Goal: Information Seeking & Learning: Learn about a topic

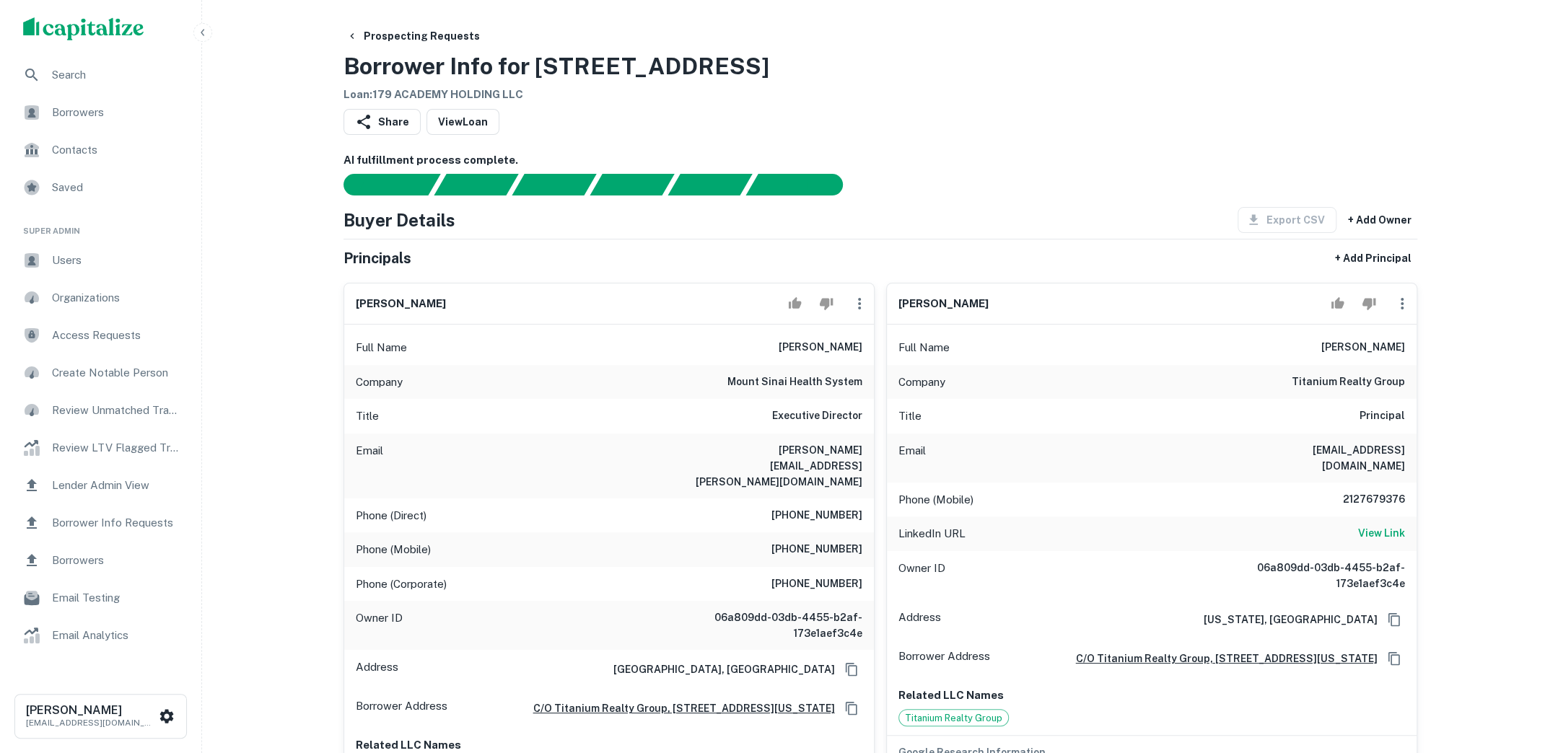
click at [134, 110] on span "Borrowers" at bounding box center [116, 112] width 129 height 17
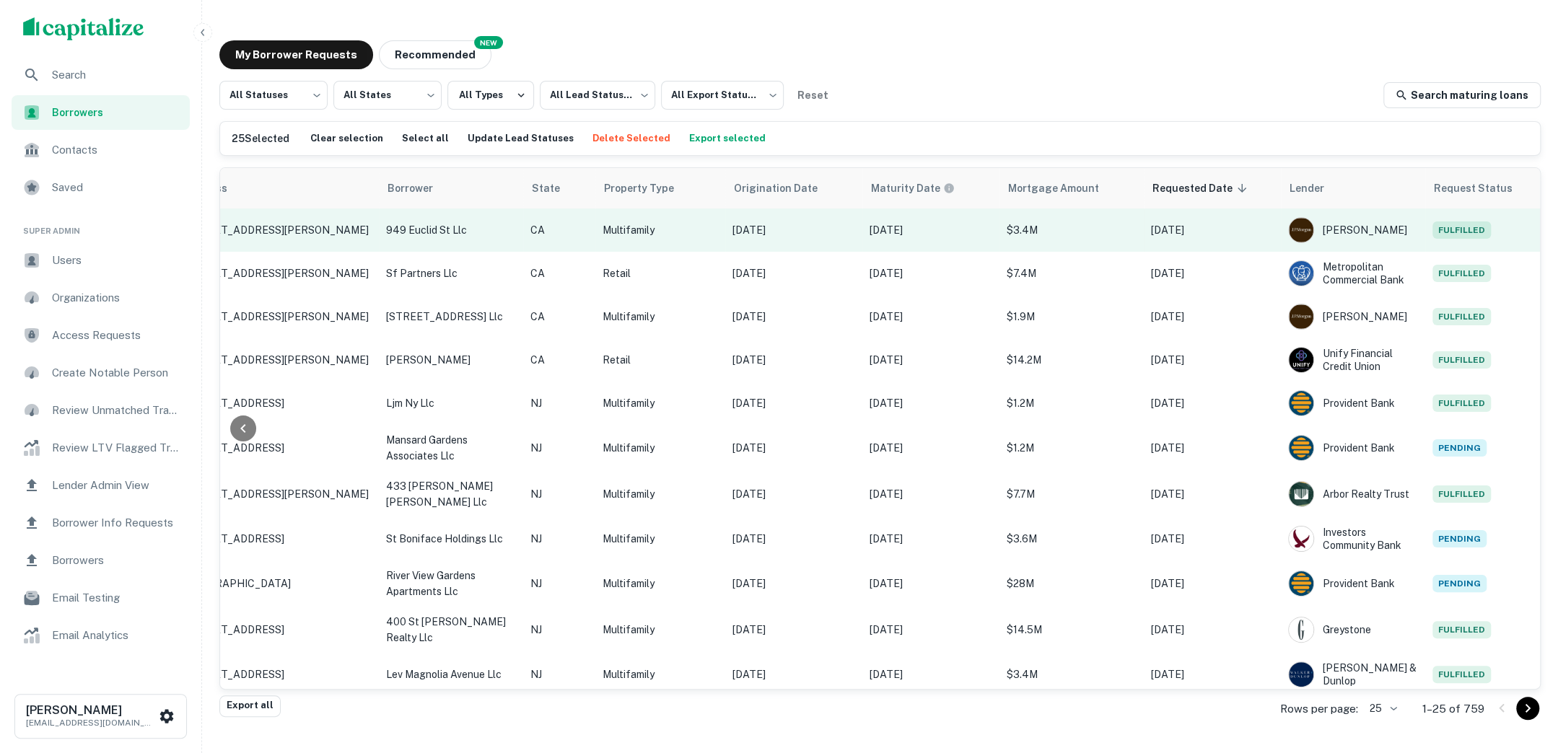
scroll to position [0, 229]
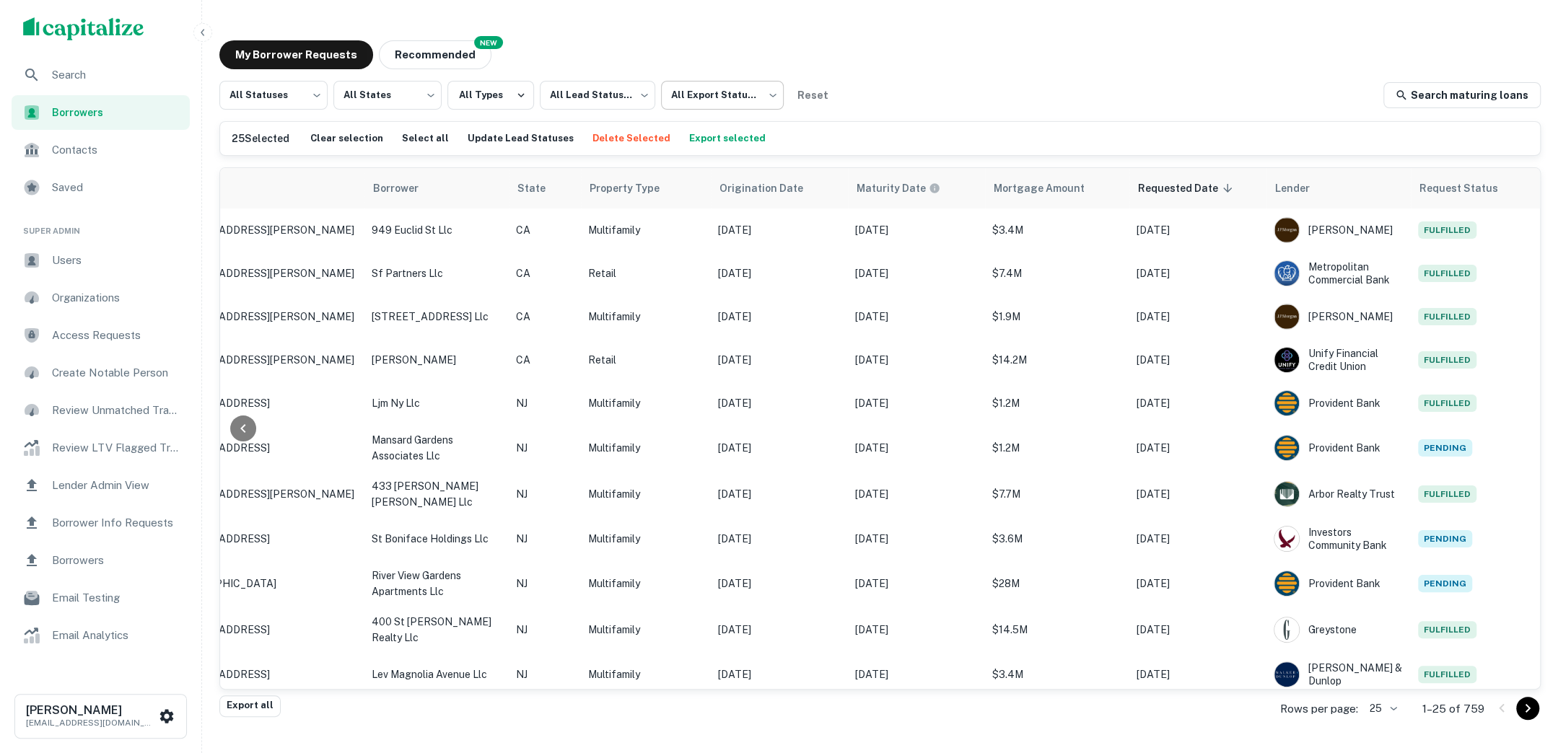
click at [768, 97] on body "Search Borrowers Contacts Saved Super Admin Users Organizations Access Requests…" at bounding box center [779, 376] width 1558 height 753
click at [937, 82] on div at bounding box center [779, 376] width 1558 height 753
click at [115, 81] on span "Search" at bounding box center [116, 74] width 129 height 17
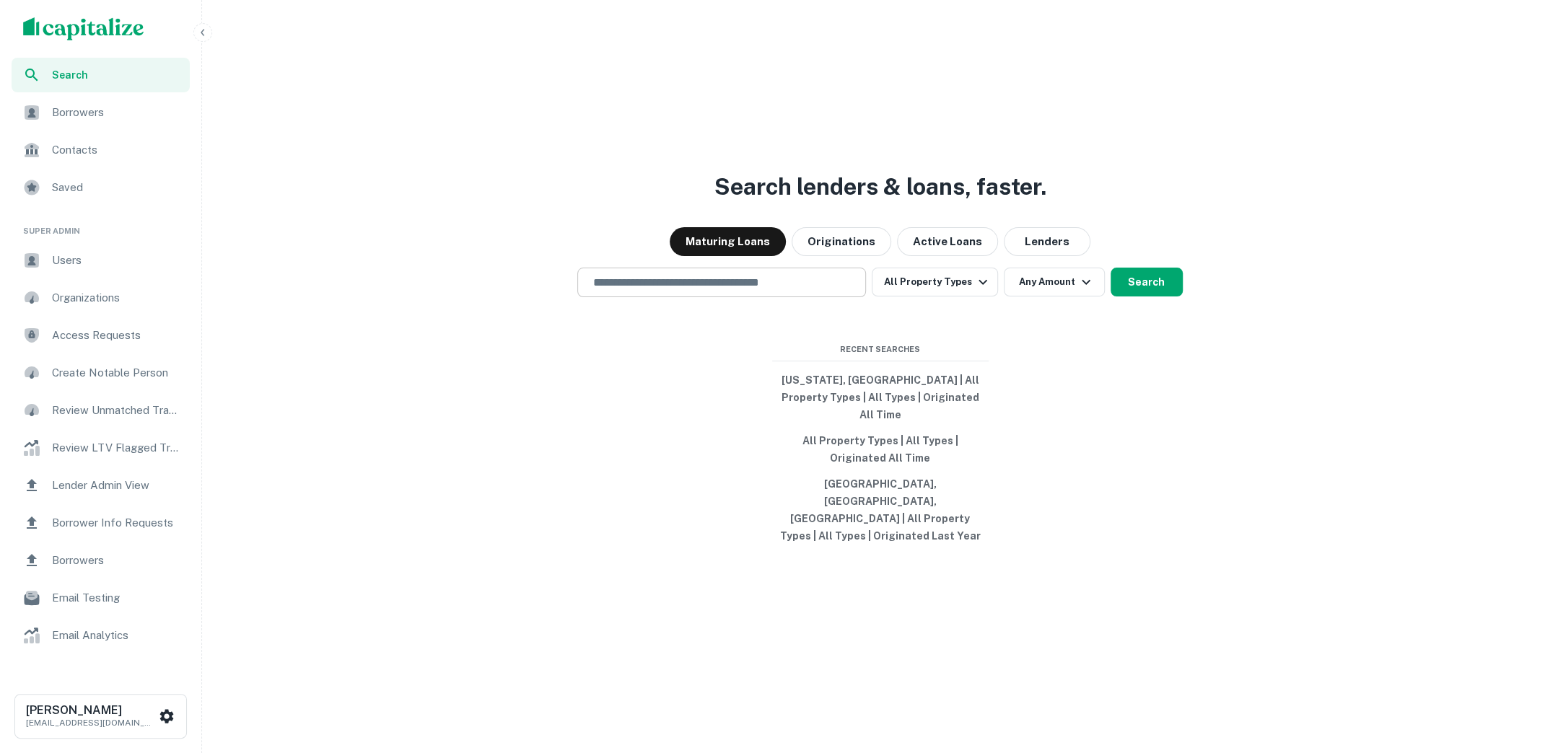
click at [727, 297] on div "​" at bounding box center [721, 283] width 289 height 30
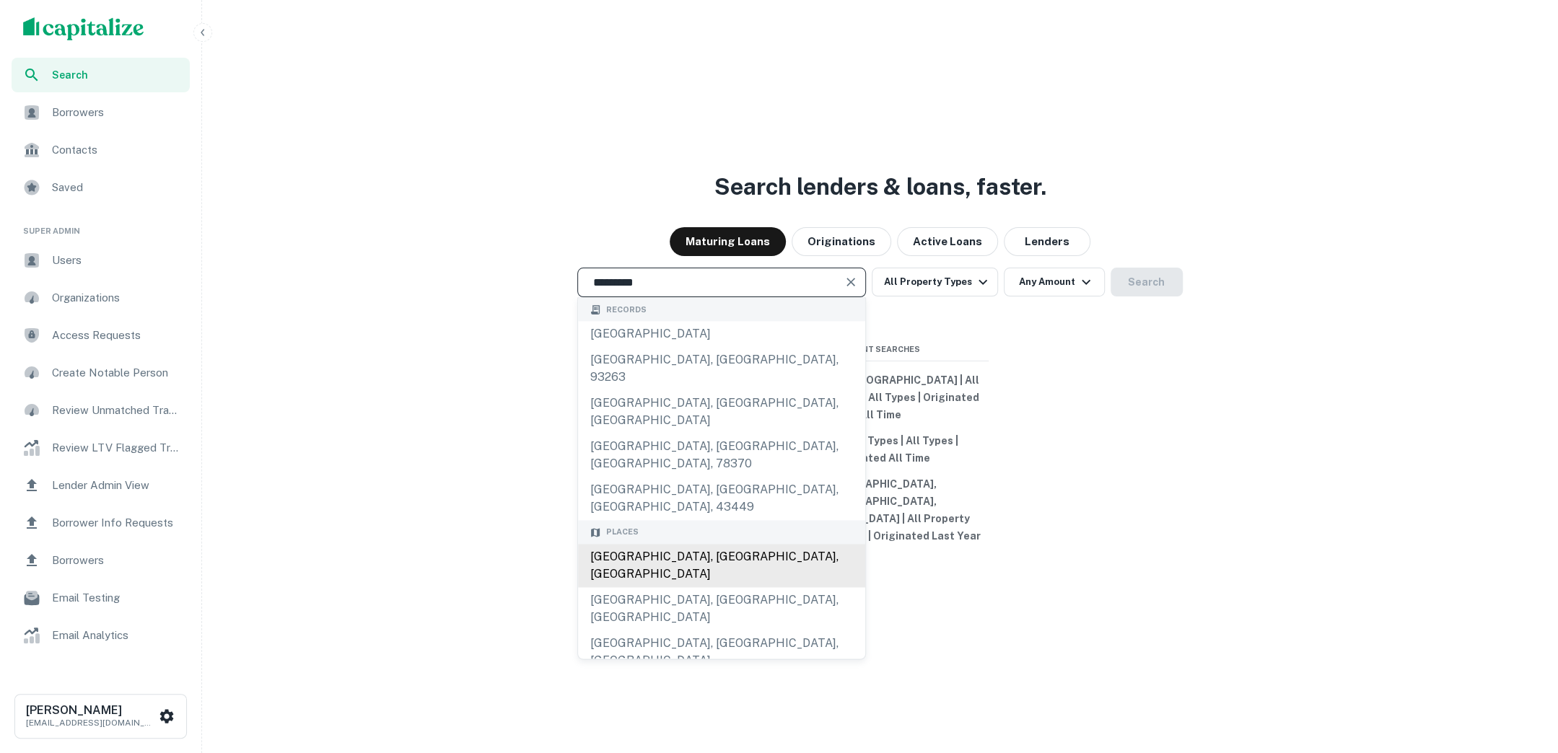
click at [695, 544] on div "San Diego, CA, USA" at bounding box center [721, 565] width 287 height 43
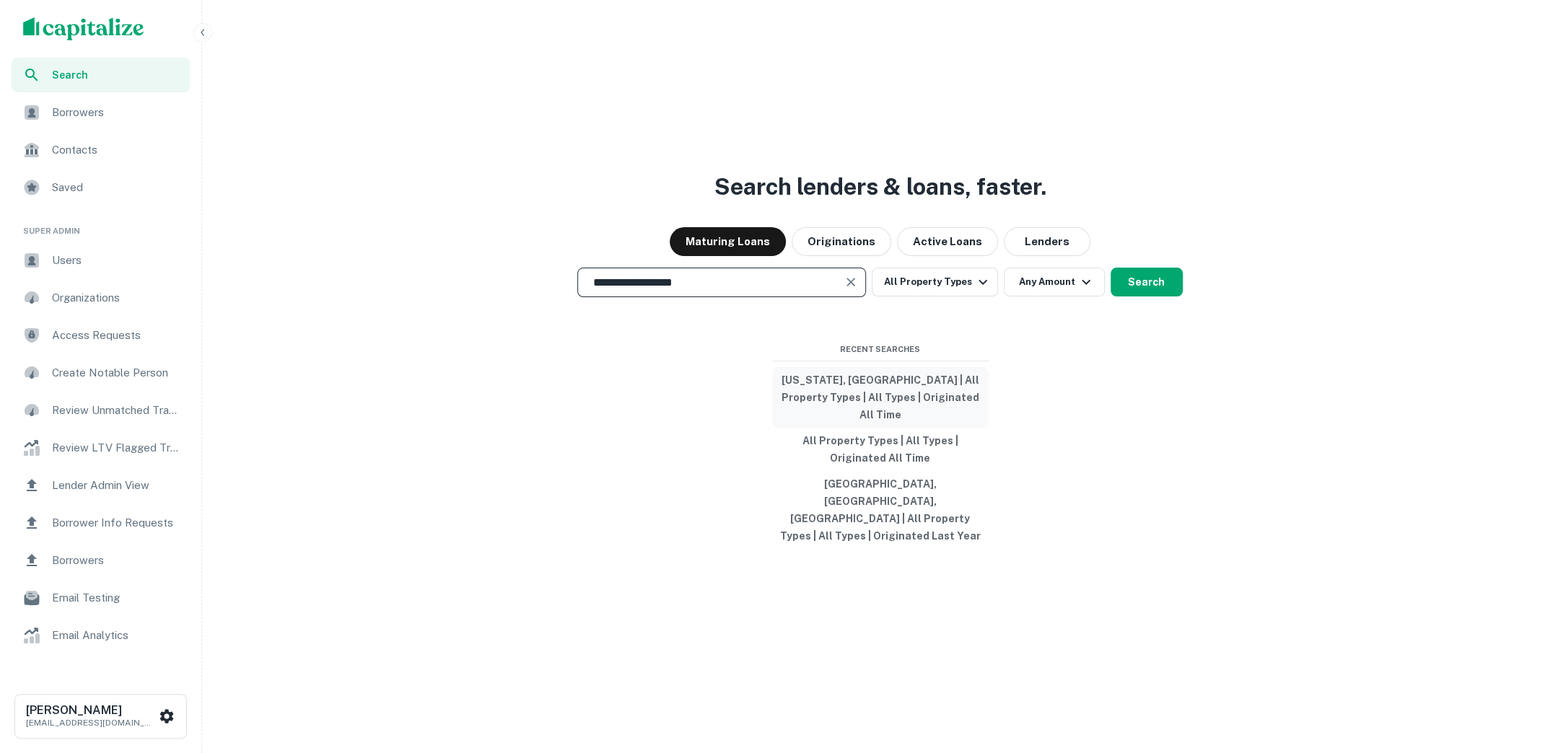
type input "**********"
click at [1134, 296] on button "Search" at bounding box center [1146, 282] width 72 height 29
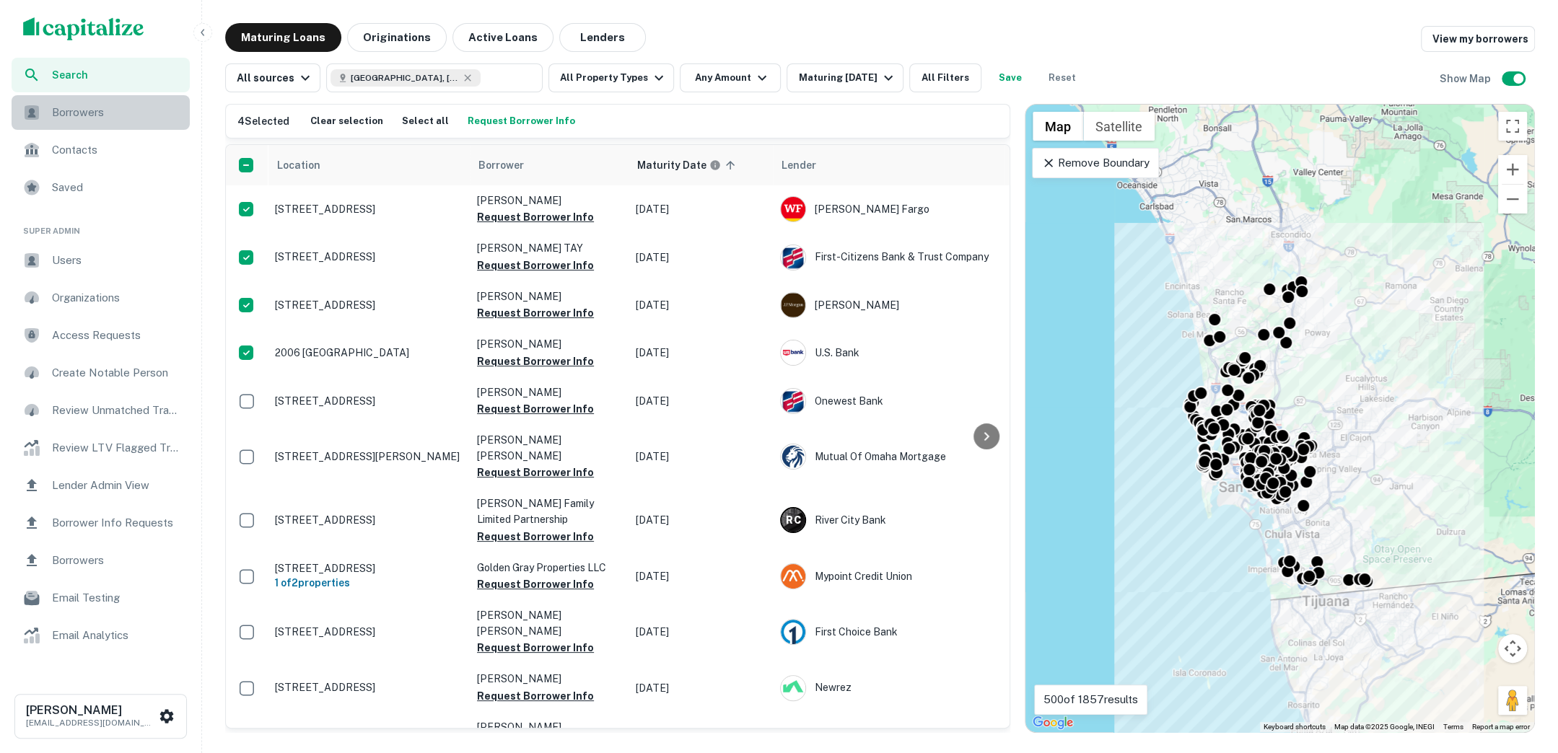
click at [118, 117] on span "Borrowers" at bounding box center [116, 112] width 129 height 17
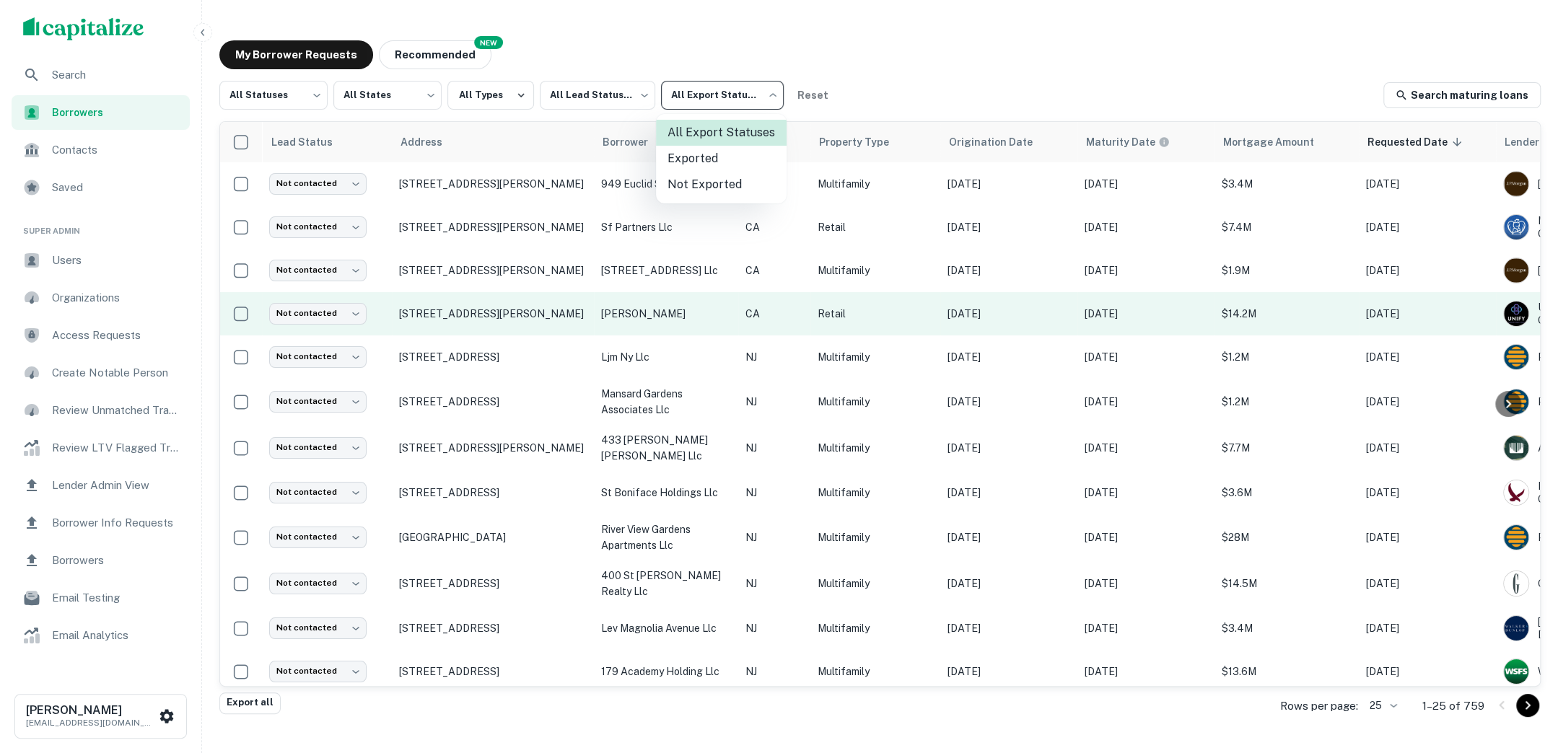
click at [764, 99] on body "Search Borrowers Contacts Saved Super Admin Users Organizations Access Requests…" at bounding box center [779, 376] width 1558 height 753
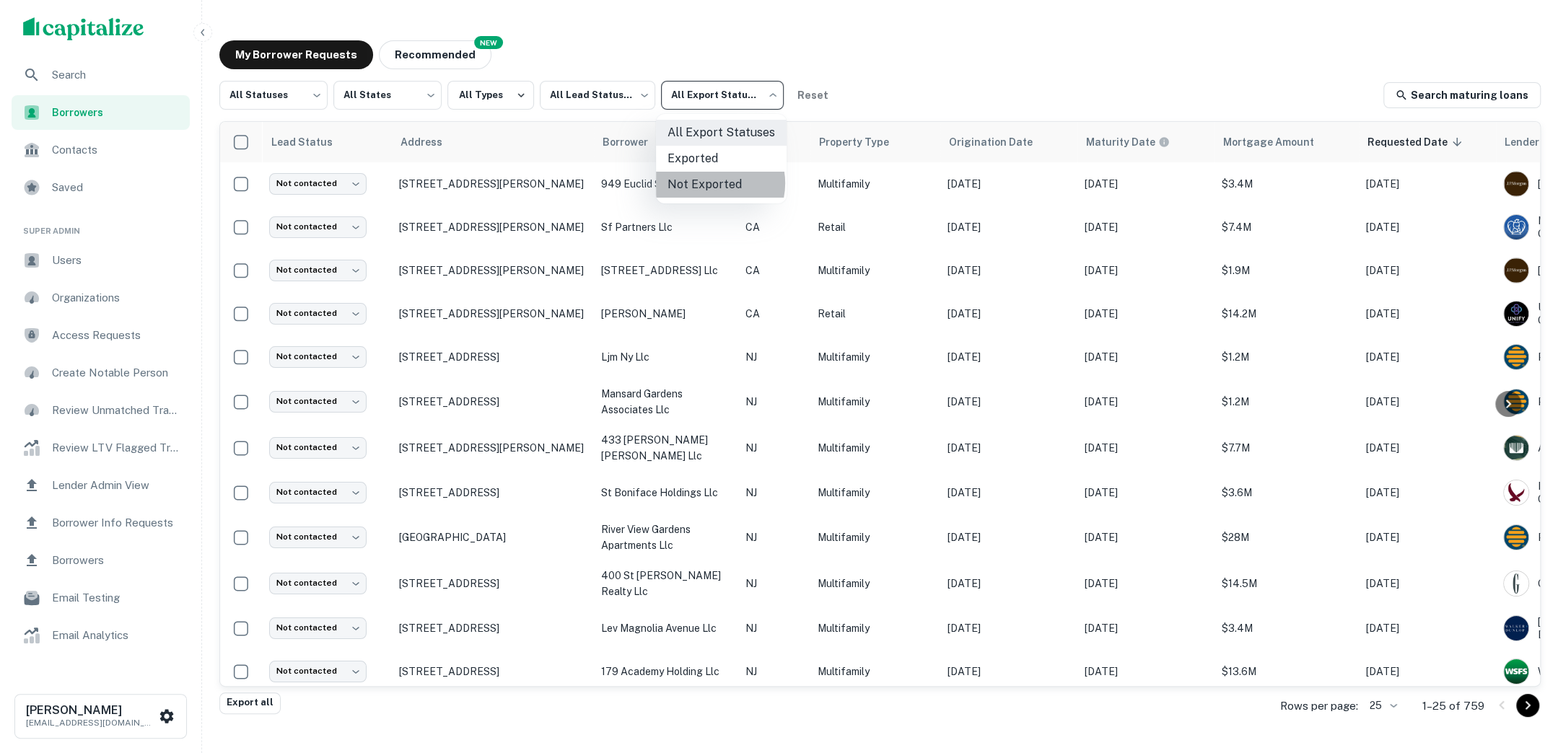
drag, startPoint x: 1156, startPoint y: 327, endPoint x: 711, endPoint y: 183, distance: 468.4
click at [711, 183] on li "Not Exported" at bounding box center [721, 185] width 131 height 26
type input "*****"
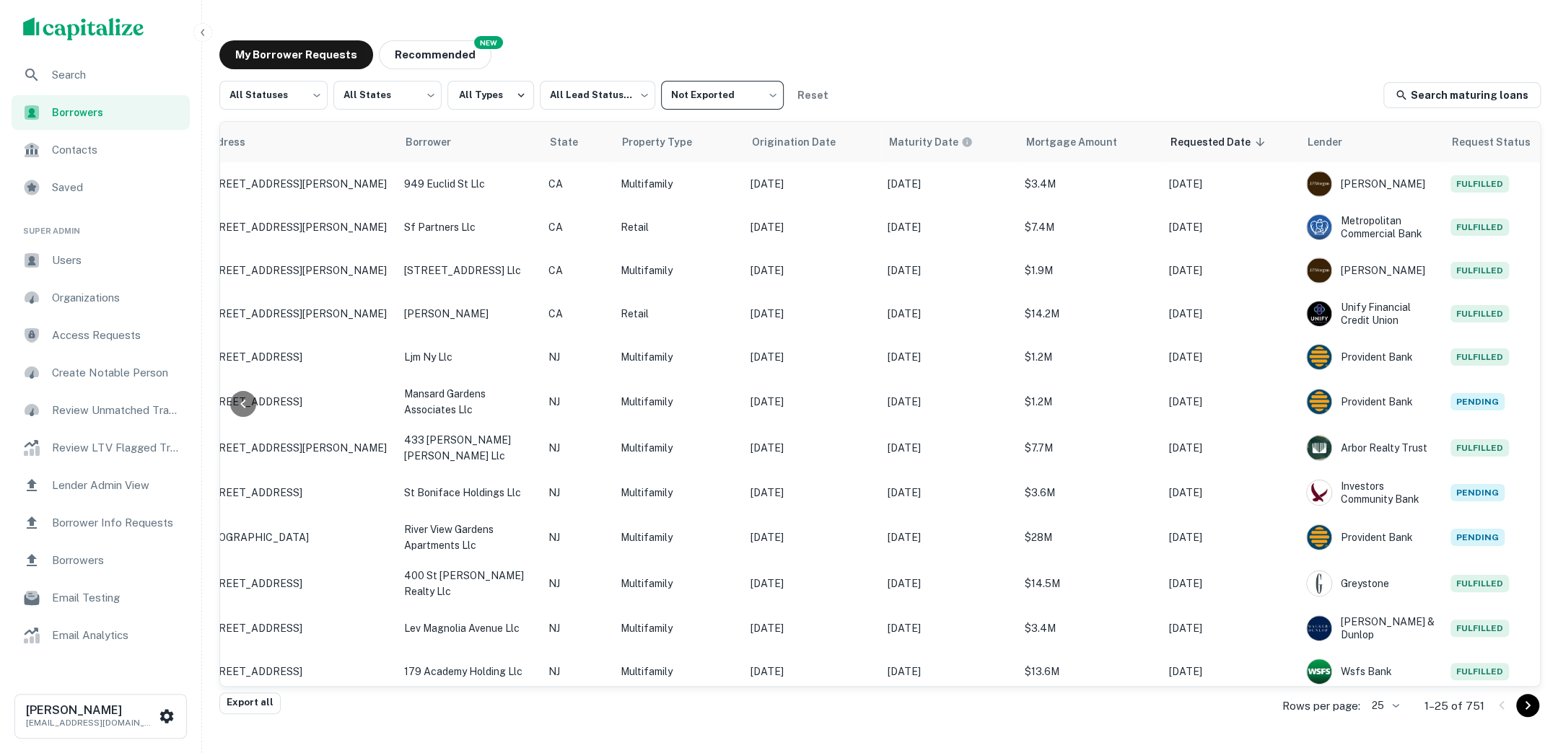
scroll to position [0, 229]
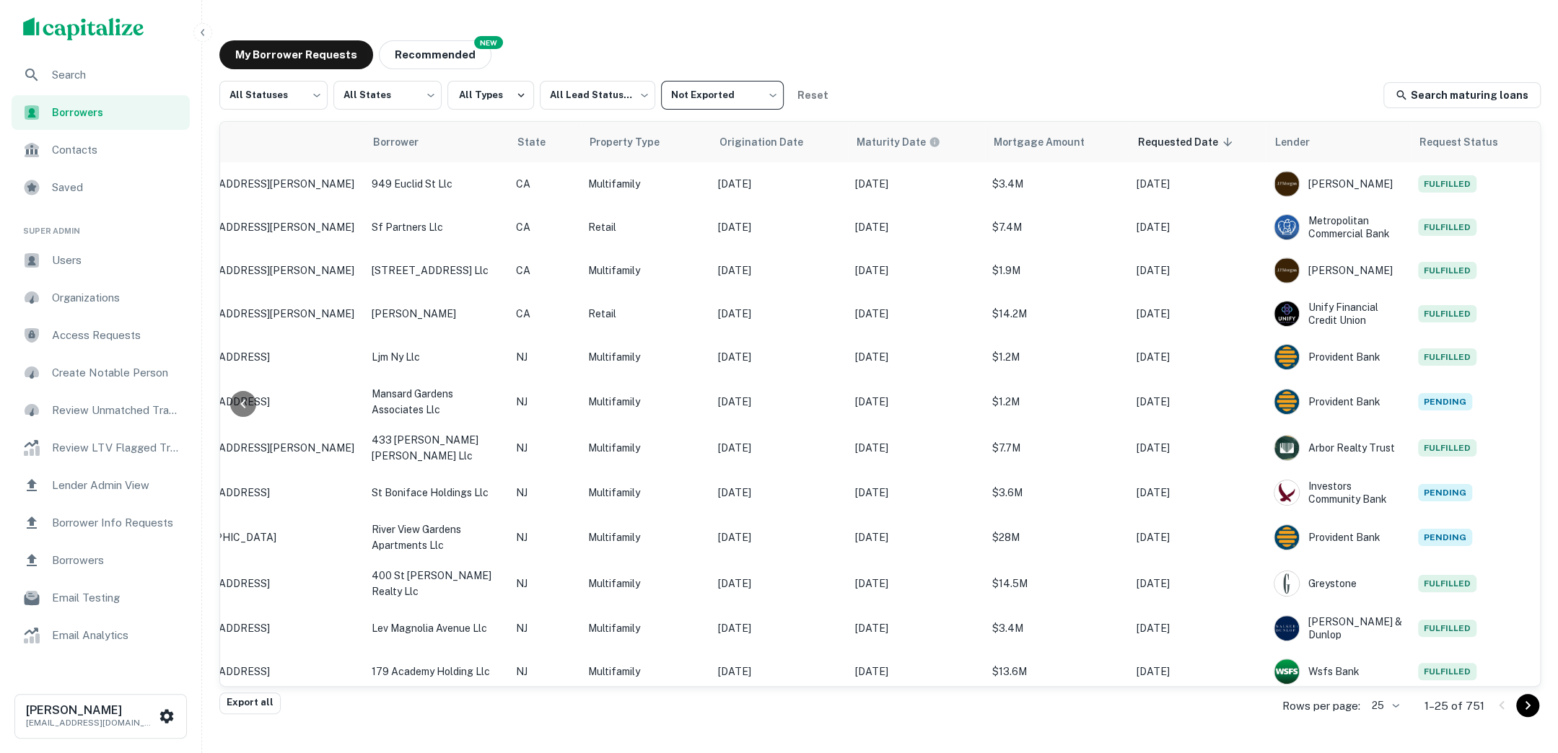
click at [310, 94] on body "Search Borrowers Contacts Saved Super Admin Users Organizations Access Requests…" at bounding box center [779, 376] width 1558 height 753
drag, startPoint x: 711, startPoint y: 183, endPoint x: 262, endPoint y: 183, distance: 448.7
click at [262, 183] on li "Fulfilled" at bounding box center [273, 185] width 108 height 26
type input "*********"
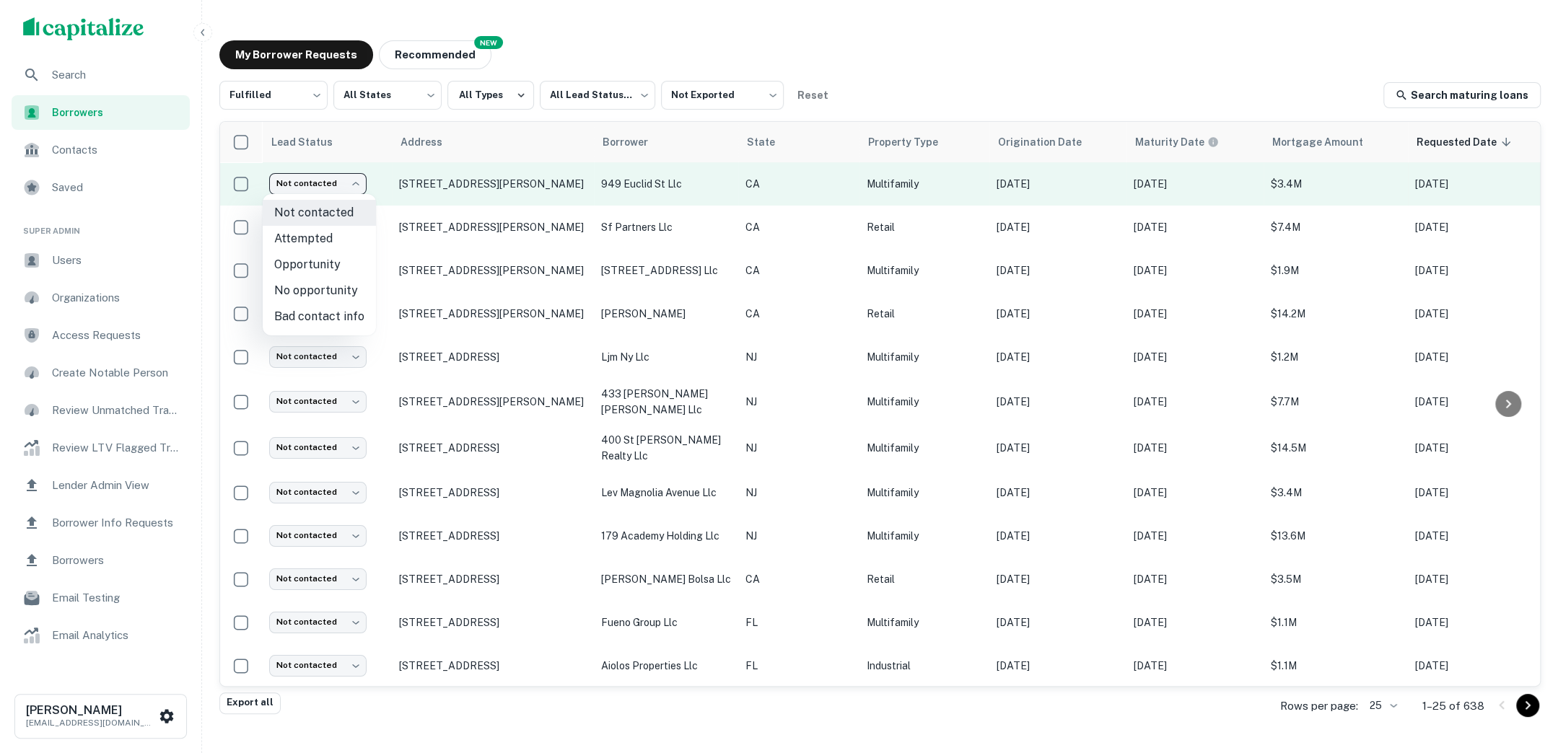
click at [356, 185] on body "Search Borrowers Contacts Saved Super Admin Users Organizations Access Requests…" at bounding box center [779, 376] width 1558 height 753
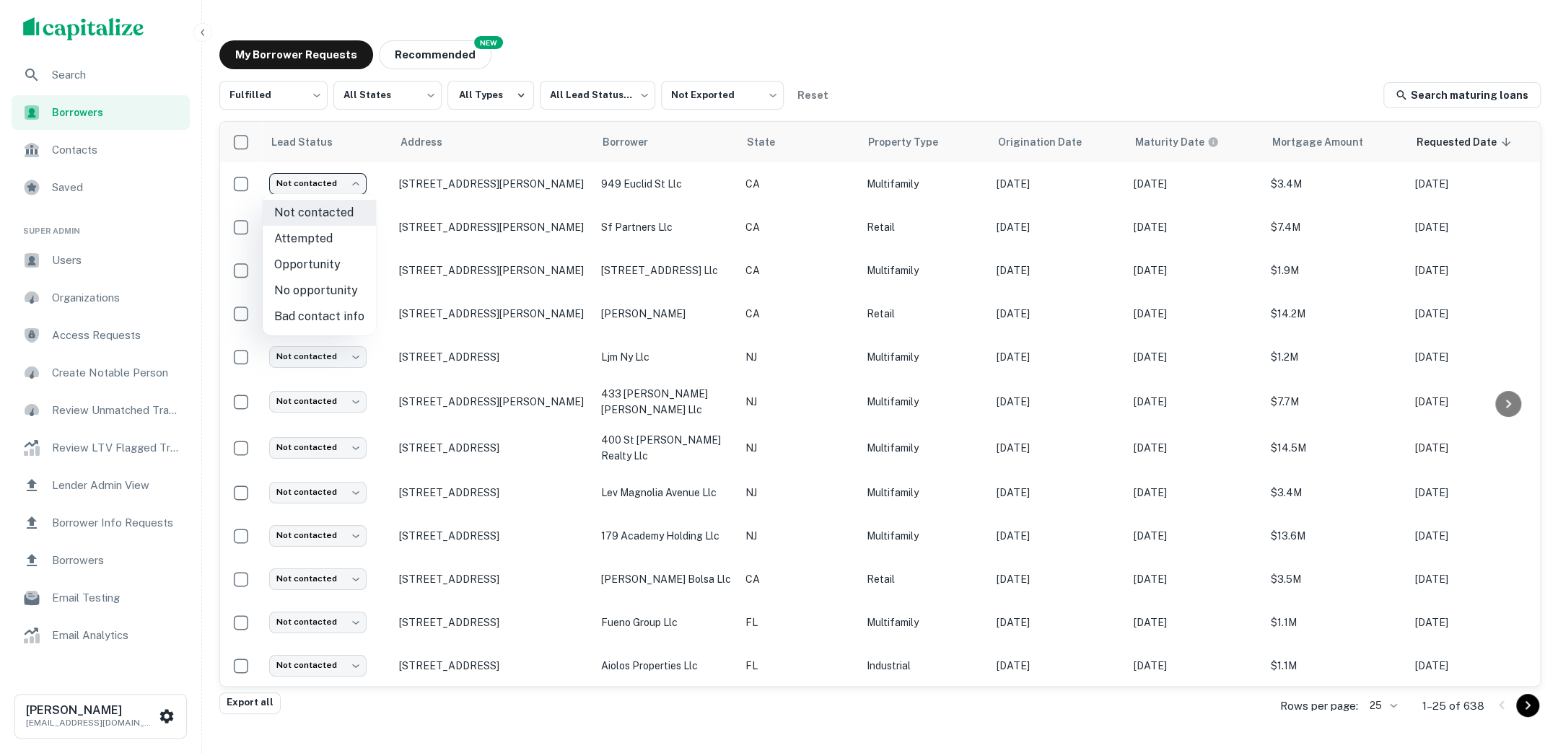
click at [620, 38] on div at bounding box center [779, 376] width 1558 height 753
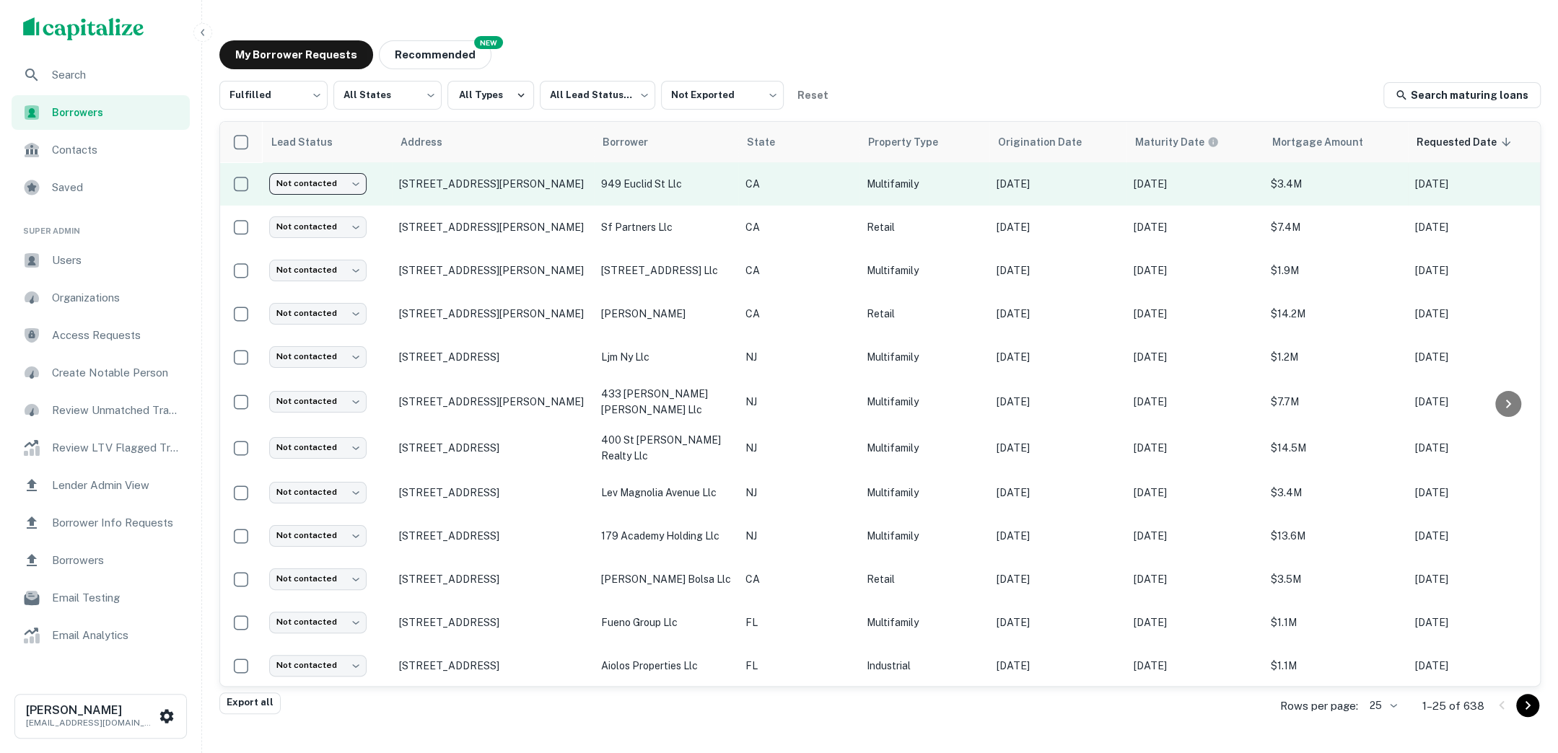
click at [353, 179] on body "Search Borrowers Contacts Saved Super Admin Users Organizations Access Requests…" at bounding box center [779, 376] width 1558 height 753
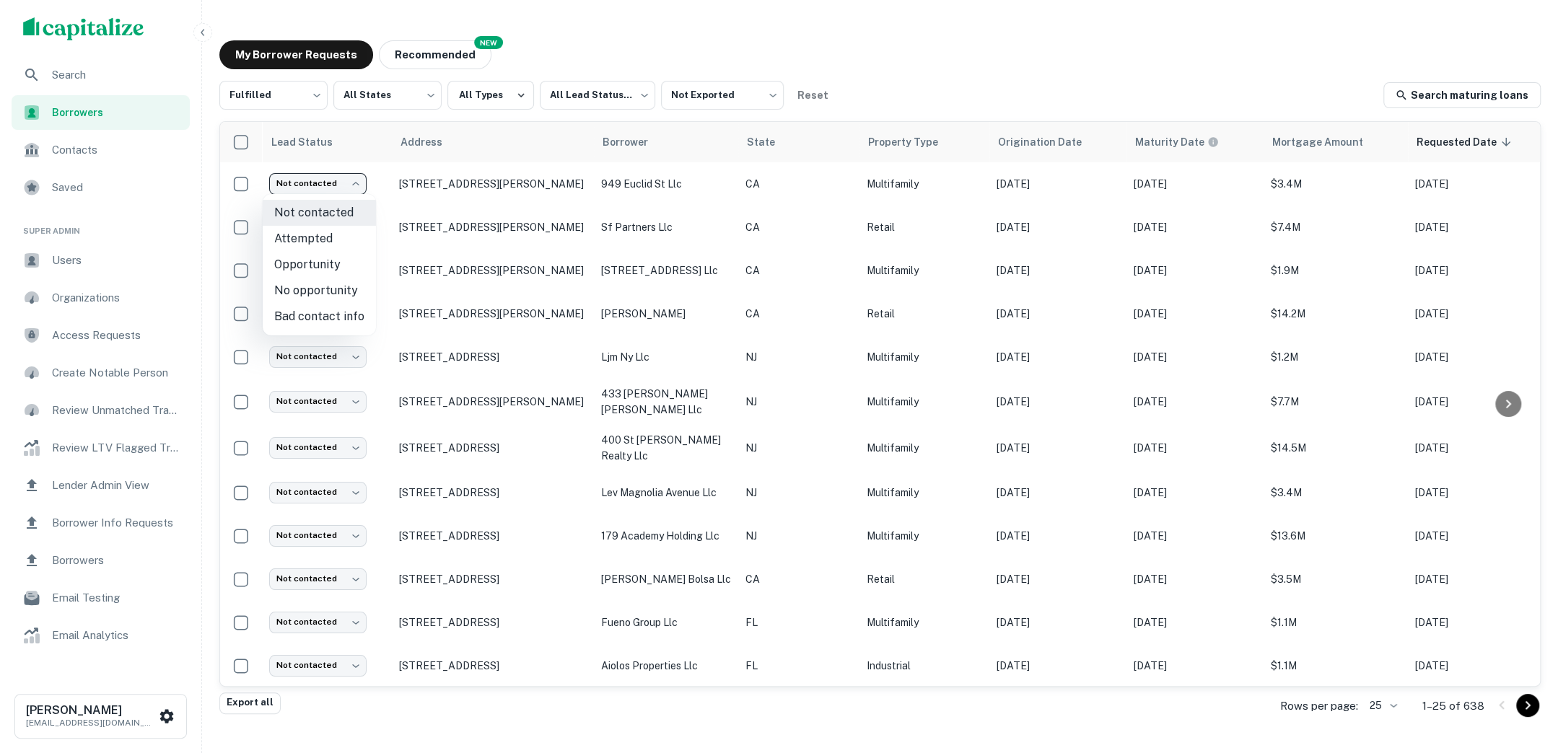
click at [90, 78] on div at bounding box center [779, 376] width 1558 height 753
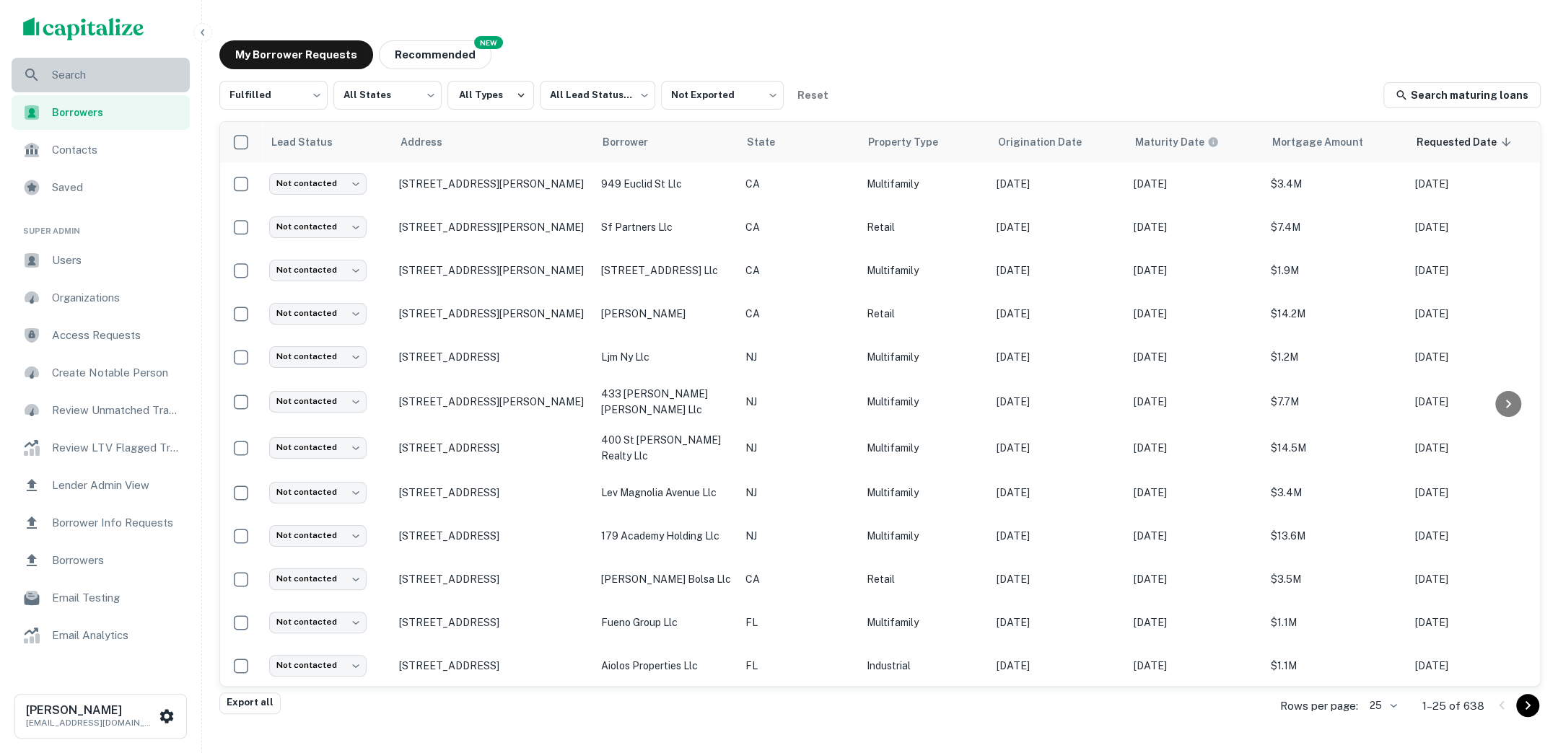
click at [79, 76] on span "Search" at bounding box center [116, 74] width 129 height 17
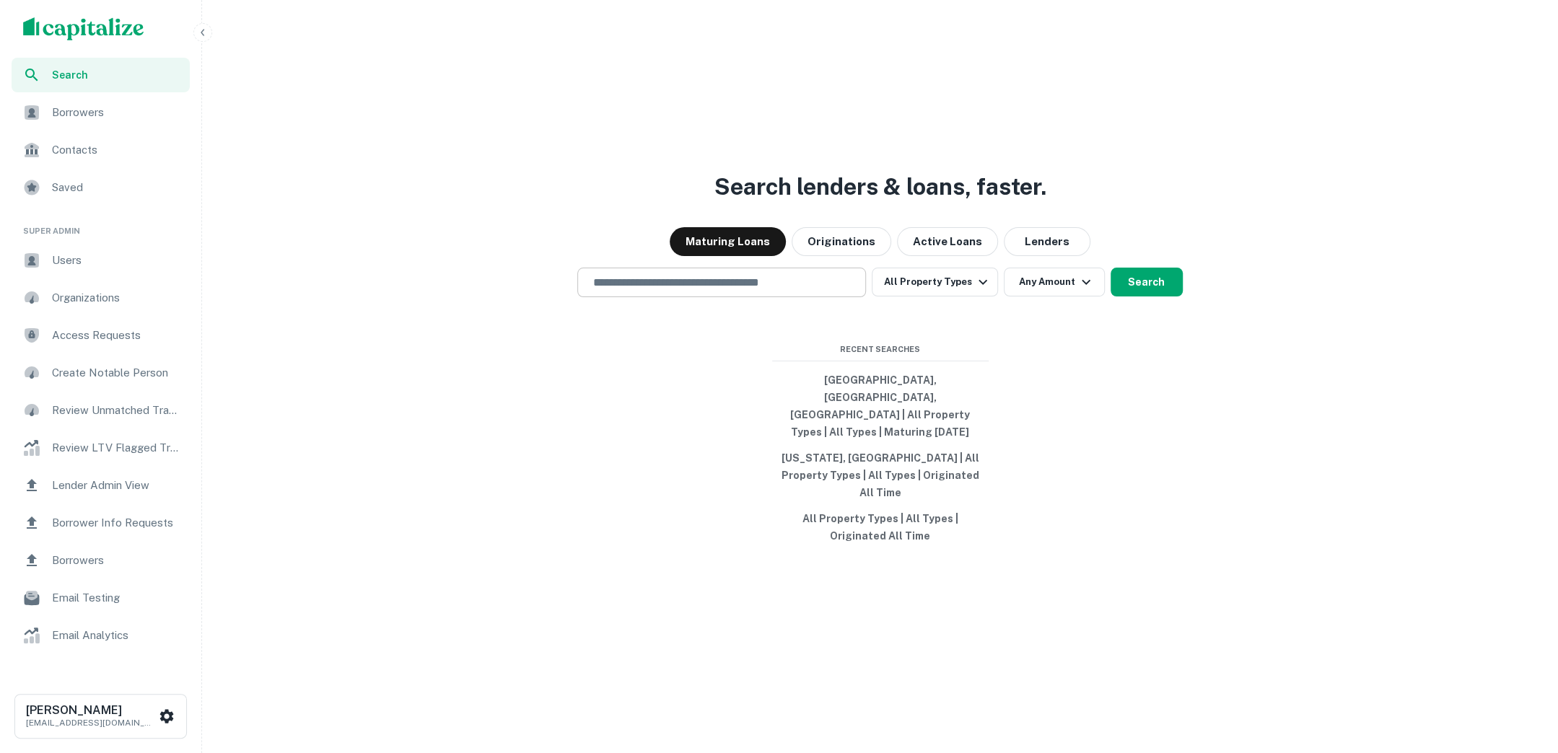
click at [817, 297] on div "​" at bounding box center [721, 283] width 289 height 30
click at [705, 291] on input "text" at bounding box center [722, 282] width 276 height 17
type input "**********"
click at [1137, 296] on button "Search" at bounding box center [1146, 282] width 72 height 29
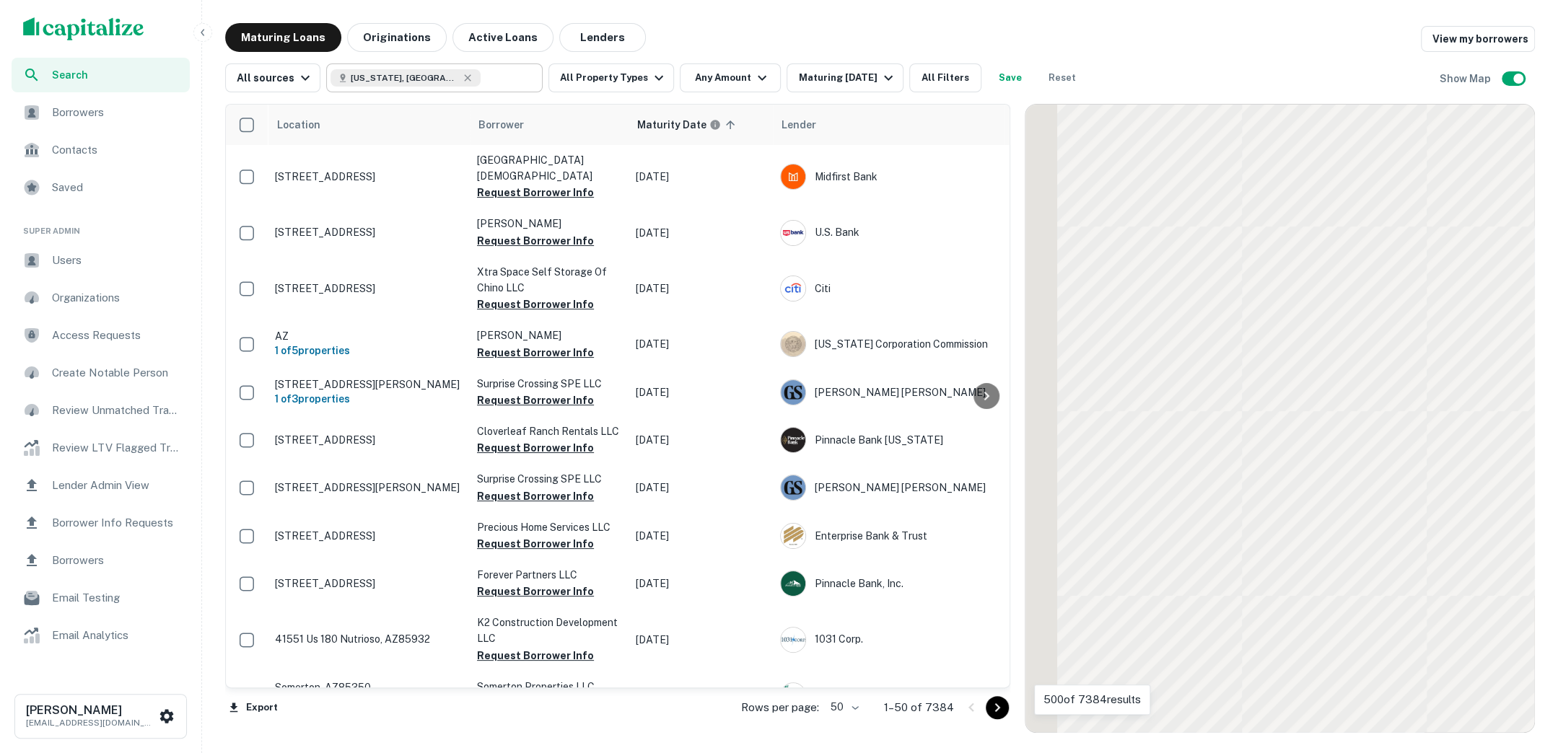
click at [480, 84] on input "text" at bounding box center [508, 78] width 56 height 20
type input "**********"
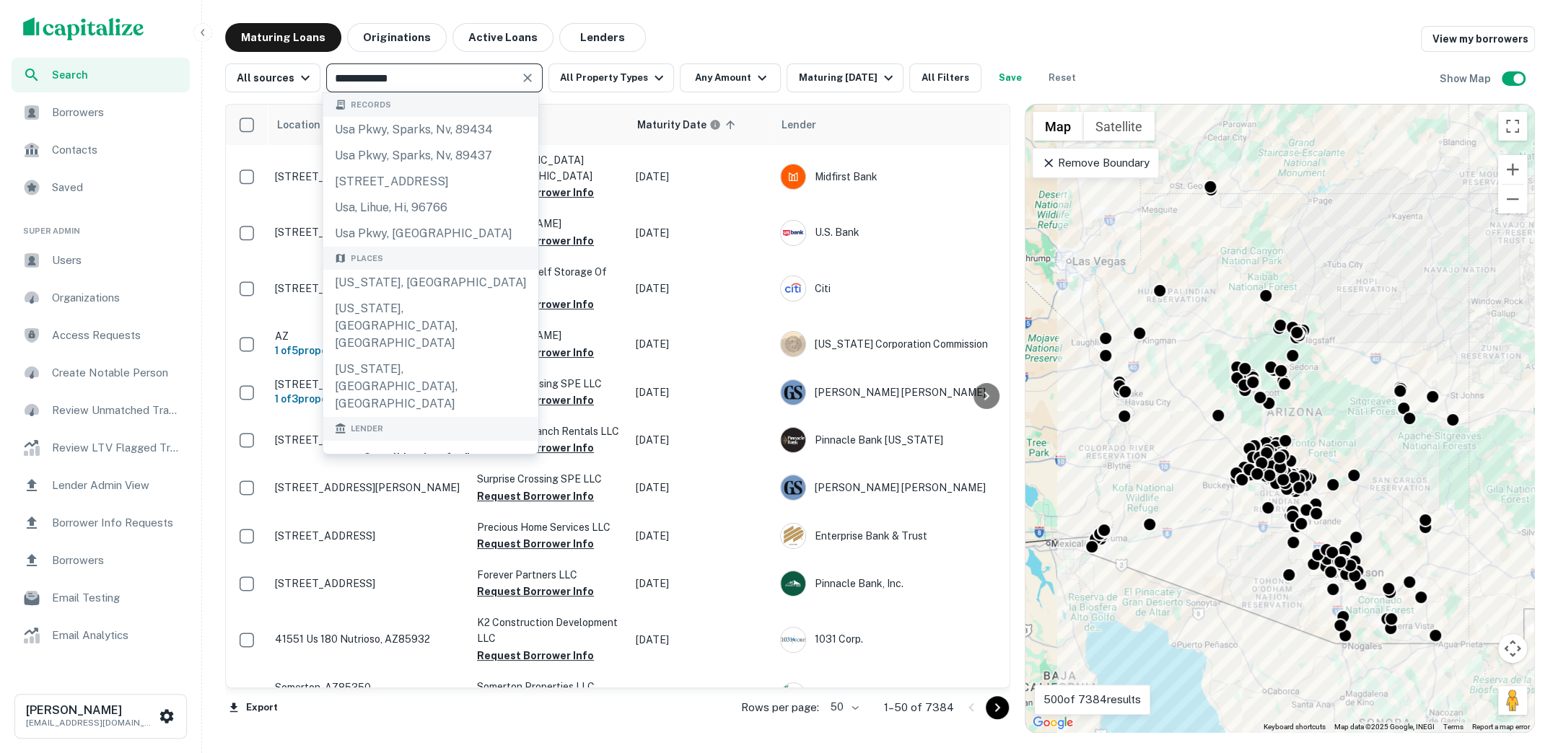
scroll to position [87, 0]
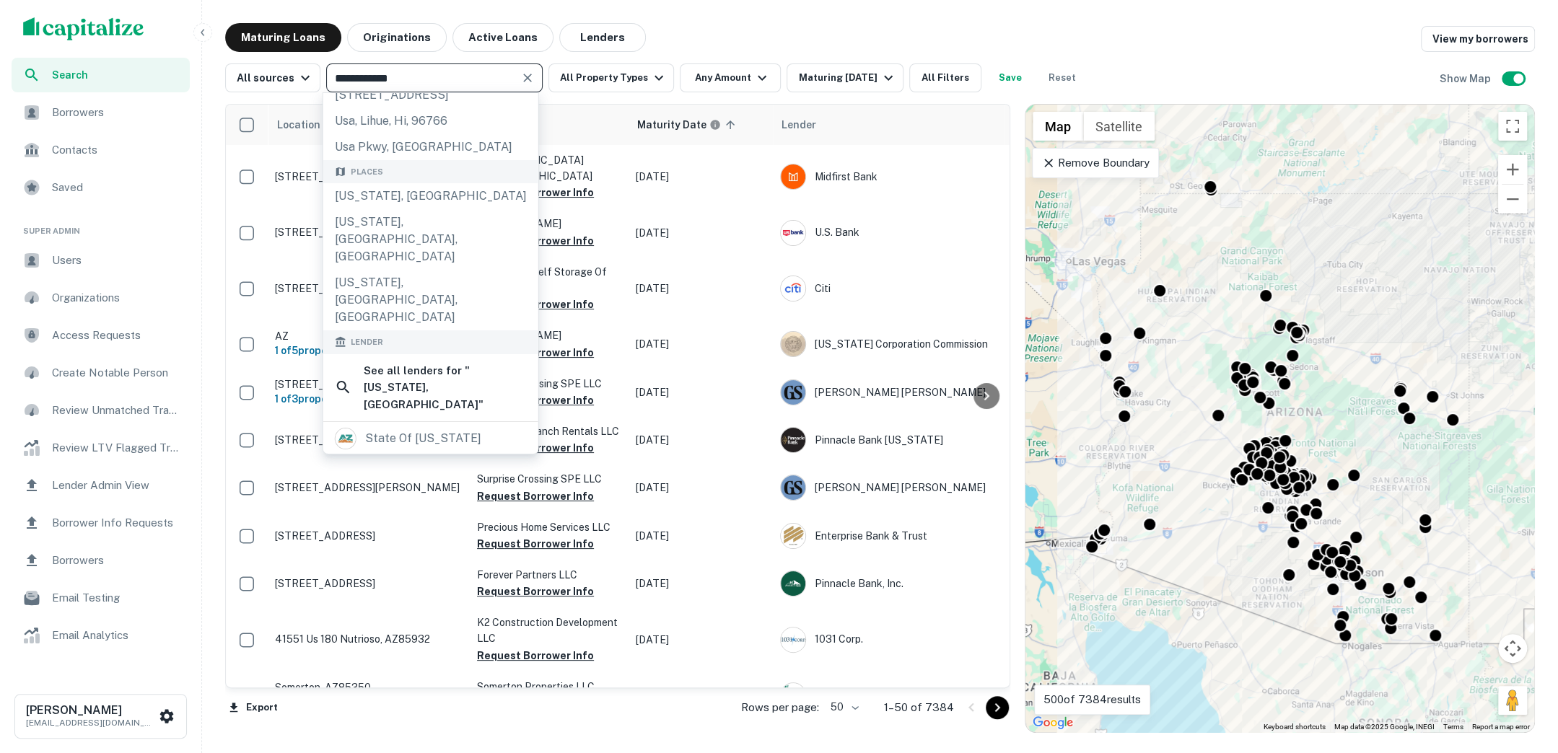
click at [821, 49] on div "Maturing Loans Originations Active Loans Lenders View my borrowers" at bounding box center [879, 37] width 1309 height 29
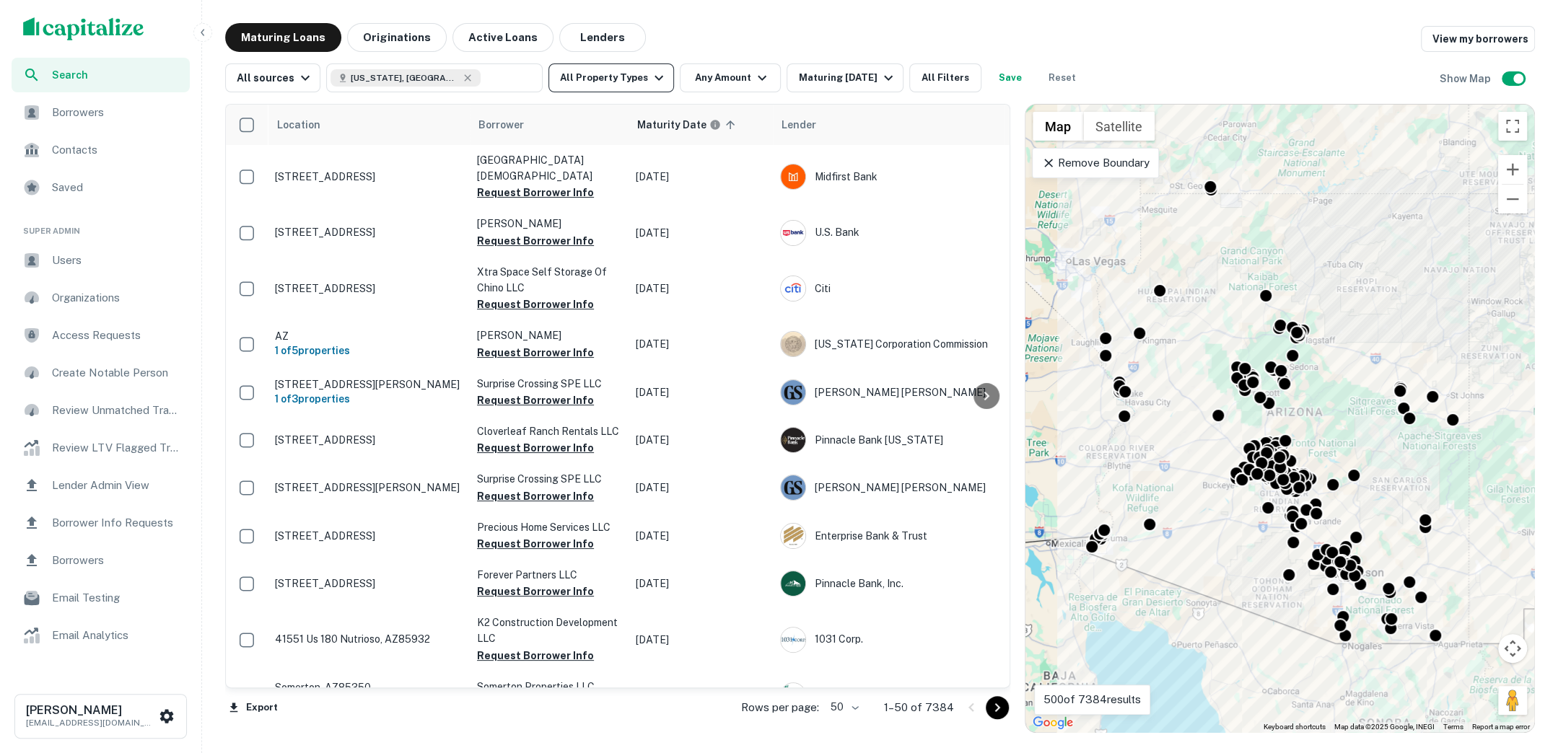
click at [653, 84] on icon "button" at bounding box center [658, 77] width 17 height 17
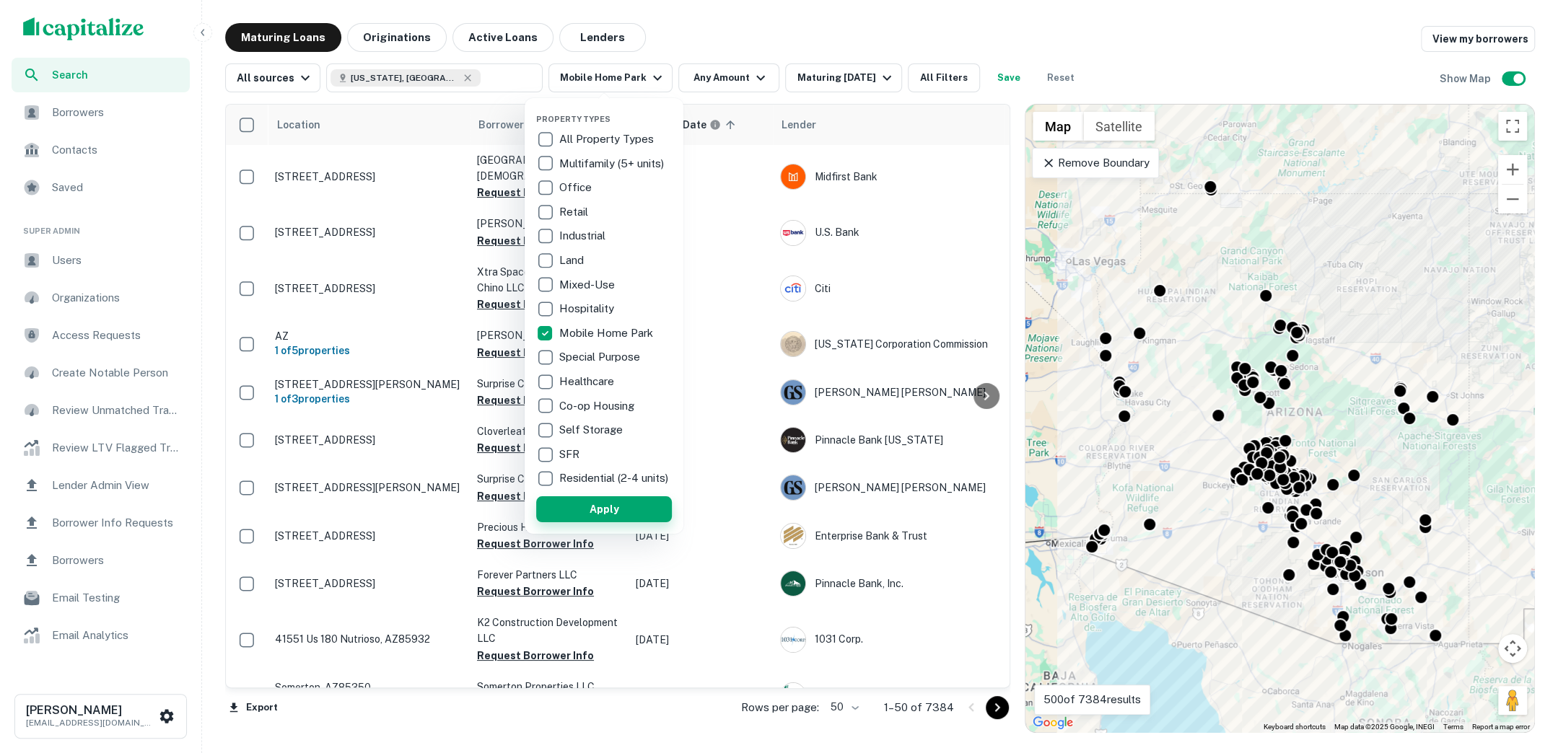
click at [624, 516] on button "Apply" at bounding box center [604, 509] width 136 height 26
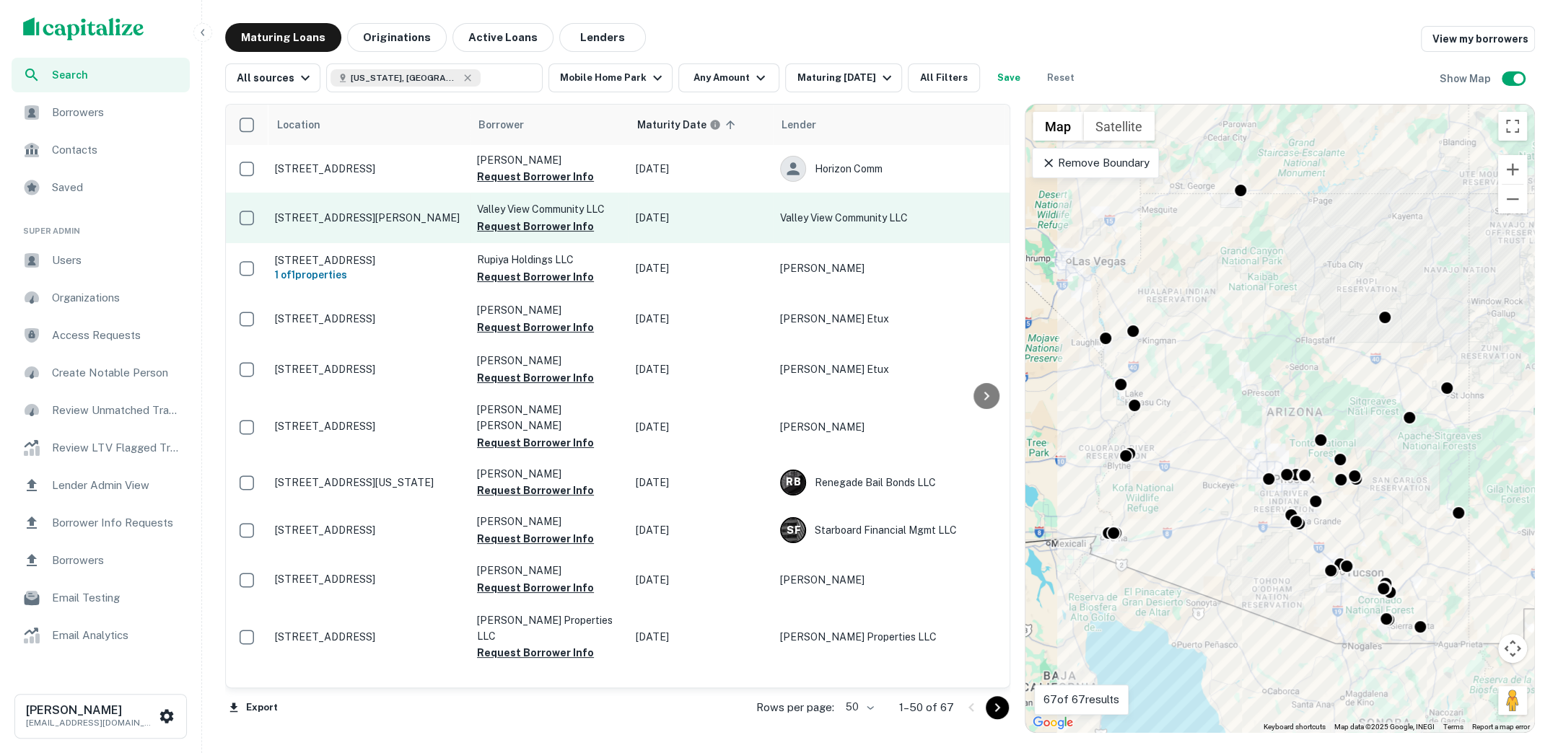
click at [358, 208] on td "[STREET_ADDRESS][PERSON_NAME]" at bounding box center [369, 218] width 202 height 50
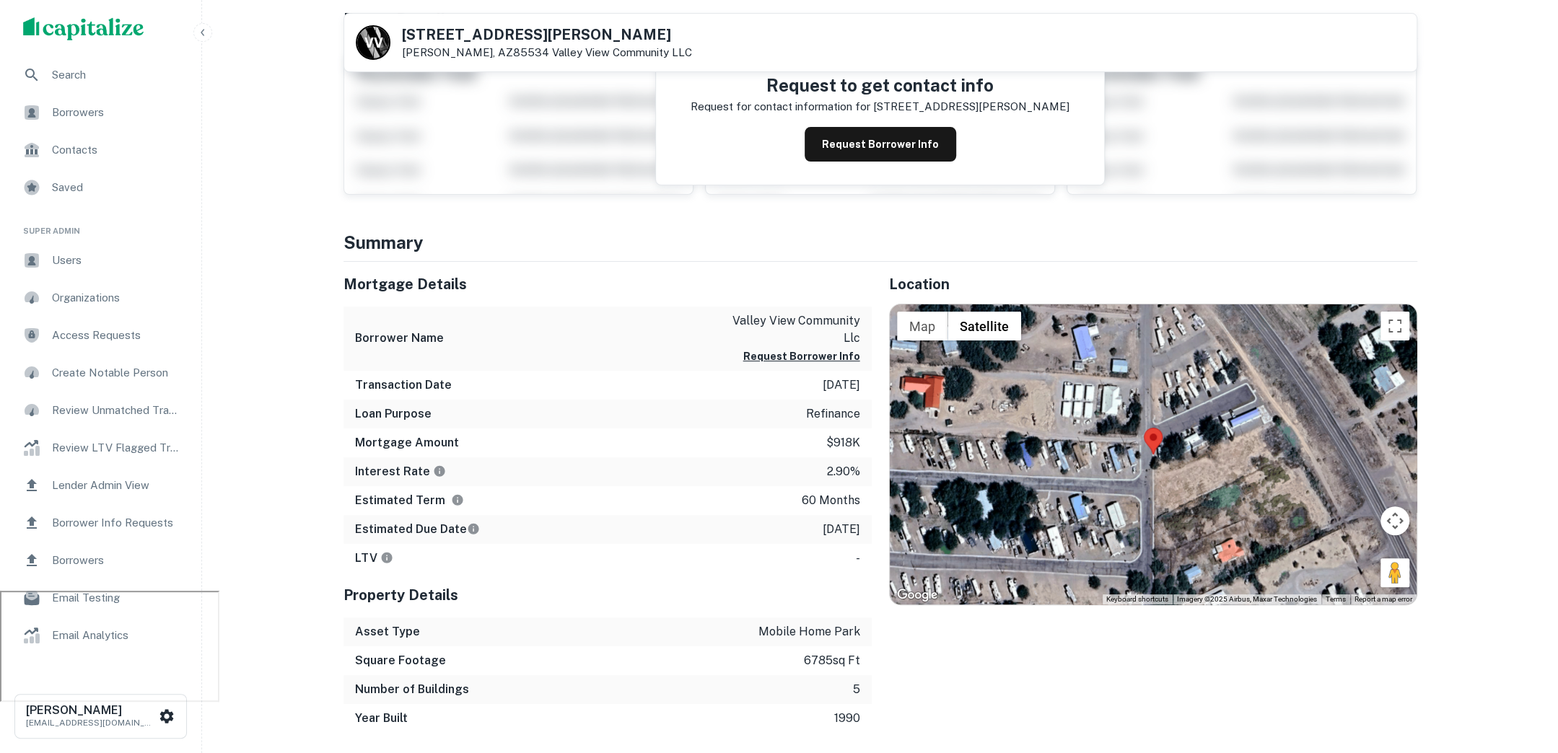
scroll to position [168, 0]
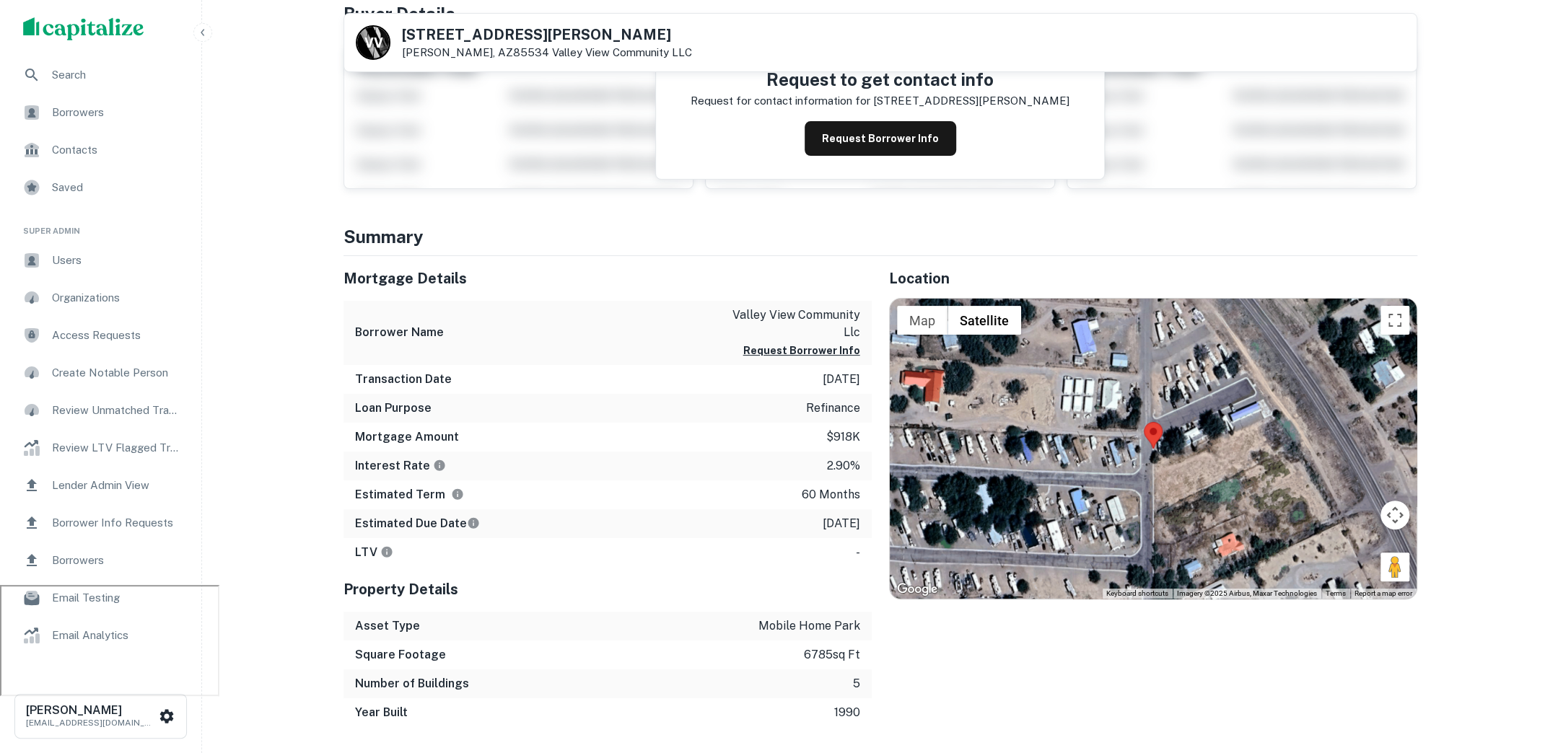
drag, startPoint x: 802, startPoint y: 519, endPoint x: 860, endPoint y: 517, distance: 57.8
click at [860, 517] on div "Estimated Due Date 9/22/2025" at bounding box center [607, 523] width 528 height 29
click at [827, 517] on p "[DATE]" at bounding box center [841, 523] width 38 height 17
click at [885, 141] on button "Request Borrower Info" at bounding box center [879, 138] width 151 height 35
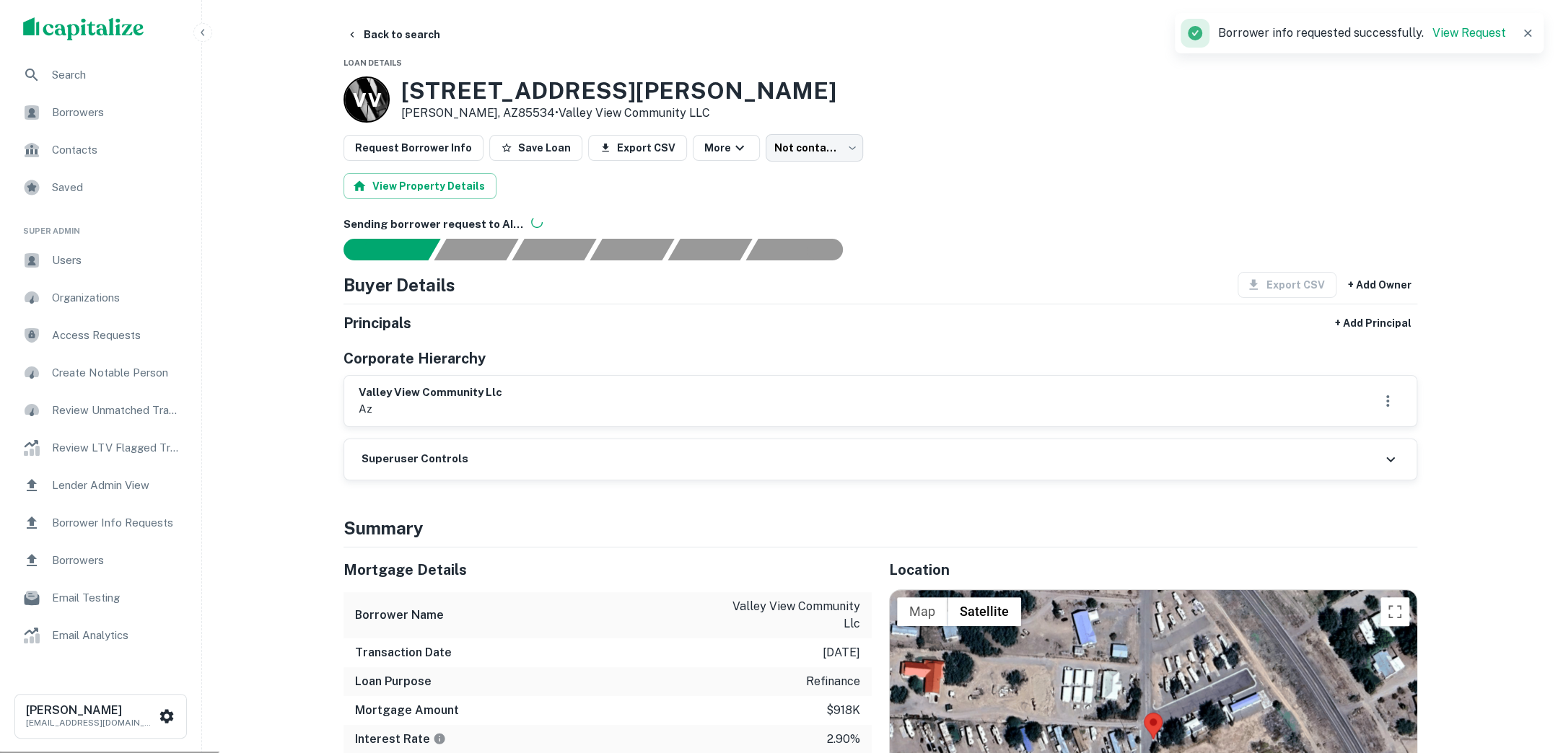
scroll to position [0, 0]
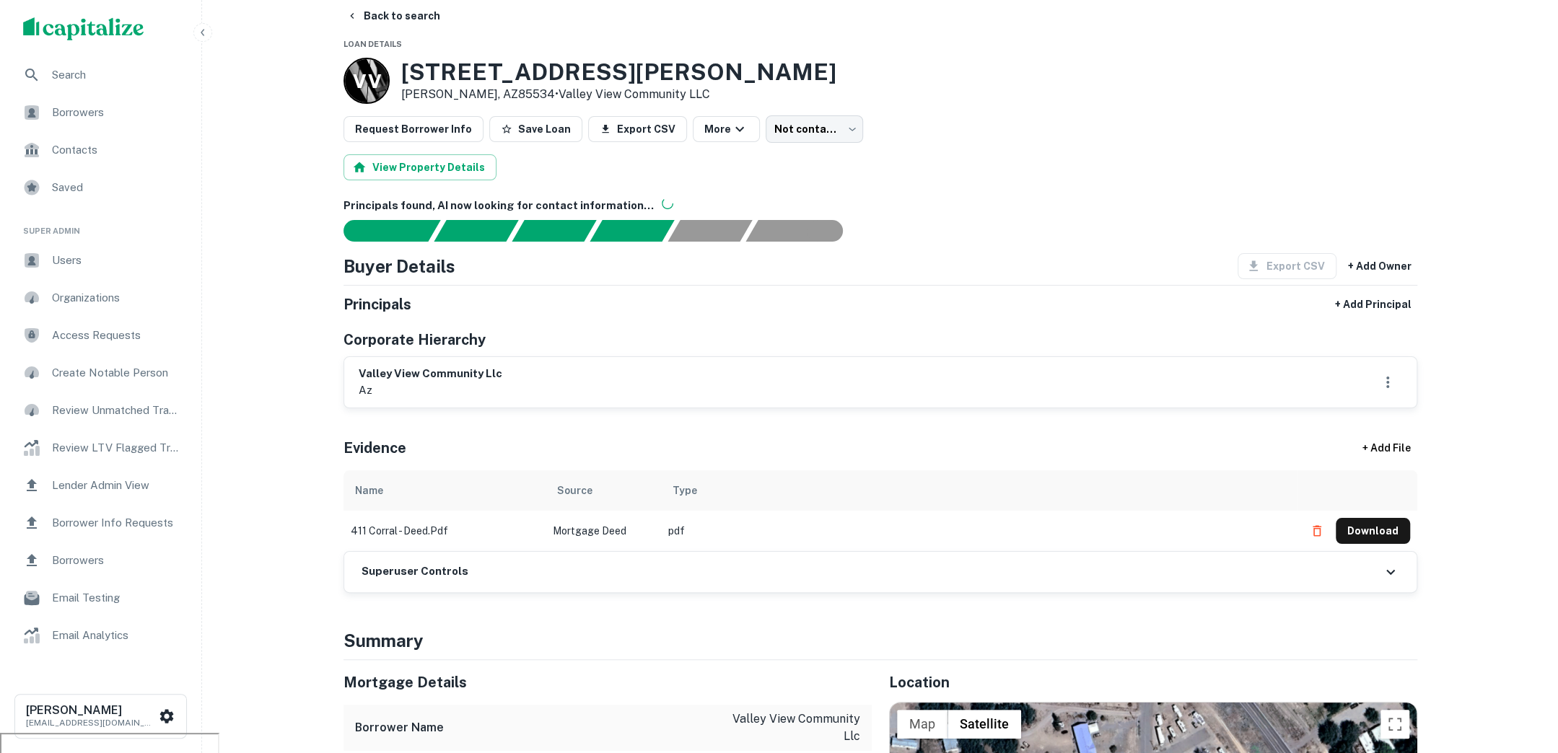
scroll to position [22, 0]
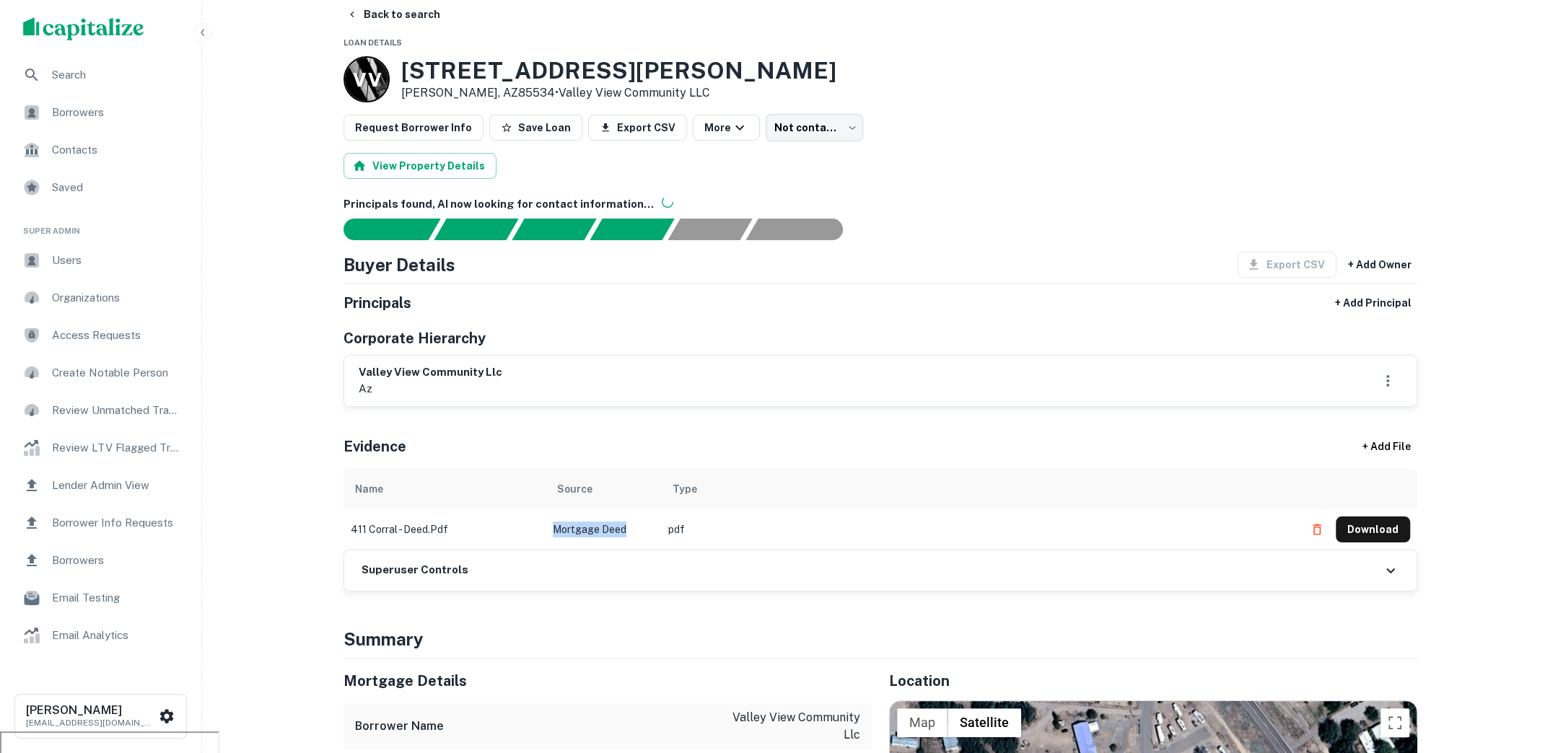
drag, startPoint x: 638, startPoint y: 527, endPoint x: 548, endPoint y: 520, distance: 89.7
click at [548, 520] on td "Mortgage Deed" at bounding box center [602, 529] width 115 height 40
click at [706, 429] on div "Evidence + Add File" at bounding box center [879, 443] width 1073 height 50
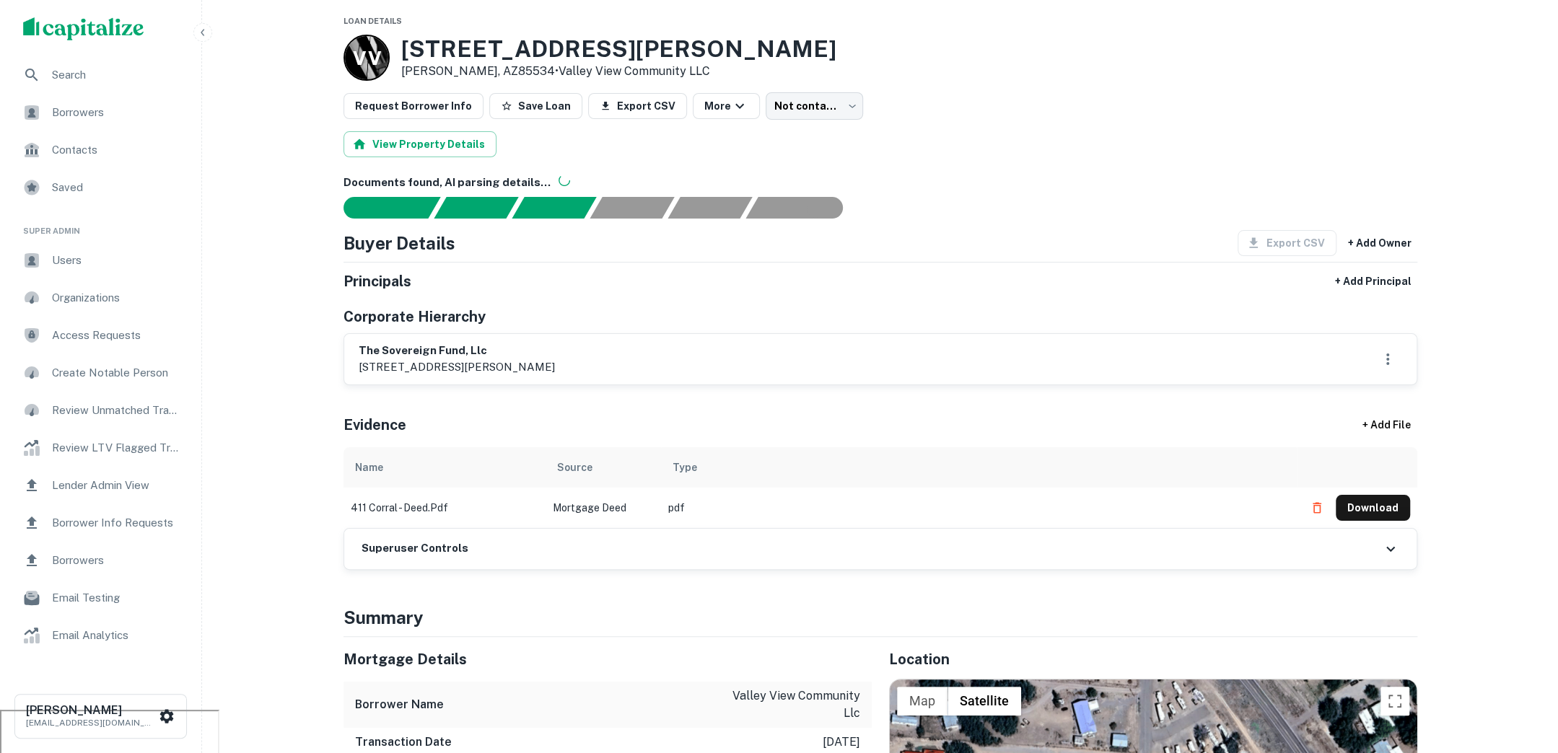
click at [581, 73] on link "Valley View Community LLC" at bounding box center [633, 71] width 151 height 14
drag, startPoint x: 511, startPoint y: 70, endPoint x: 656, endPoint y: 69, distance: 145.7
click at [656, 69] on link "Valley View Community LLC" at bounding box center [633, 71] width 151 height 14
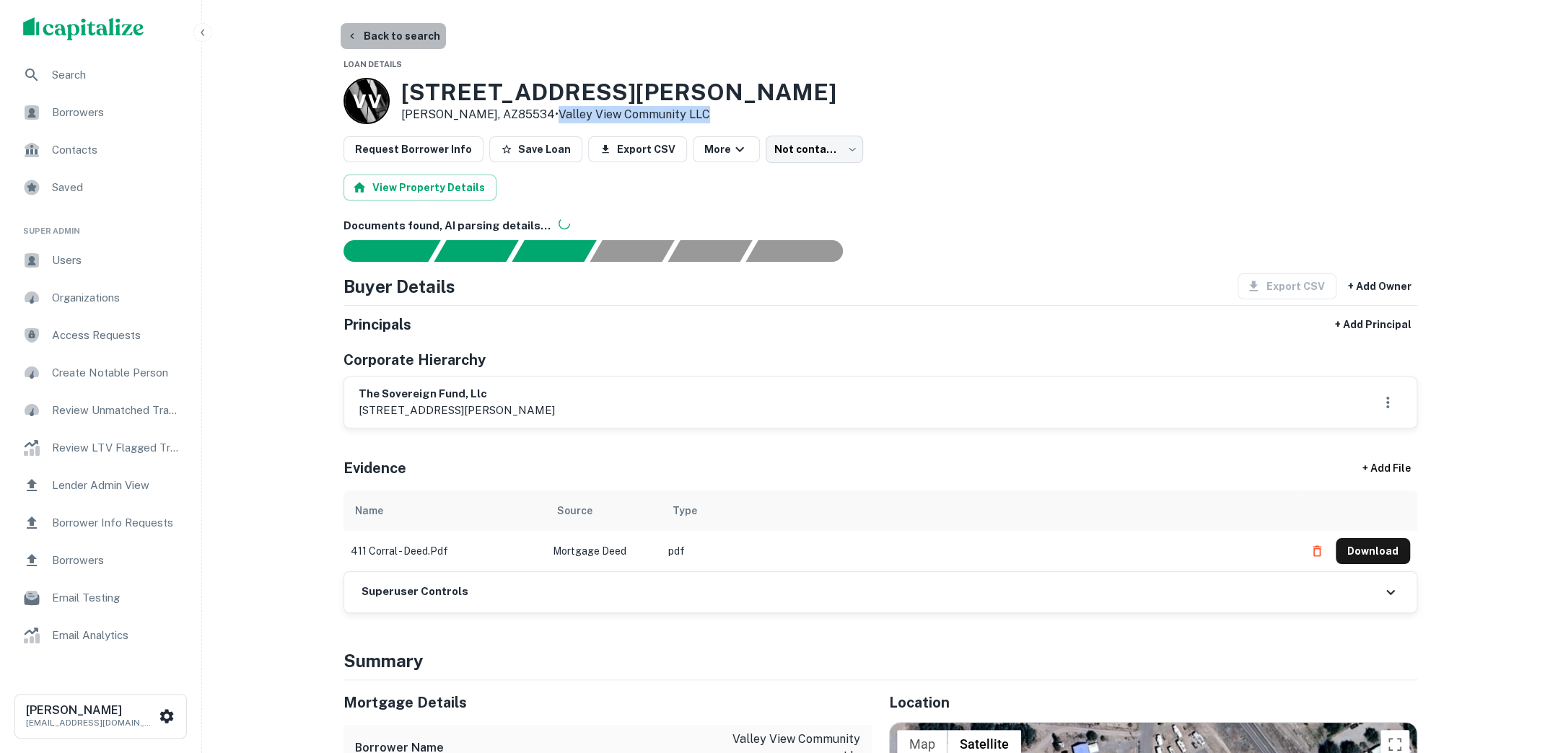
click at [408, 36] on button "Back to search" at bounding box center [393, 36] width 105 height 26
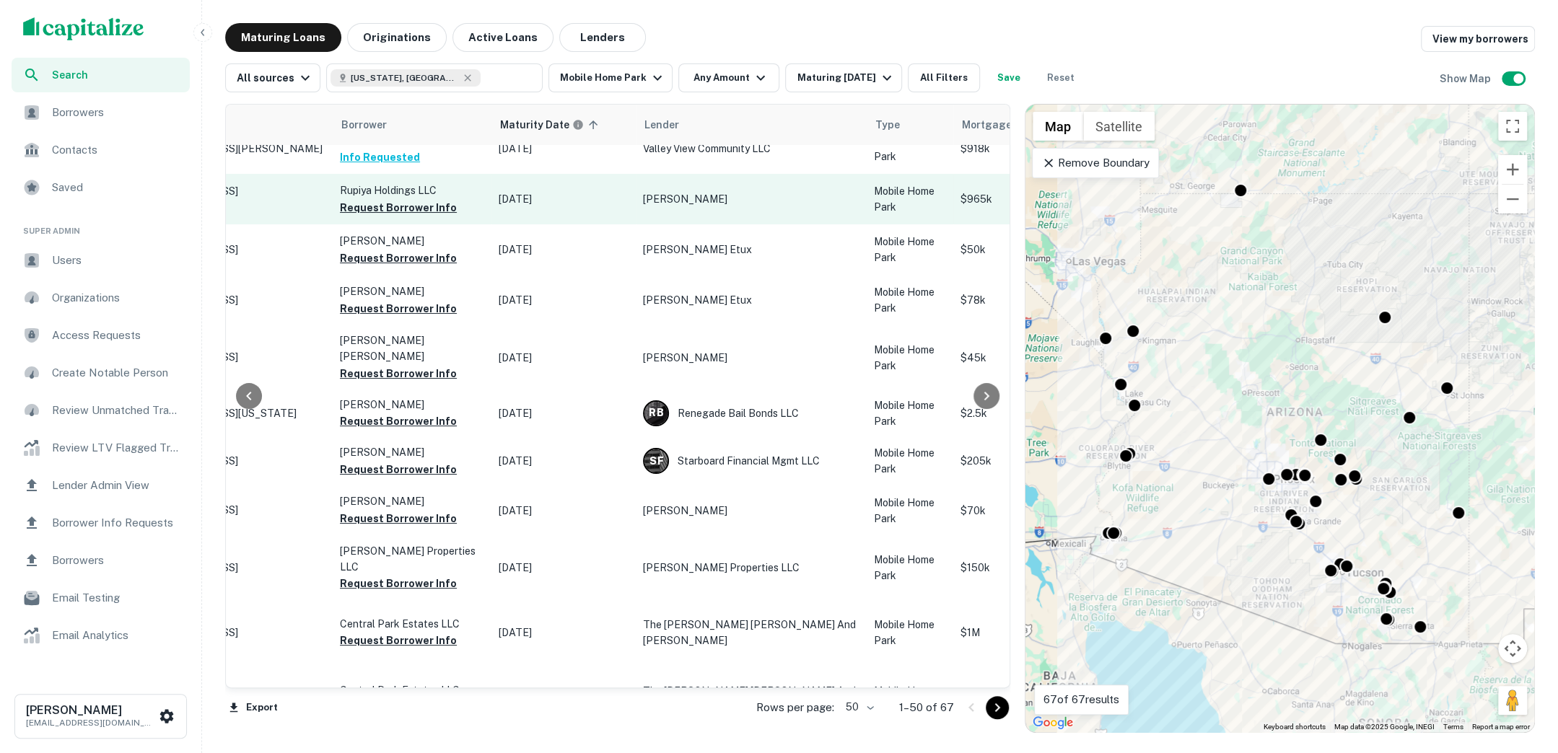
scroll to position [0, 137]
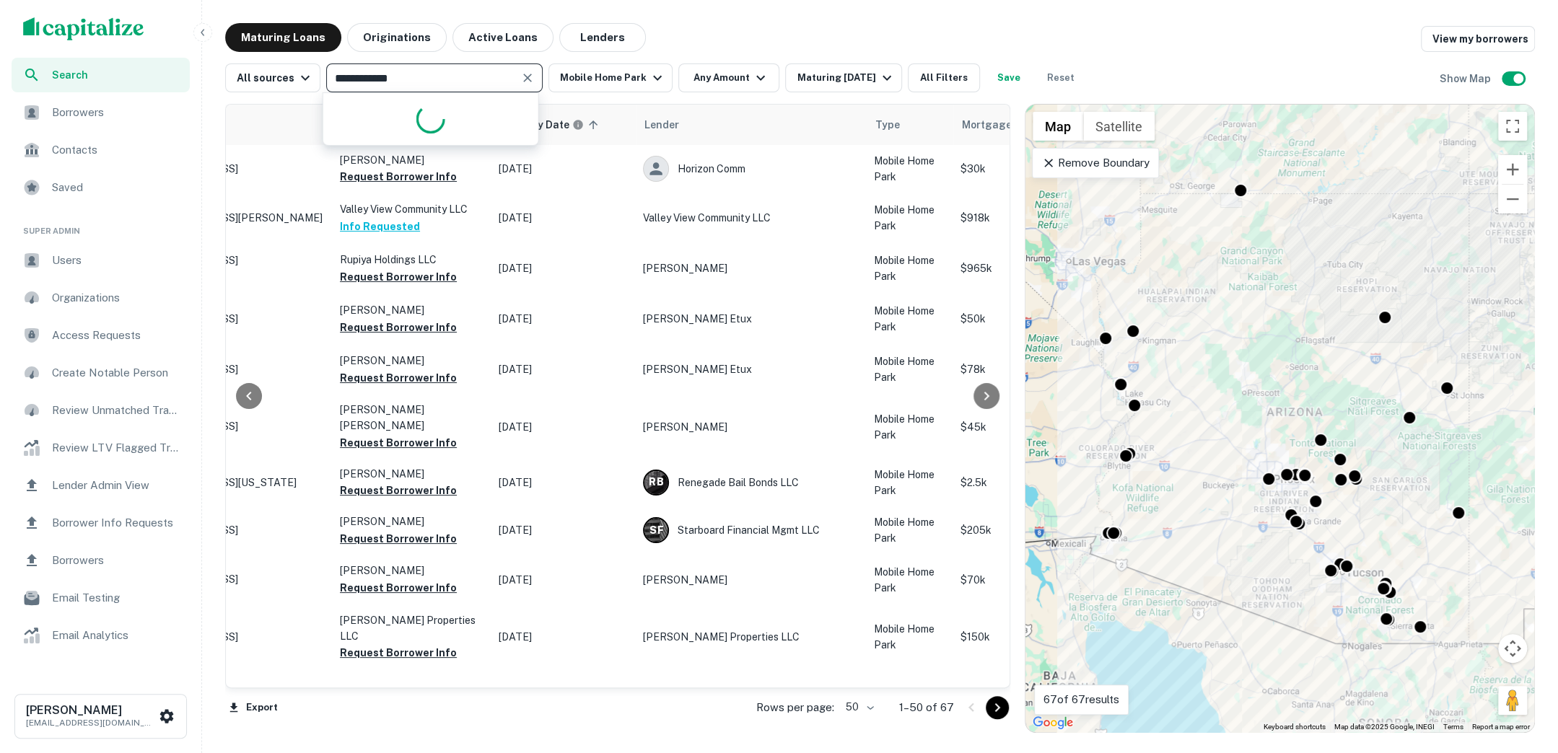
click at [457, 82] on input "**********" at bounding box center [422, 78] width 184 height 20
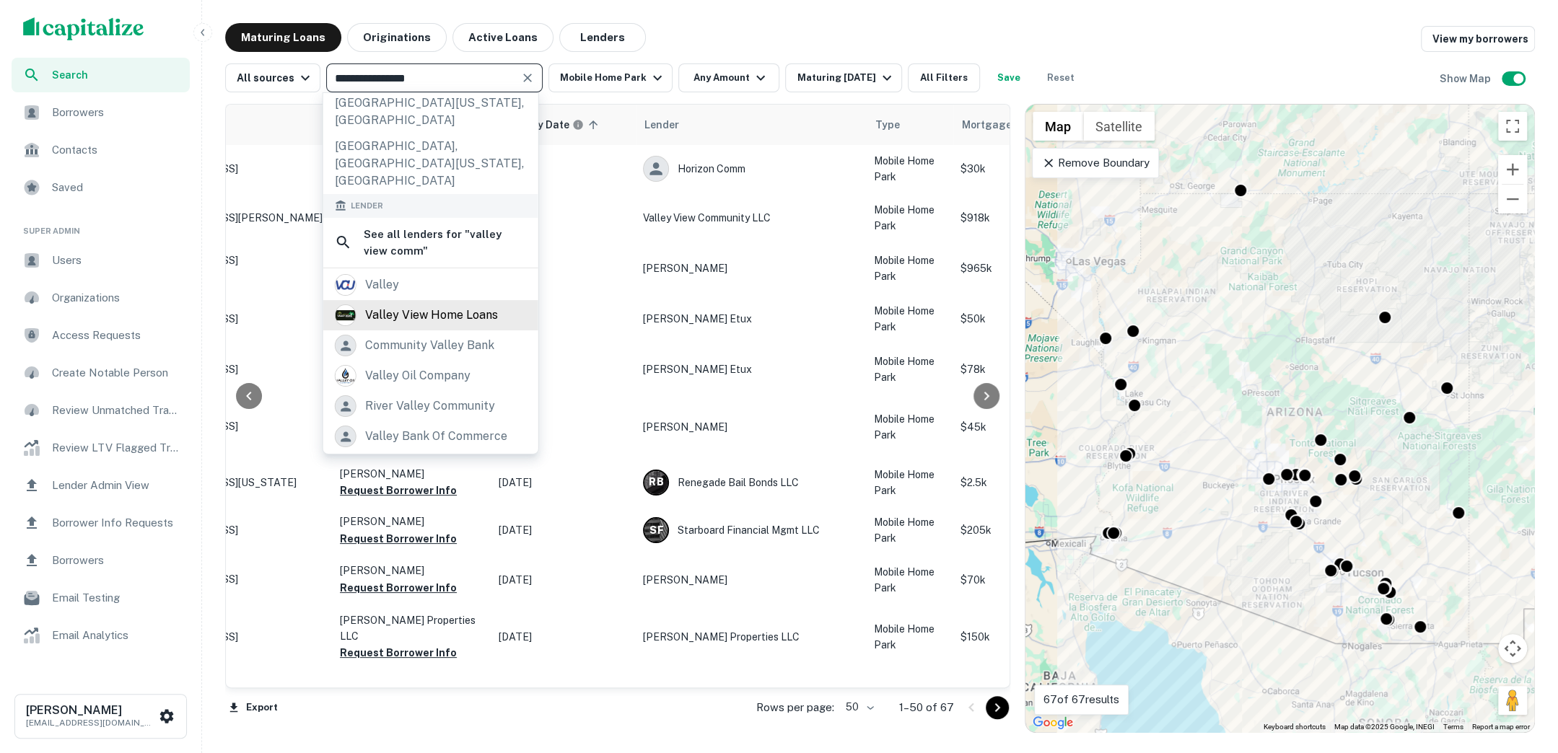
scroll to position [429, 0]
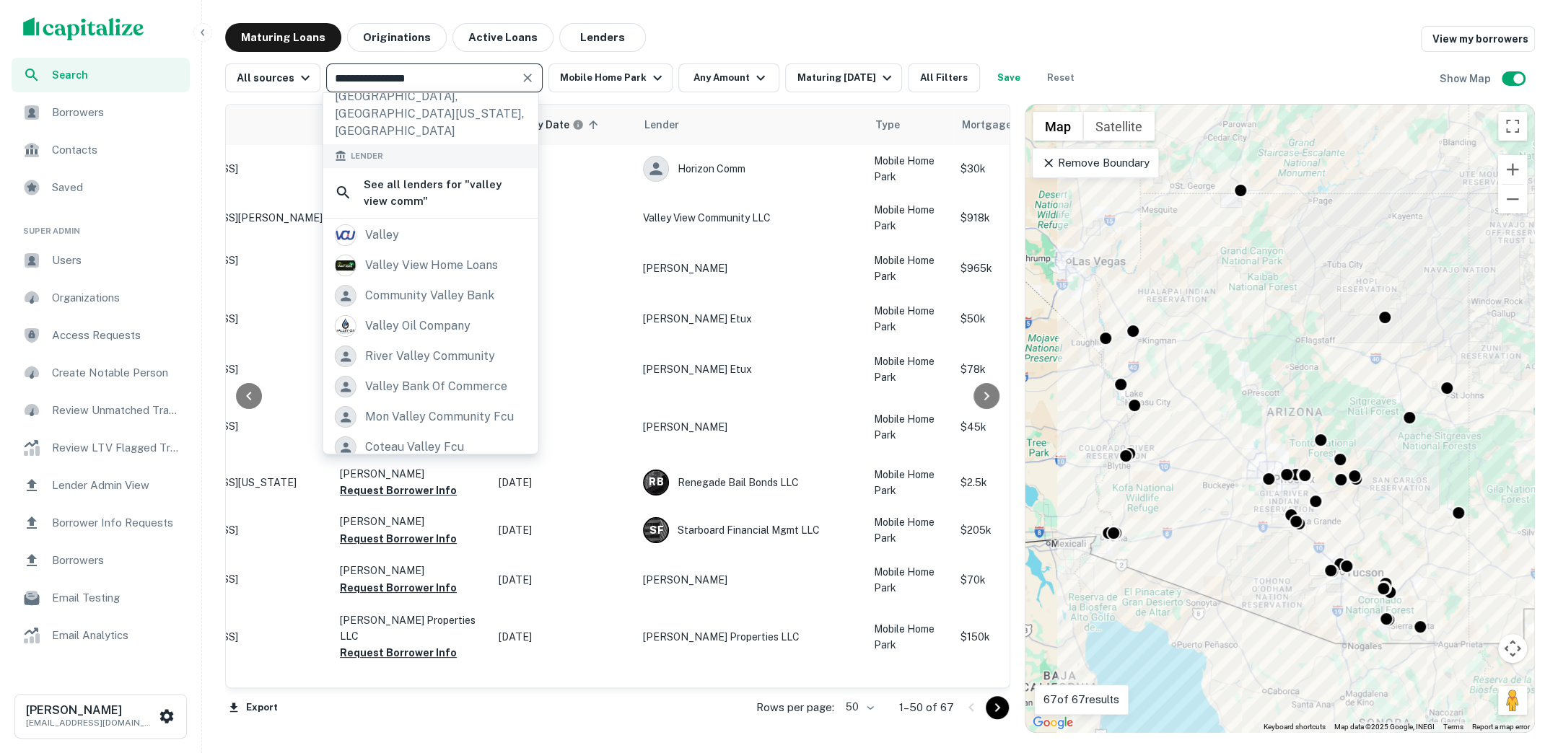
type input "**********"
click at [729, 53] on div "**********" at bounding box center [879, 72] width 1309 height 40
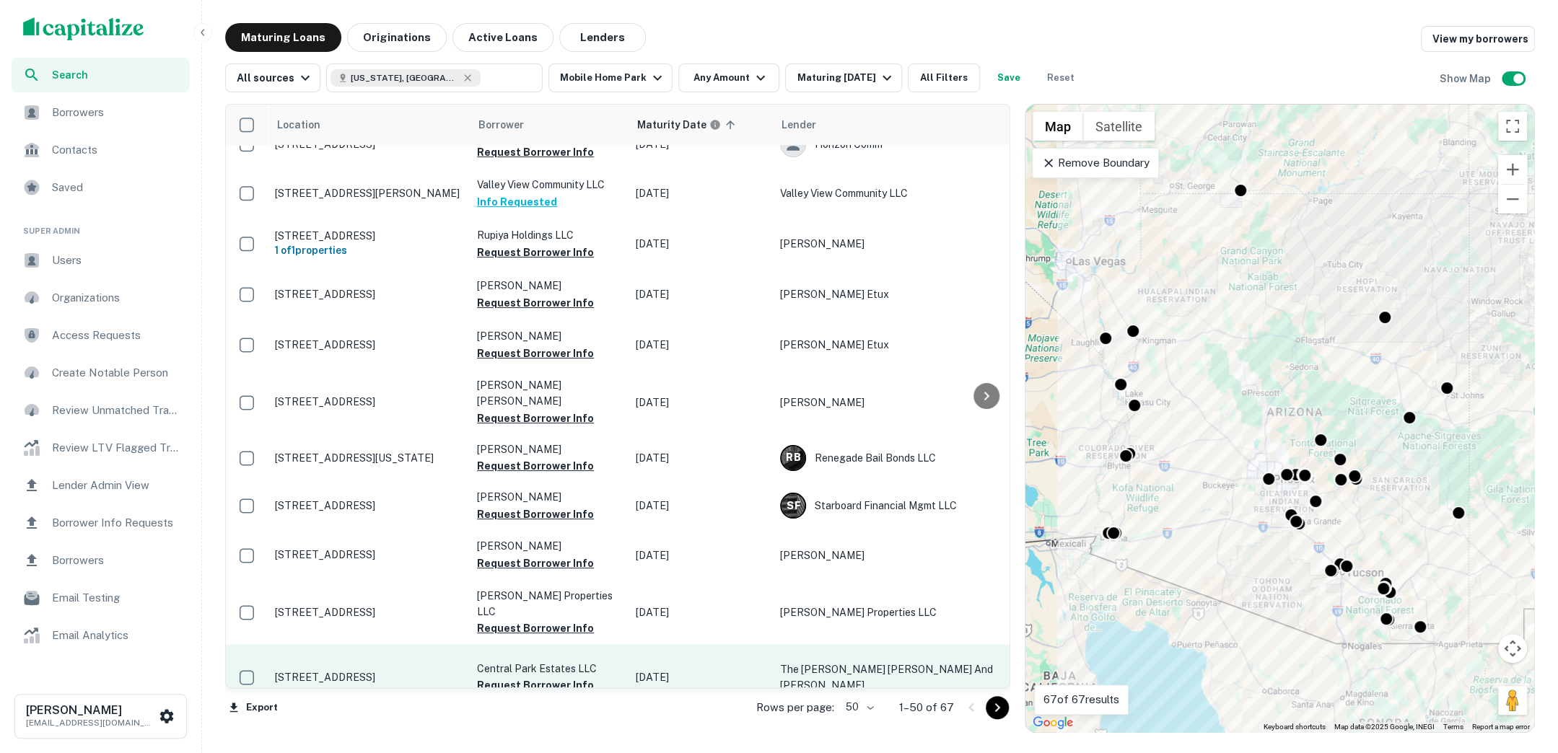
scroll to position [0, 0]
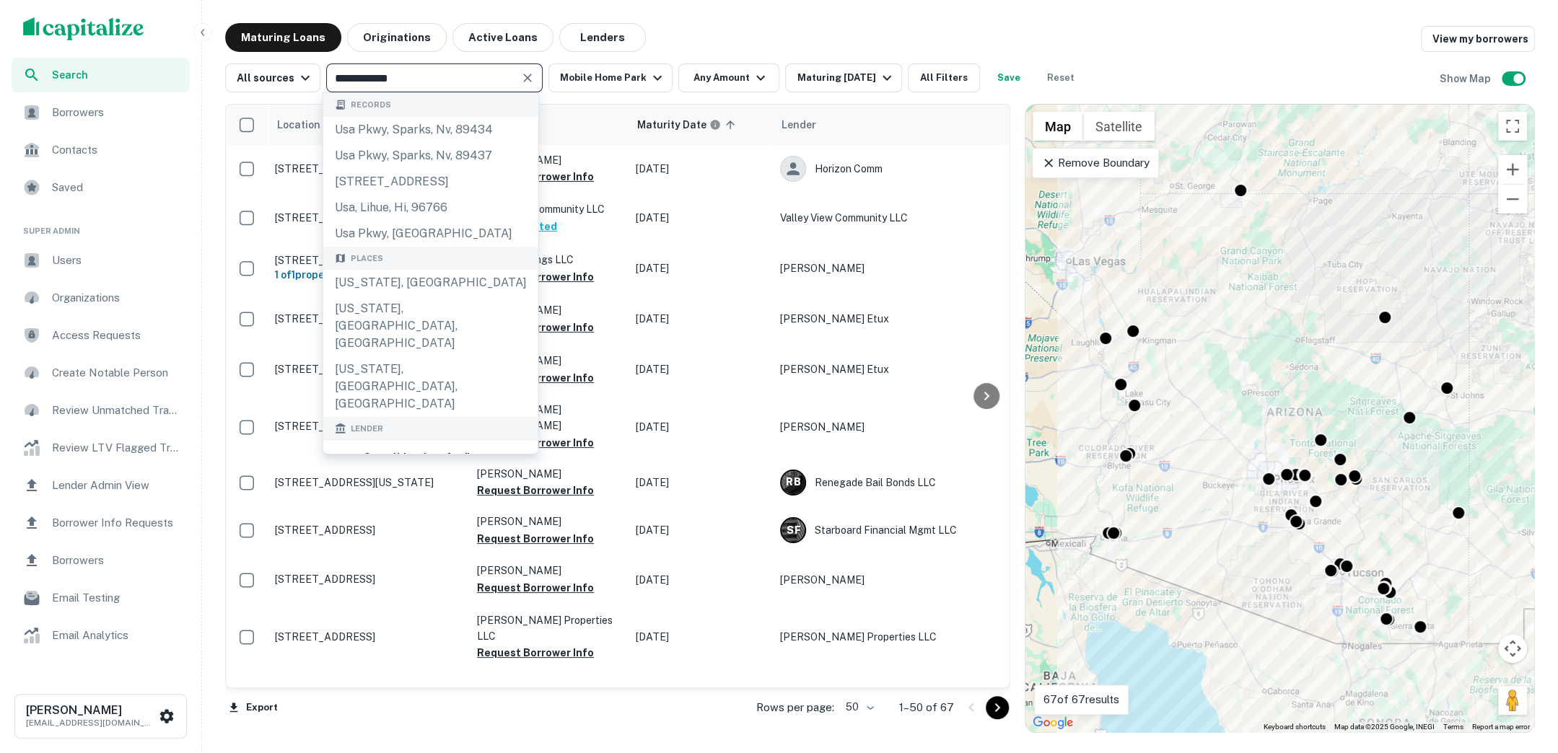
click at [460, 82] on input "**********" at bounding box center [422, 78] width 184 height 20
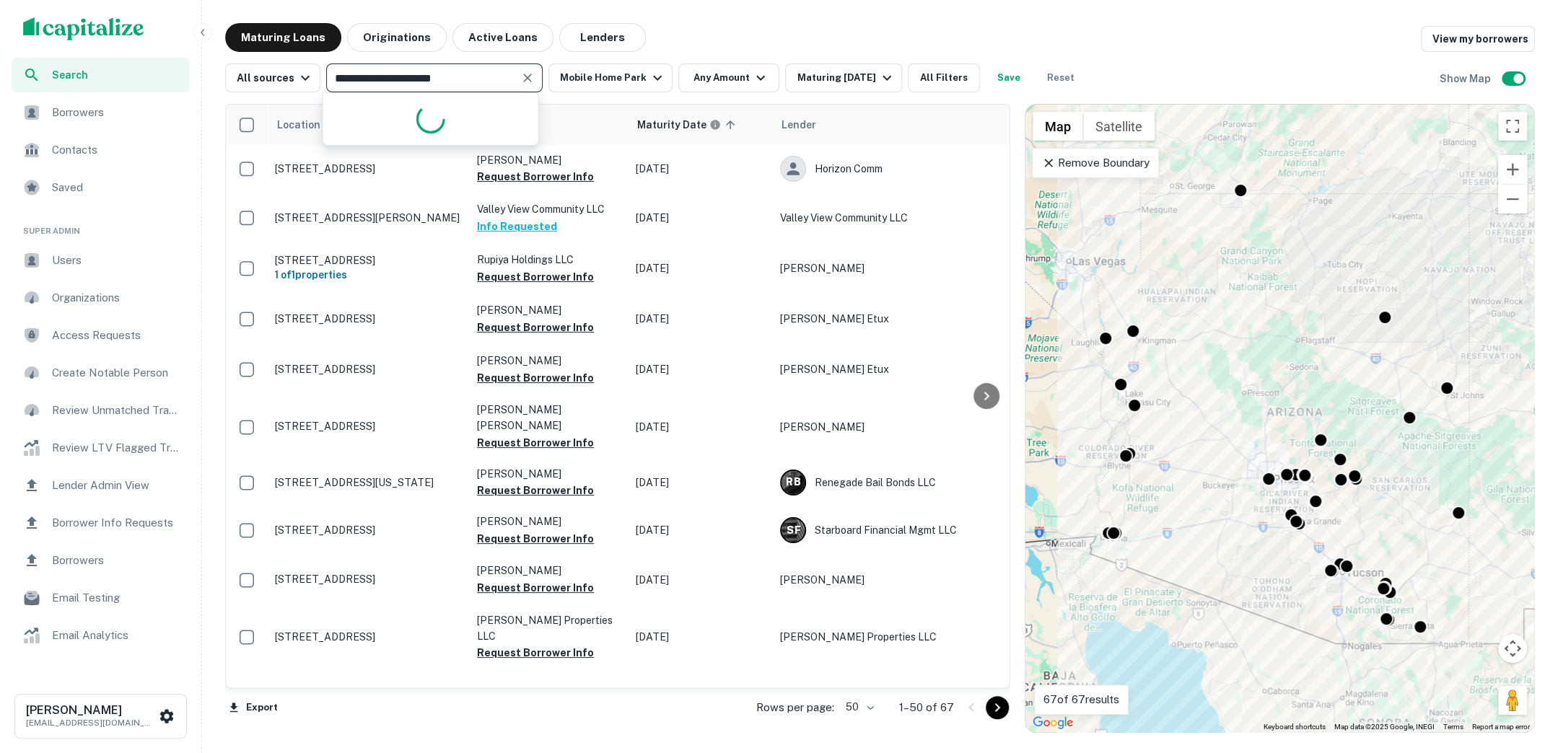
type input "**********"
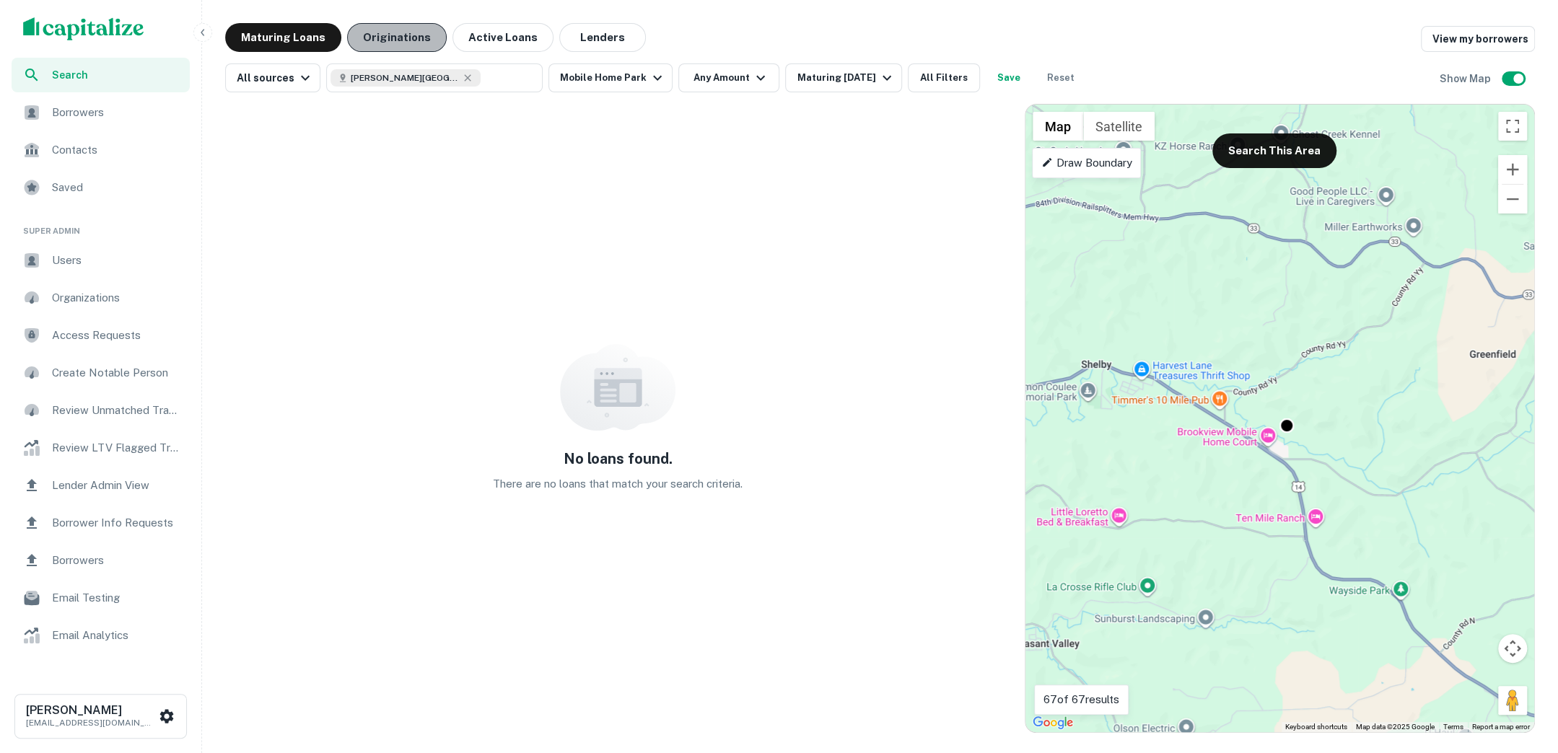
click at [390, 46] on button "Originations" at bounding box center [397, 37] width 100 height 29
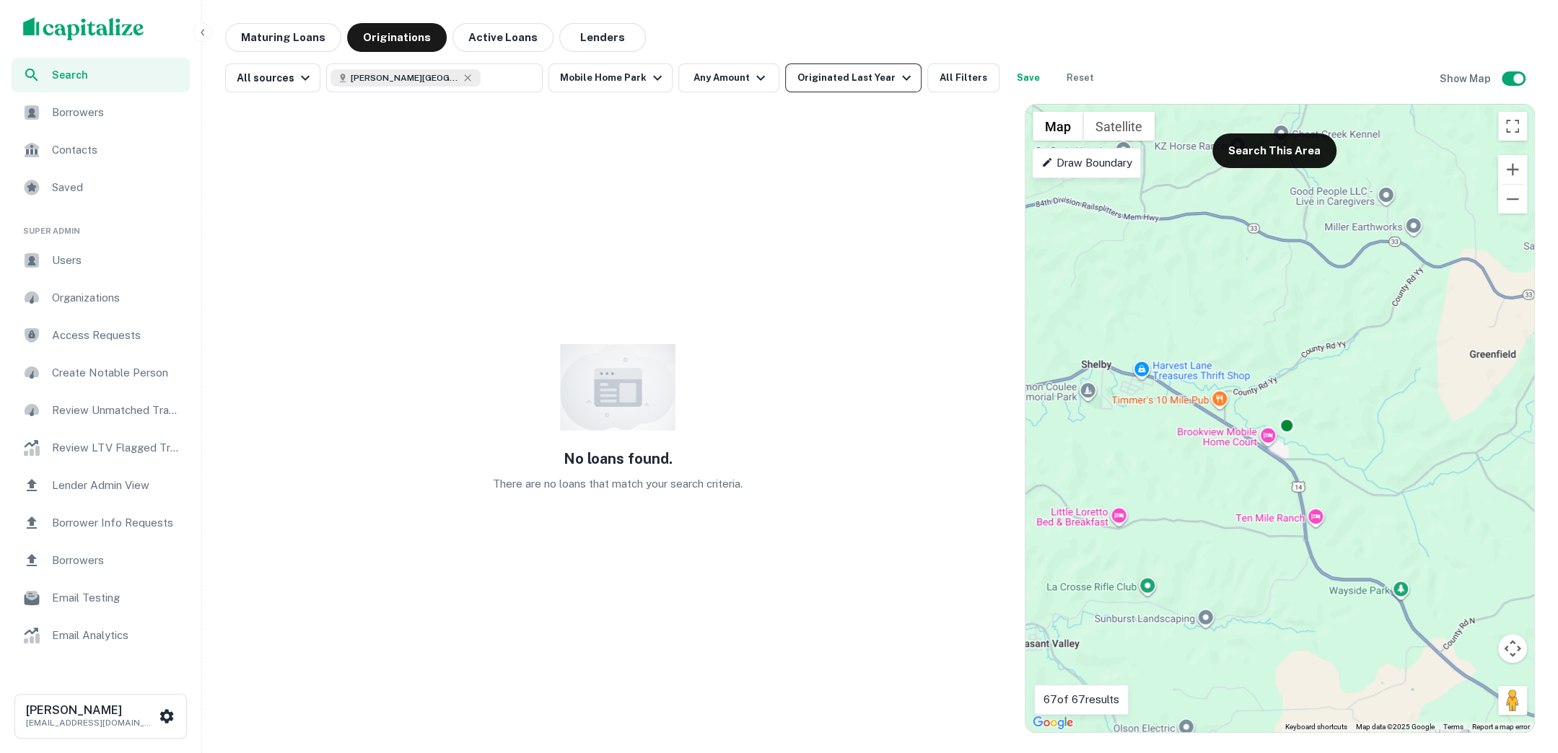
click at [897, 79] on icon "button" at bounding box center [905, 77] width 17 height 17
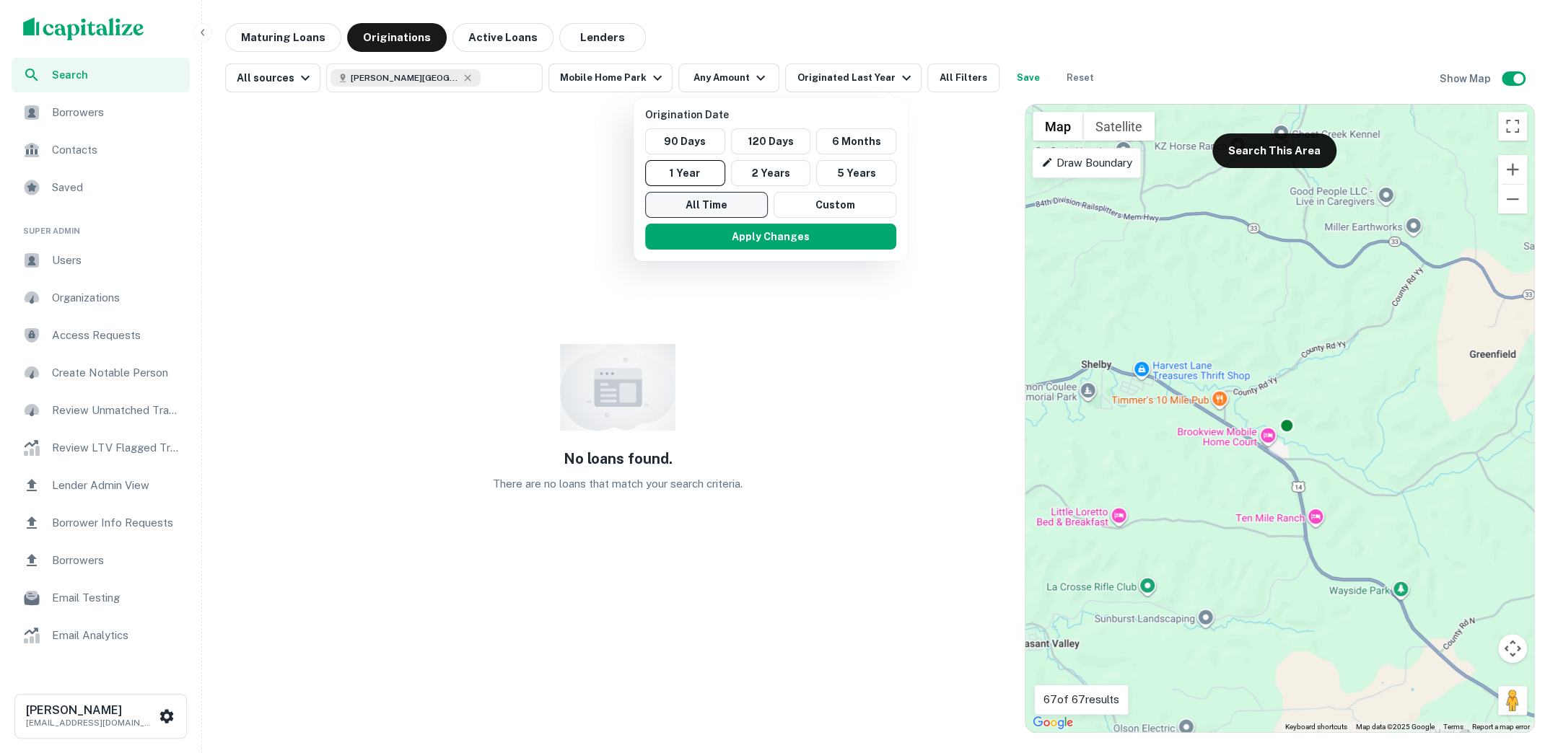
click at [731, 205] on button "All Time" at bounding box center [706, 205] width 123 height 26
click at [738, 237] on button "Apply Changes" at bounding box center [766, 237] width 251 height 26
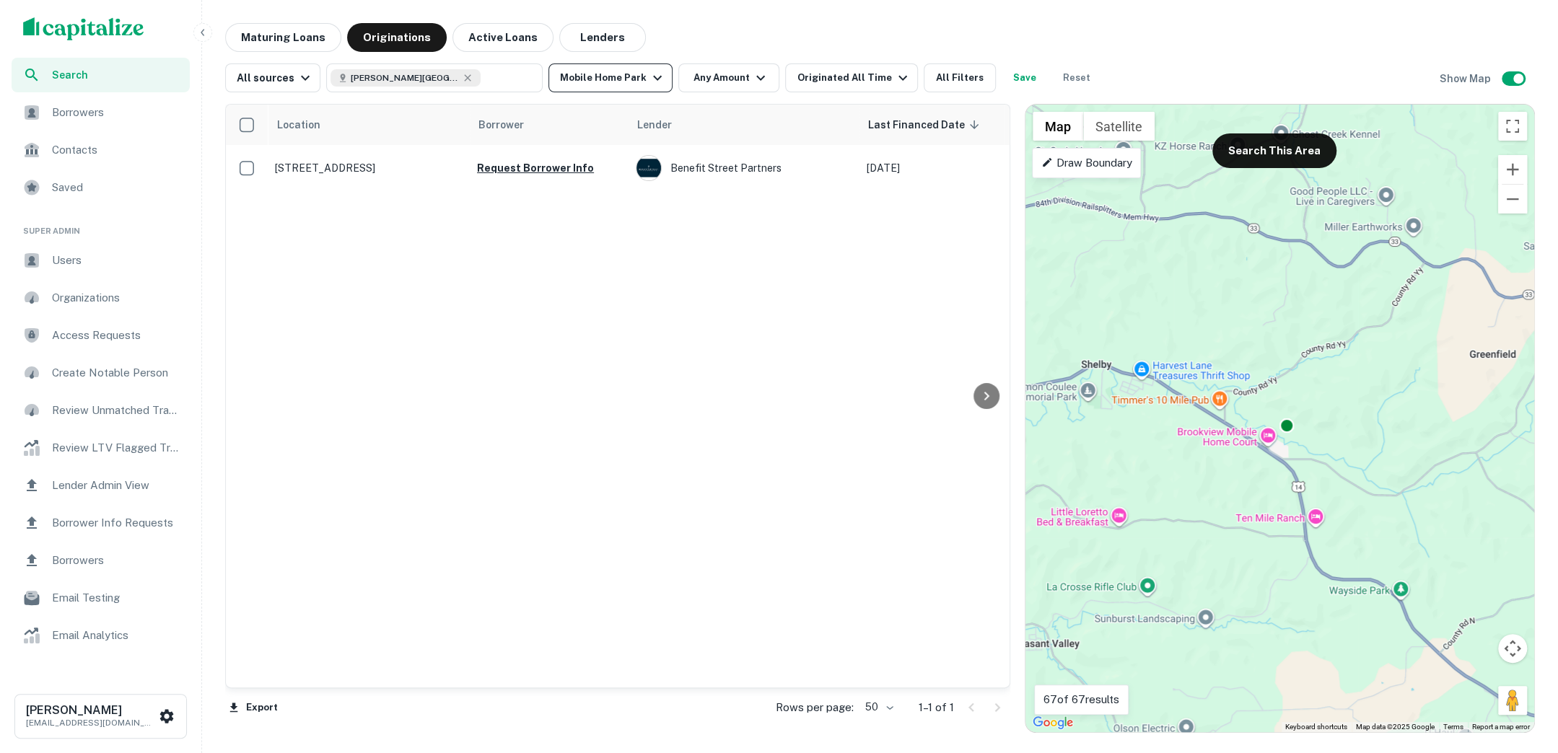
click at [649, 69] on icon "button" at bounding box center [657, 77] width 17 height 17
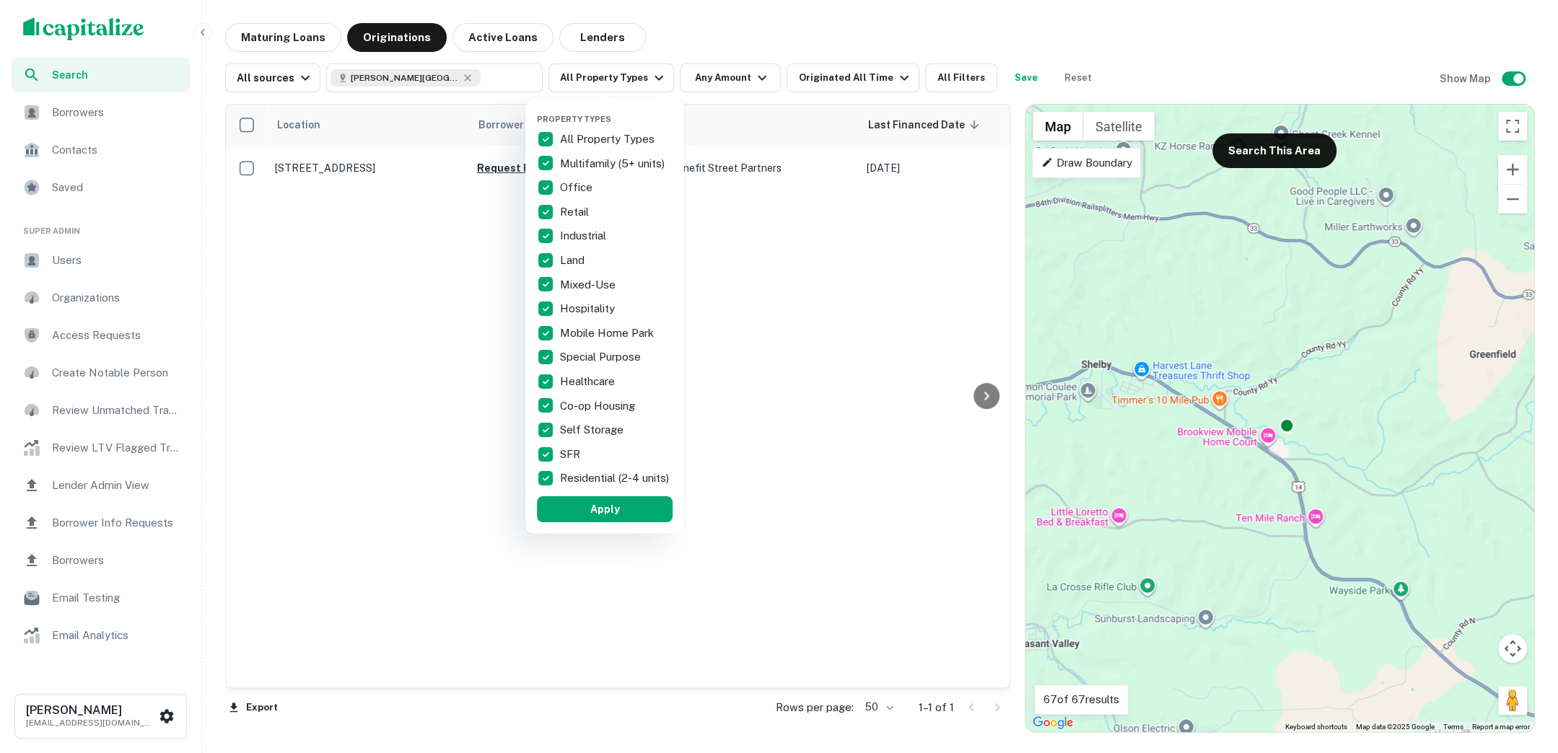
drag, startPoint x: 607, startPoint y: 517, endPoint x: 721, endPoint y: 454, distance: 130.5
click at [607, 517] on button "Apply" at bounding box center [605, 509] width 136 height 26
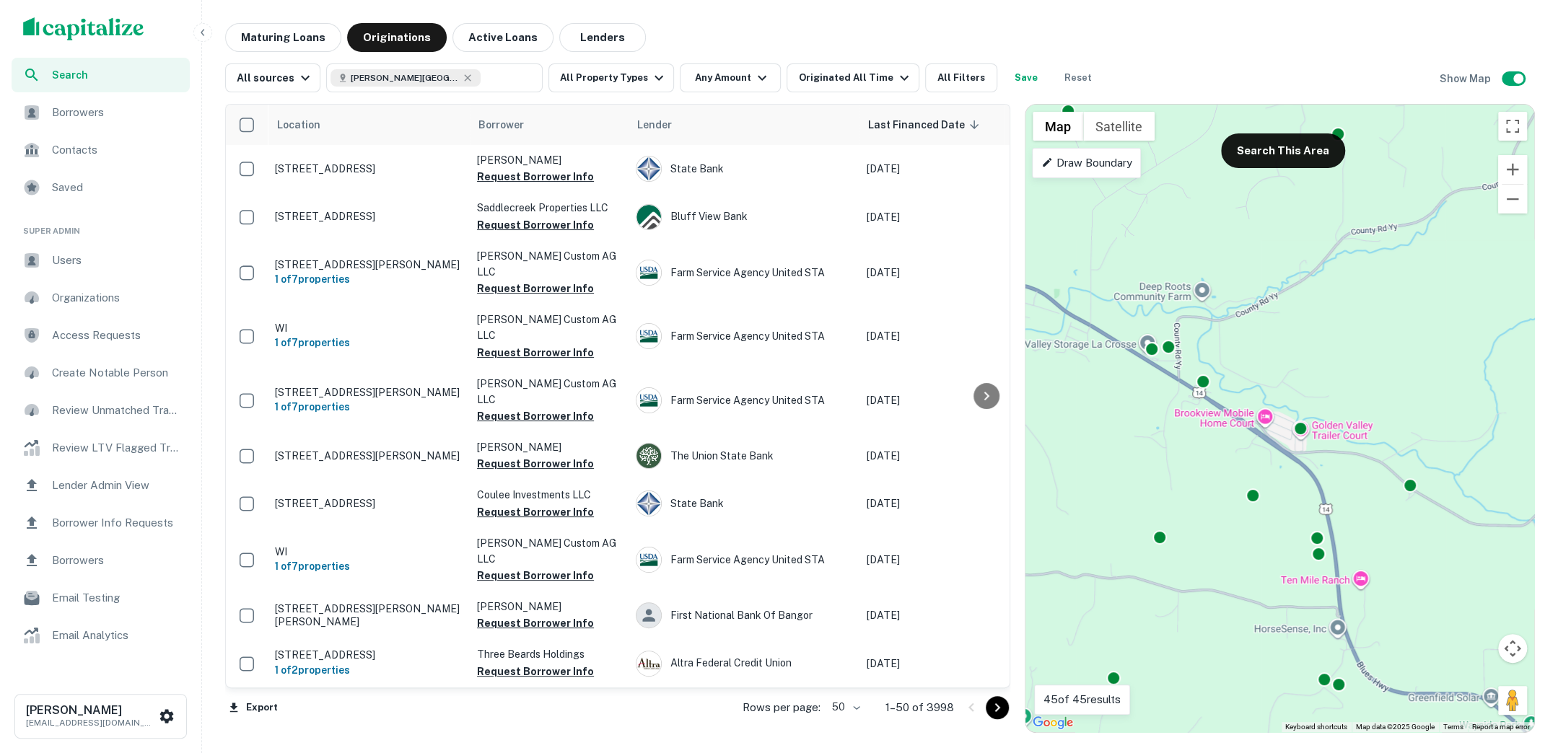
drag, startPoint x: 1272, startPoint y: 444, endPoint x: 1365, endPoint y: 422, distance: 95.7
click at [1365, 422] on div "To activate drag with keyboard, press Alt + Enter. Once in keyboard drag state,…" at bounding box center [1279, 419] width 509 height 628
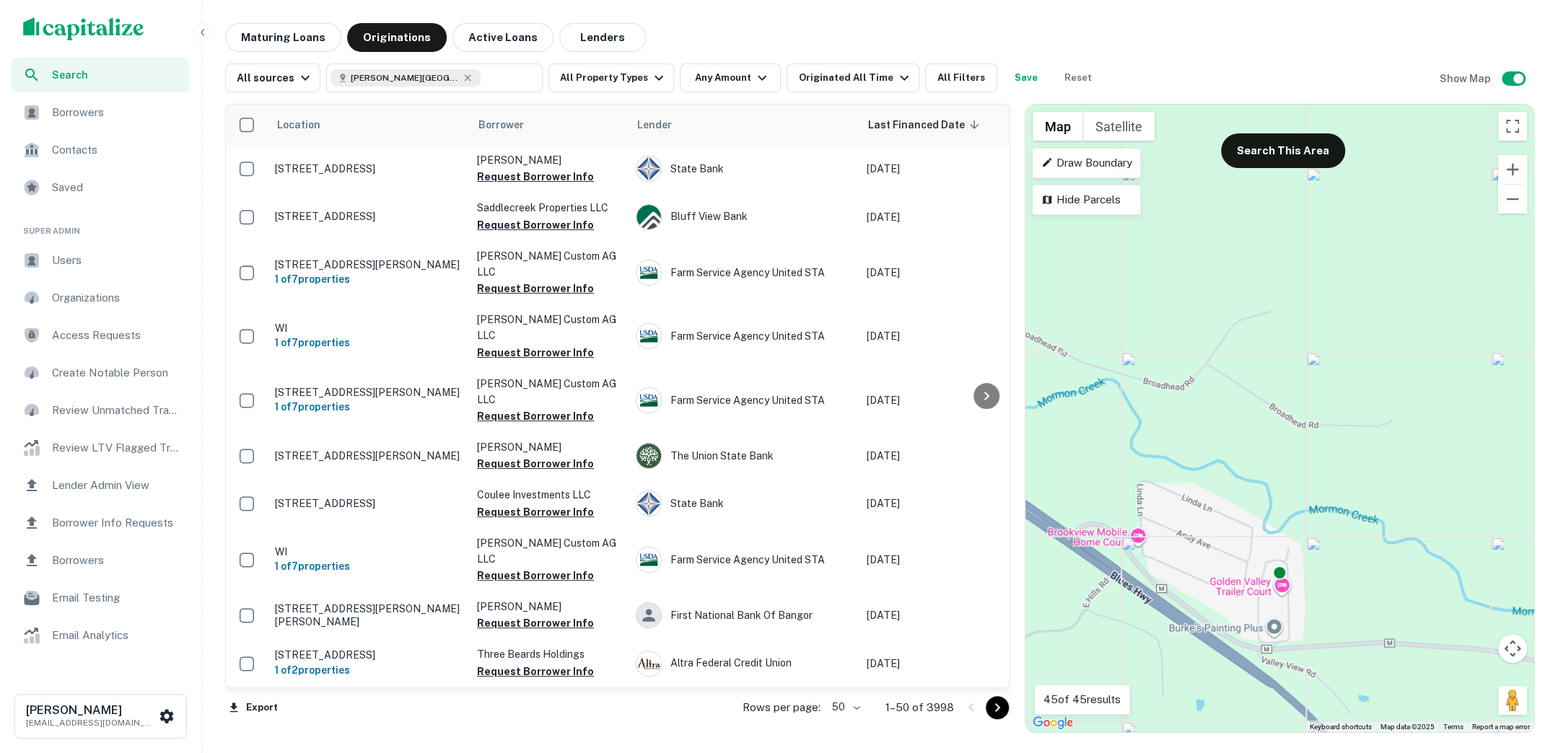
drag, startPoint x: 1243, startPoint y: 385, endPoint x: 1500, endPoint y: 380, distance: 256.9
click at [1500, 380] on div "To activate drag with keyboard, press Alt + Enter. Once in keyboard drag state,…" at bounding box center [1279, 419] width 509 height 628
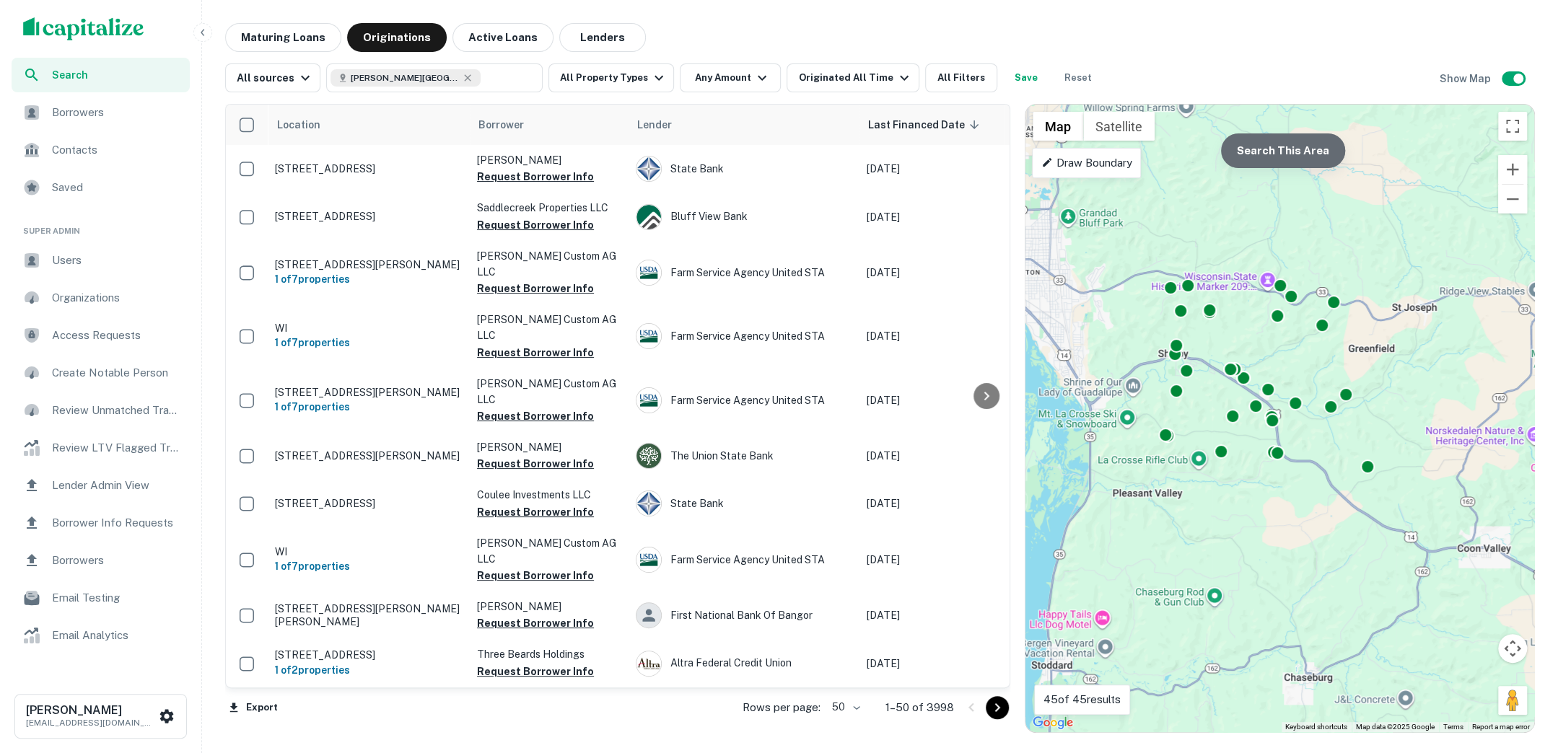
click at [1296, 140] on button "Search This Area" at bounding box center [1283, 150] width 124 height 35
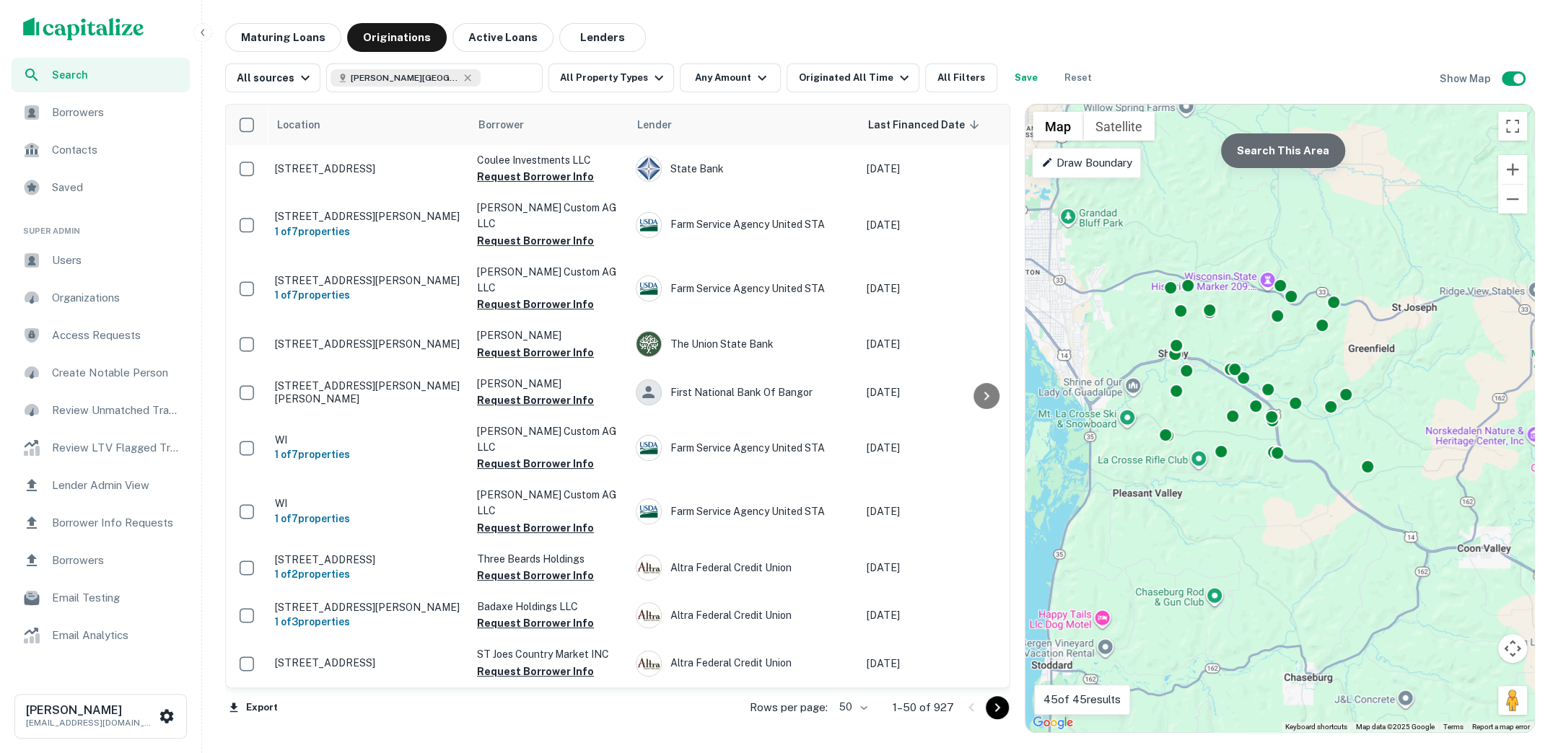
click at [1288, 149] on button "Search This Area" at bounding box center [1283, 150] width 124 height 35
click at [510, 85] on div "Broadhead Rd, Greenfield, WI 54601, USA ​" at bounding box center [434, 77] width 216 height 29
type input "**********"
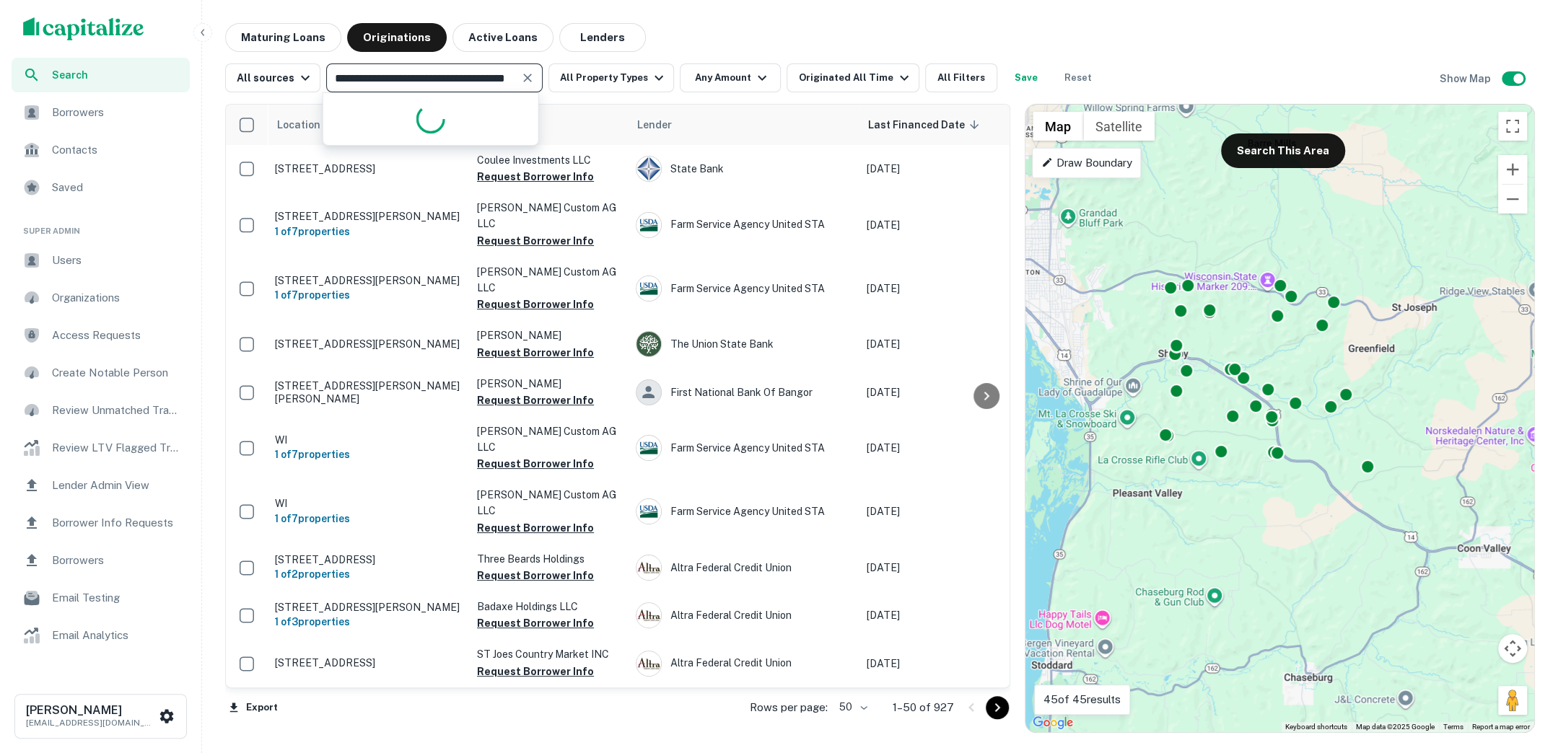
click at [510, 85] on div "**********" at bounding box center [434, 77] width 216 height 29
click at [524, 74] on icon "Clear" at bounding box center [527, 78] width 14 height 14
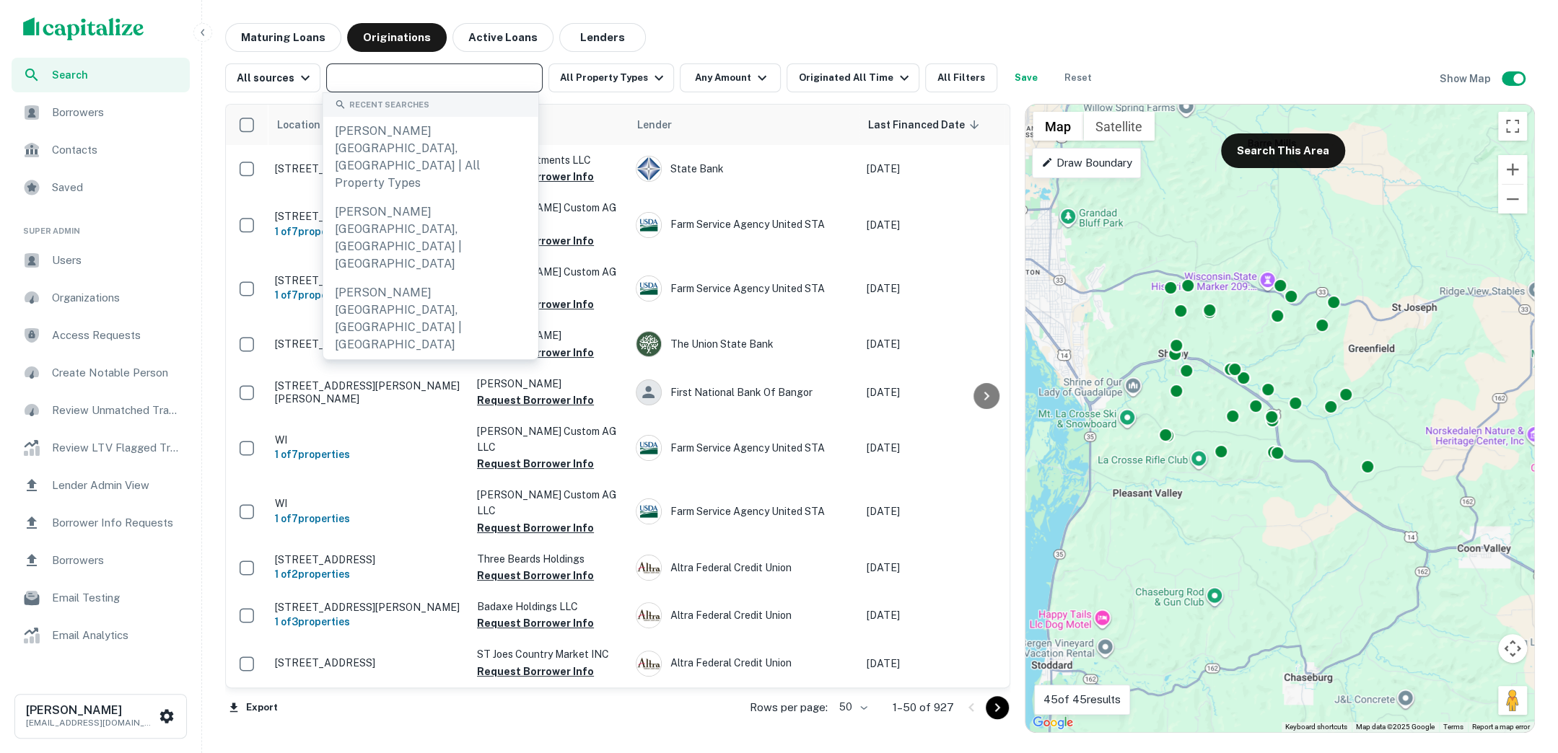
click at [503, 76] on input "text" at bounding box center [433, 78] width 206 height 20
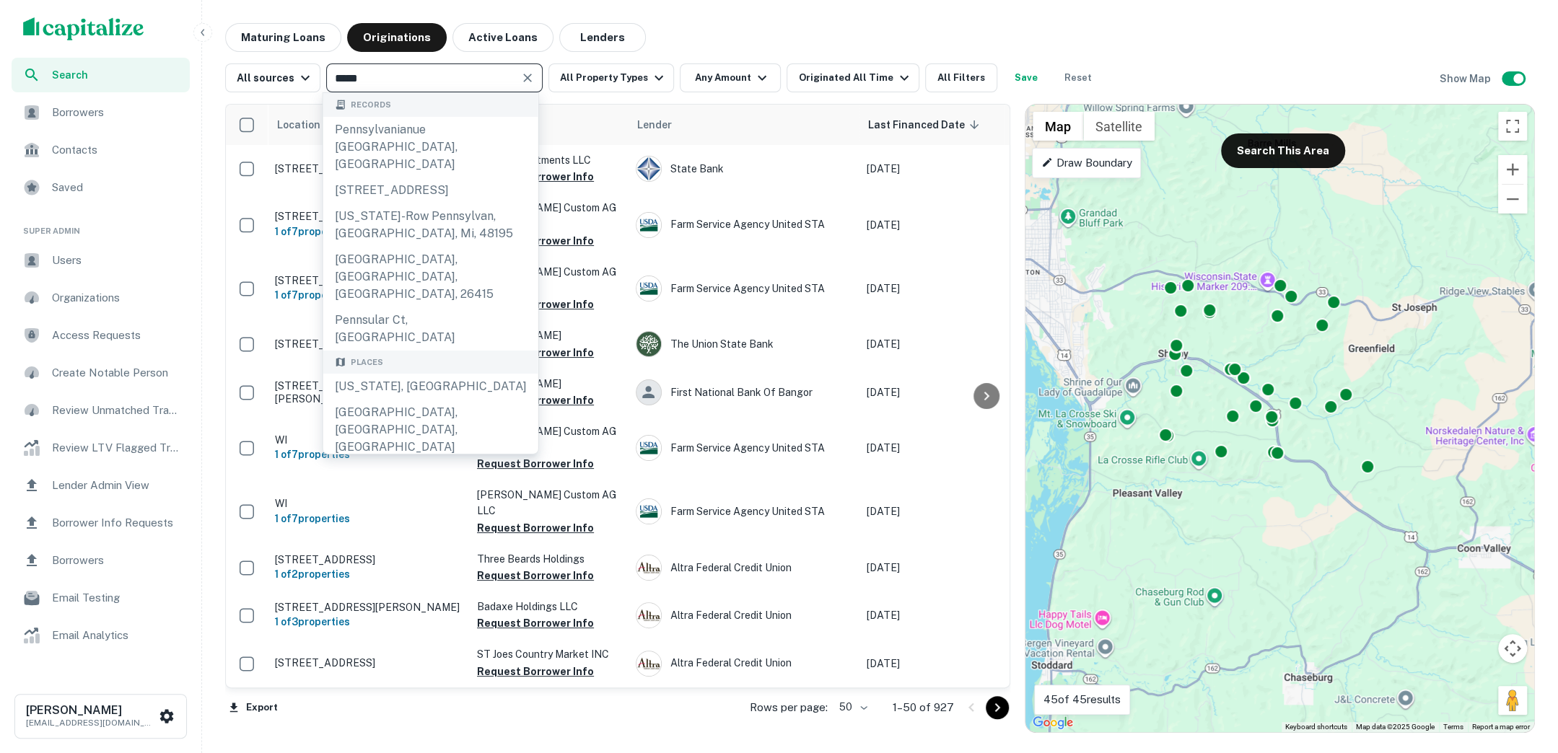
type input "******"
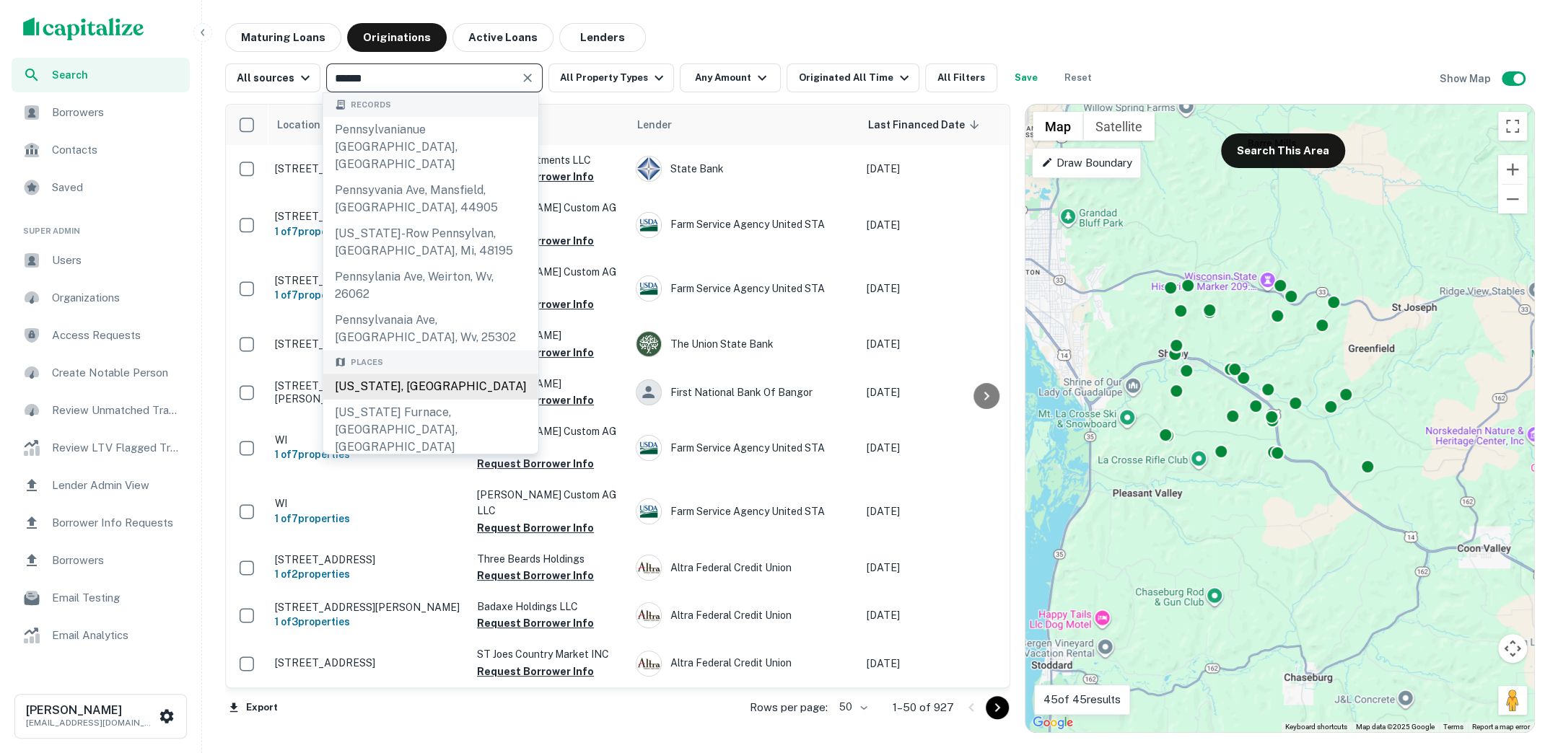
click at [440, 374] on div "Pennsylvania, USA" at bounding box center [430, 387] width 215 height 26
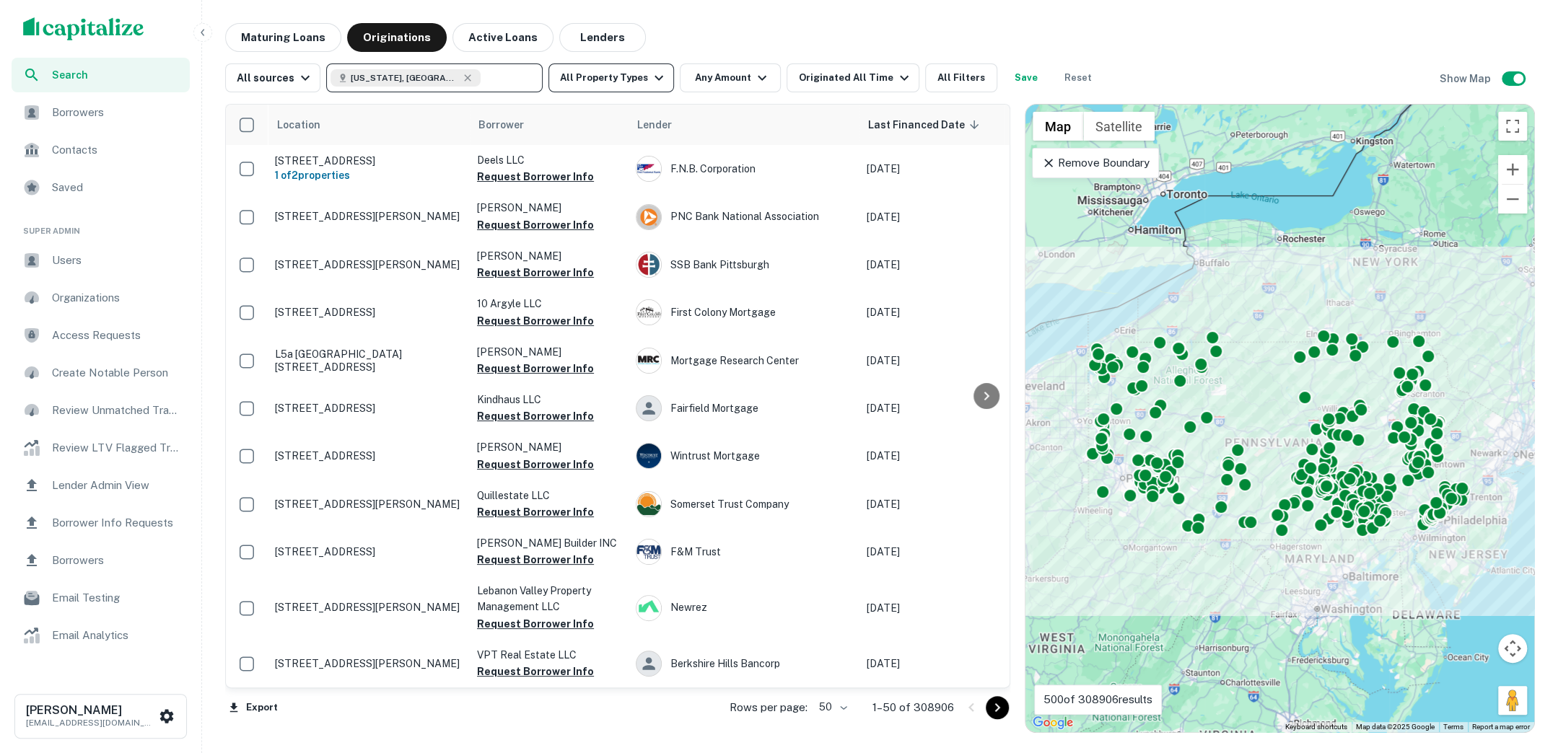
click at [650, 82] on icon "button" at bounding box center [658, 77] width 17 height 17
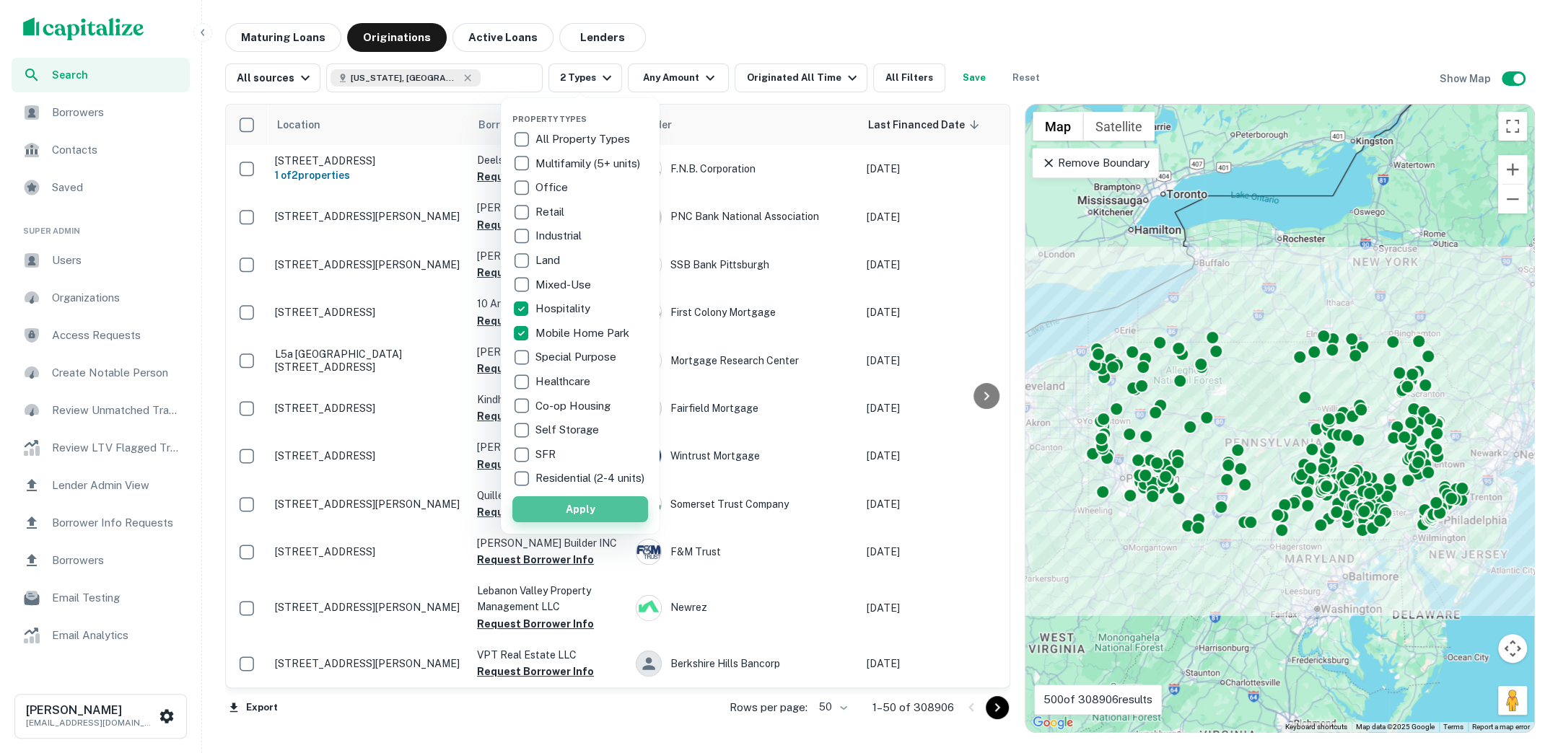
click at [596, 522] on button "Apply" at bounding box center [580, 509] width 136 height 26
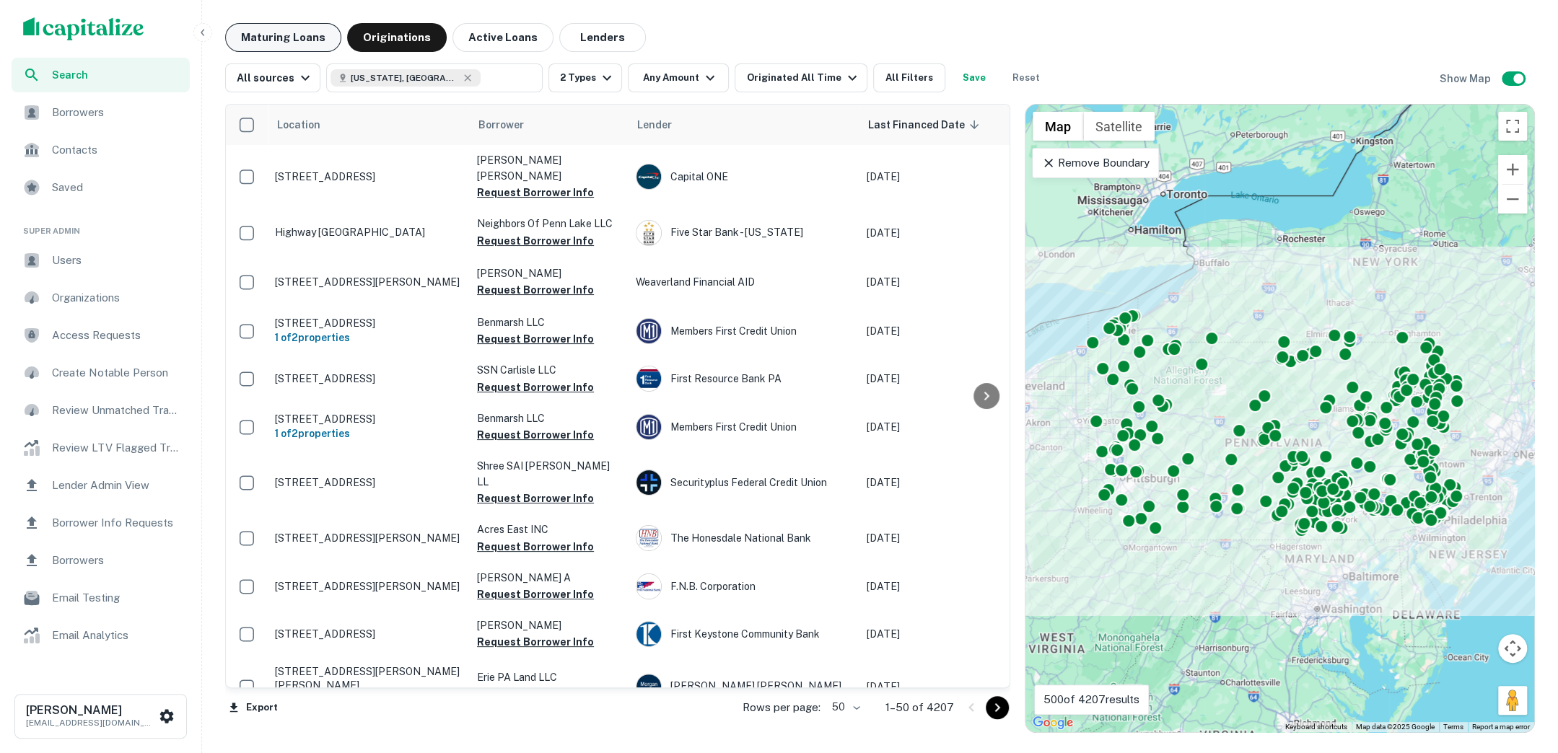
click at [296, 34] on button "Maturing Loans" at bounding box center [283, 37] width 116 height 29
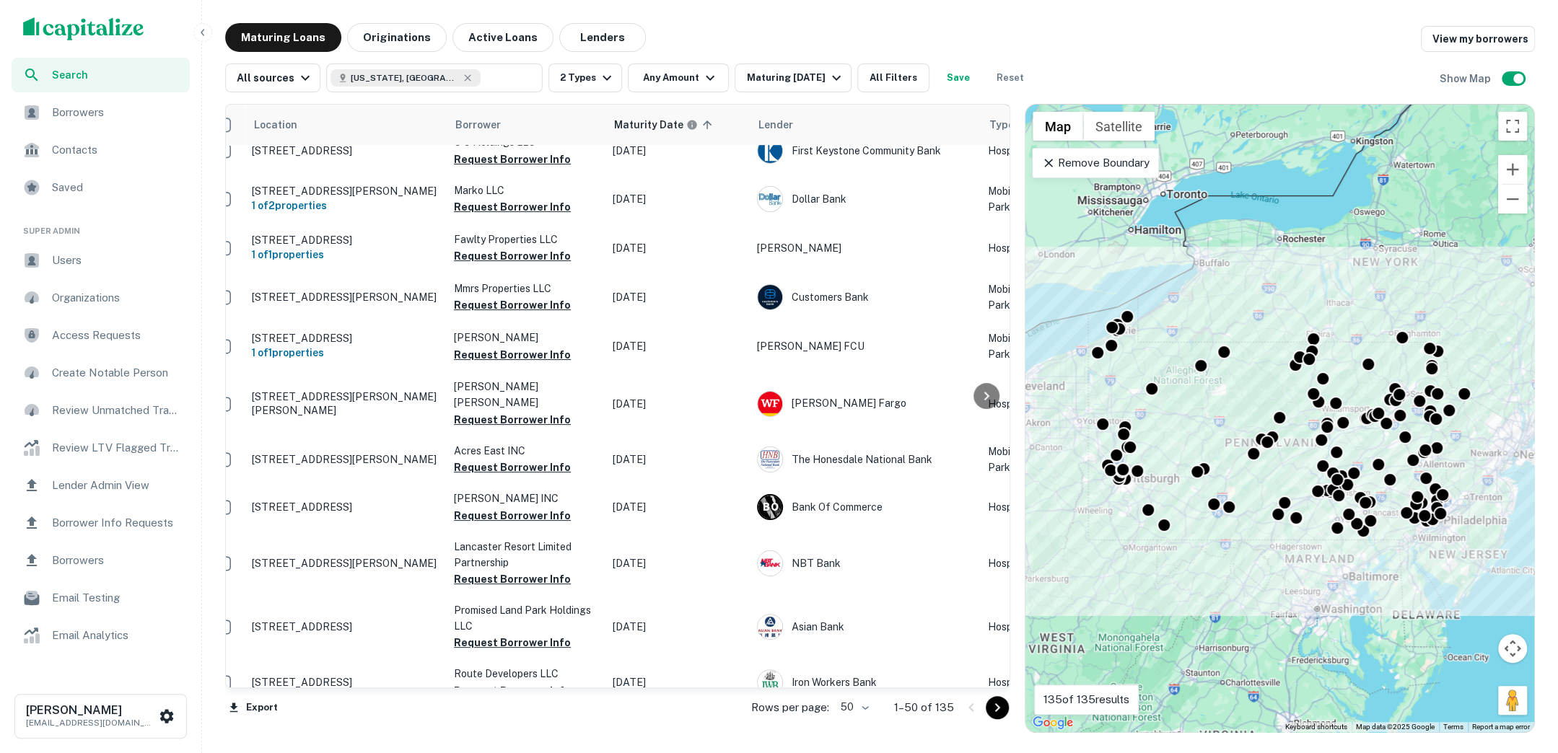
scroll to position [387, 0]
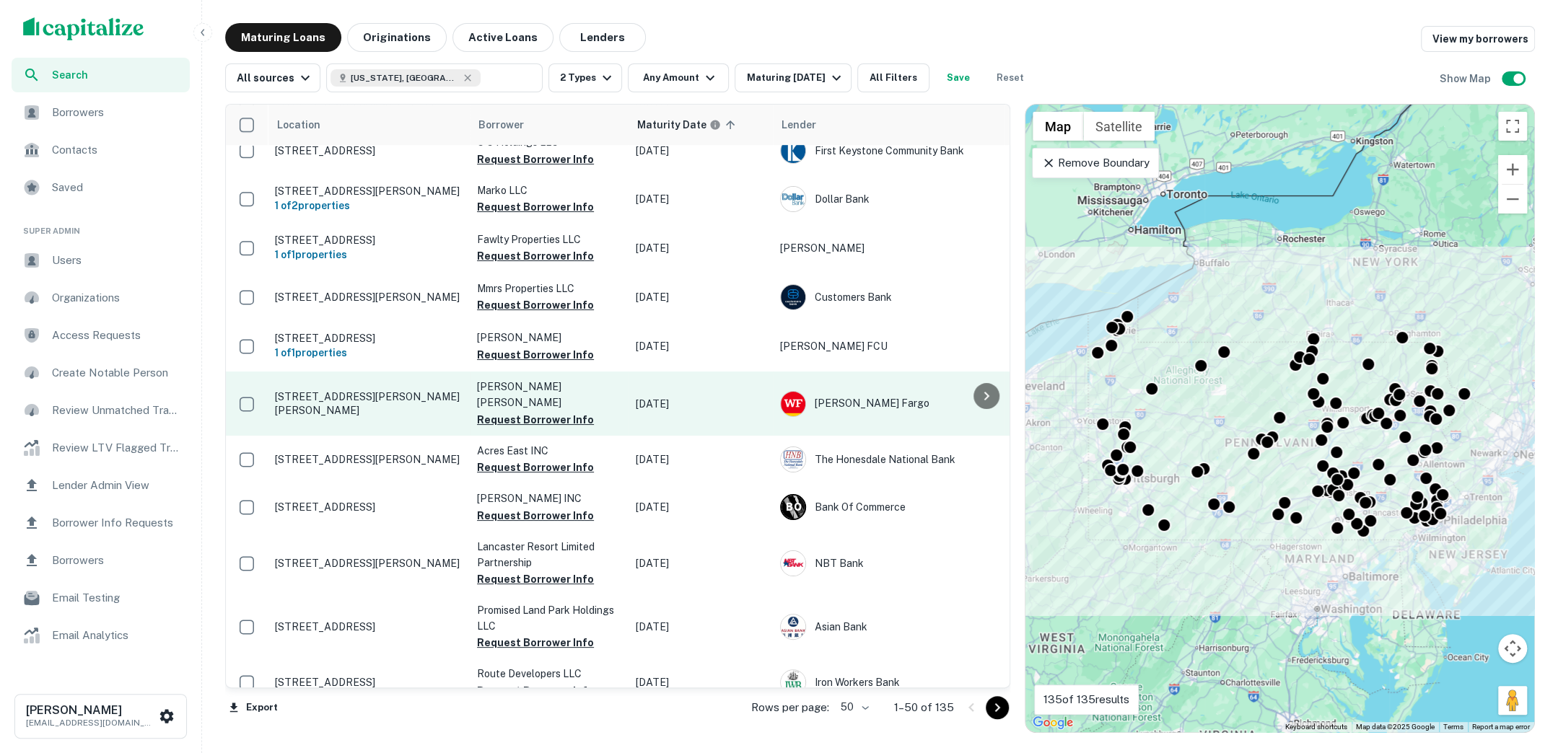
click at [404, 390] on p "421 Wayne St Bethany, PA18431" at bounding box center [369, 403] width 188 height 26
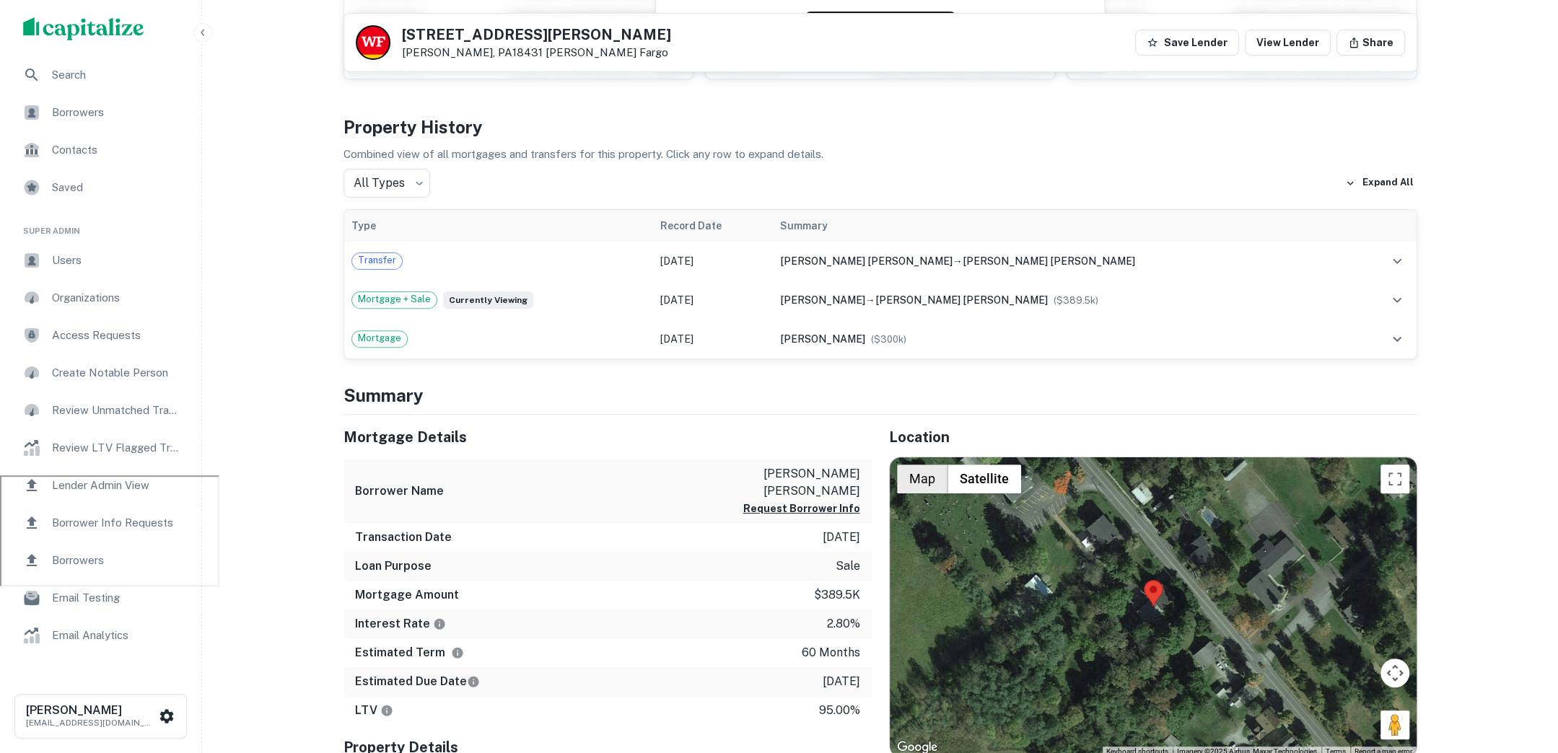
scroll to position [330, 0]
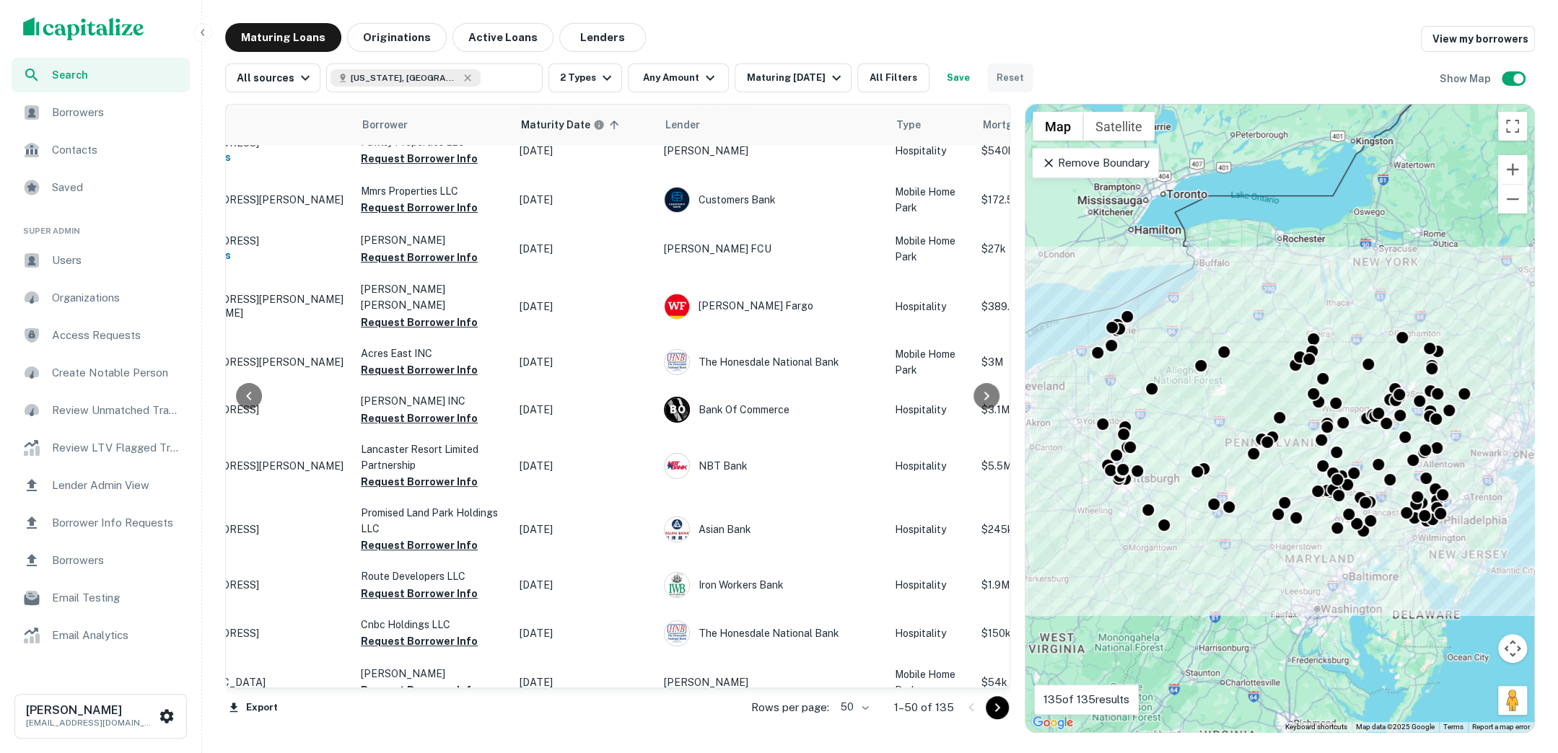
scroll to position [485, 0]
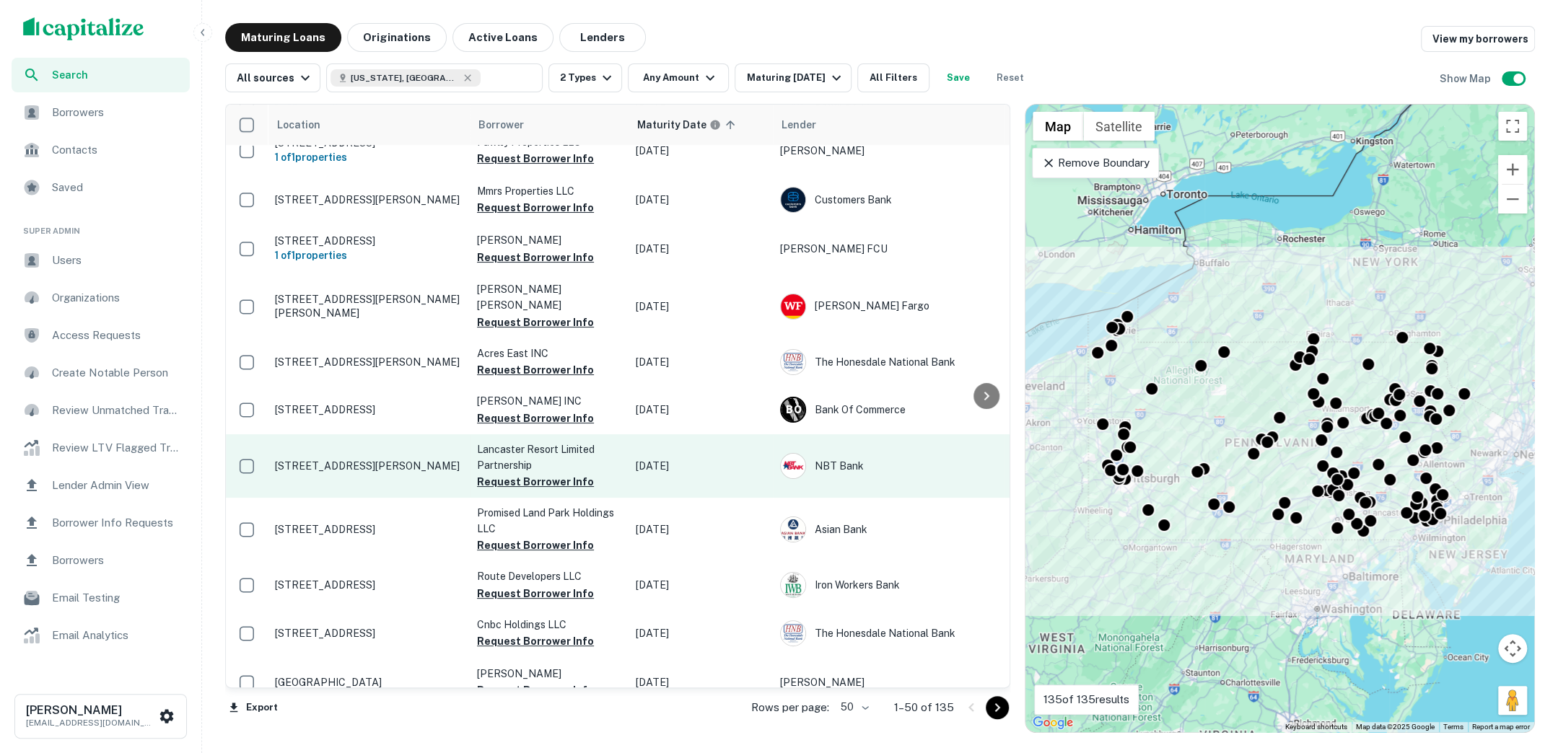
click at [357, 460] on p "222 Eden Rd Lancaster, PA17601" at bounding box center [369, 466] width 188 height 13
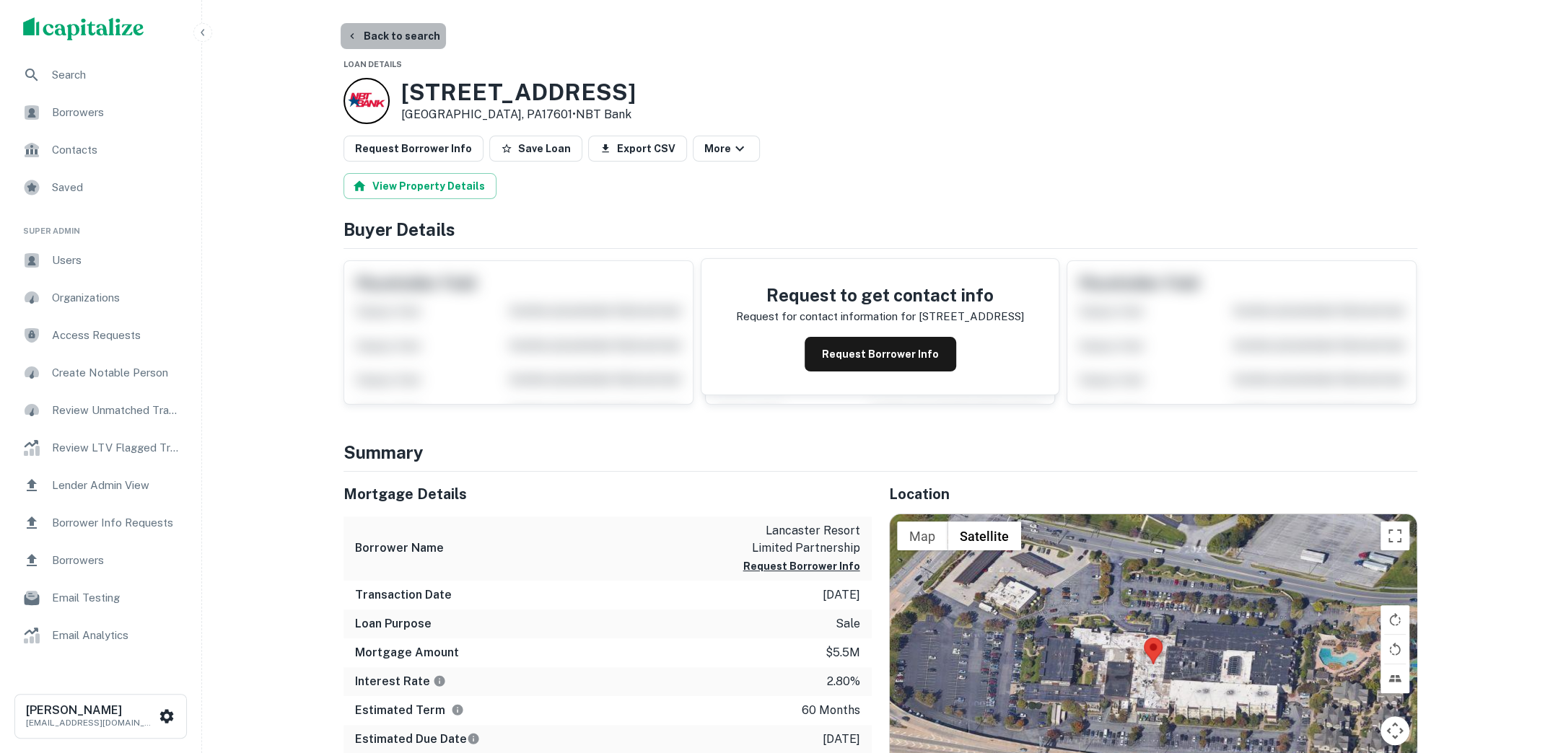
click at [398, 38] on button "Back to search" at bounding box center [393, 36] width 105 height 26
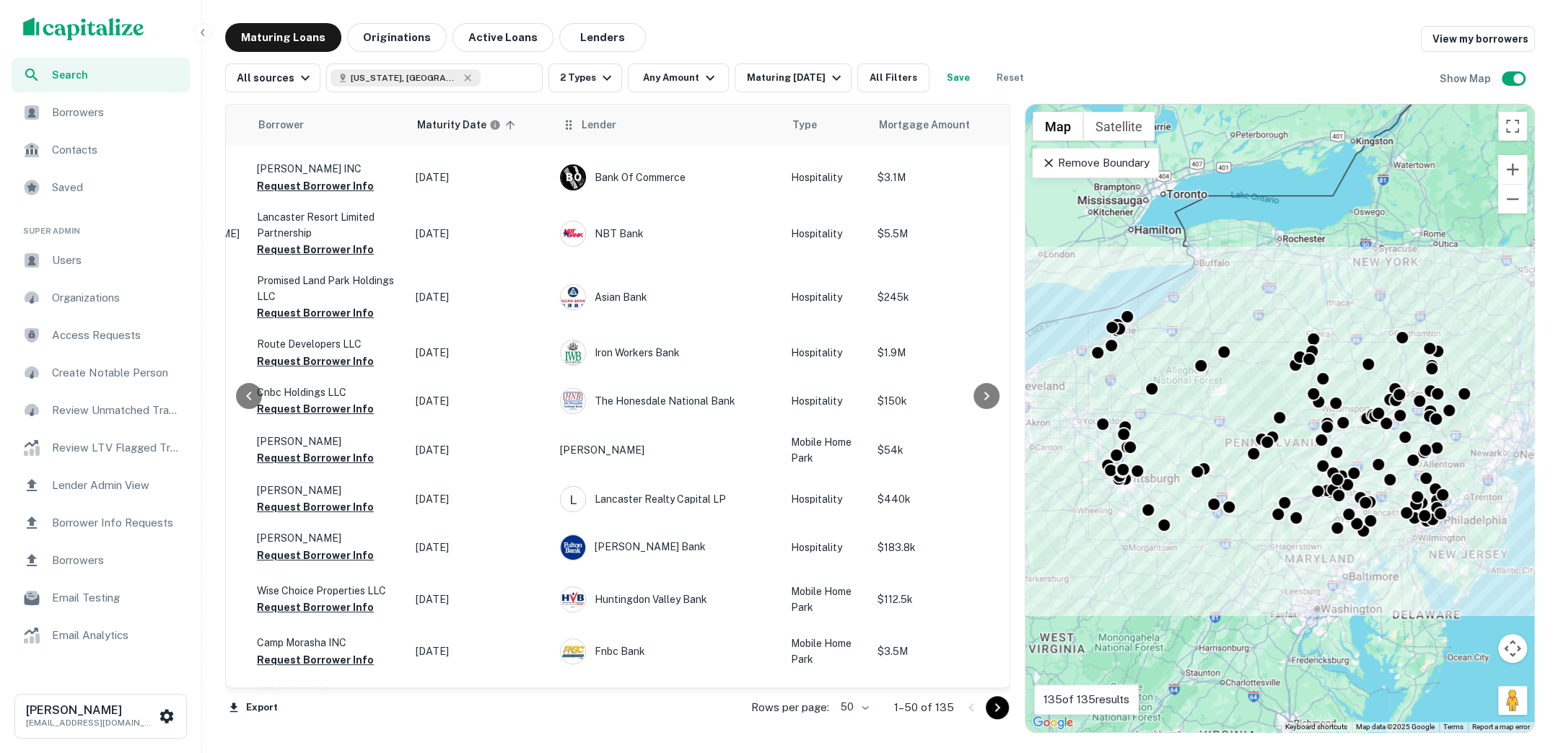
scroll to position [721, 220]
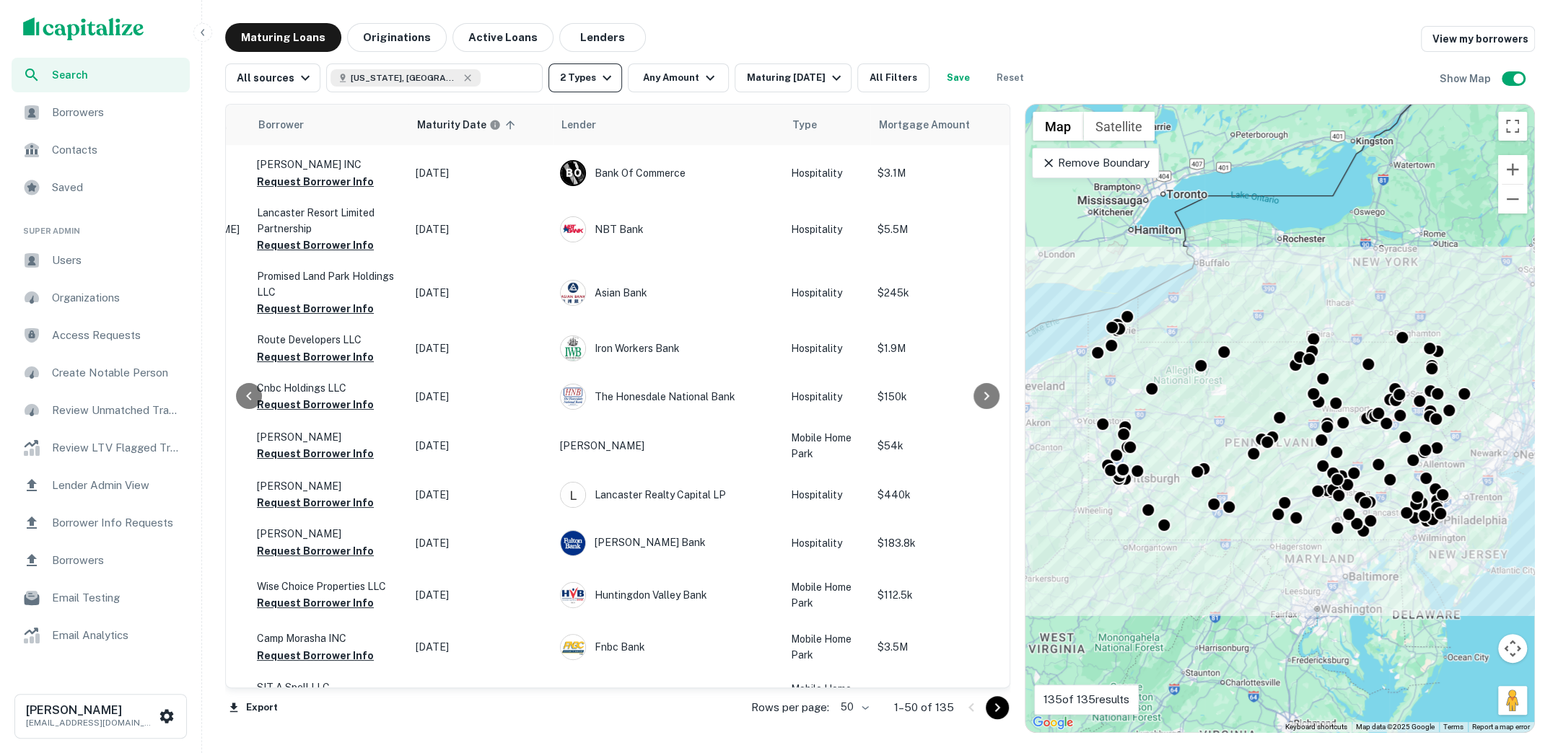
click at [601, 86] on icon "button" at bounding box center [606, 77] width 17 height 17
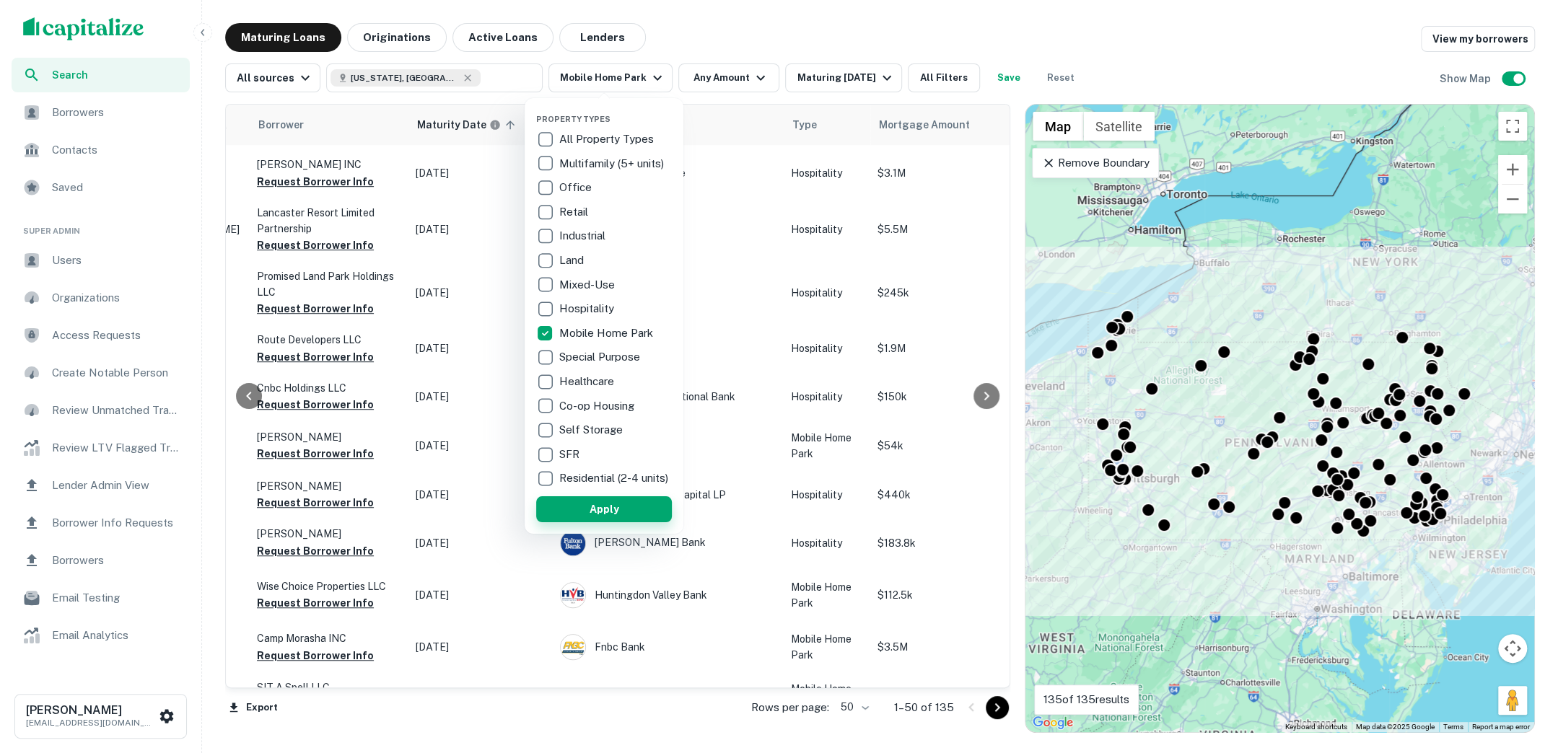
click at [615, 522] on button "Apply" at bounding box center [604, 509] width 136 height 26
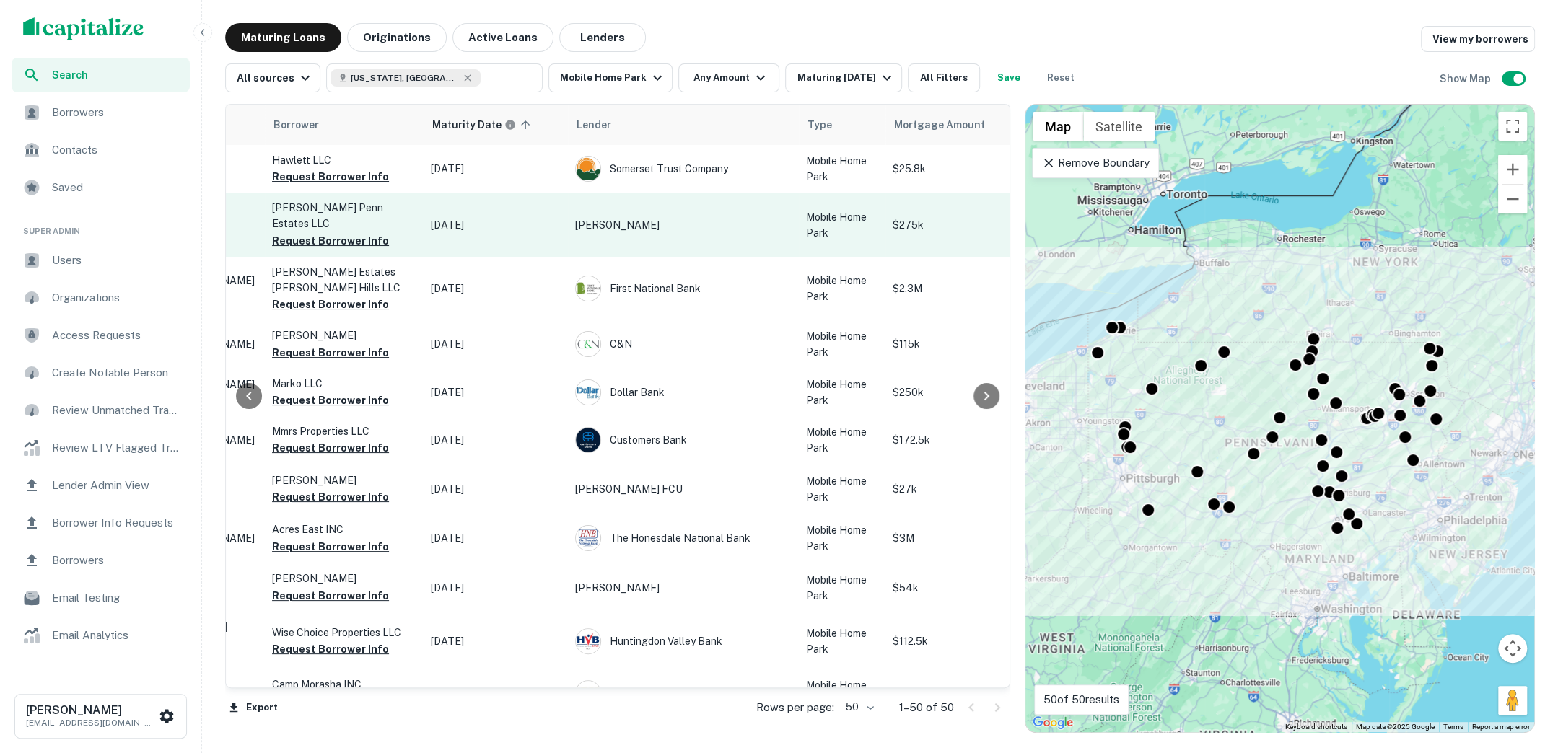
scroll to position [27, 205]
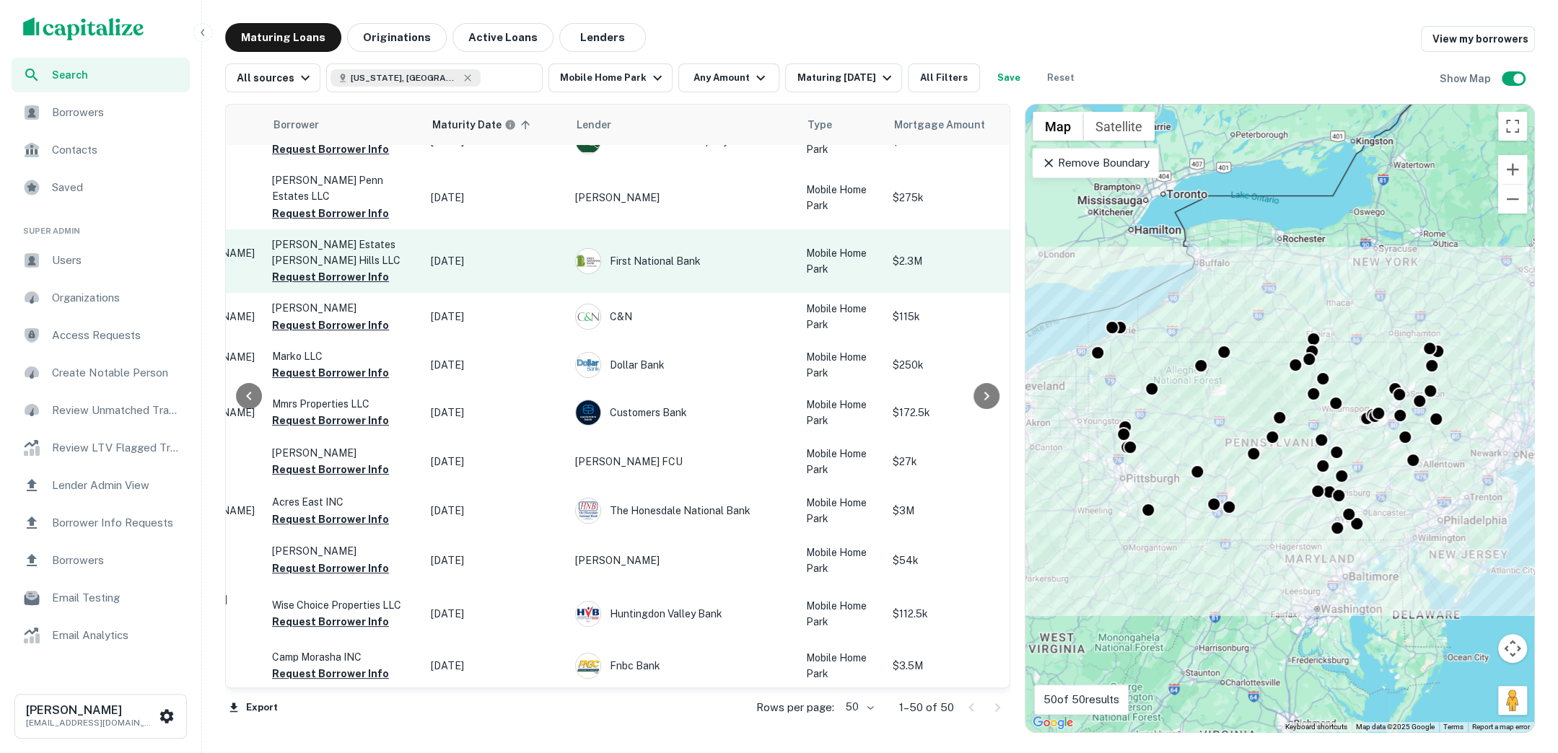
click at [522, 253] on p "Sep 21, 2025" at bounding box center [496, 261] width 130 height 16
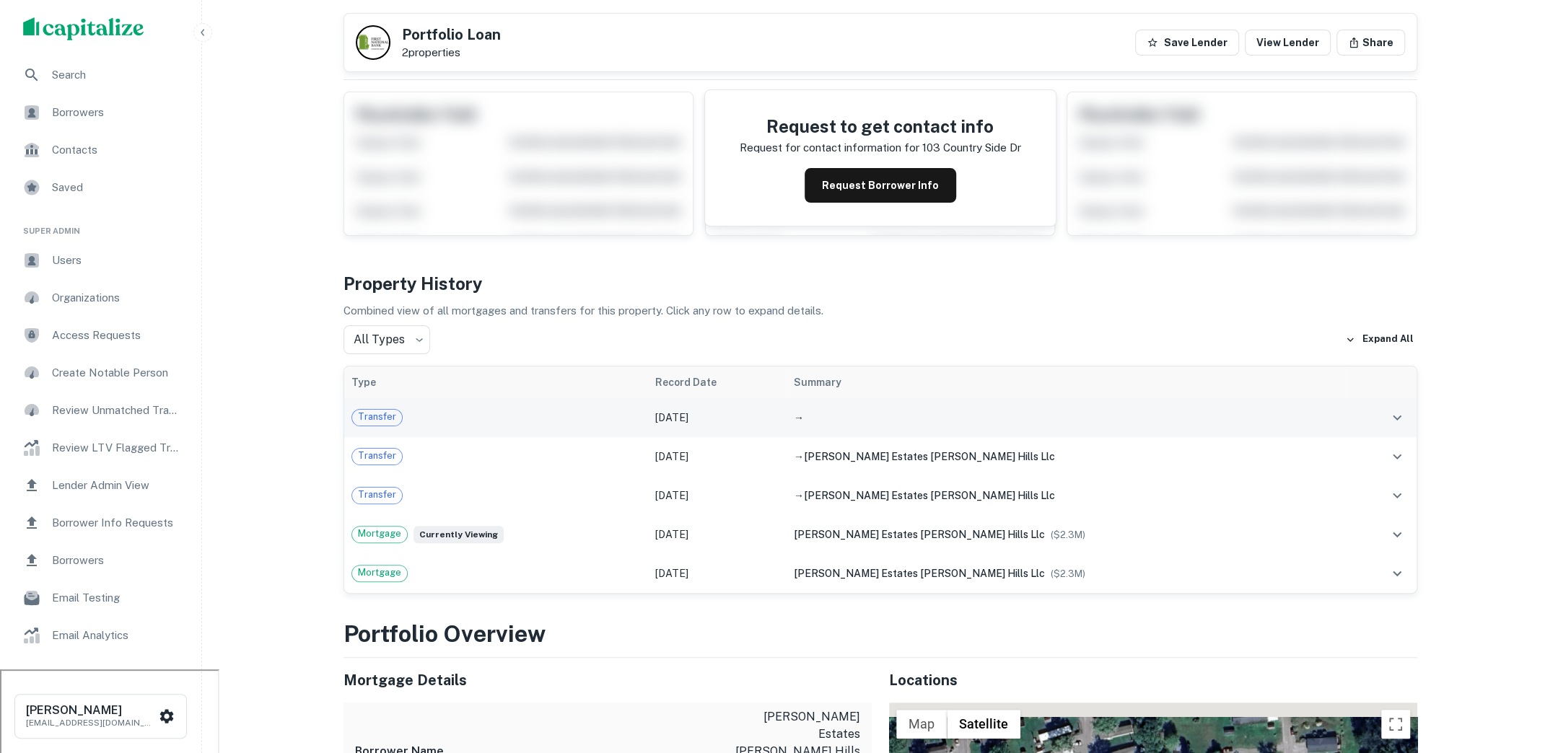
scroll to position [75, 0]
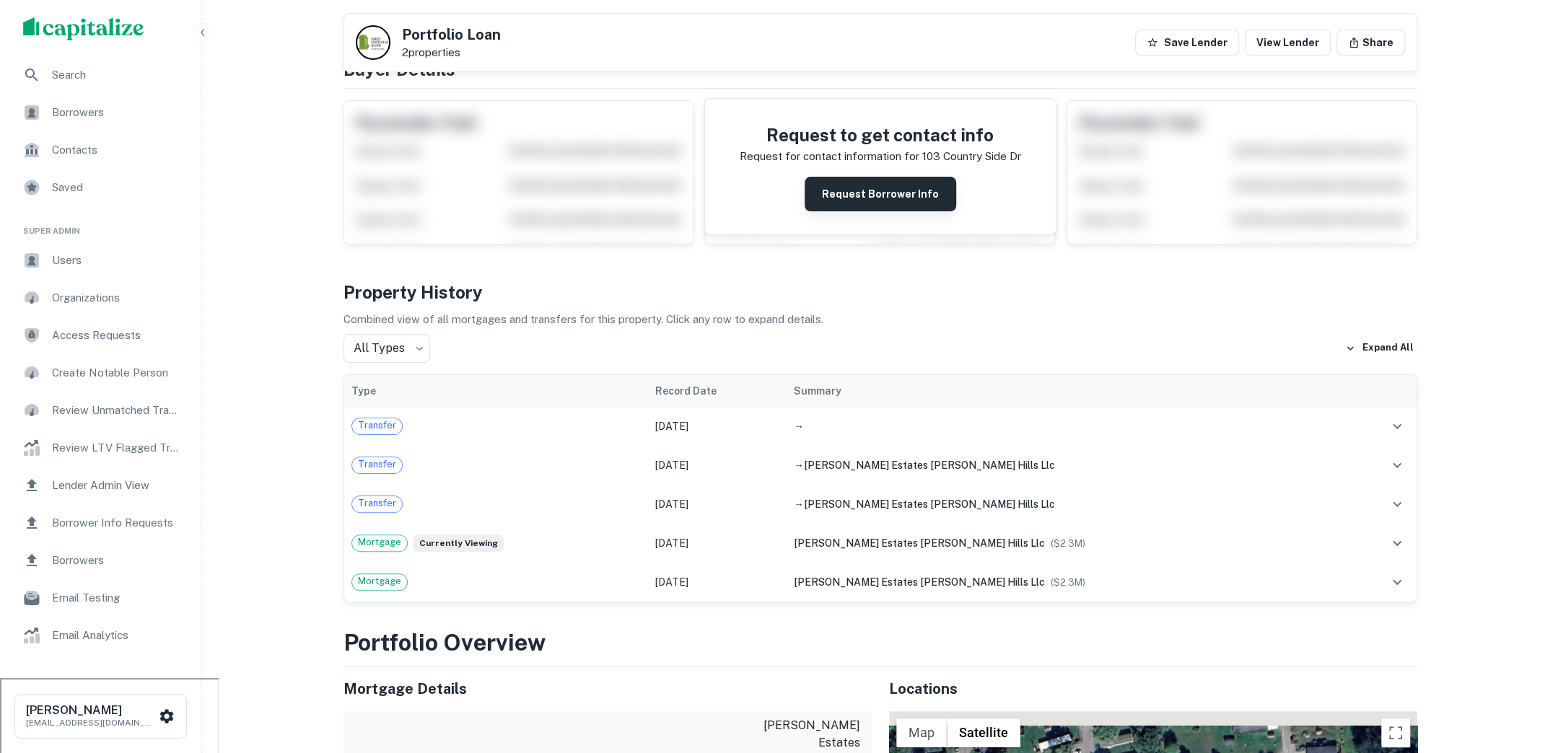
click at [870, 188] on button "Request Borrower Info" at bounding box center [879, 194] width 151 height 35
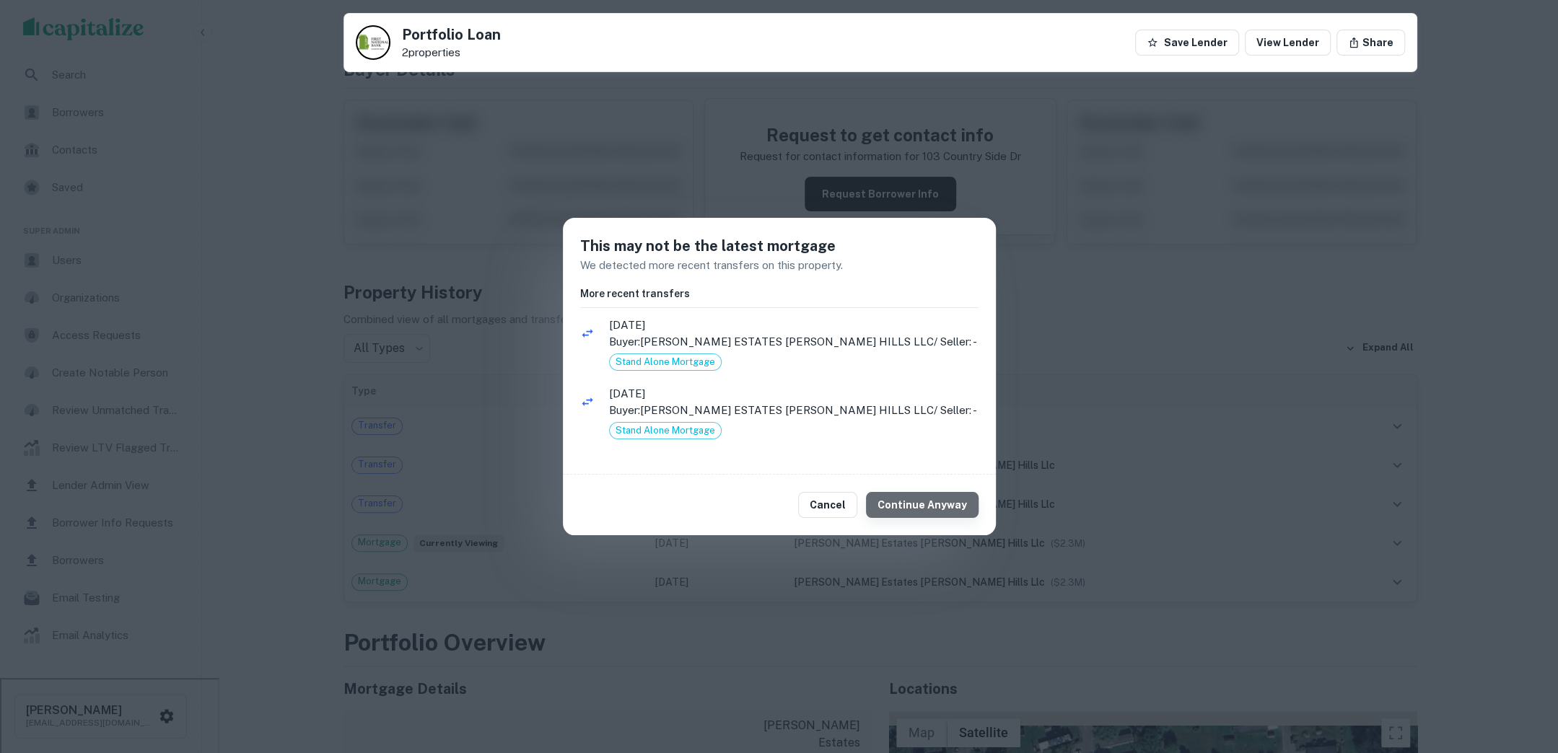
click at [928, 507] on button "Continue Anyway" at bounding box center [922, 505] width 113 height 26
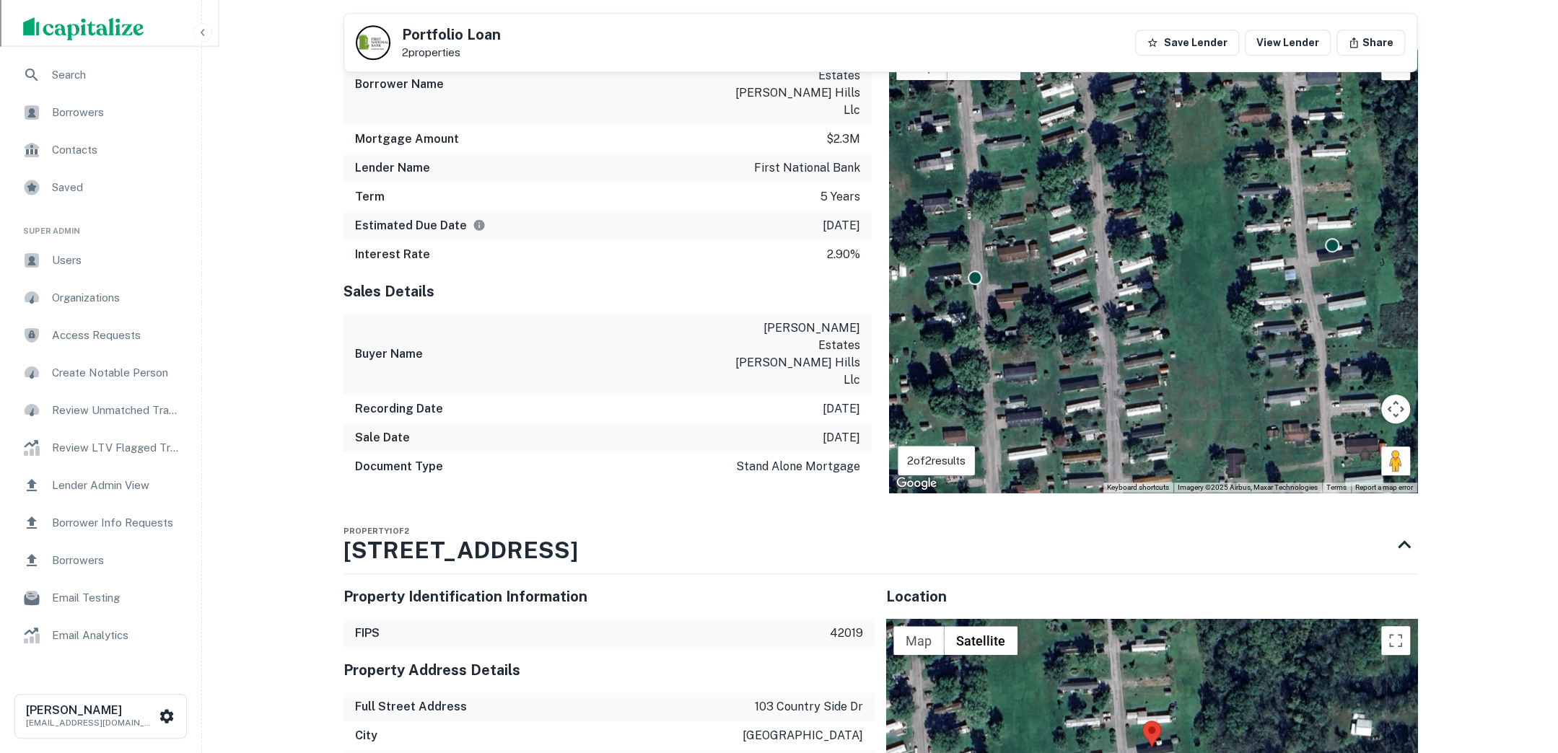
scroll to position [812, 0]
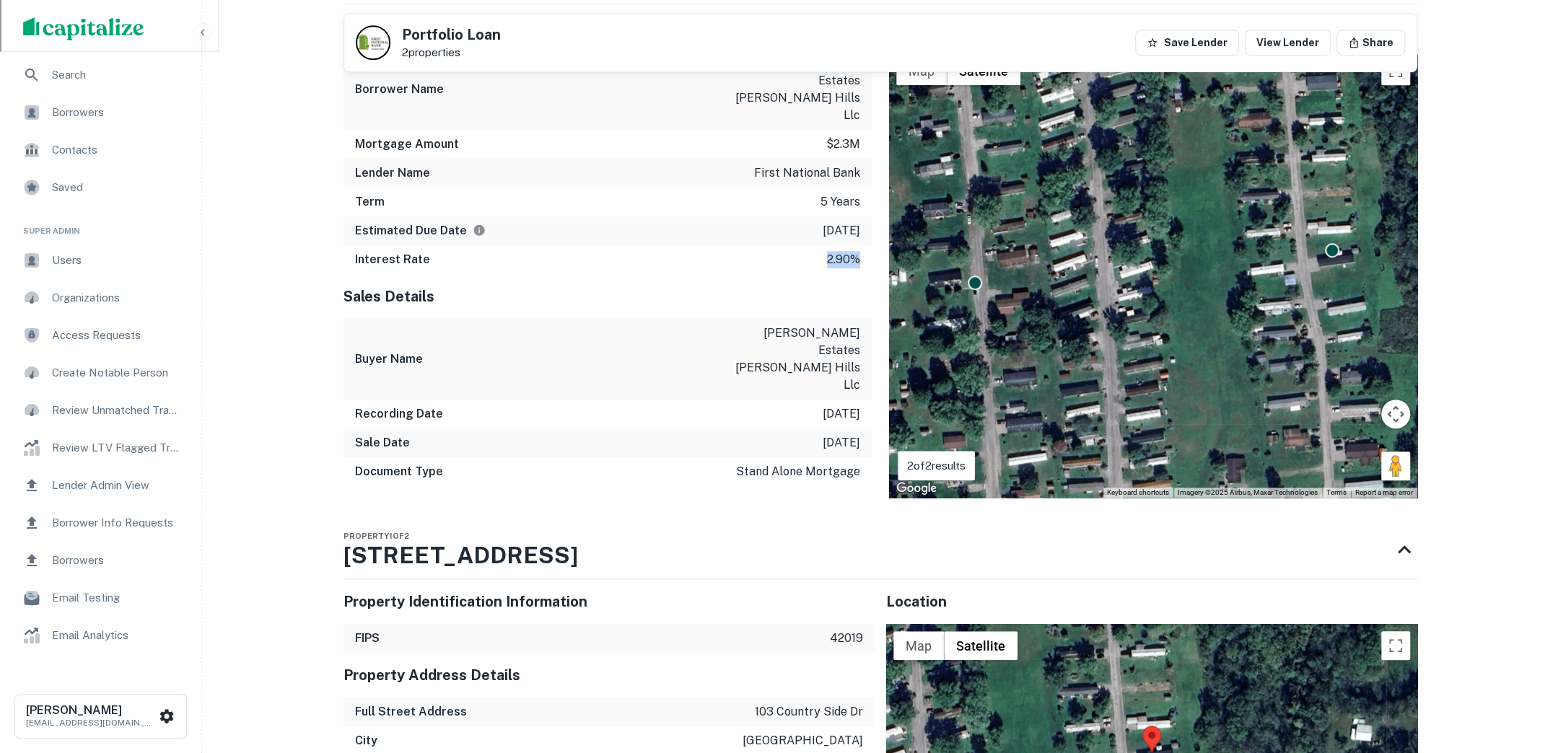
drag, startPoint x: 815, startPoint y: 223, endPoint x: 858, endPoint y: 219, distance: 43.4
click at [858, 245] on div "Interest Rate 2.90%" at bounding box center [607, 259] width 528 height 29
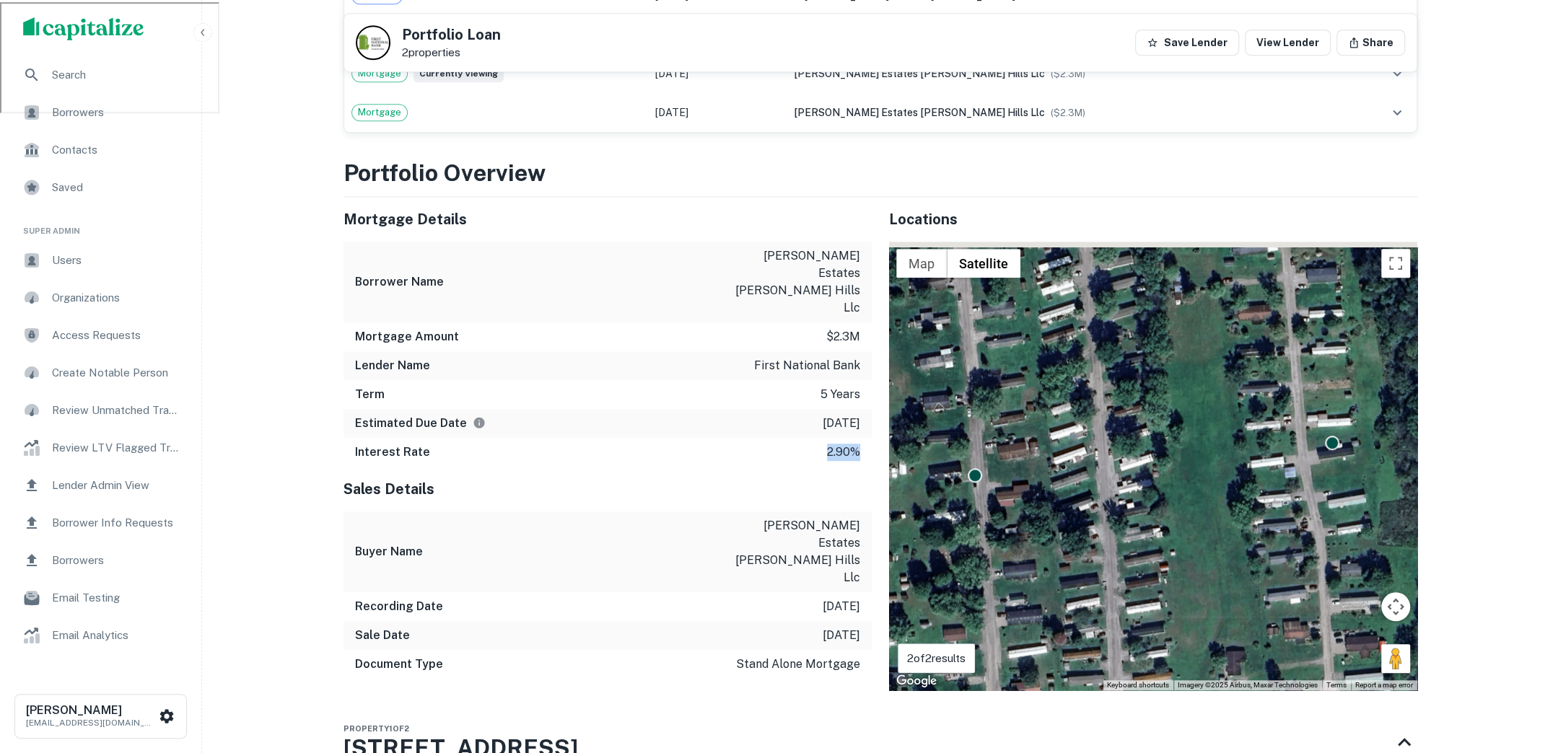
scroll to position [753, 0]
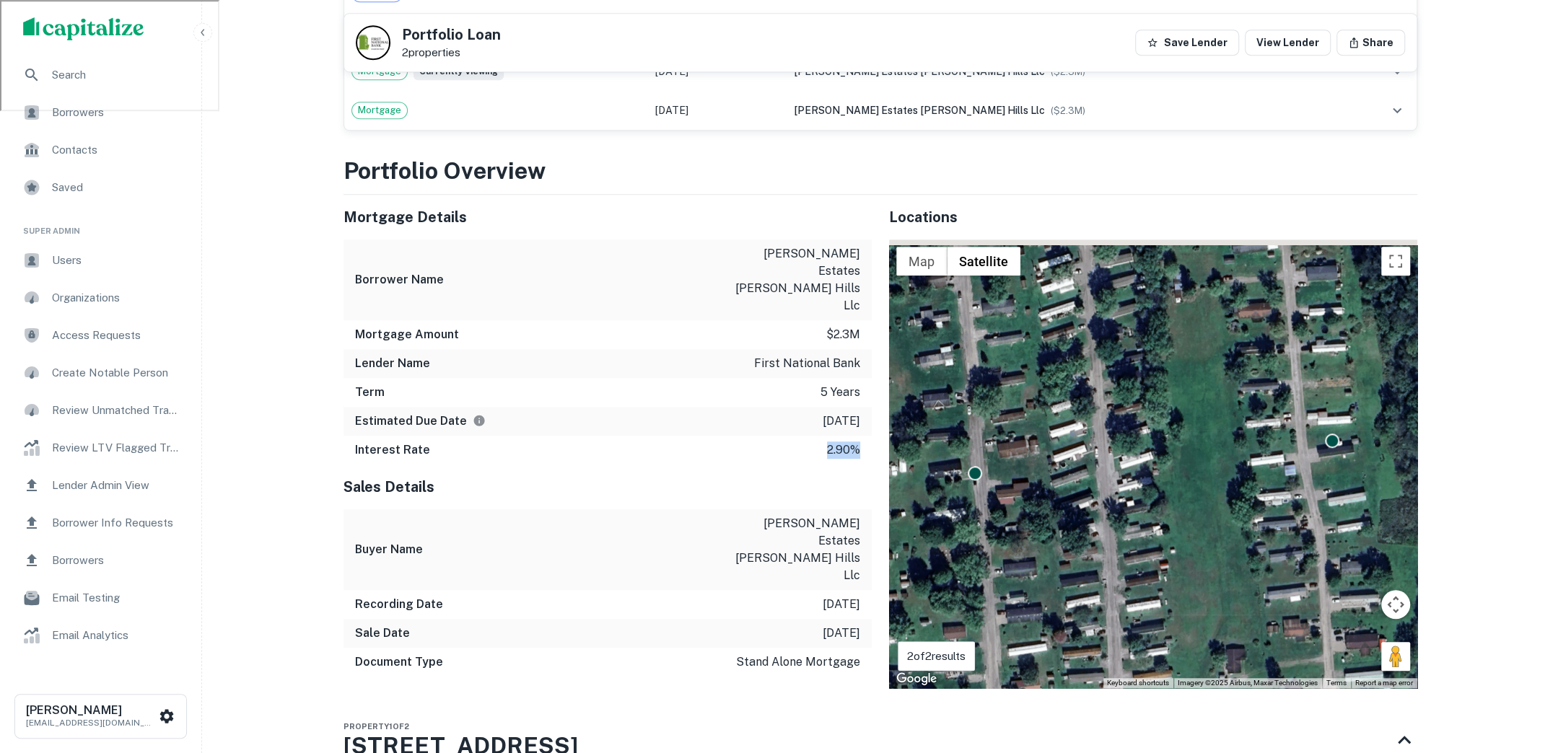
click at [834, 442] on p "2.90%" at bounding box center [843, 450] width 33 height 17
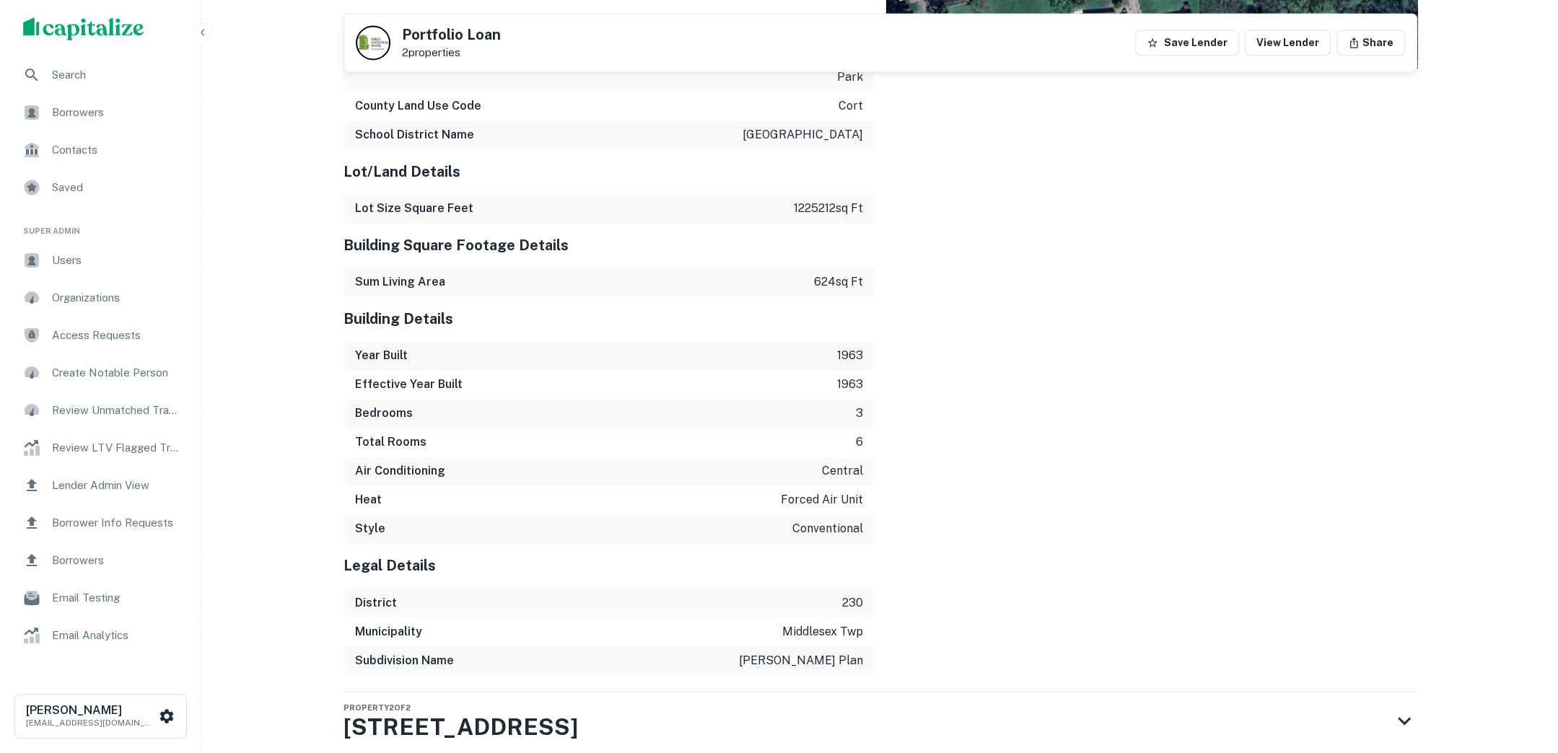
scroll to position [1778, 0]
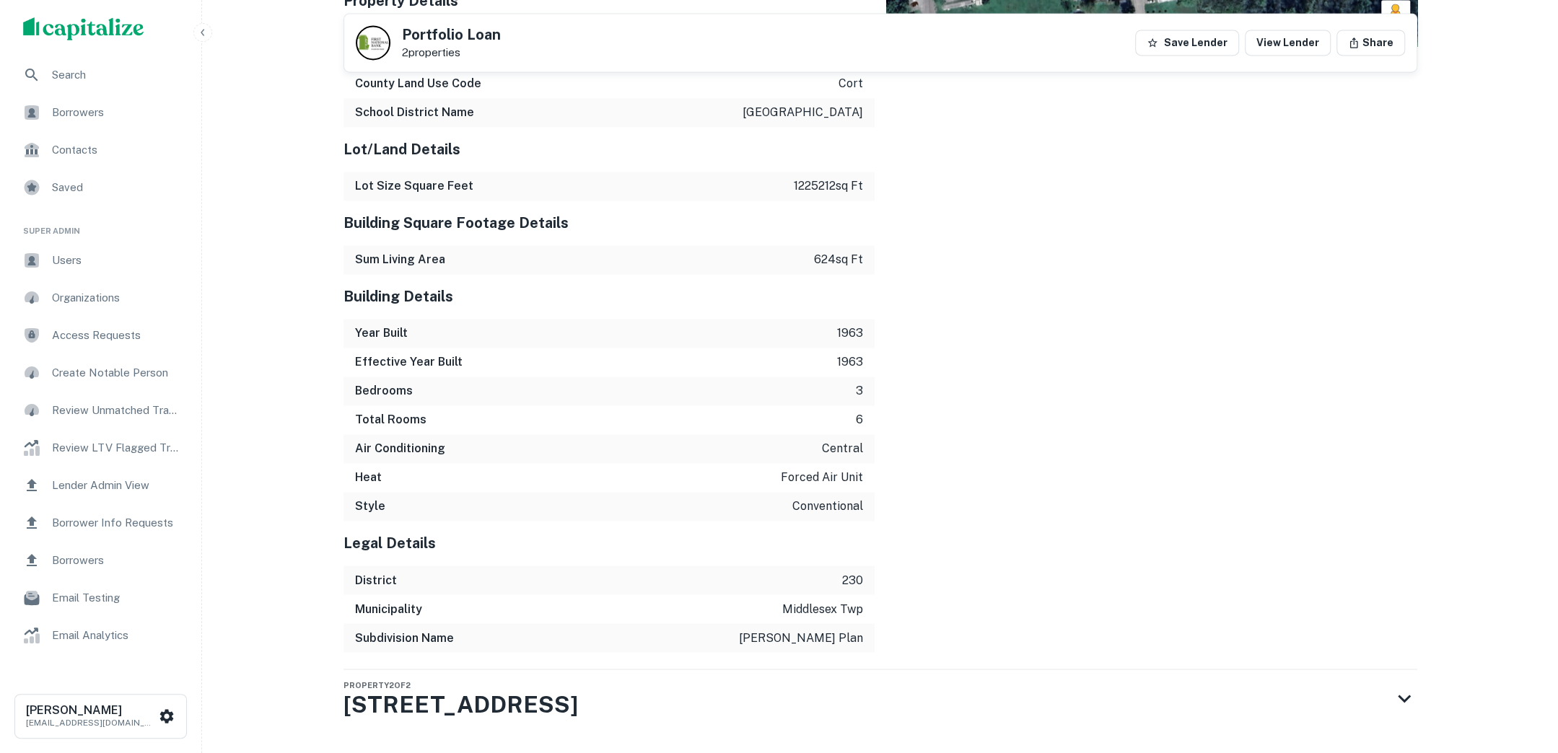
click at [1064, 669] on div "Property 2 of 2 101 Brook Ln" at bounding box center [866, 698] width 1047 height 58
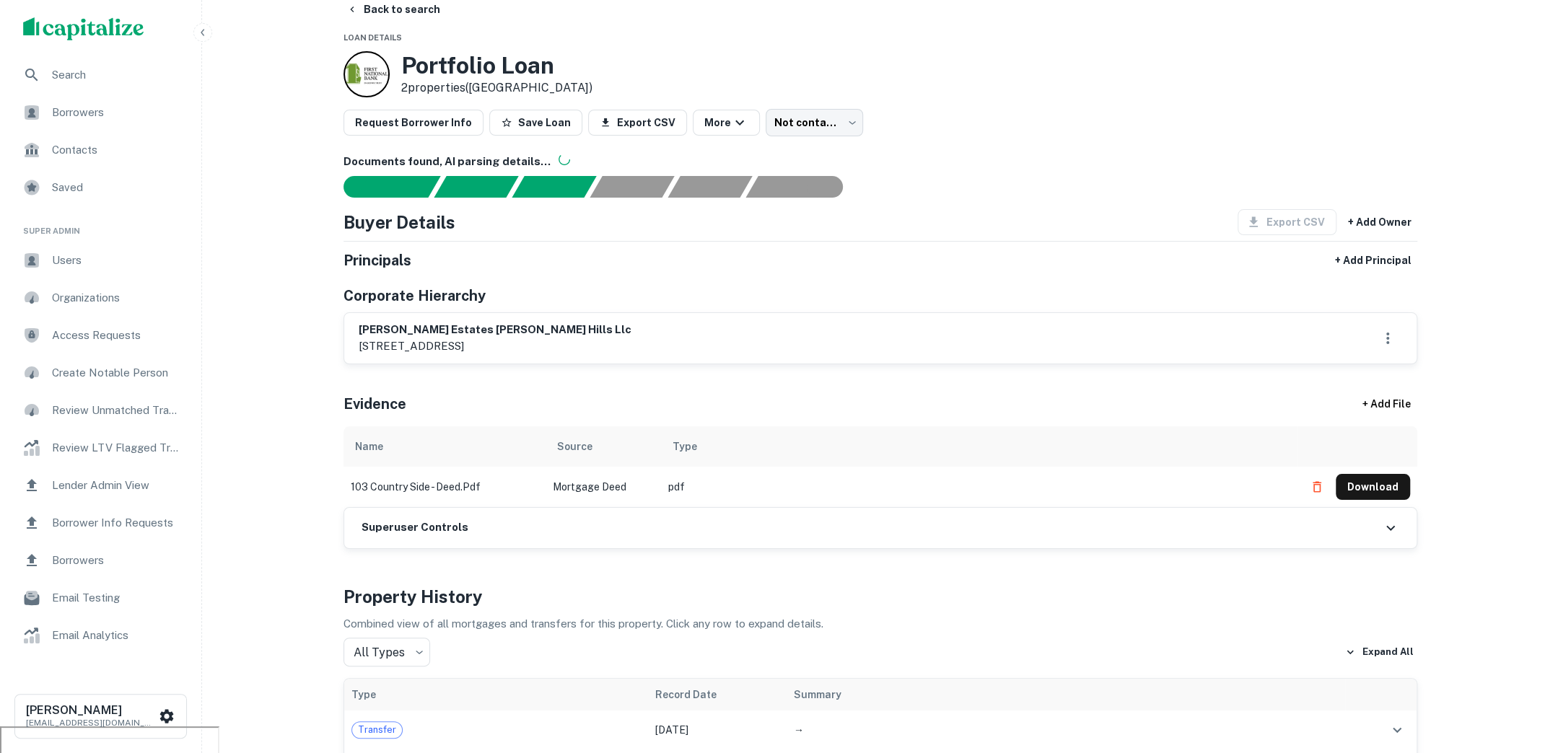
scroll to position [0, 0]
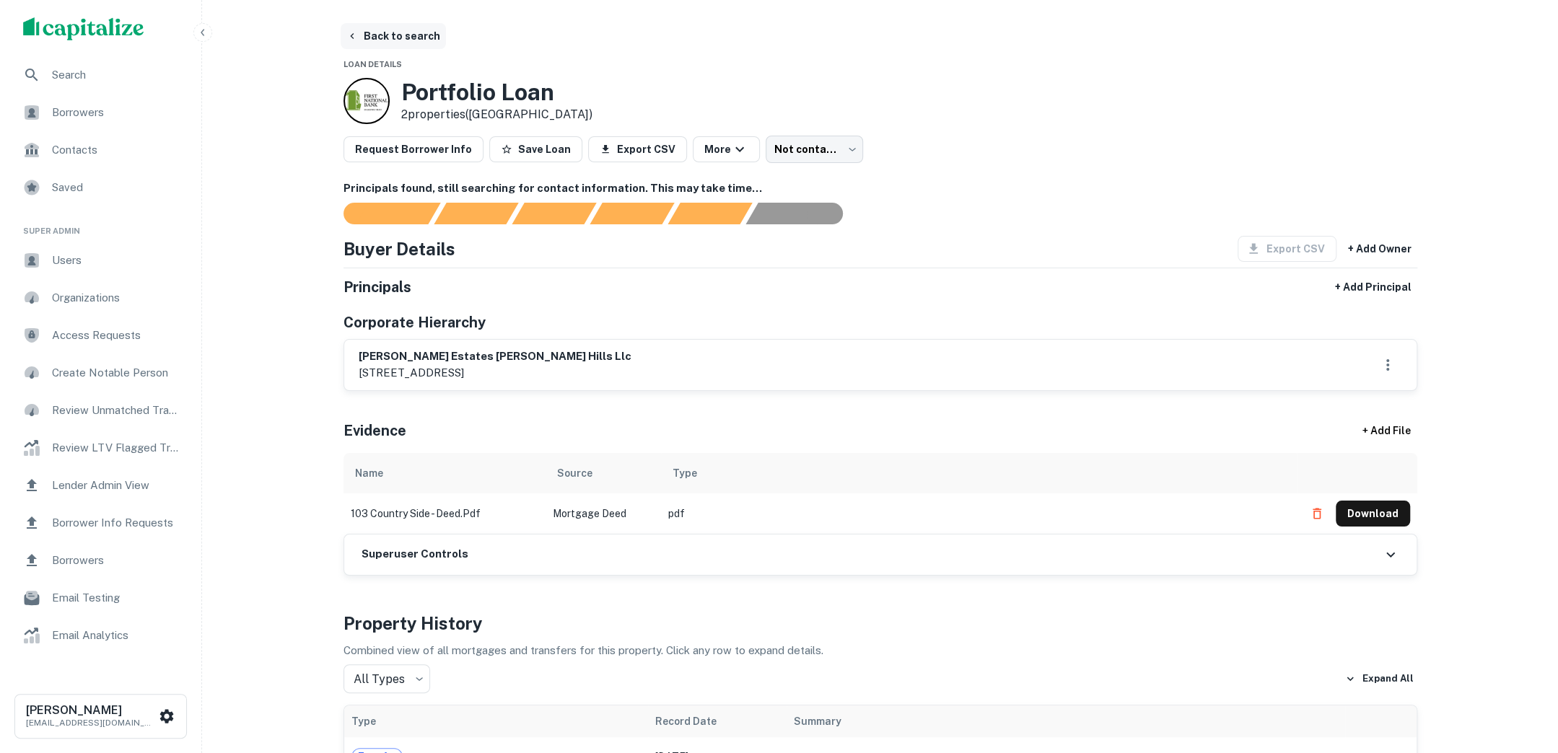
click at [407, 36] on button "Back to search" at bounding box center [393, 36] width 105 height 26
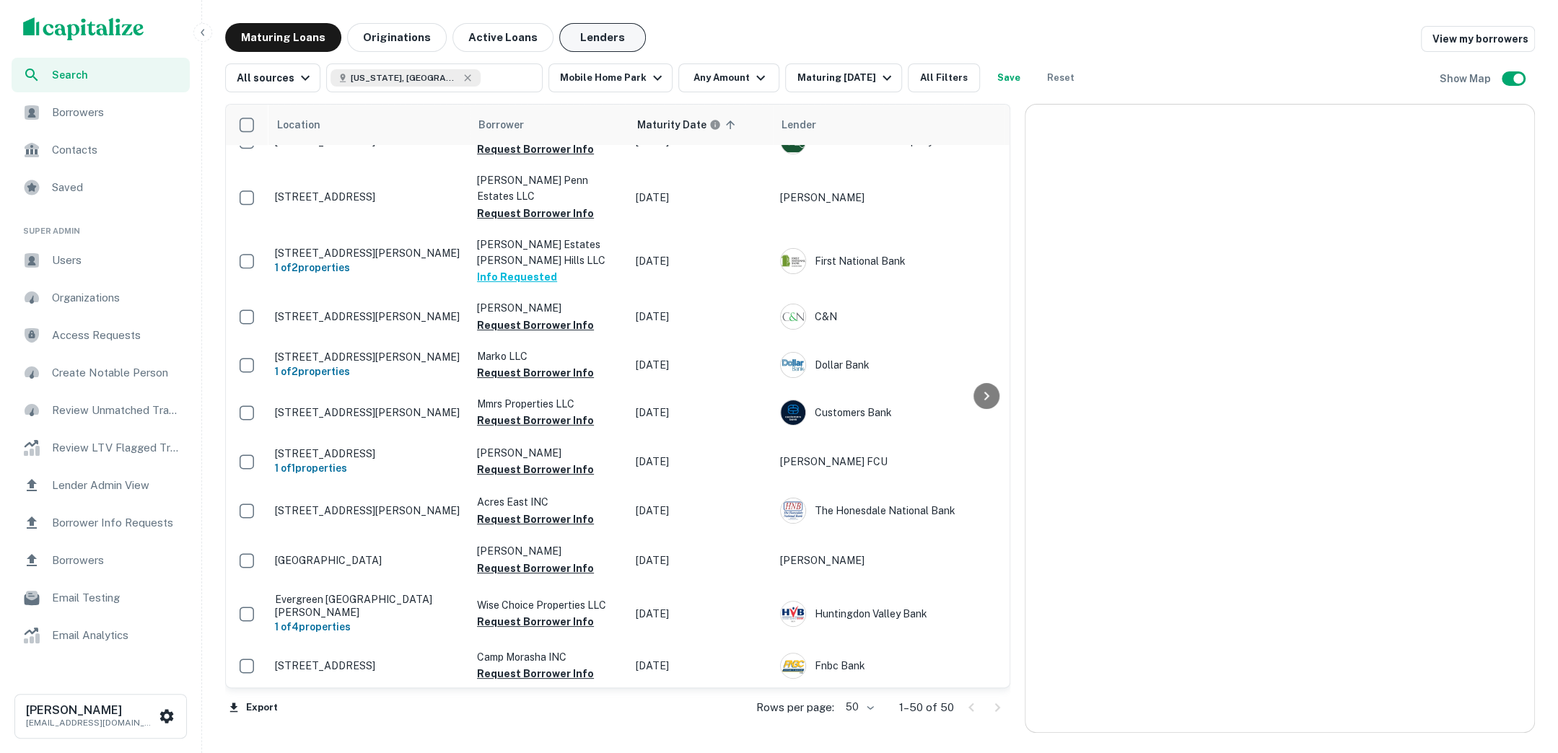
scroll to position [27, 0]
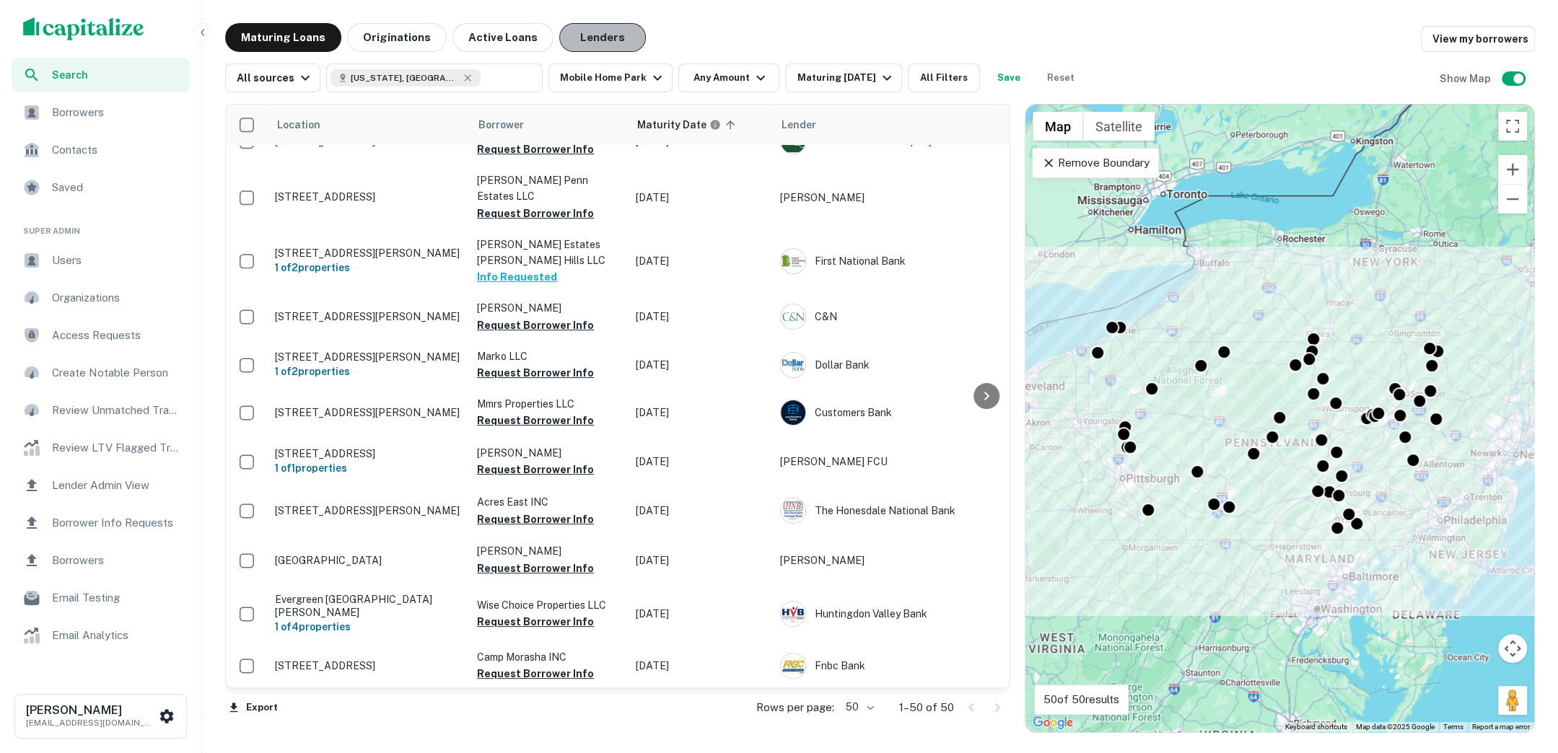
click at [574, 39] on button "Lenders" at bounding box center [602, 37] width 87 height 29
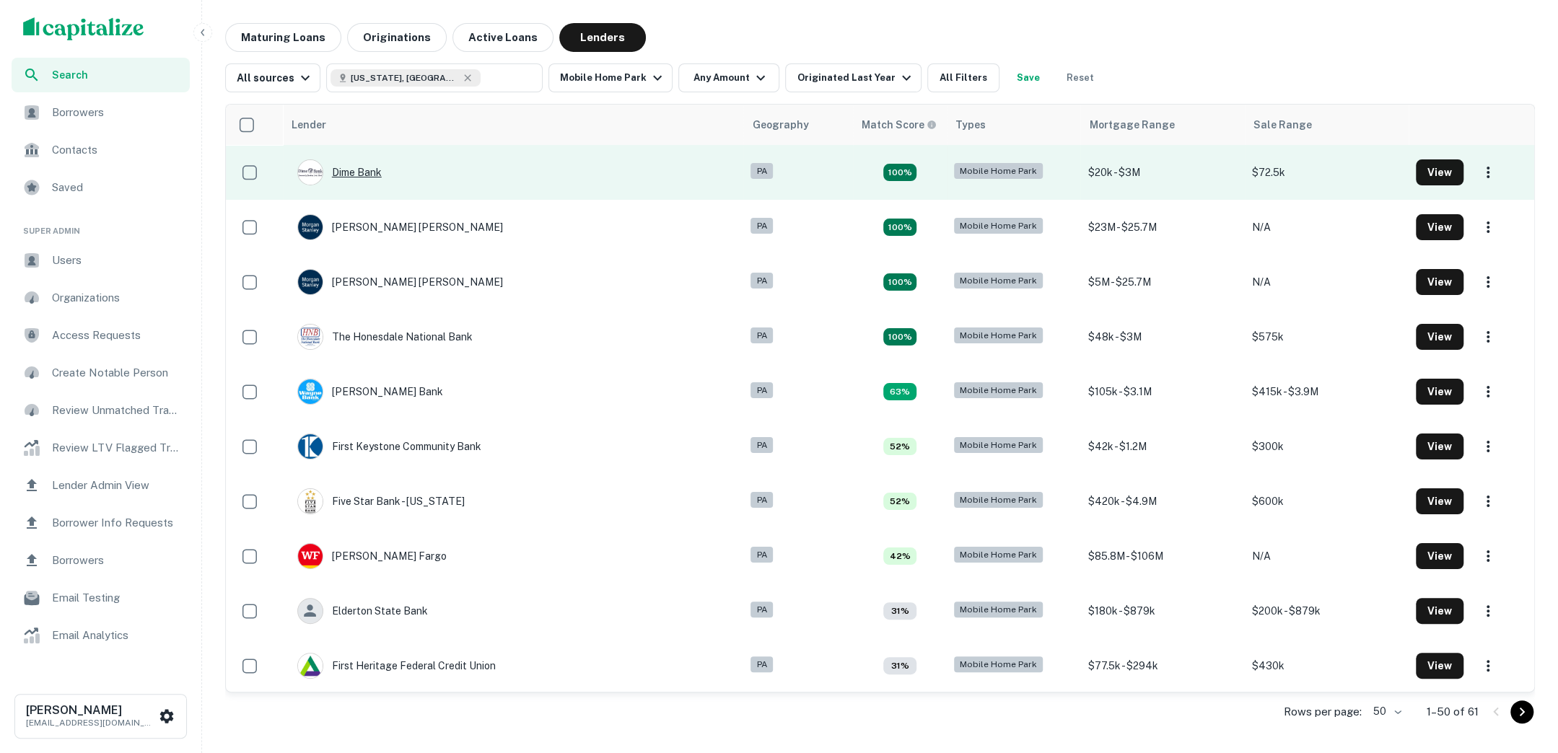
click at [370, 176] on div "Dime Bank" at bounding box center [339, 172] width 84 height 26
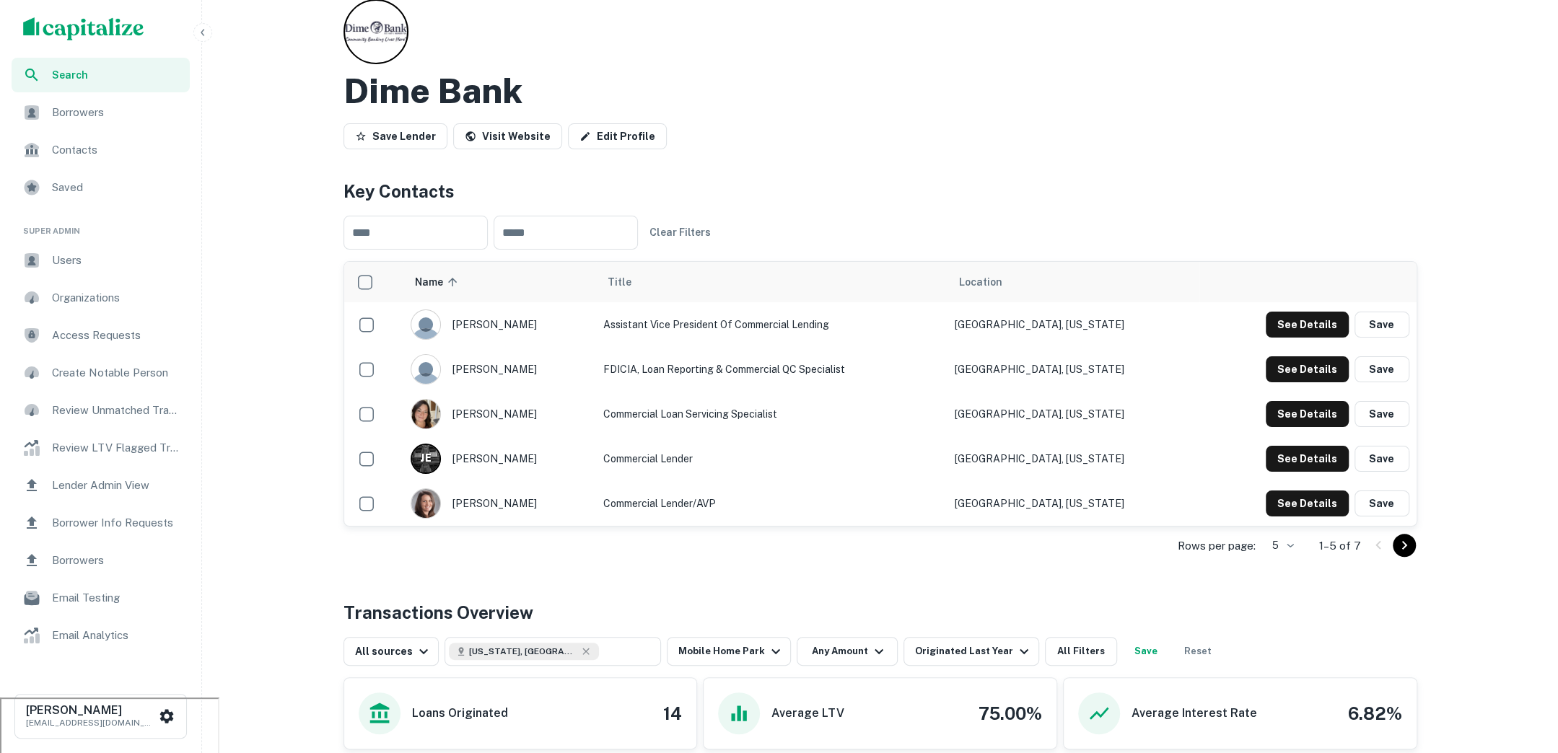
scroll to position [24, 0]
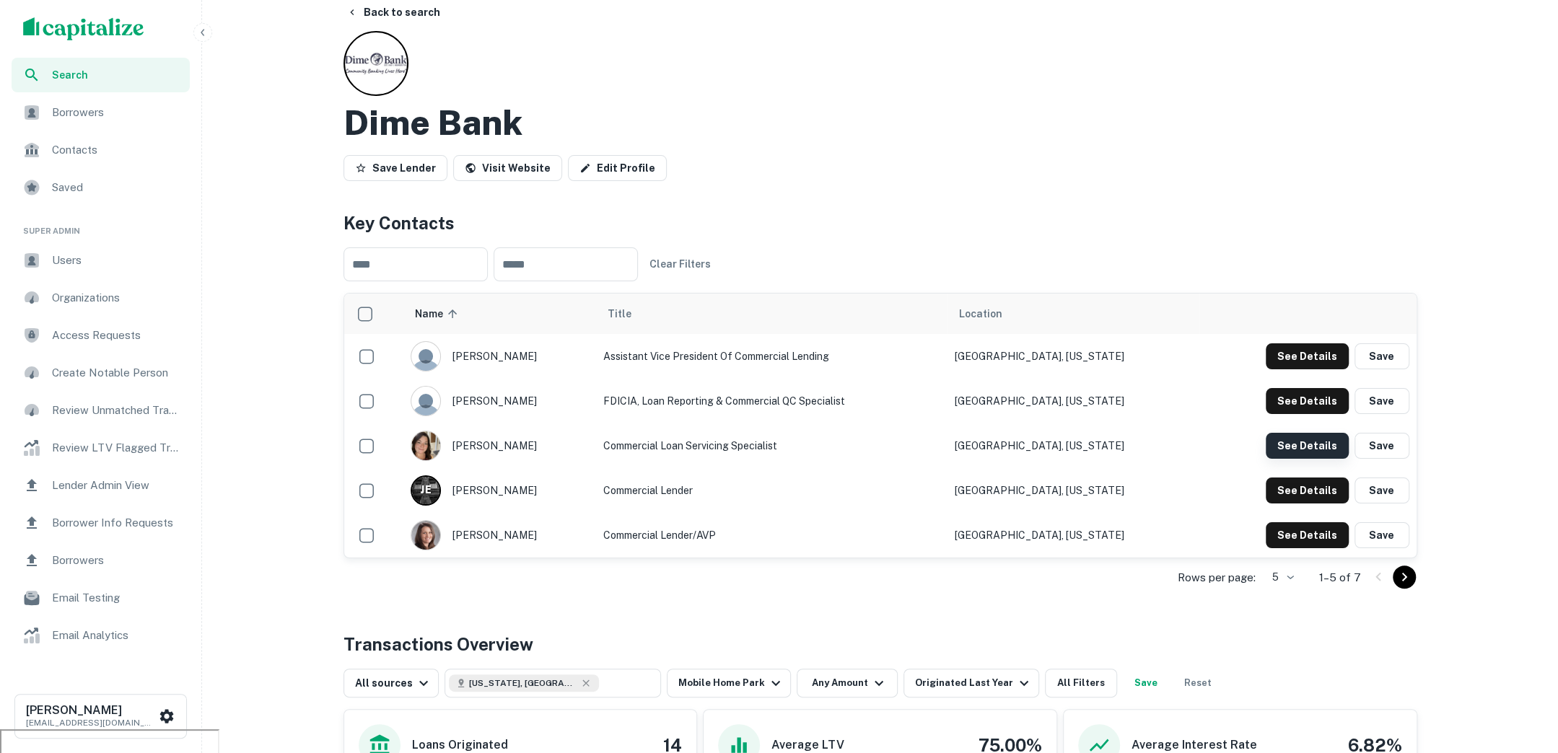
click at [1290, 450] on button "See Details" at bounding box center [1306, 446] width 83 height 26
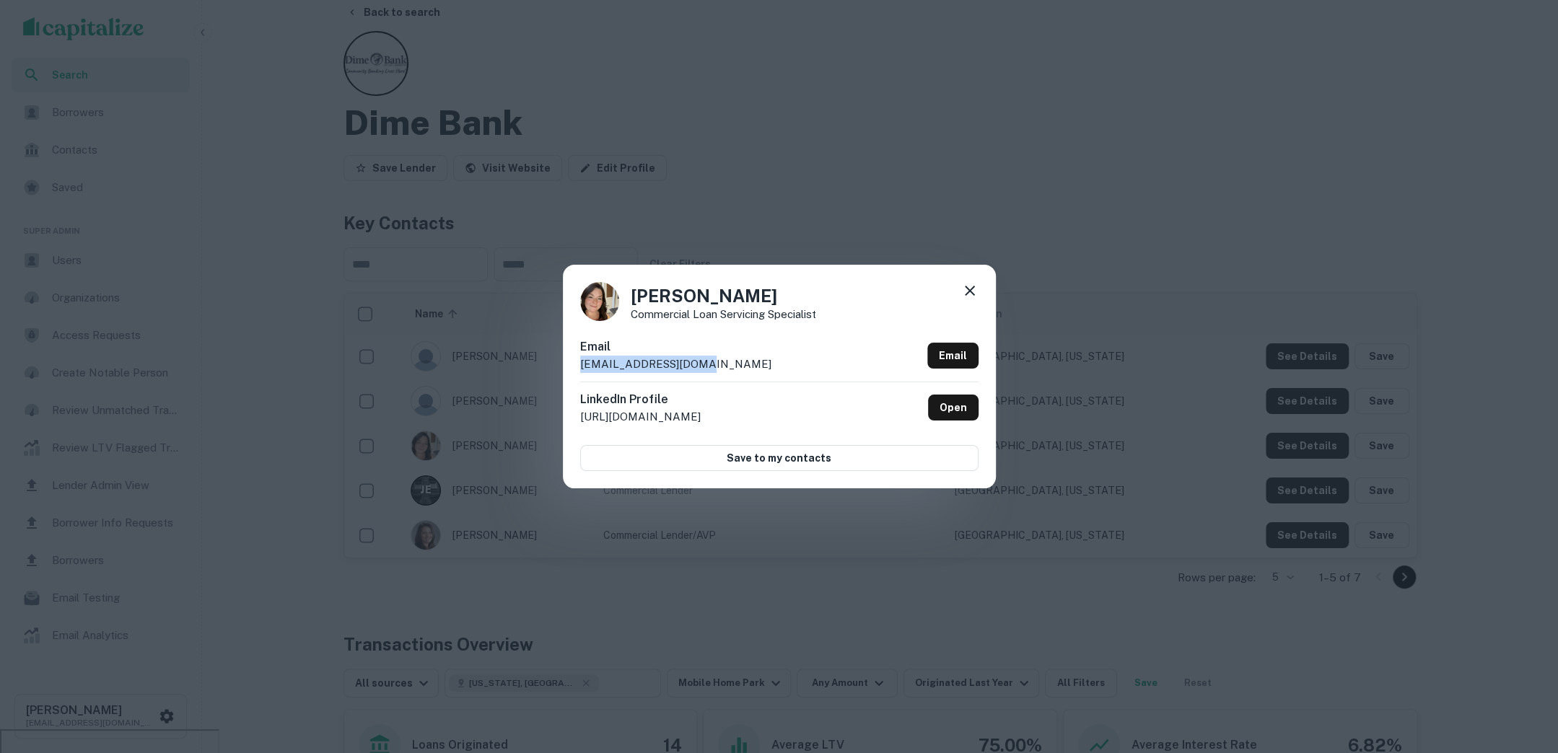
drag, startPoint x: 708, startPoint y: 372, endPoint x: 552, endPoint y: 372, distance: 155.8
click at [552, 372] on div "Nicole Davis Commercial Loan Servicing Specialist Email ndavis@dime-bank.com Em…" at bounding box center [779, 376] width 1558 height 753
click at [968, 286] on icon at bounding box center [969, 290] width 17 height 17
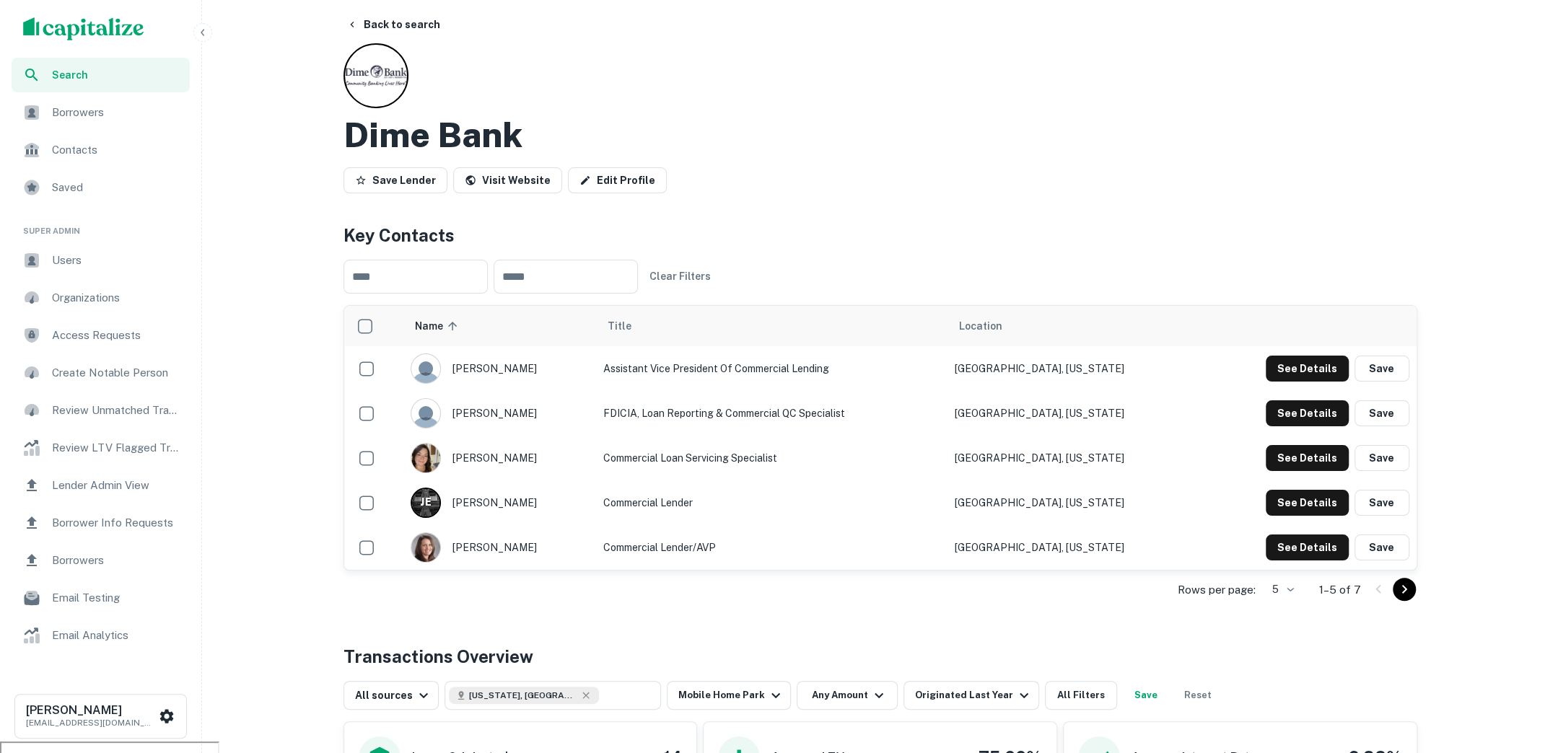
scroll to position [0, 0]
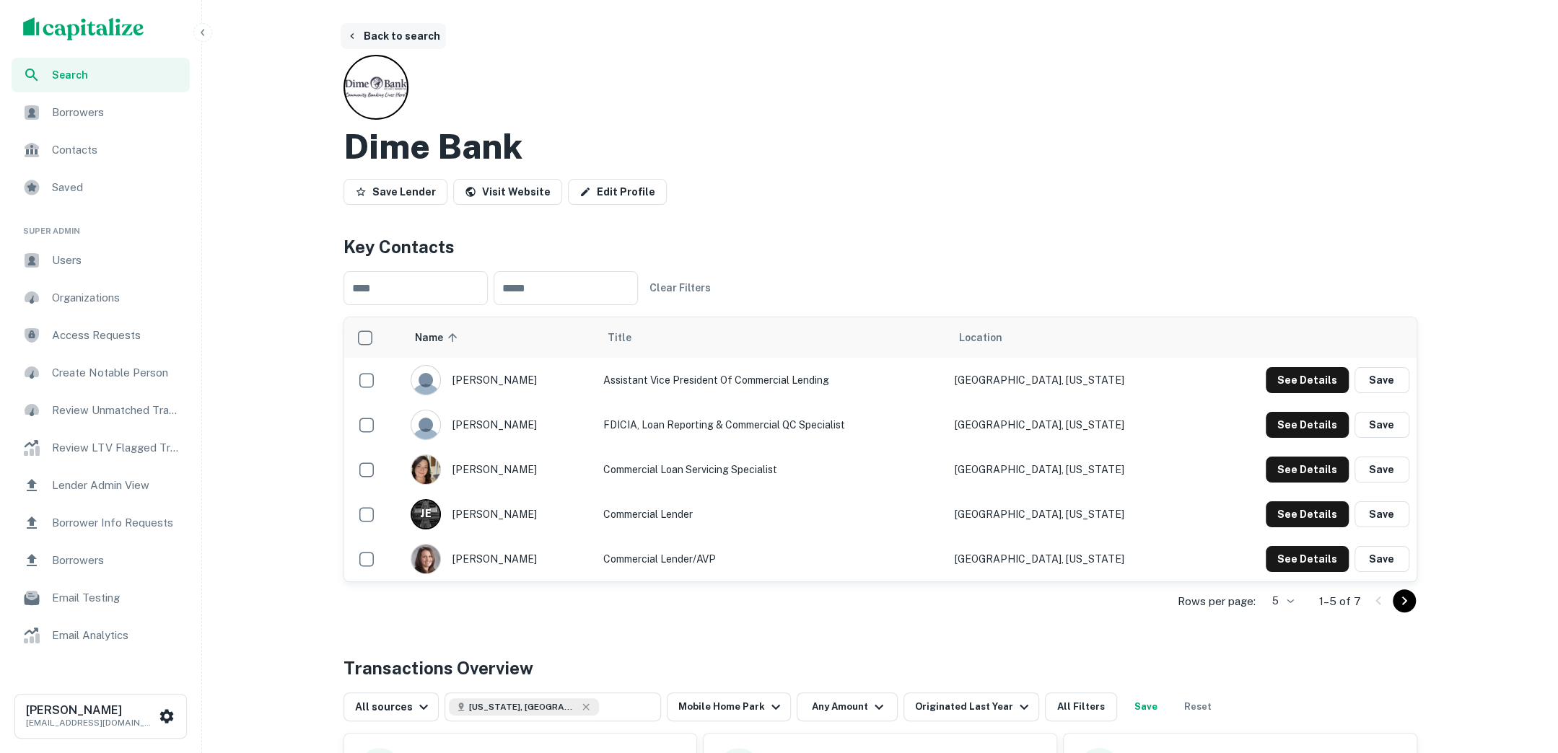
click at [410, 42] on button "Back to search" at bounding box center [393, 36] width 105 height 26
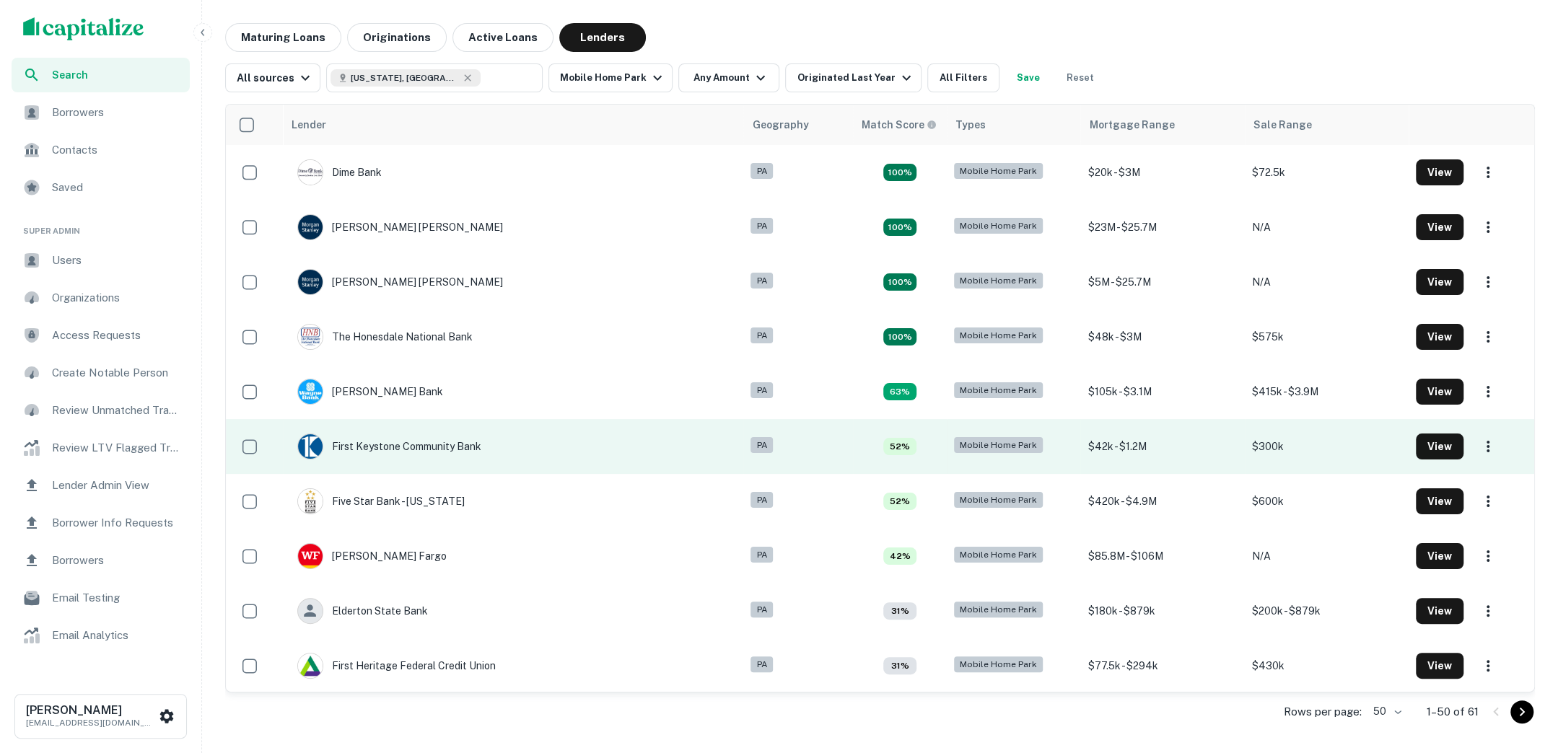
scroll to position [29, 0]
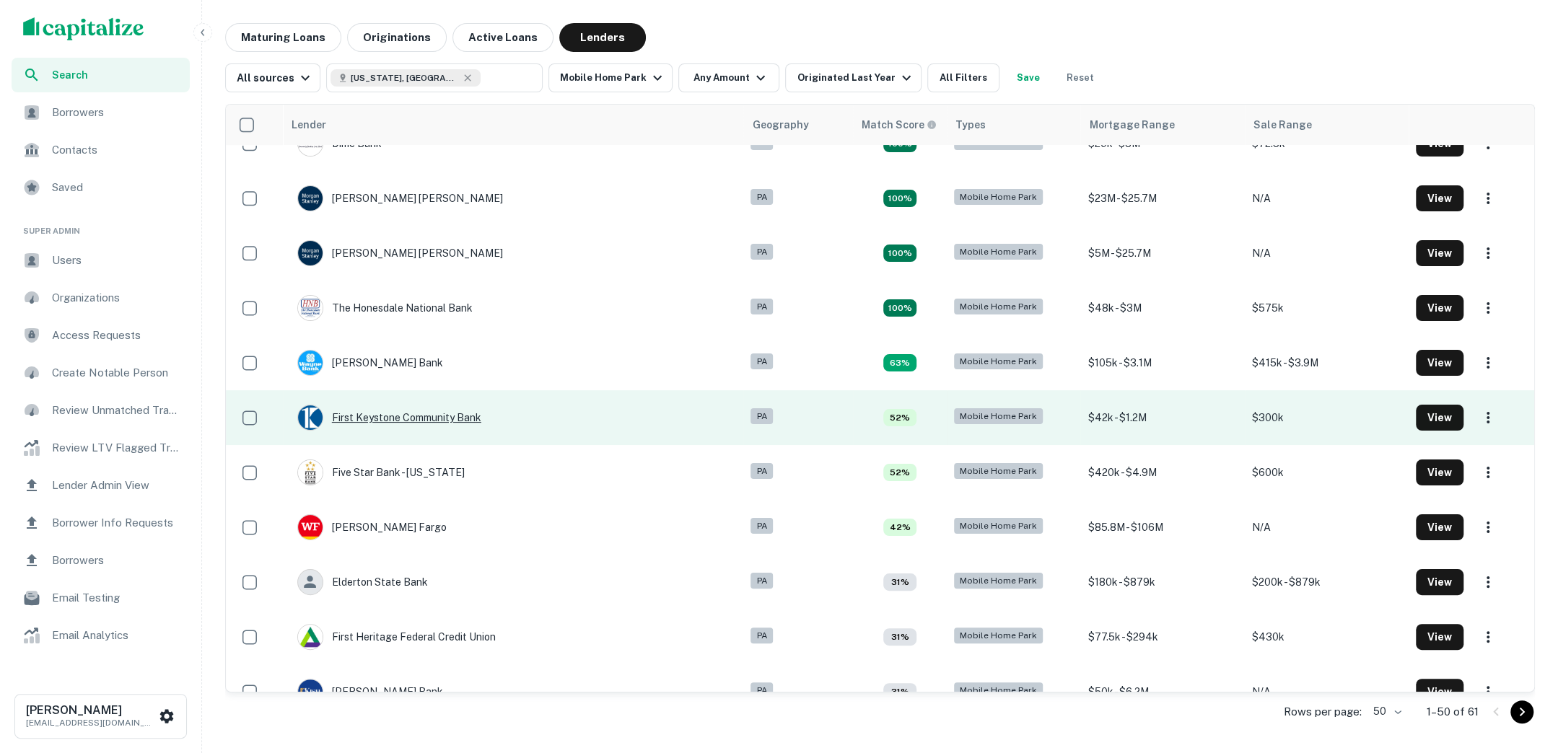
click at [451, 418] on div "First Keystone Community Bank" at bounding box center [389, 418] width 184 height 26
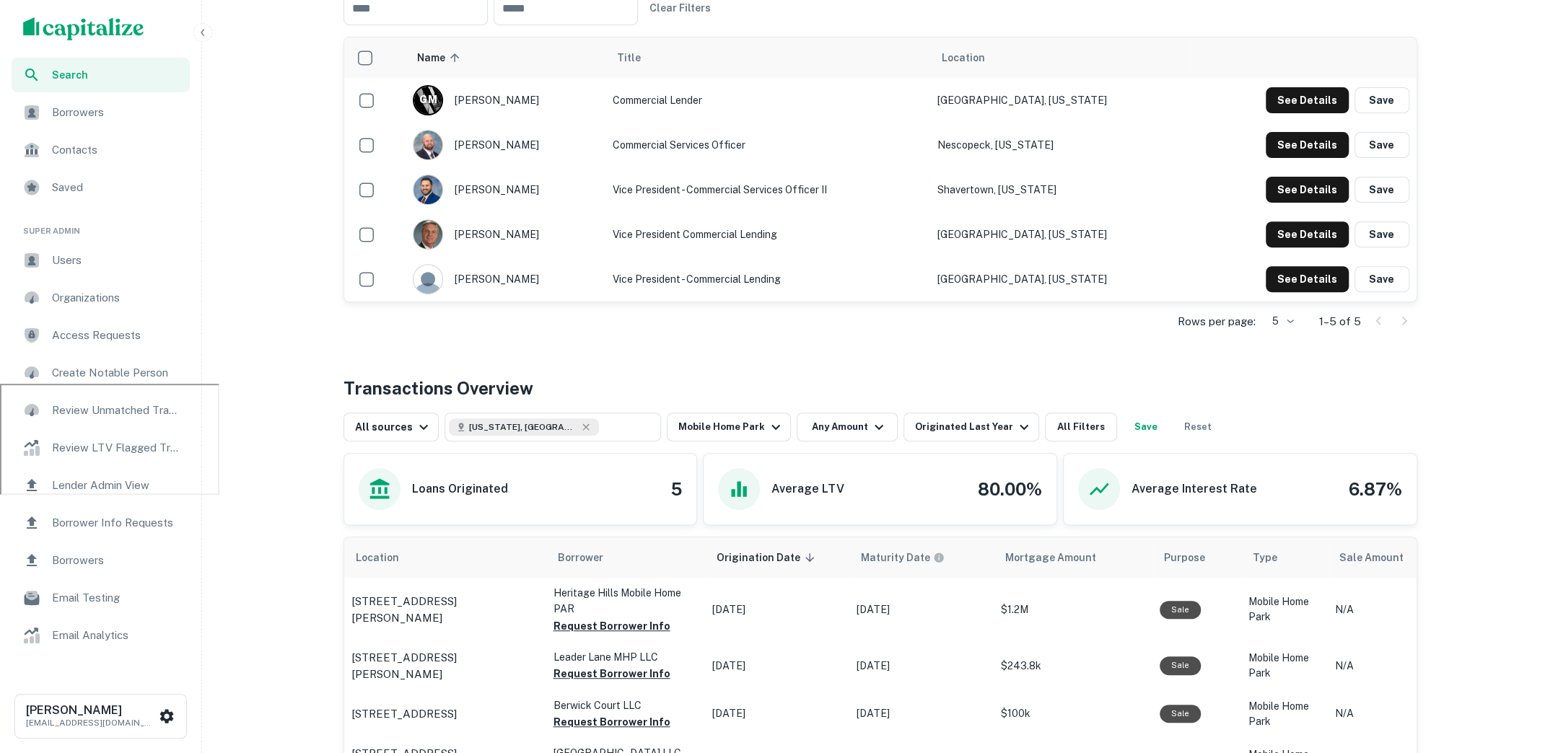
scroll to position [422, 0]
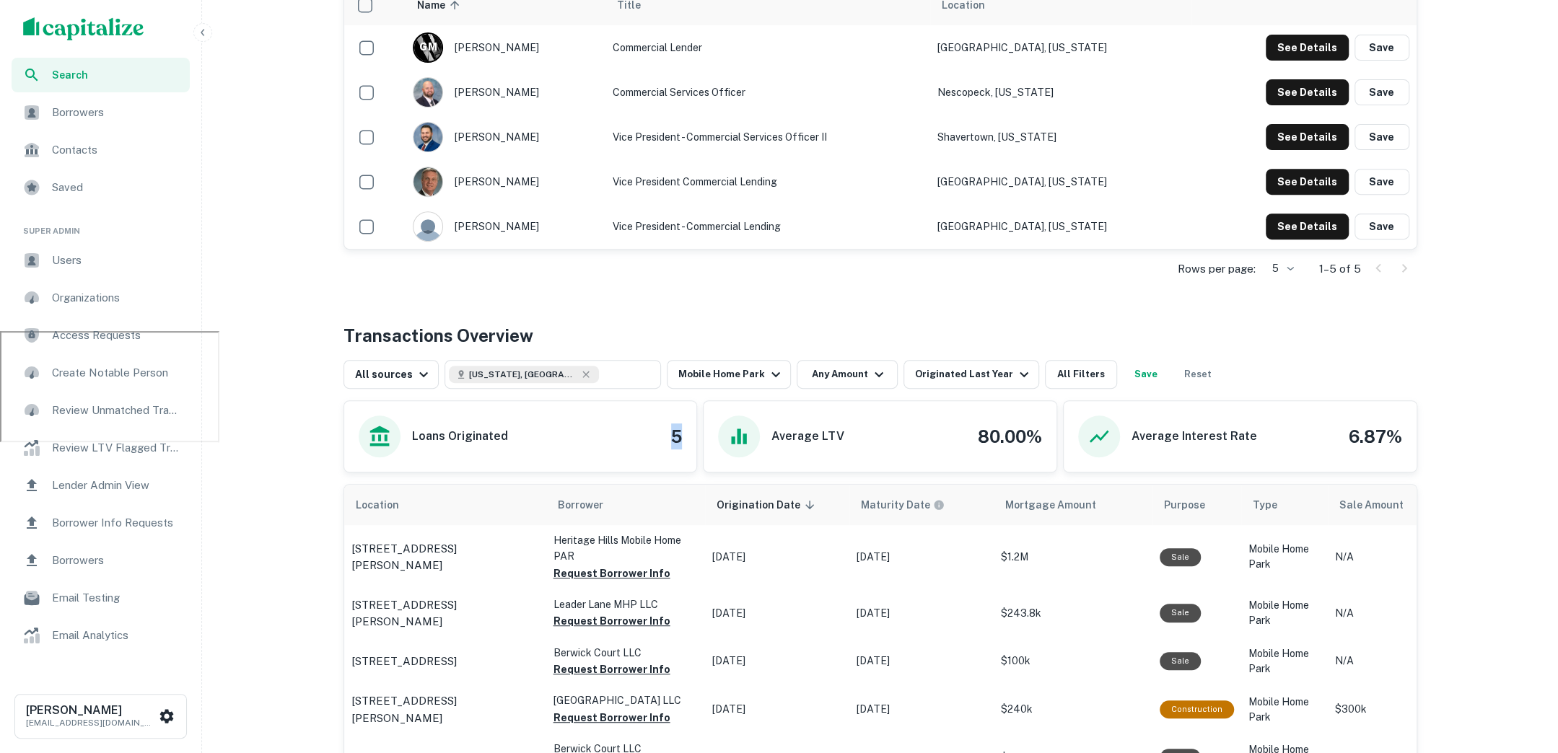
drag, startPoint x: 670, startPoint y: 429, endPoint x: 686, endPoint y: 429, distance: 15.9
click at [686, 429] on div "Loans Originated 5" at bounding box center [520, 436] width 353 height 71
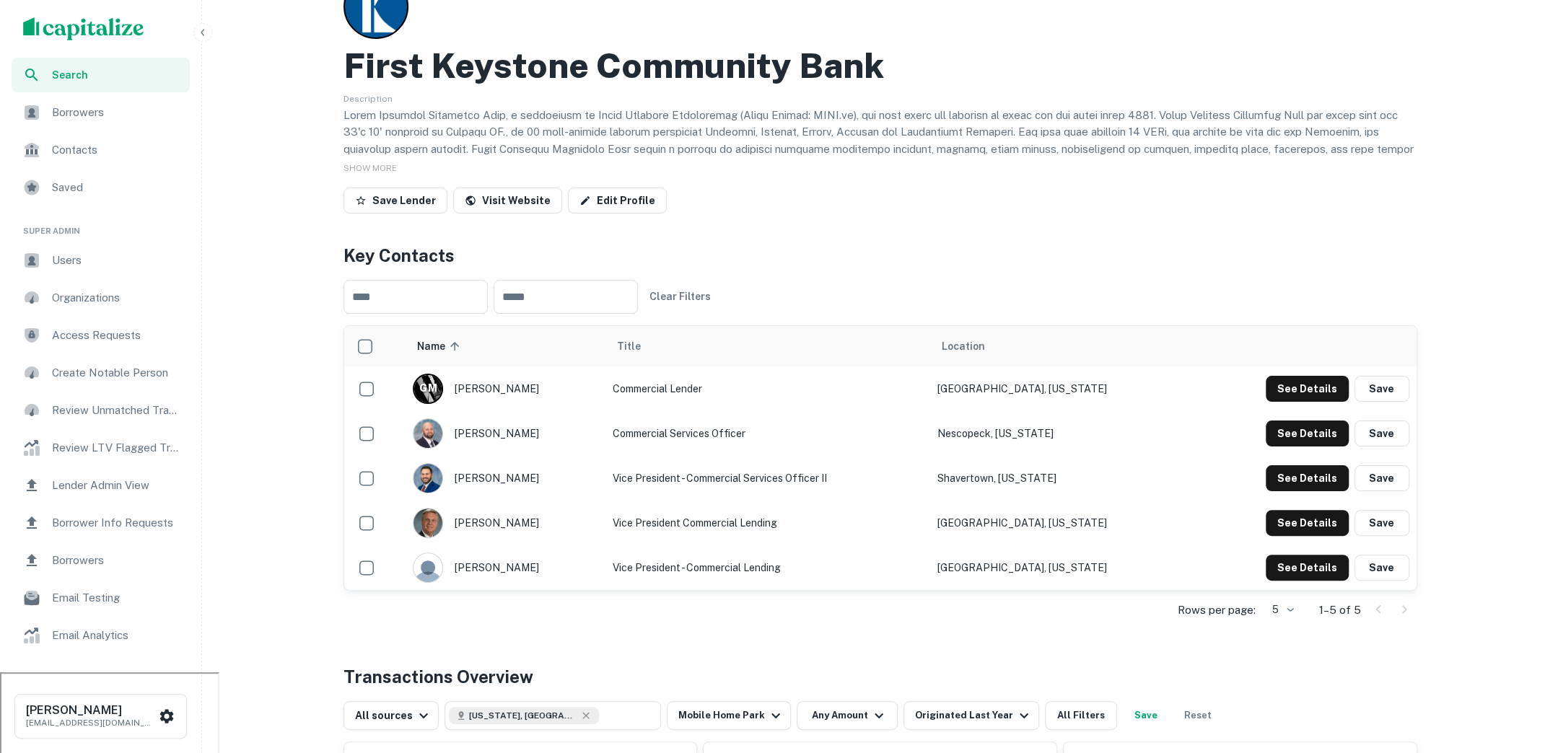
scroll to position [0, 0]
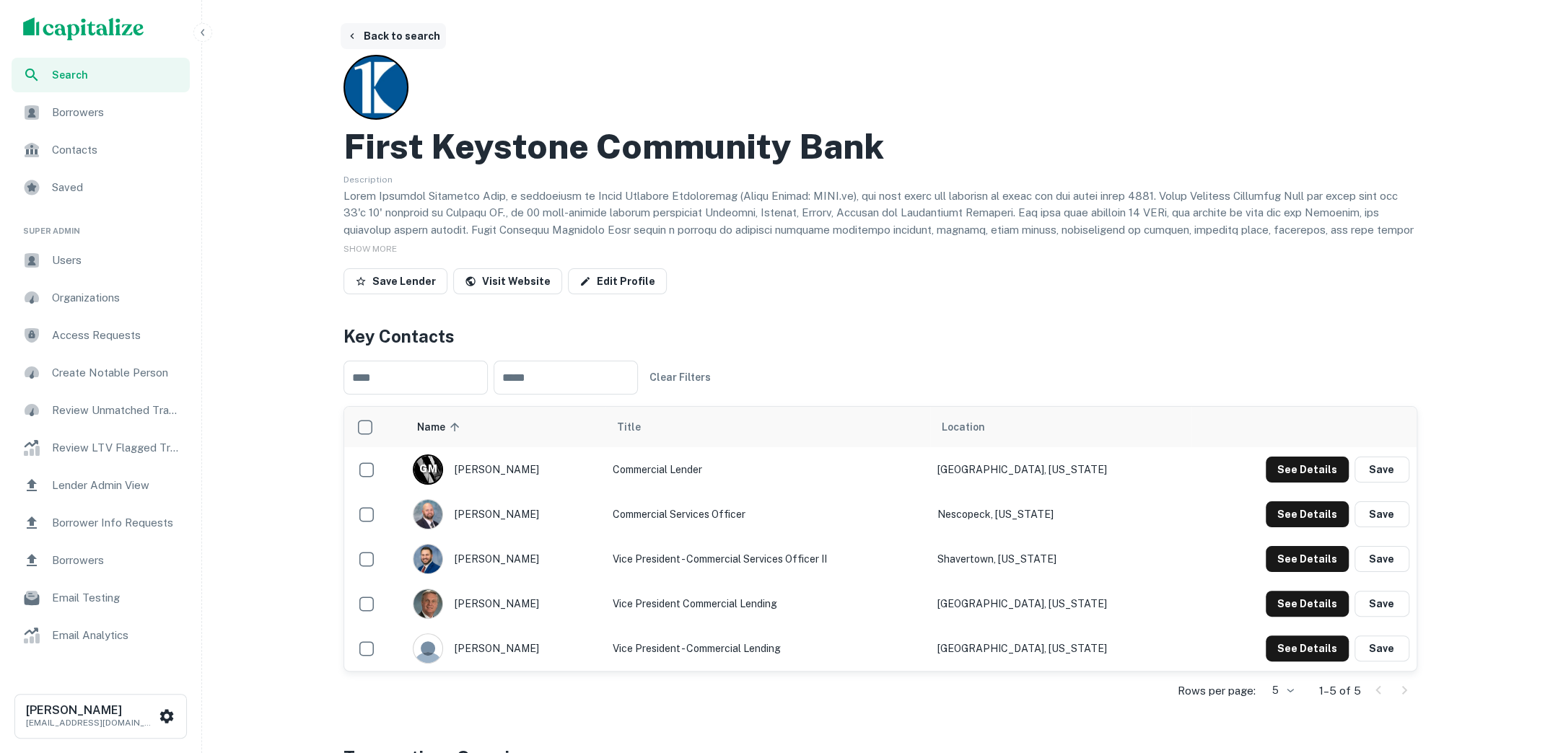
click at [382, 43] on button "Back to search" at bounding box center [393, 36] width 105 height 26
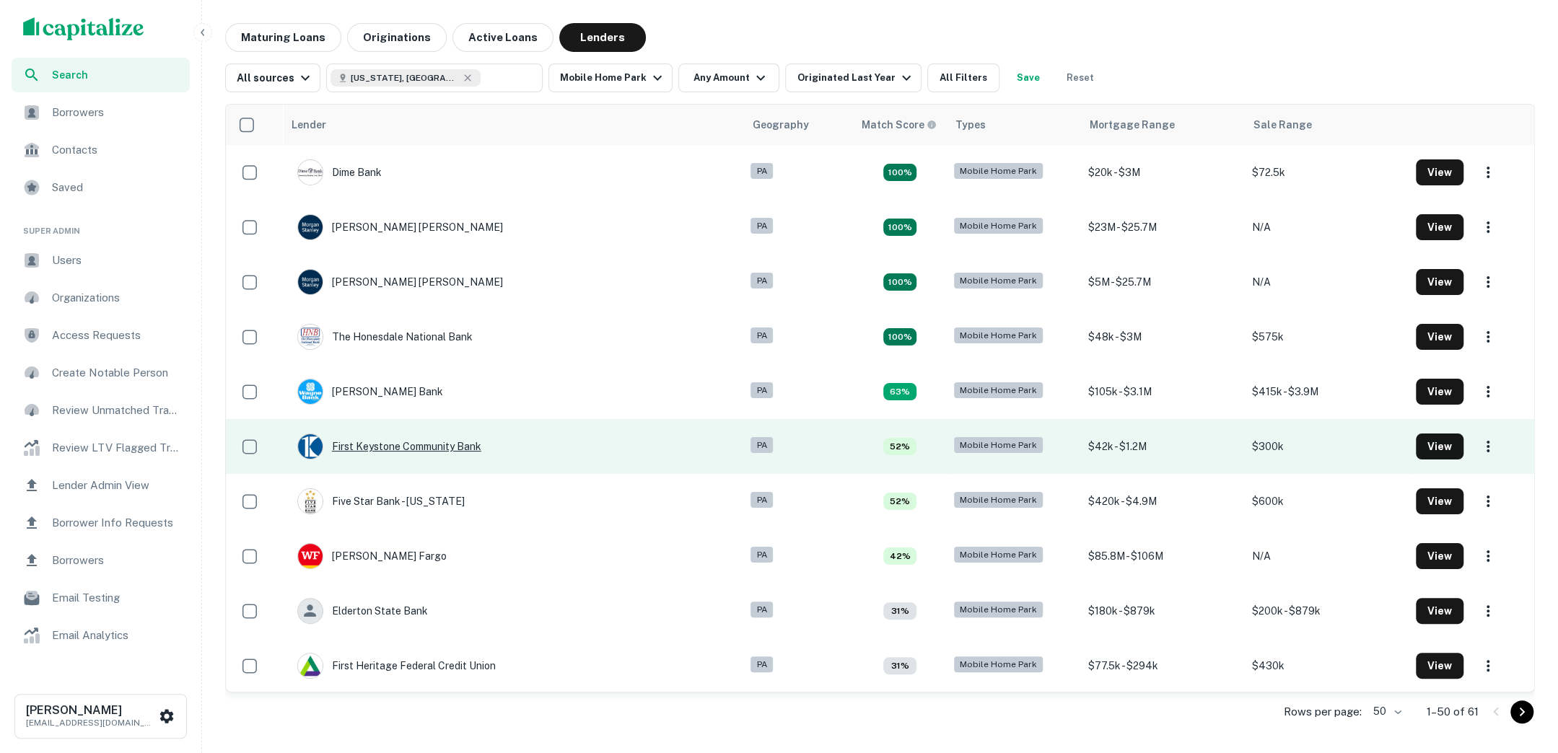
click at [440, 444] on div "First Keystone Community Bank" at bounding box center [389, 447] width 184 height 26
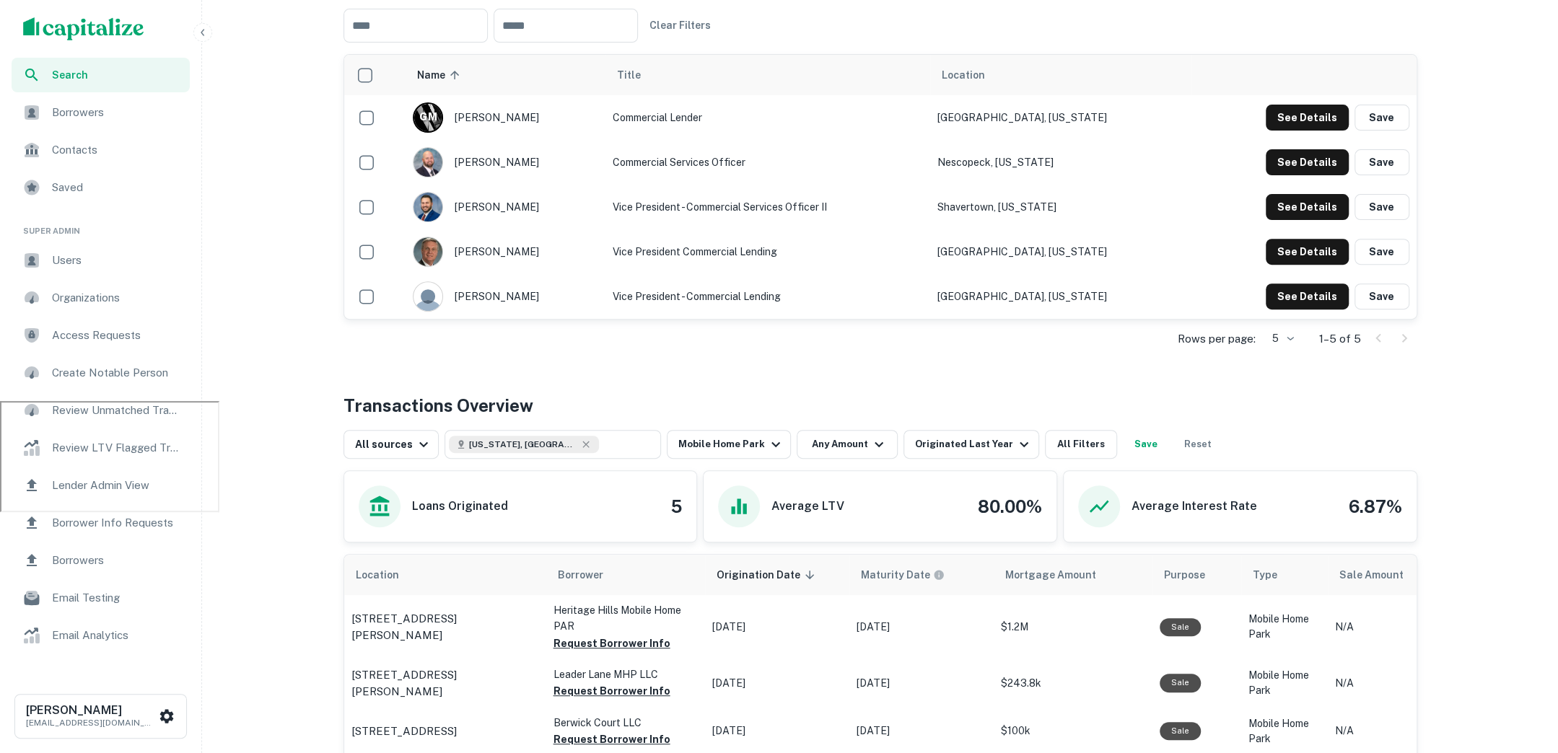
scroll to position [356, 0]
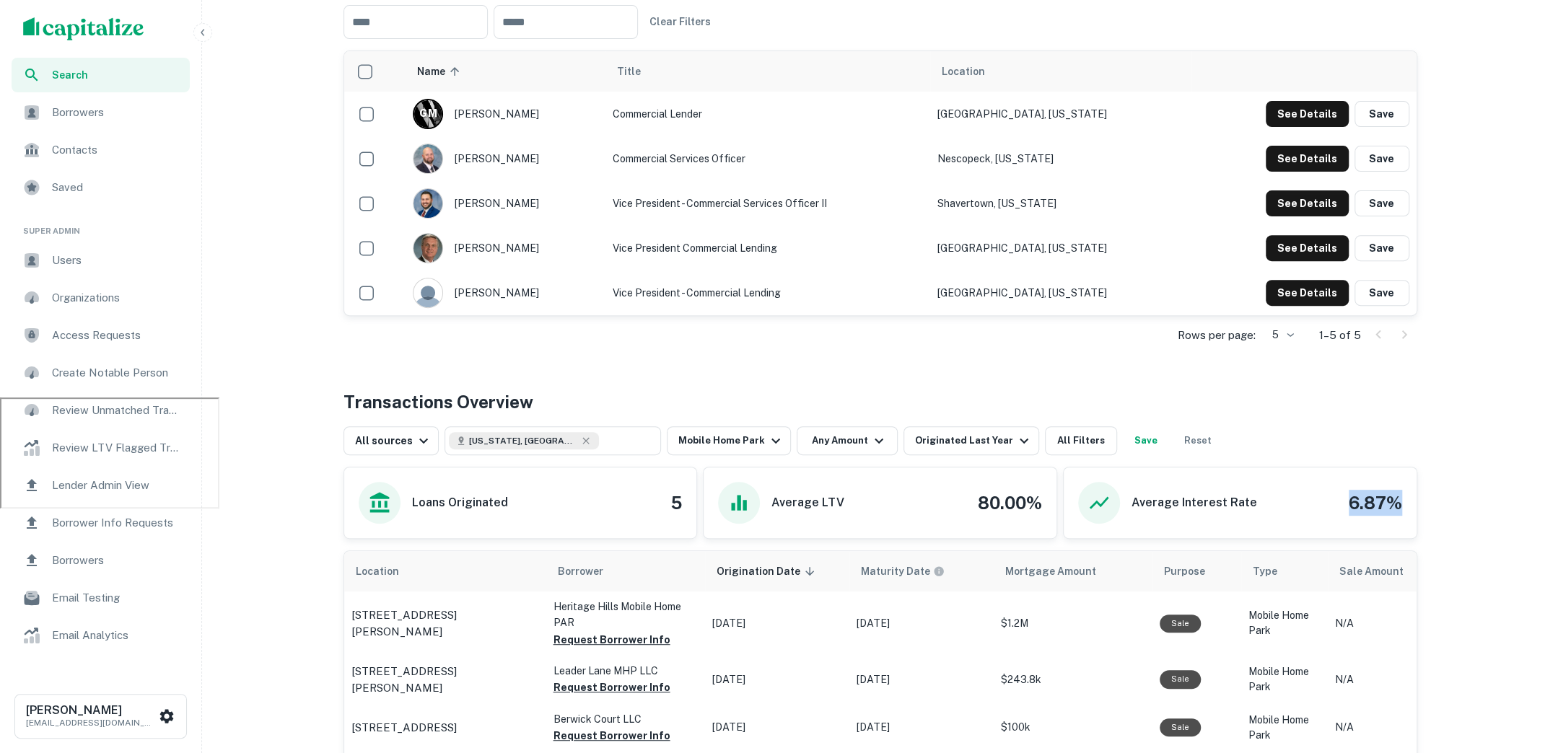
drag, startPoint x: 1348, startPoint y: 498, endPoint x: 1410, endPoint y: 496, distance: 62.8
click at [1410, 496] on div "Average Interest Rate 6.87%" at bounding box center [1239, 502] width 353 height 71
click at [1335, 496] on div "Average Interest Rate 6.87%" at bounding box center [1240, 503] width 324 height 42
drag, startPoint x: 1341, startPoint y: 496, endPoint x: 1402, endPoint y: 493, distance: 61.4
click at [1402, 493] on div "Average Interest Rate 6.87%" at bounding box center [1239, 502] width 353 height 71
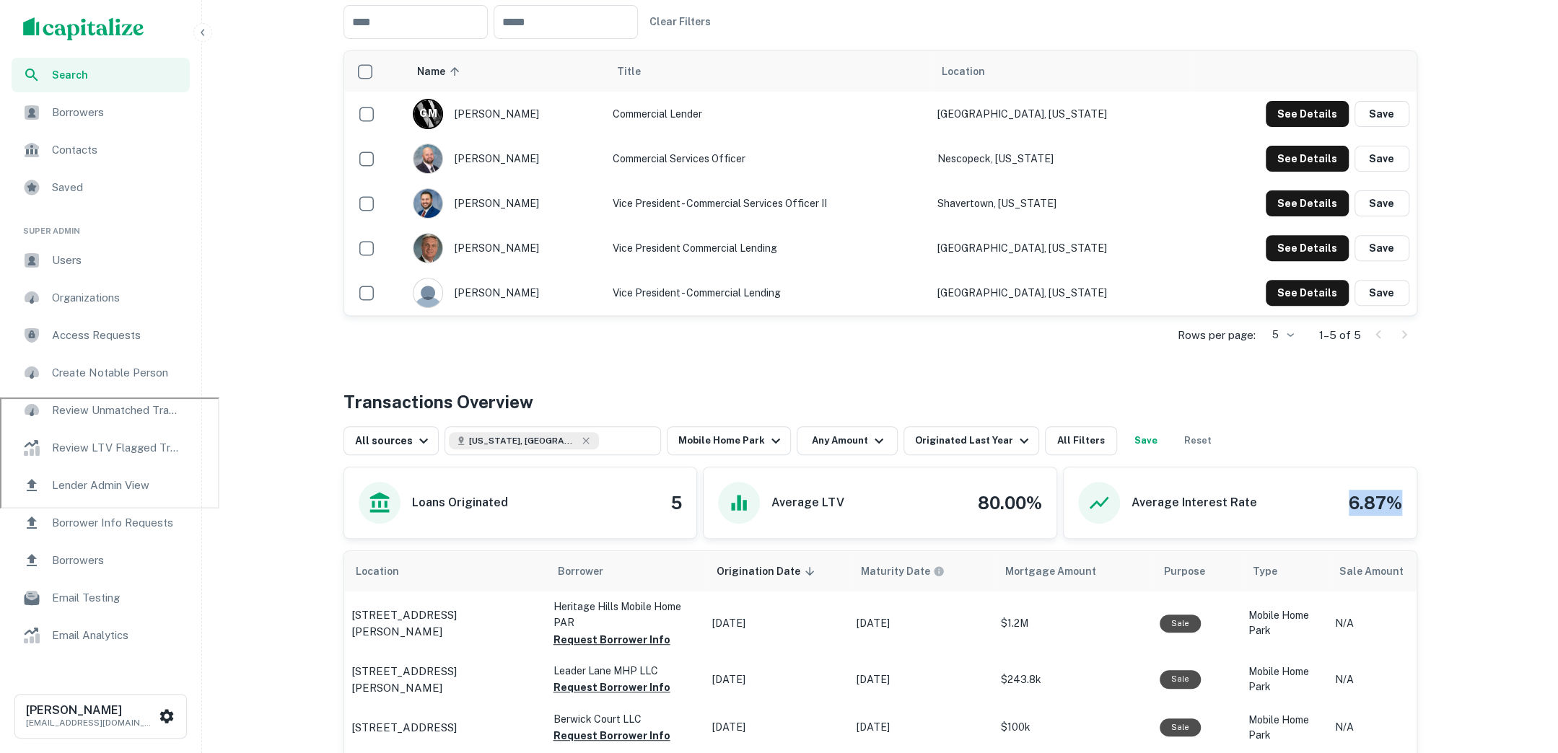
click at [1363, 490] on h4 "6.87%" at bounding box center [1374, 503] width 53 height 26
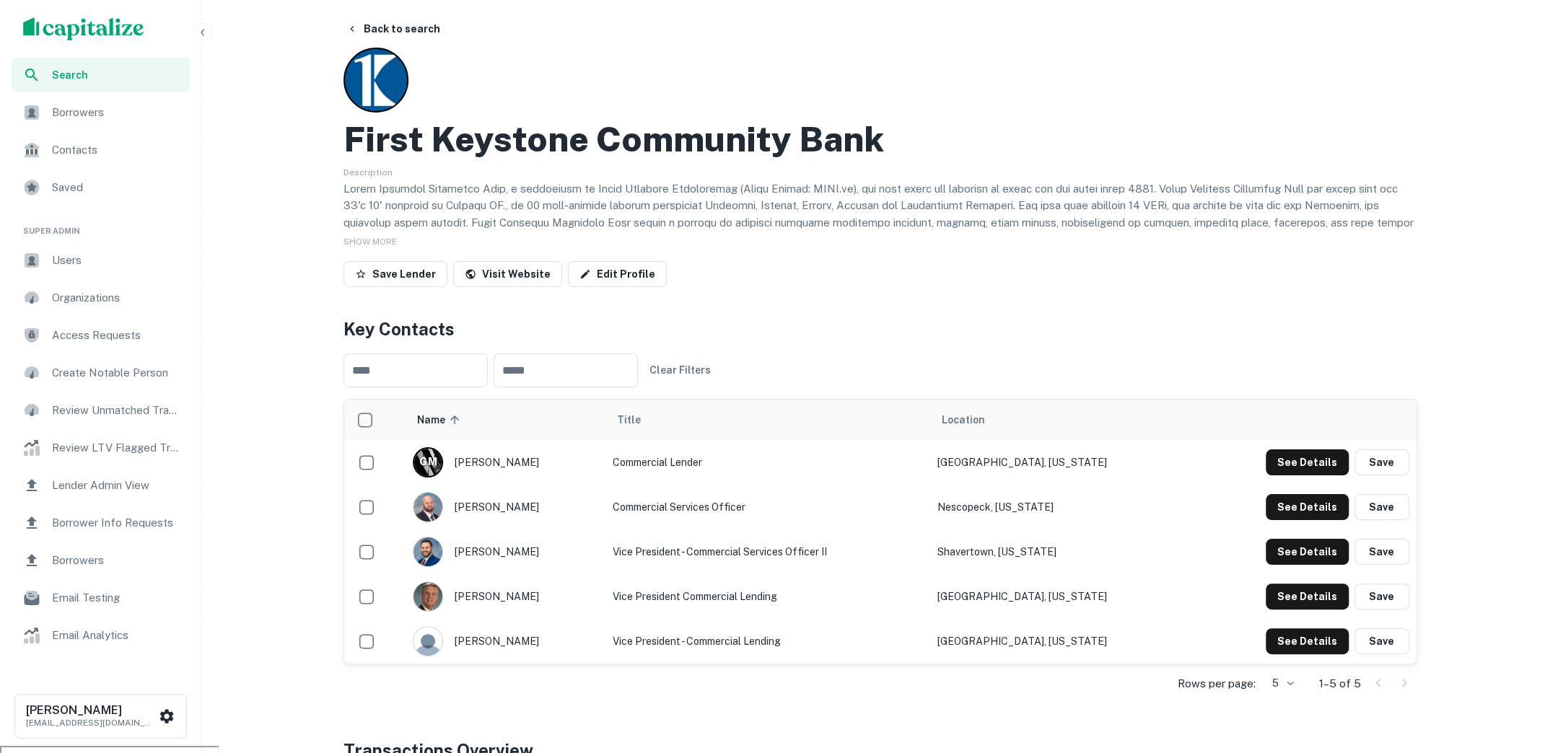
scroll to position [0, 0]
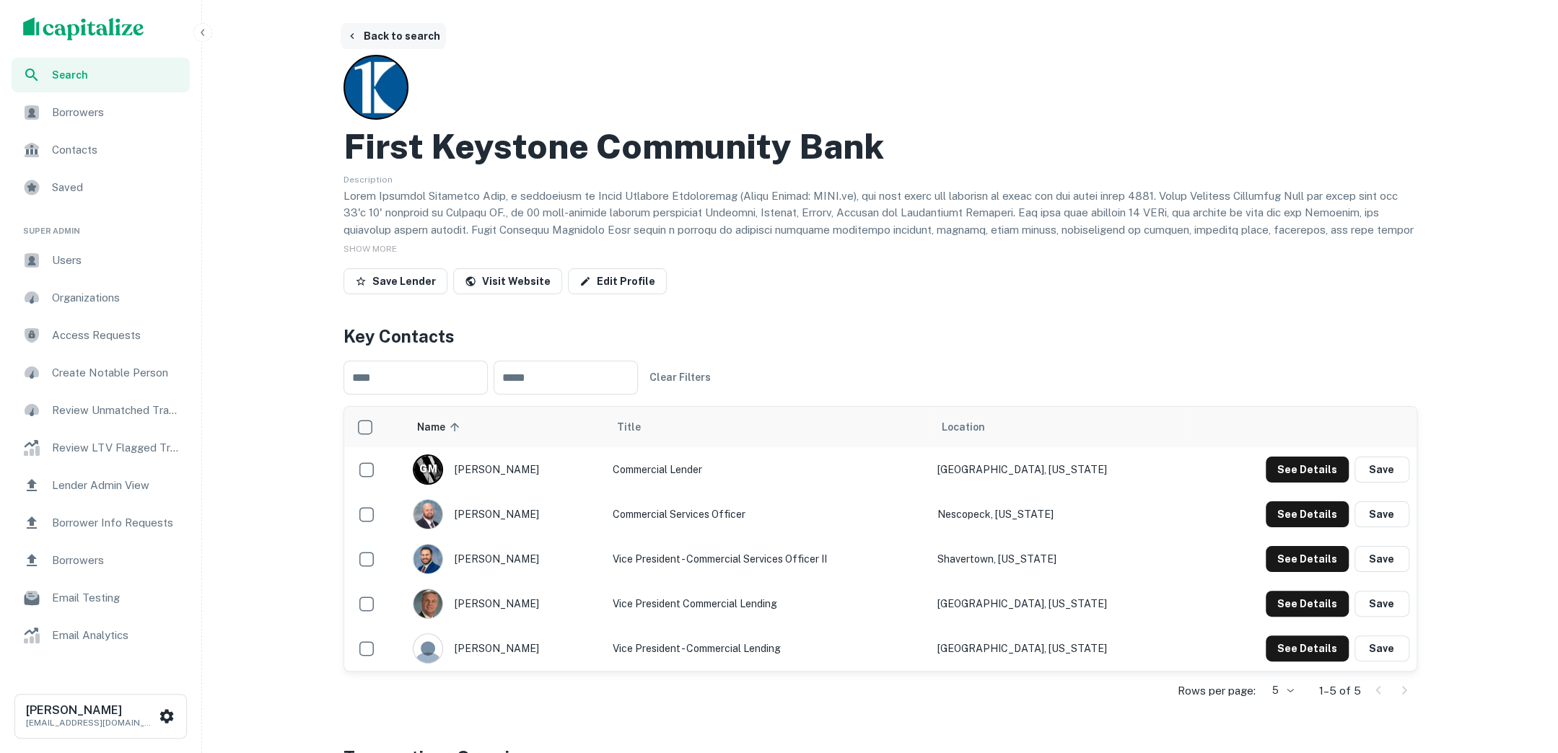
click at [395, 28] on button "Back to search" at bounding box center [393, 36] width 105 height 26
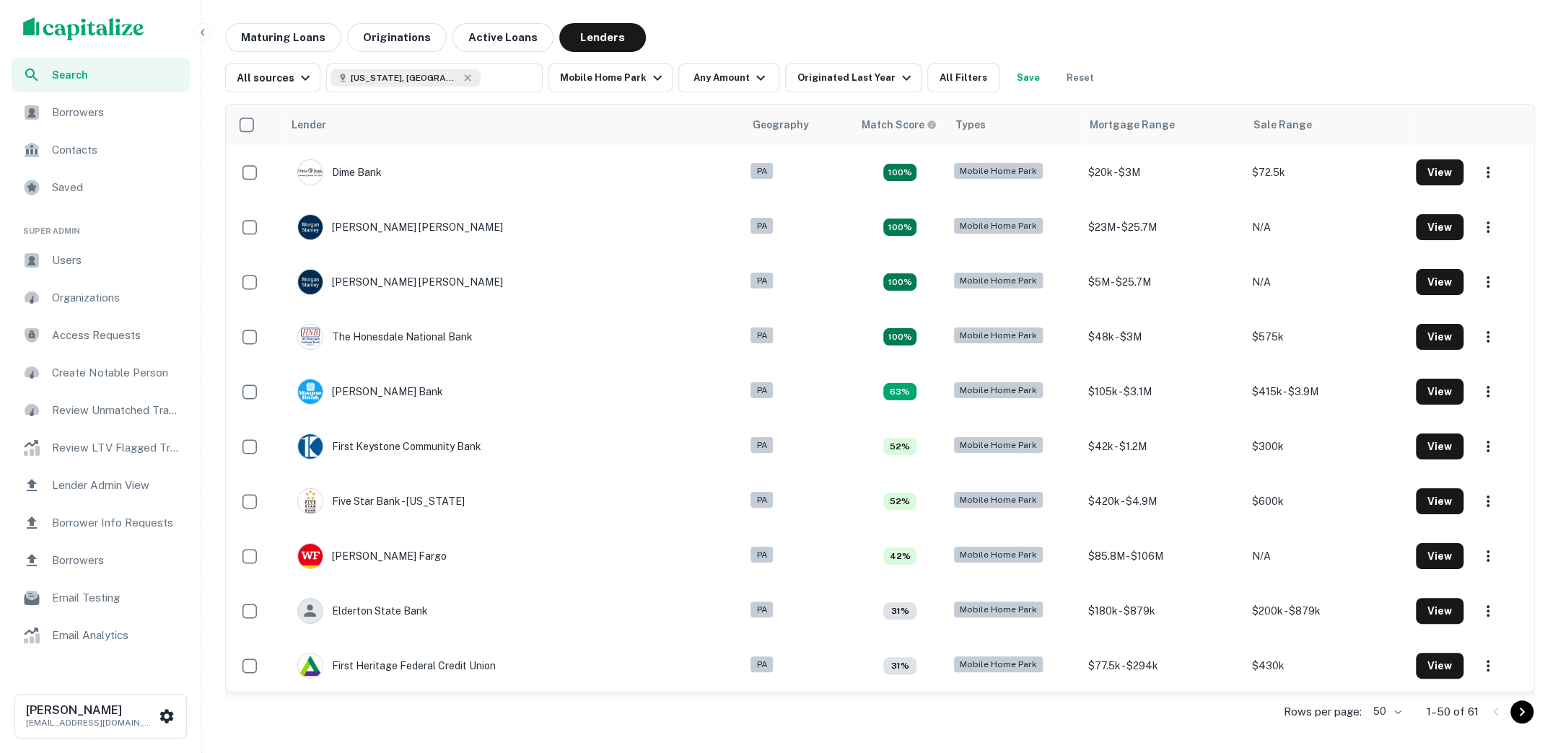
click at [395, 28] on button "Originations" at bounding box center [397, 37] width 100 height 29
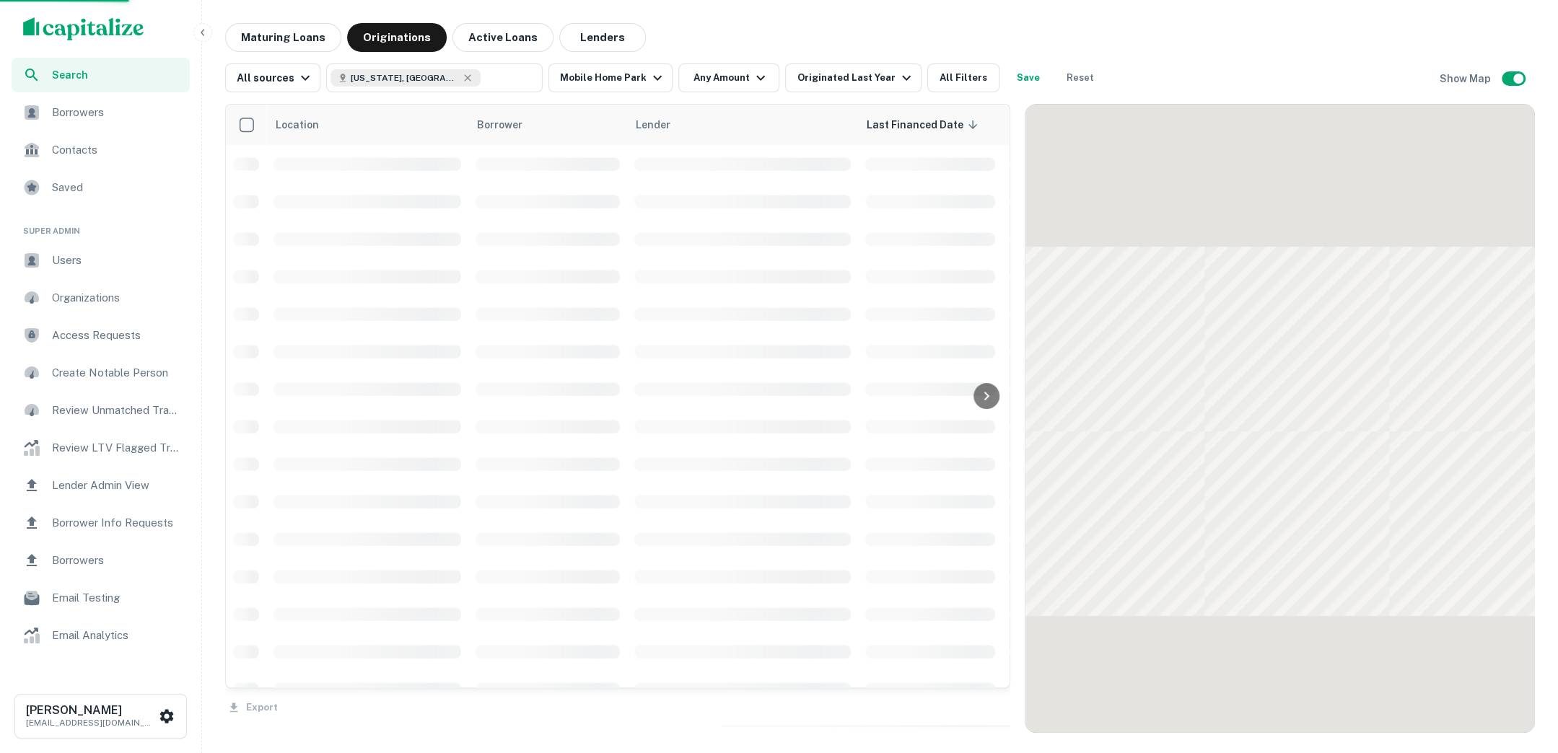
scroll to position [27, 0]
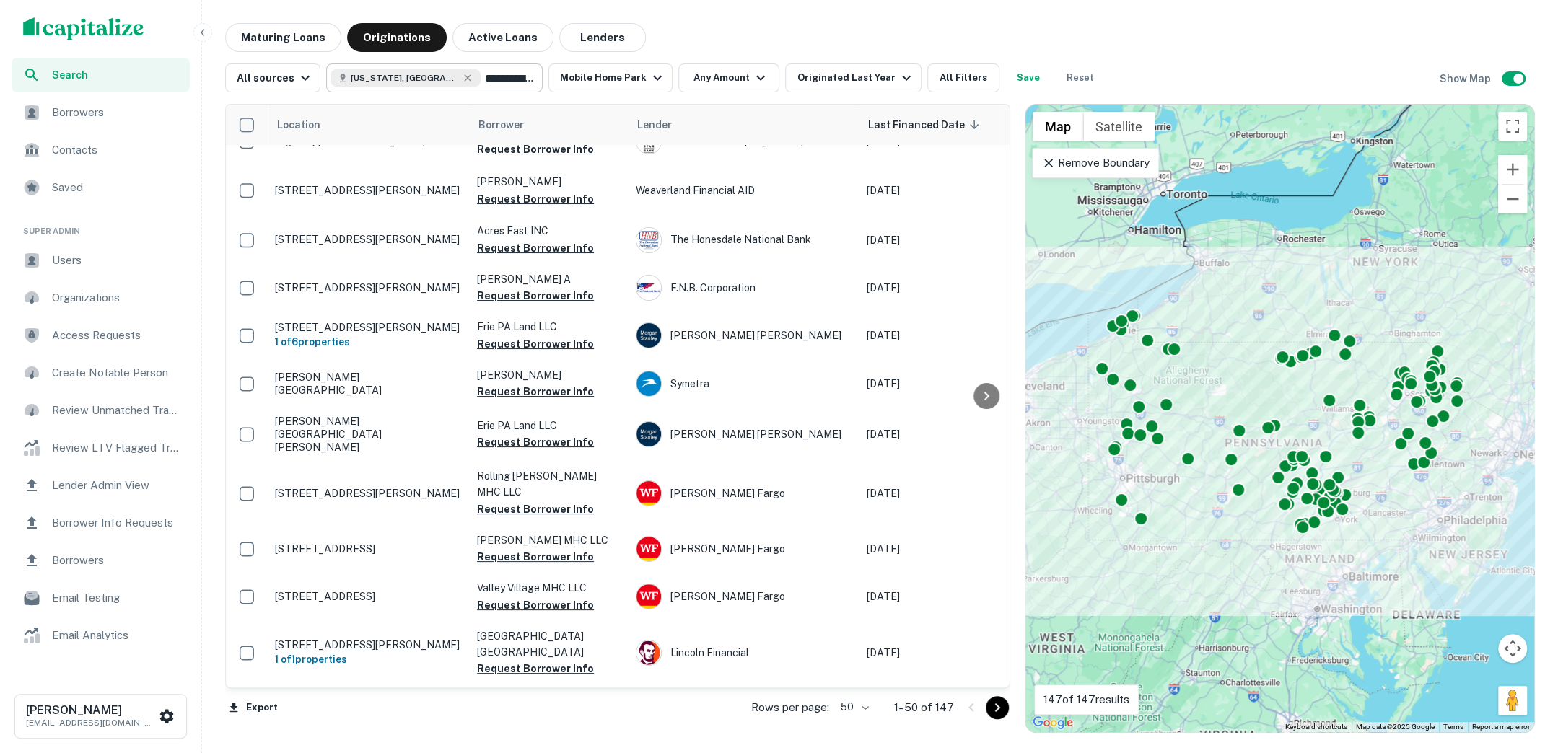
click at [480, 78] on input "**********" at bounding box center [508, 78] width 56 height 20
click at [460, 78] on input "**********" at bounding box center [422, 78] width 184 height 20
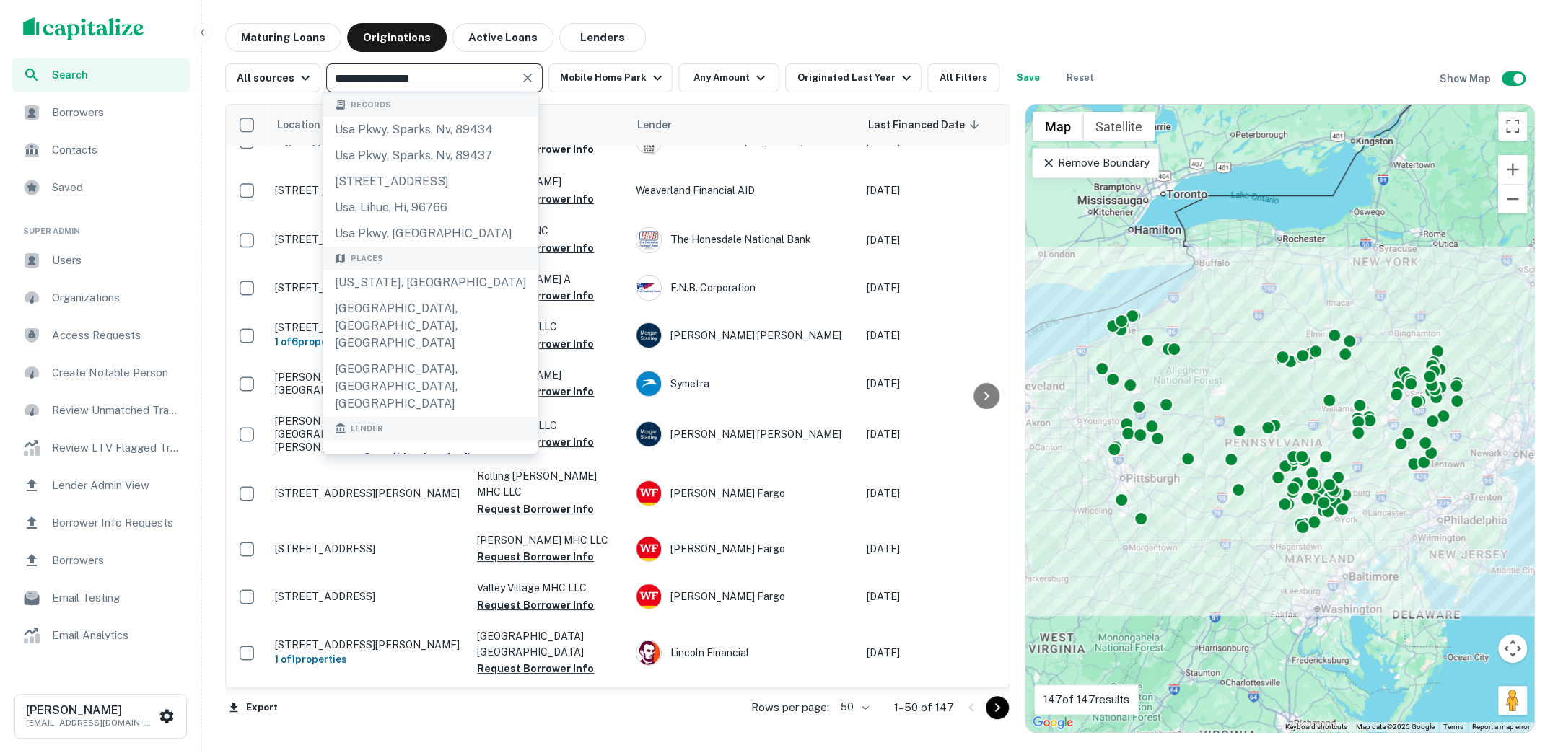
click at [460, 78] on input "**********" at bounding box center [422, 78] width 184 height 20
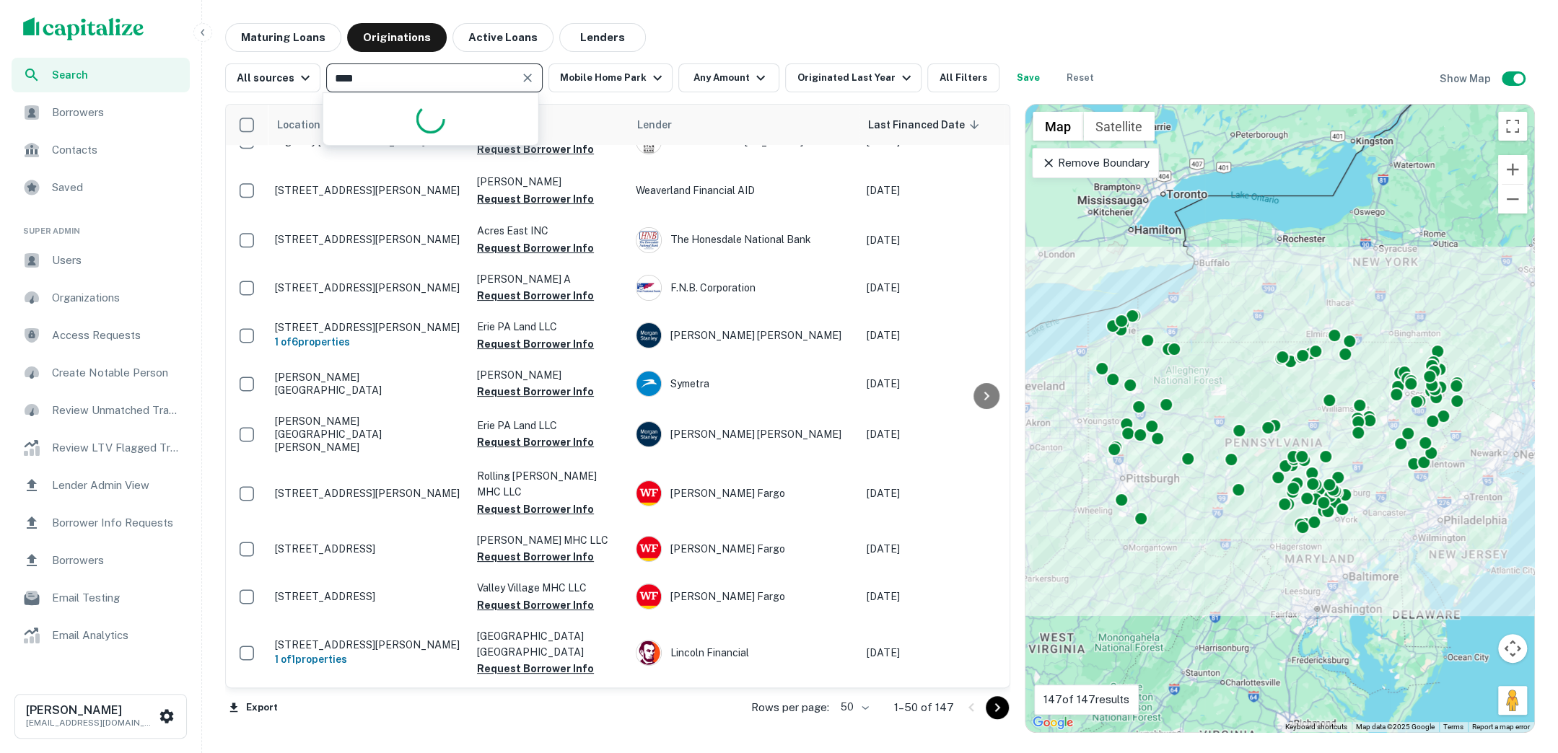
type input "*****"
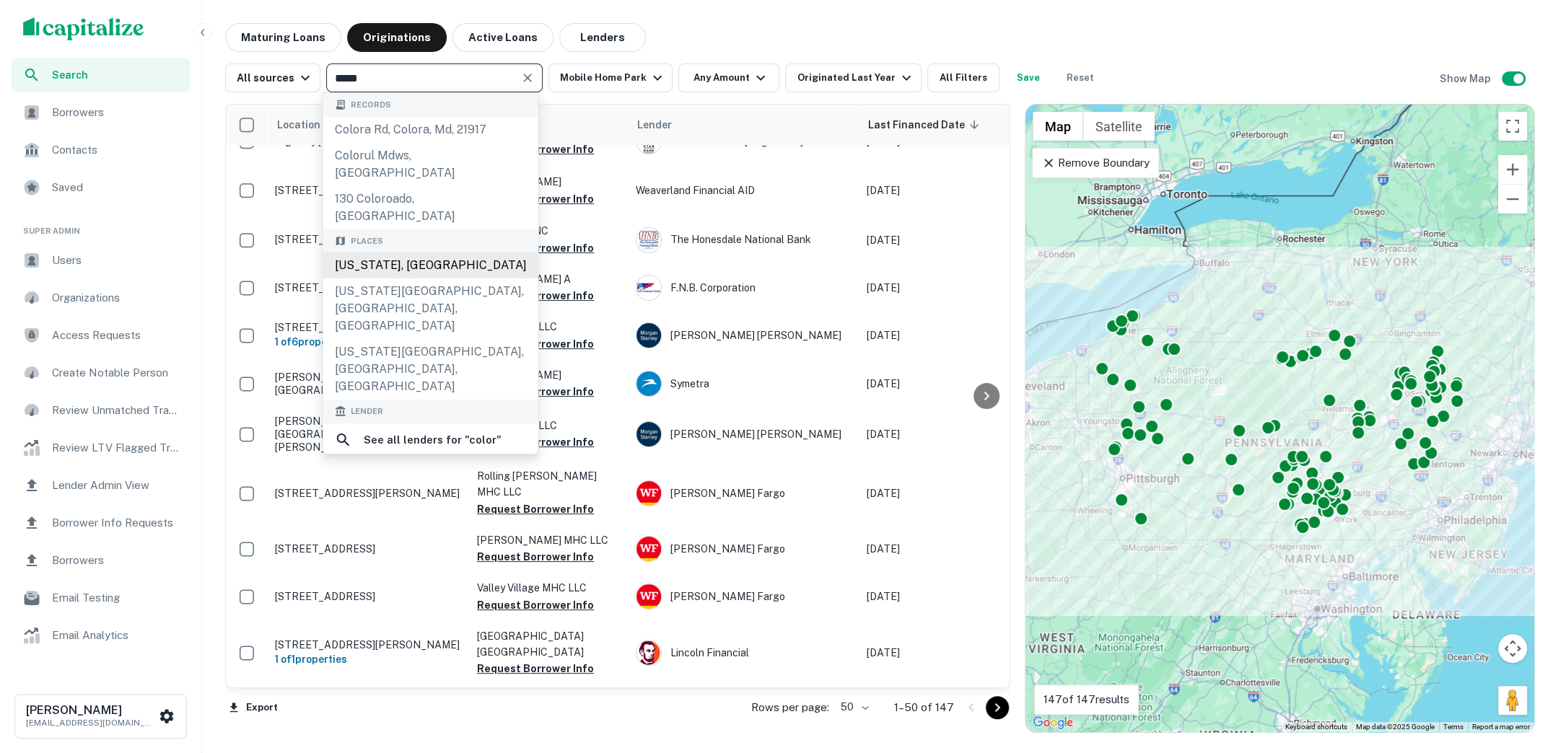
click at [425, 252] on div "Colorado, USA" at bounding box center [430, 265] width 215 height 26
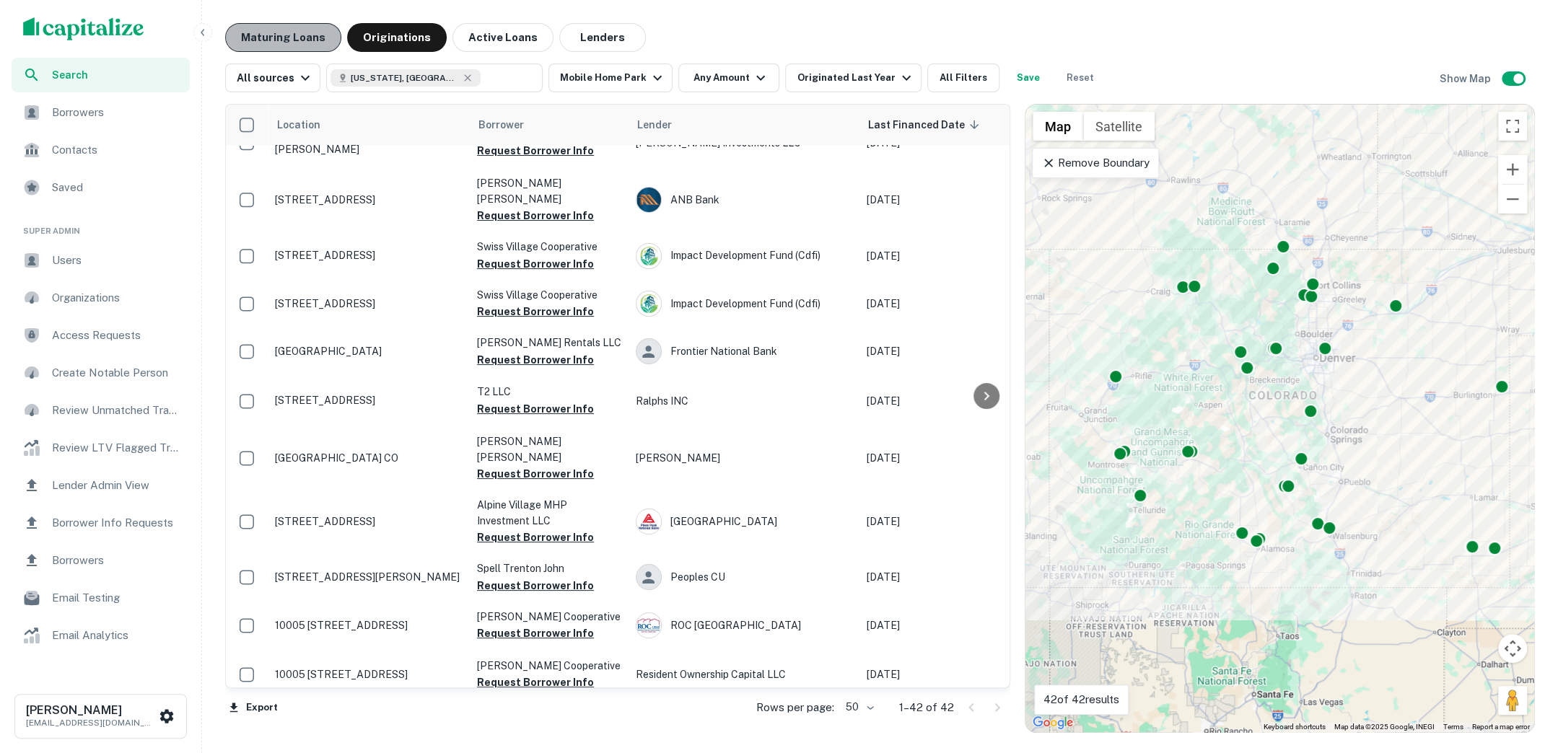
click at [296, 39] on button "Maturing Loans" at bounding box center [283, 37] width 116 height 29
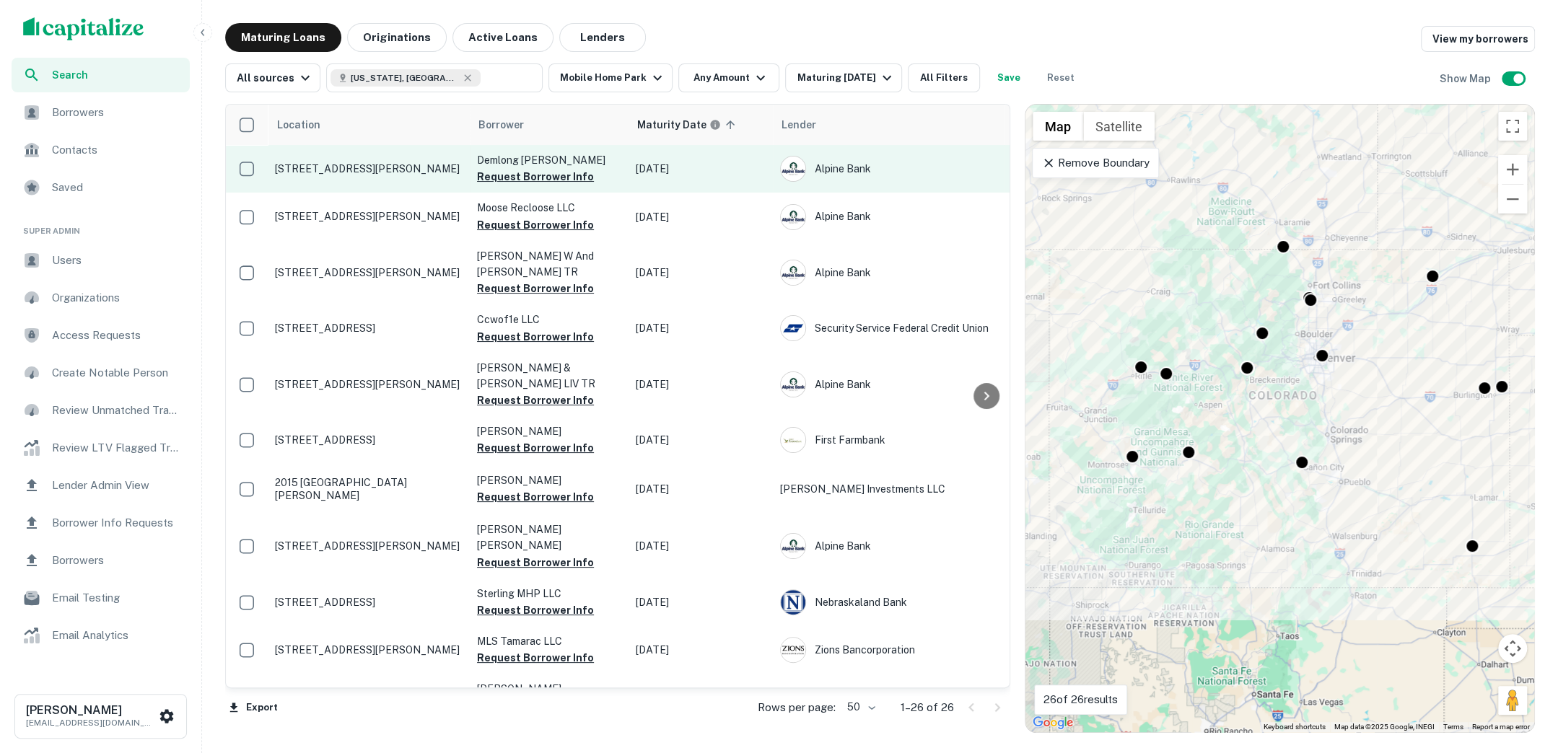
click at [386, 172] on p "85 Revett Dr Breckenridge, CO80424" at bounding box center [369, 168] width 188 height 13
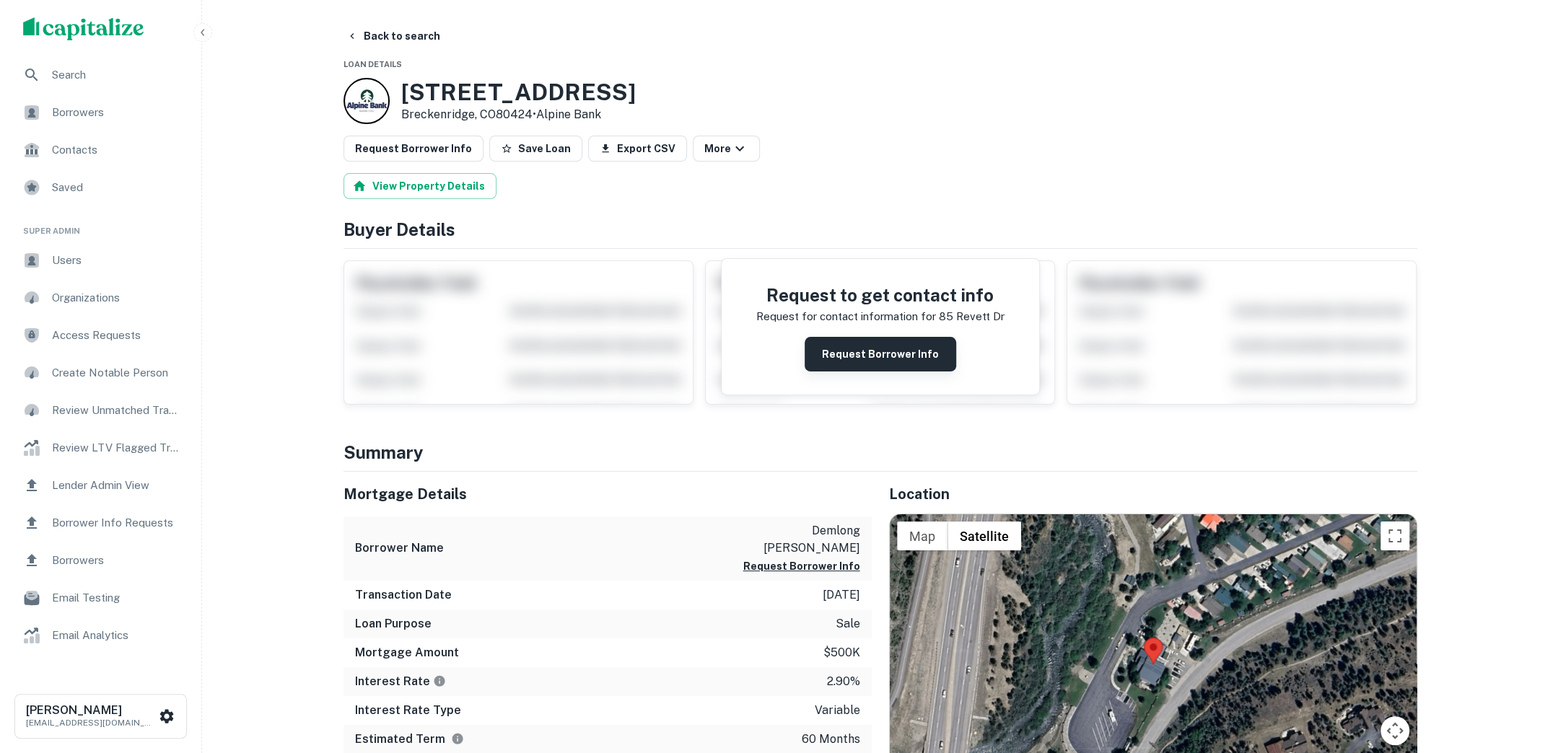
click at [884, 358] on button "Request Borrower Info" at bounding box center [879, 354] width 151 height 35
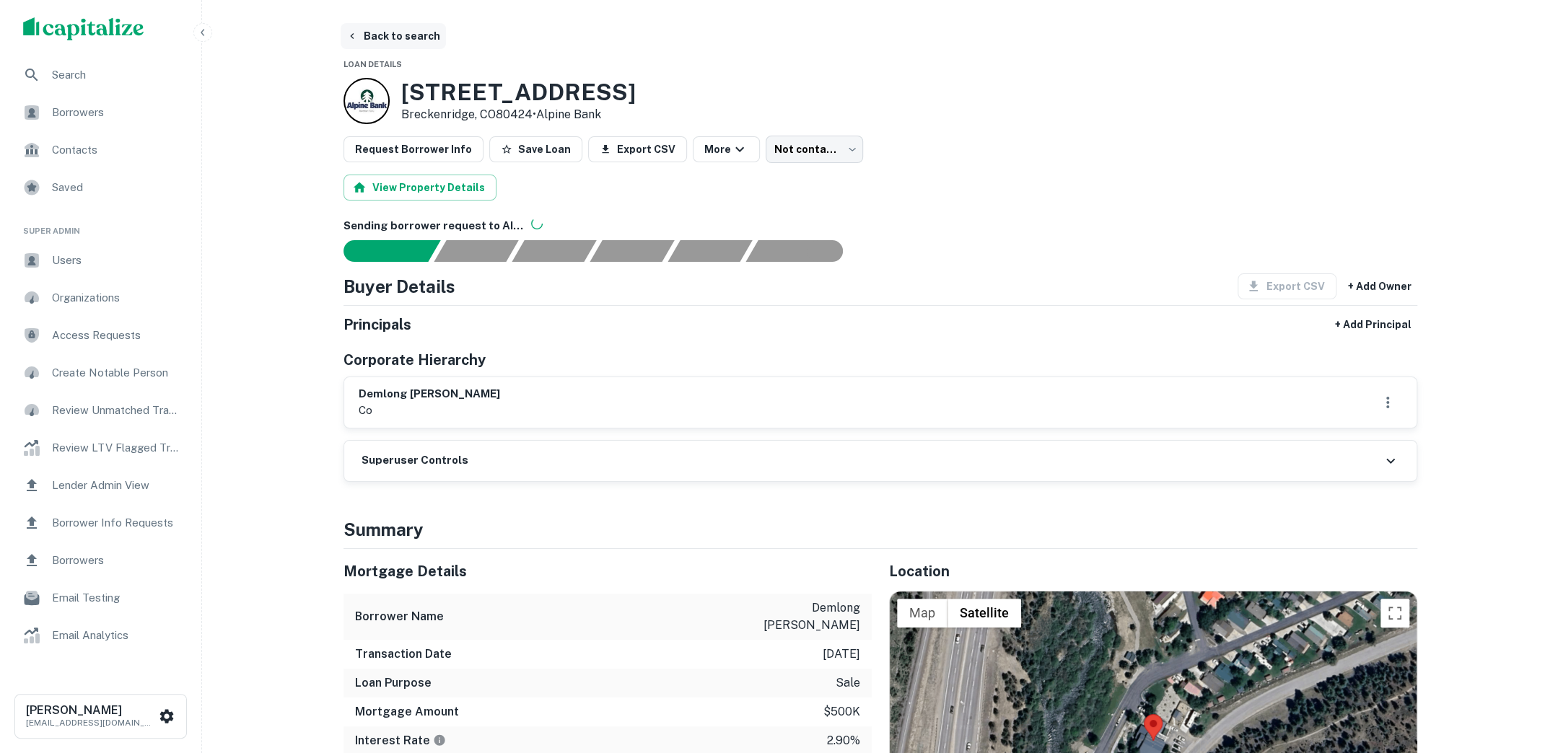
click at [405, 40] on button "Back to search" at bounding box center [393, 36] width 105 height 26
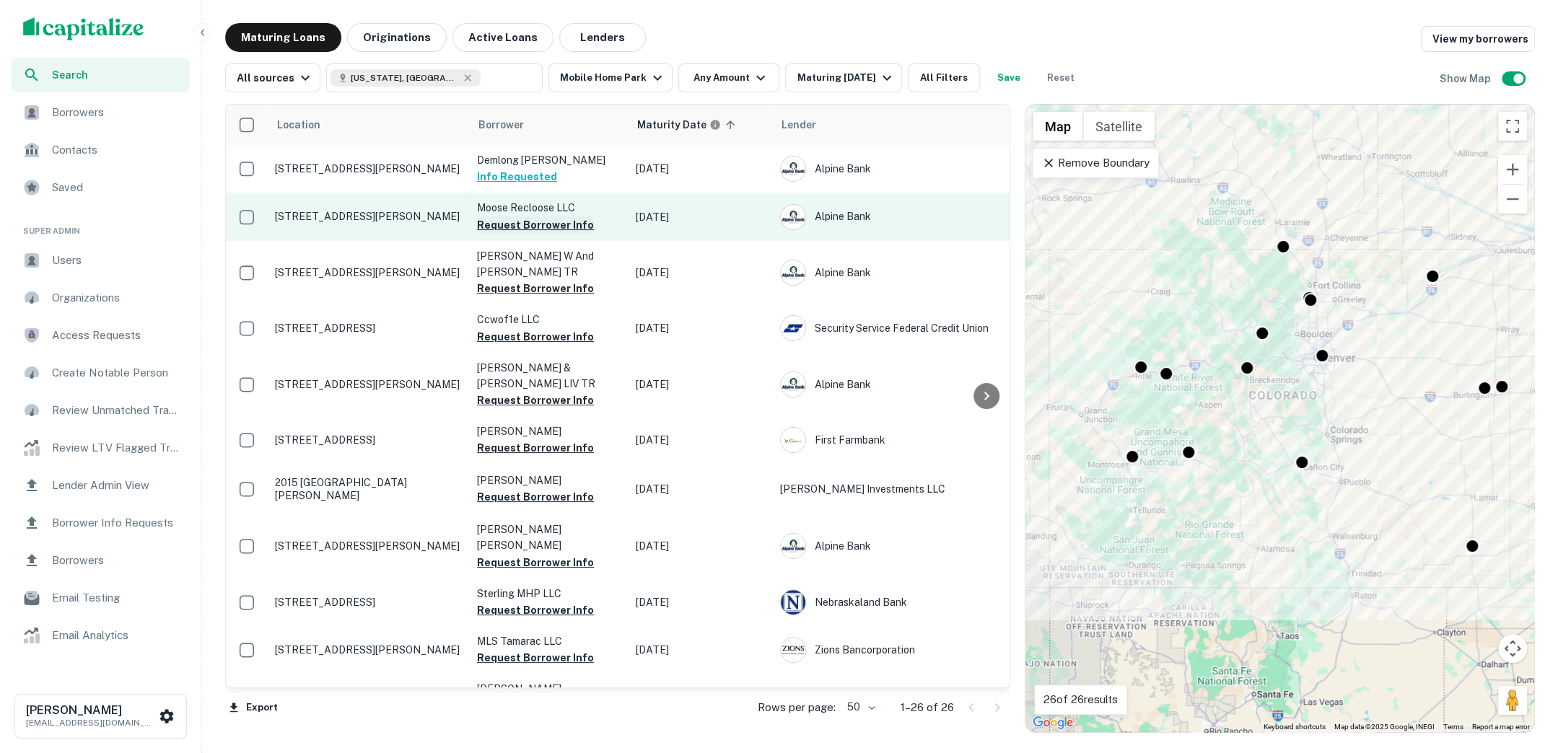
click at [544, 226] on button "Request Borrower Info" at bounding box center [535, 224] width 117 height 17
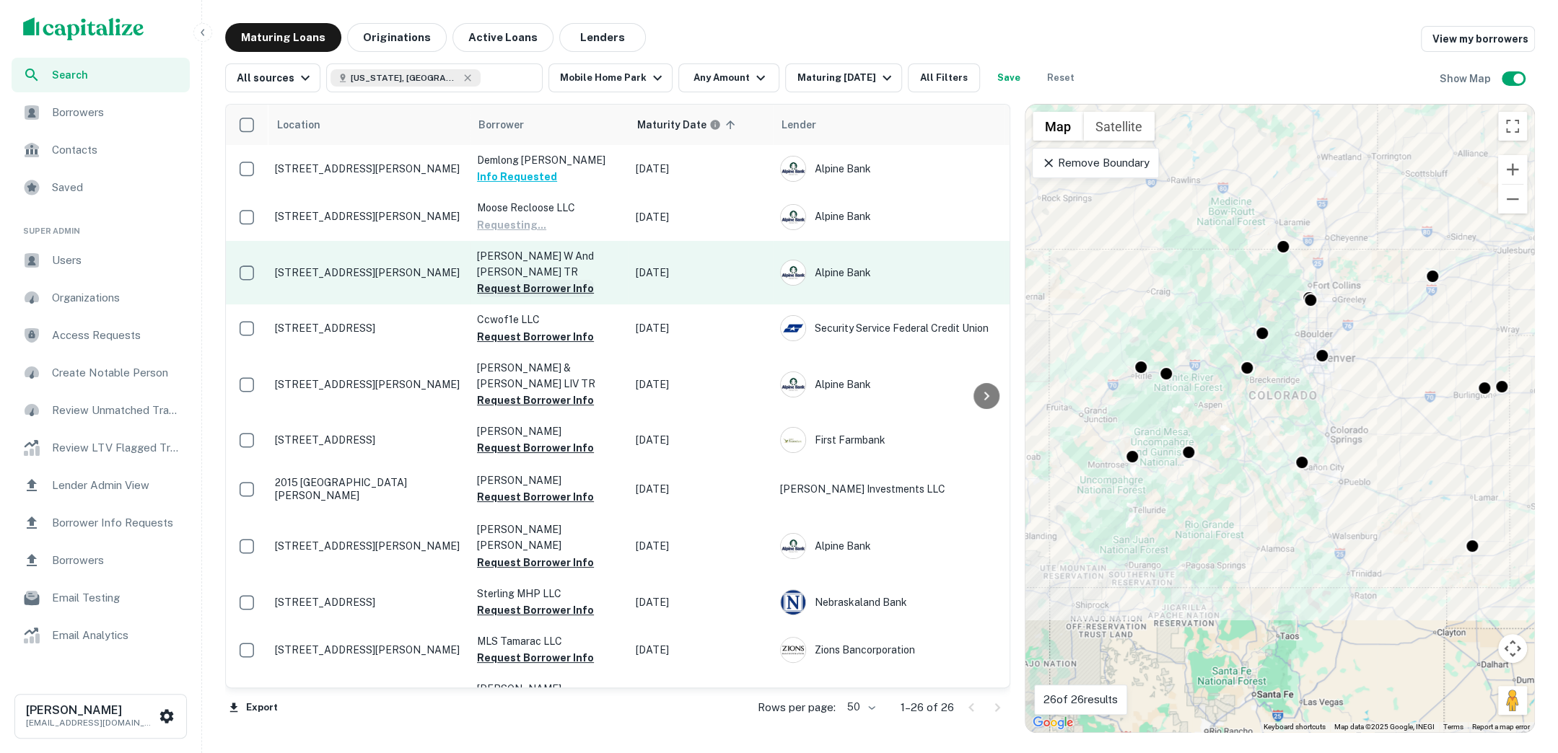
click at [558, 290] on button "Request Borrower Info" at bounding box center [535, 288] width 117 height 17
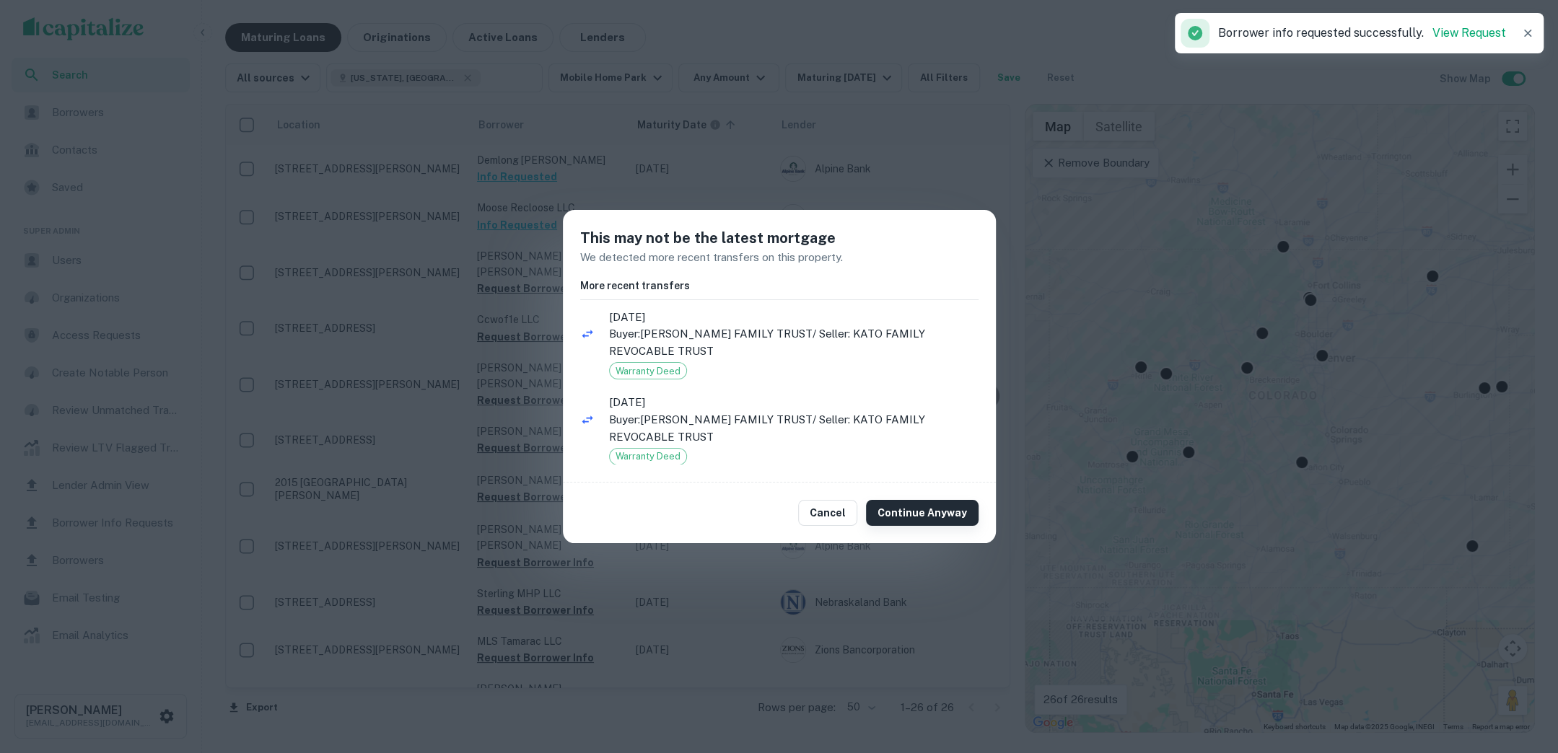
click at [907, 510] on button "Continue Anyway" at bounding box center [922, 513] width 113 height 26
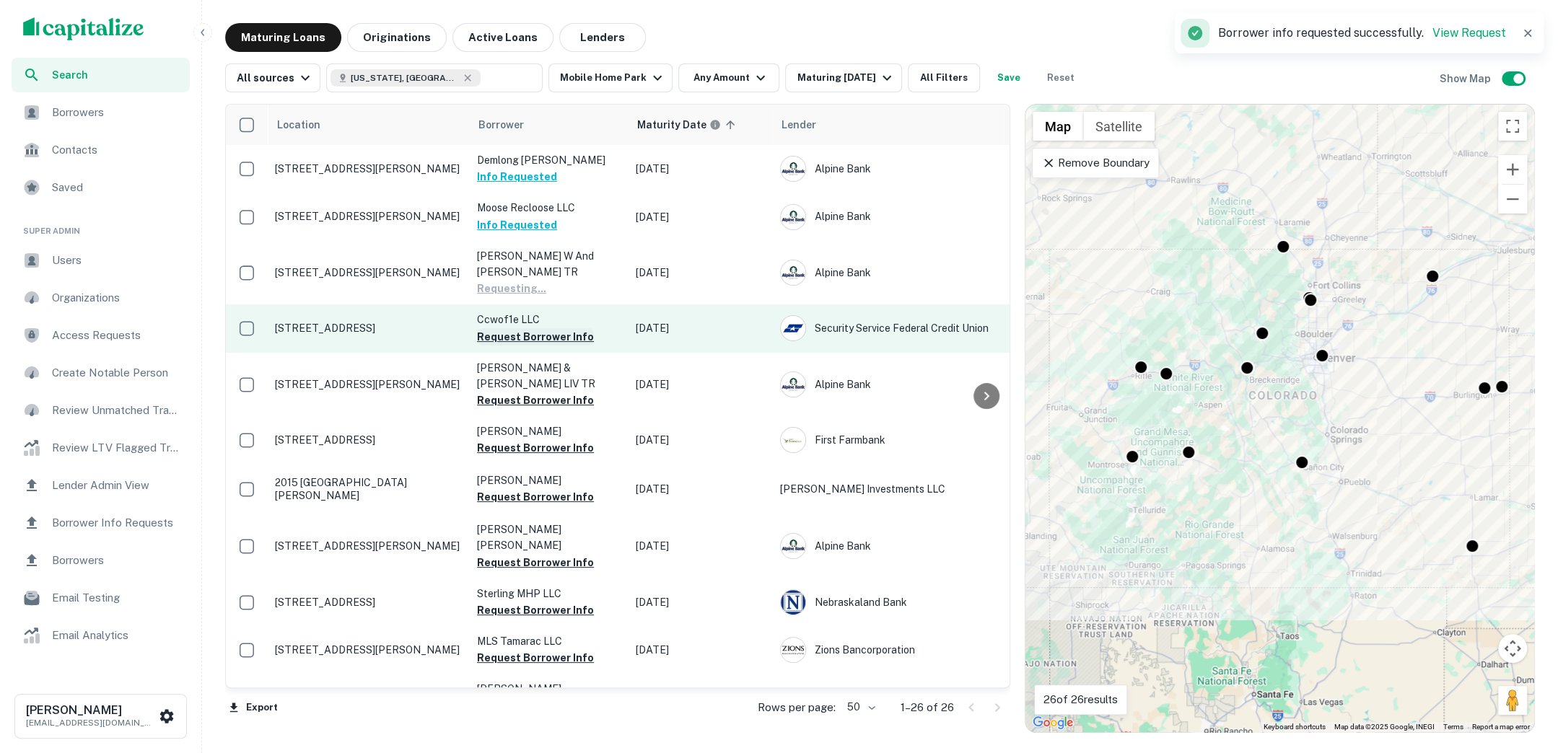
click at [544, 338] on button "Request Borrower Info" at bounding box center [535, 336] width 117 height 17
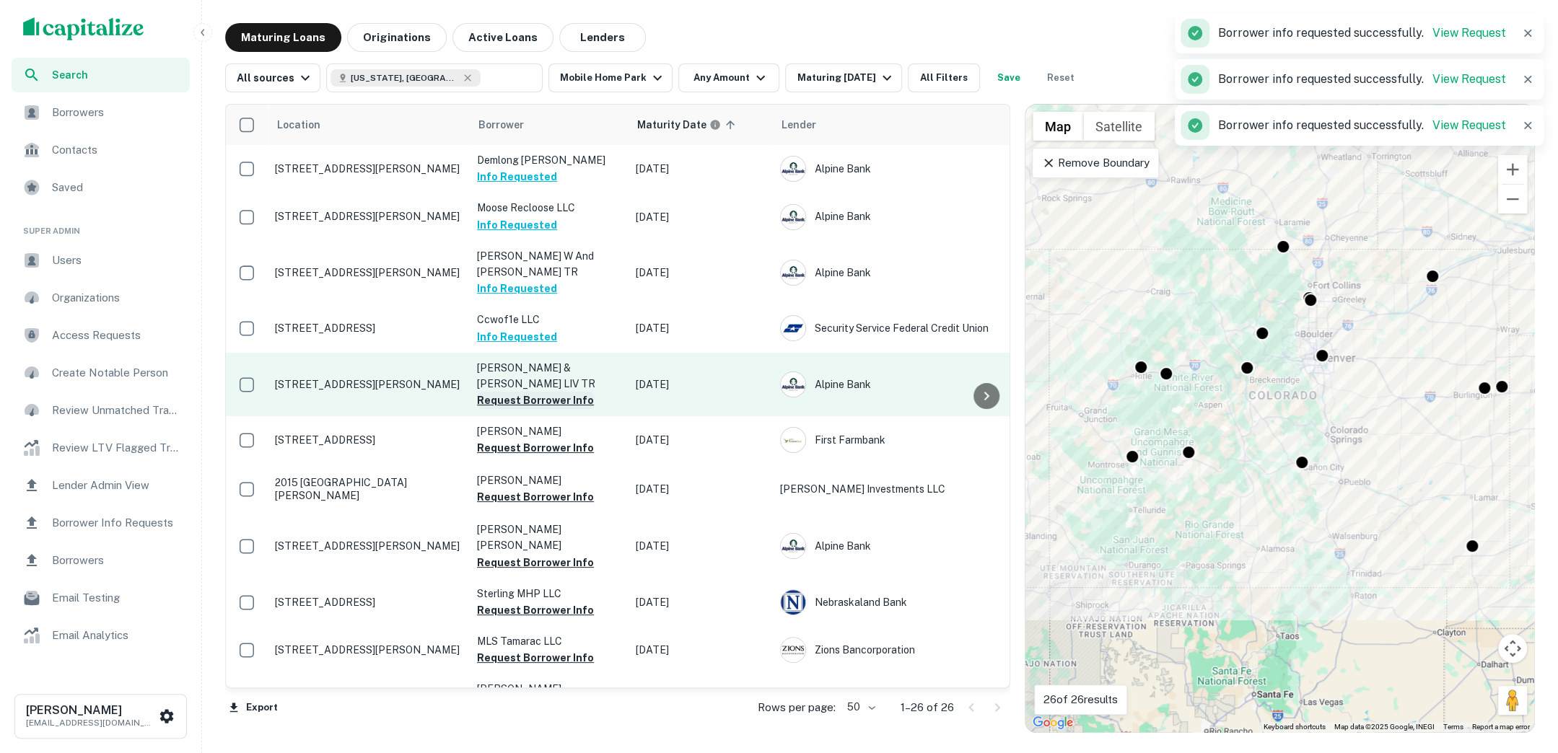
click at [559, 405] on button "Request Borrower Info" at bounding box center [535, 400] width 117 height 17
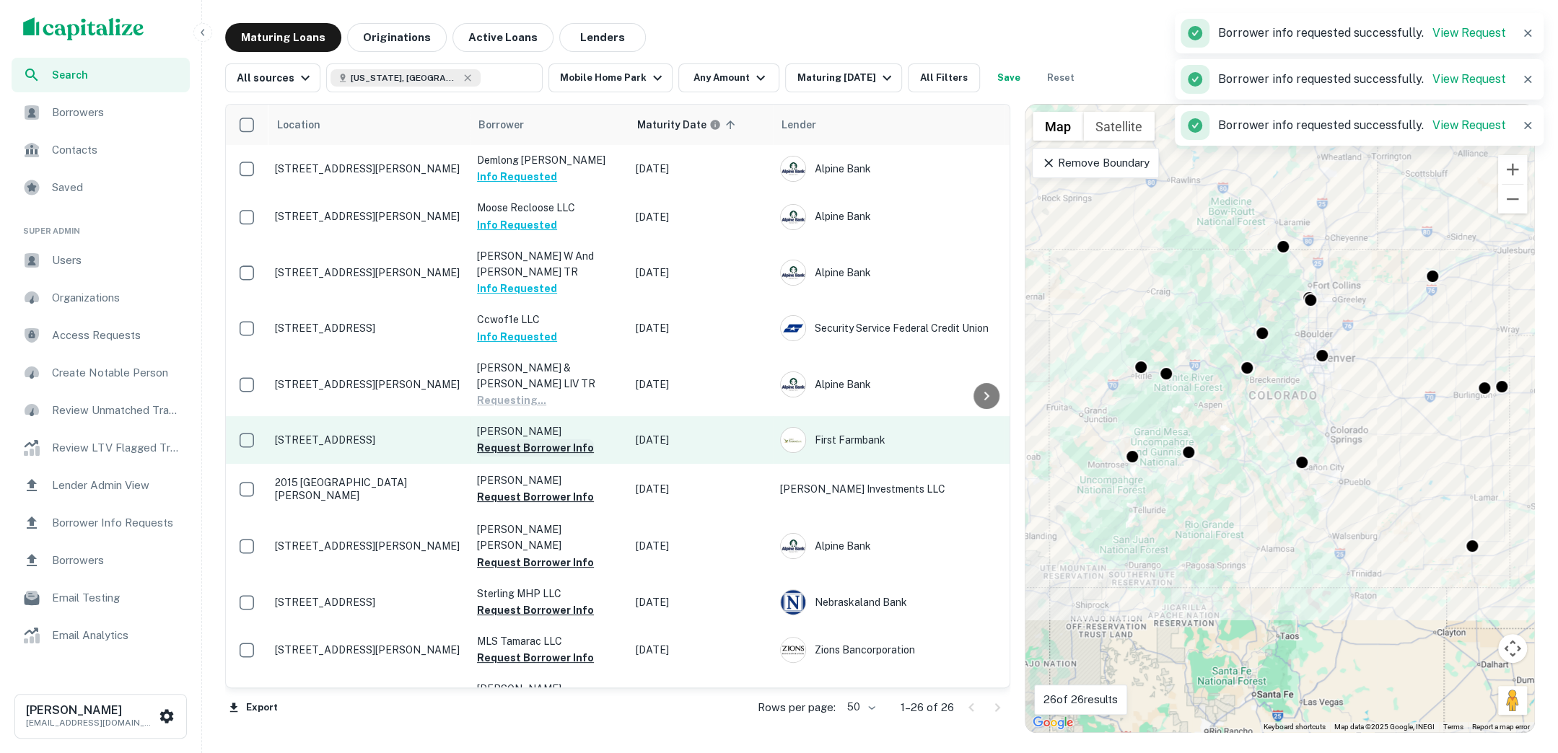
click at [537, 447] on button "Request Borrower Info" at bounding box center [535, 447] width 117 height 17
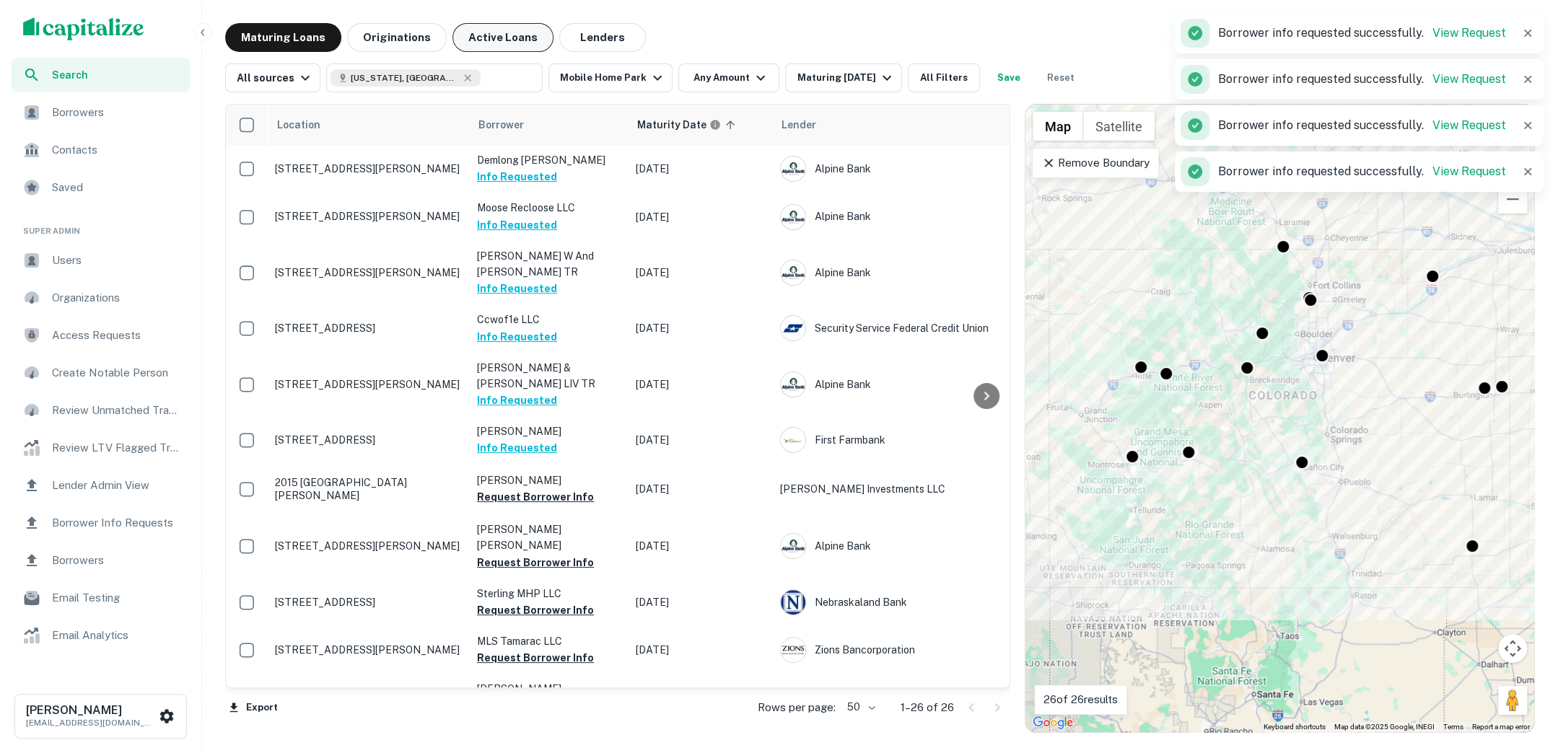
click at [493, 40] on button "Active Loans" at bounding box center [502, 37] width 101 height 29
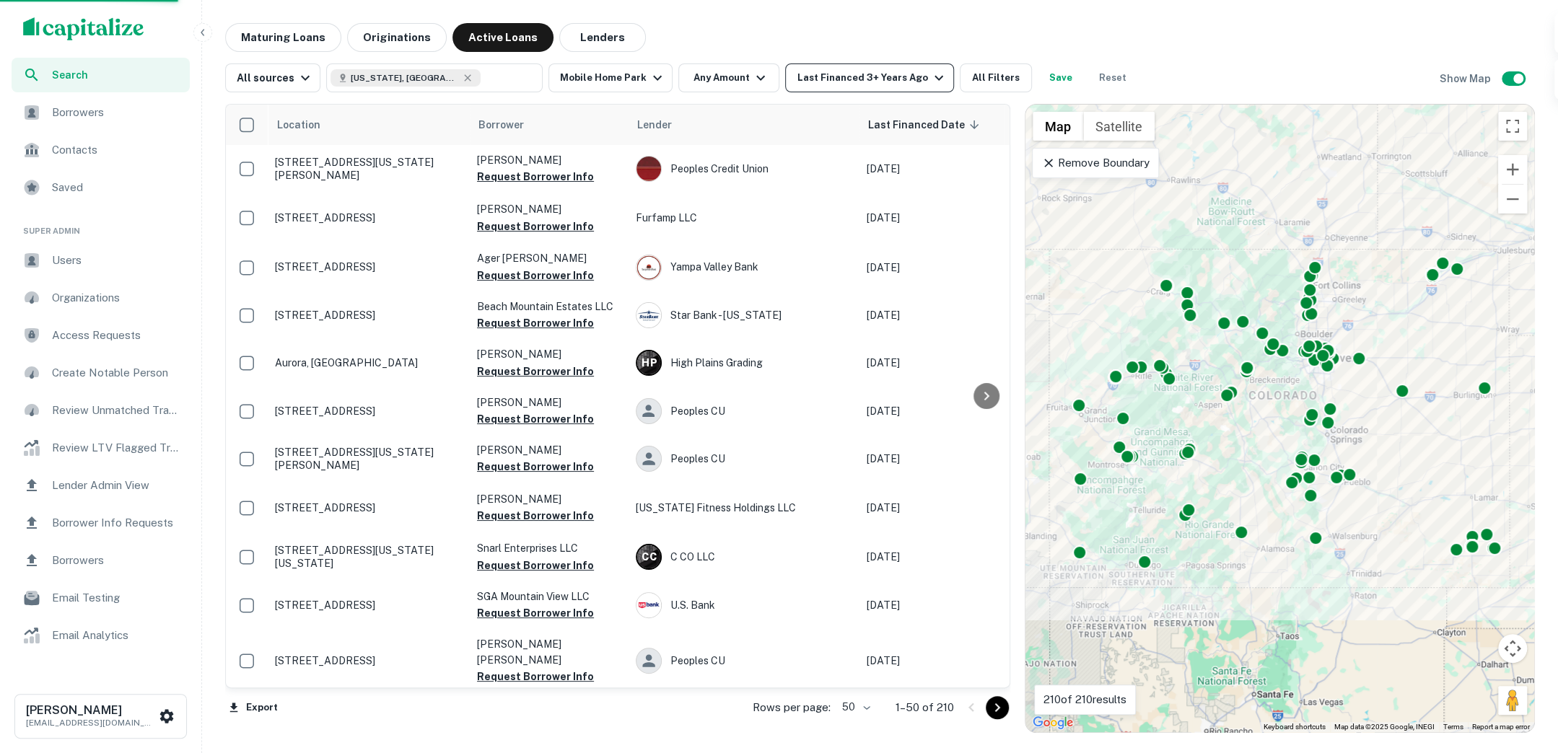
click at [930, 76] on icon "button" at bounding box center [938, 77] width 17 height 17
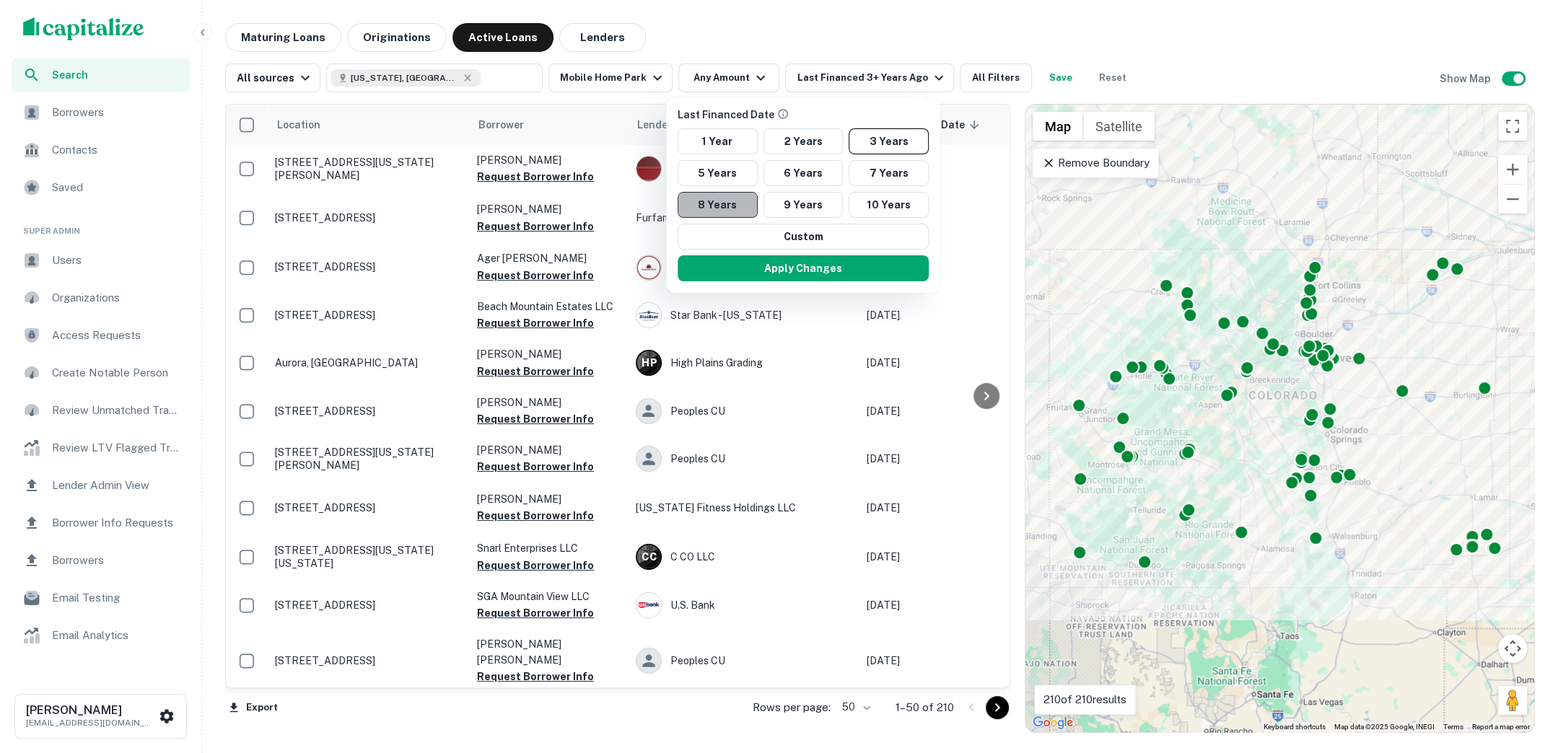
click at [719, 204] on button "8 Years" at bounding box center [717, 205] width 80 height 26
click at [783, 273] on button "Apply Changes" at bounding box center [802, 268] width 251 height 26
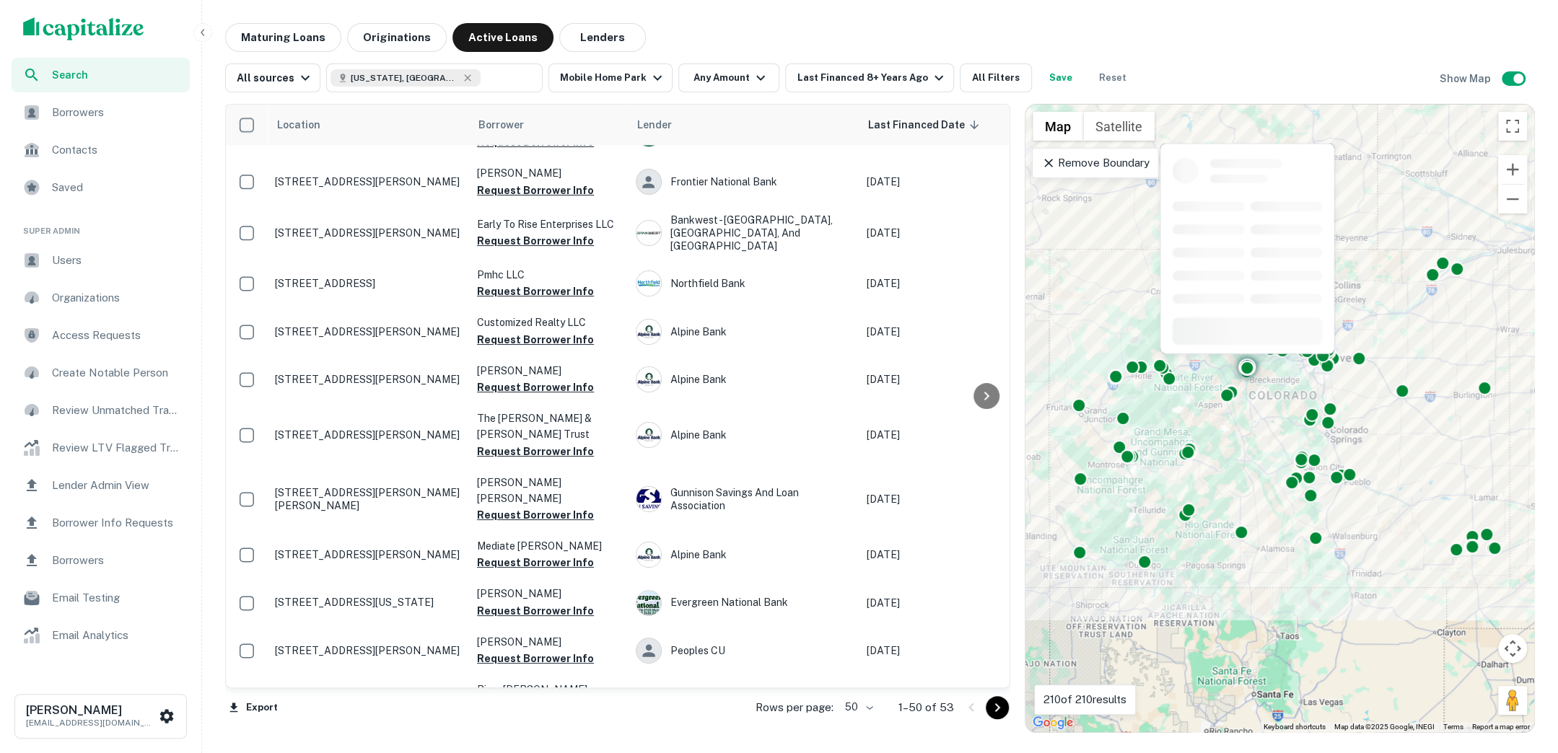
scroll to position [1147, 0]
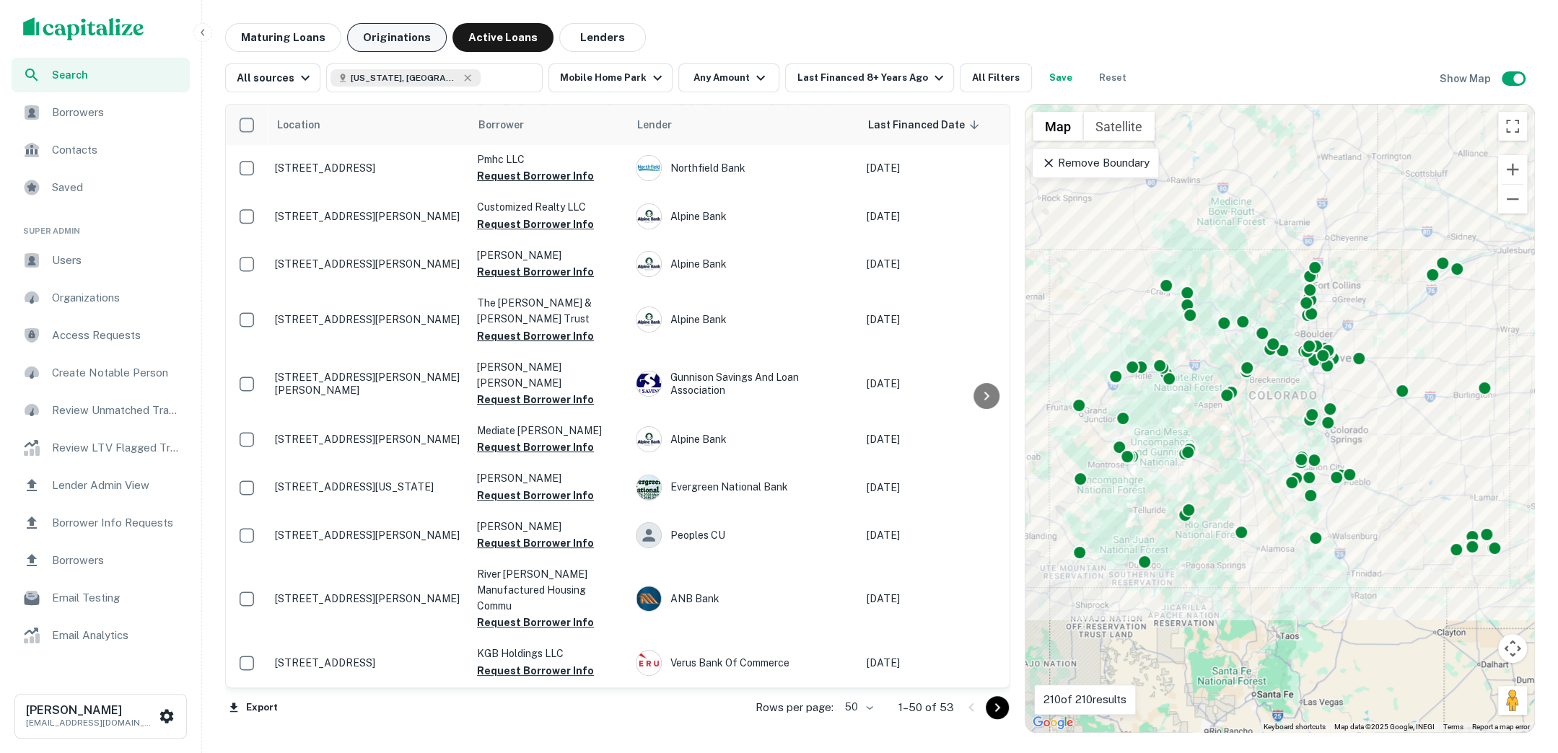
click at [401, 43] on button "Originations" at bounding box center [397, 37] width 100 height 29
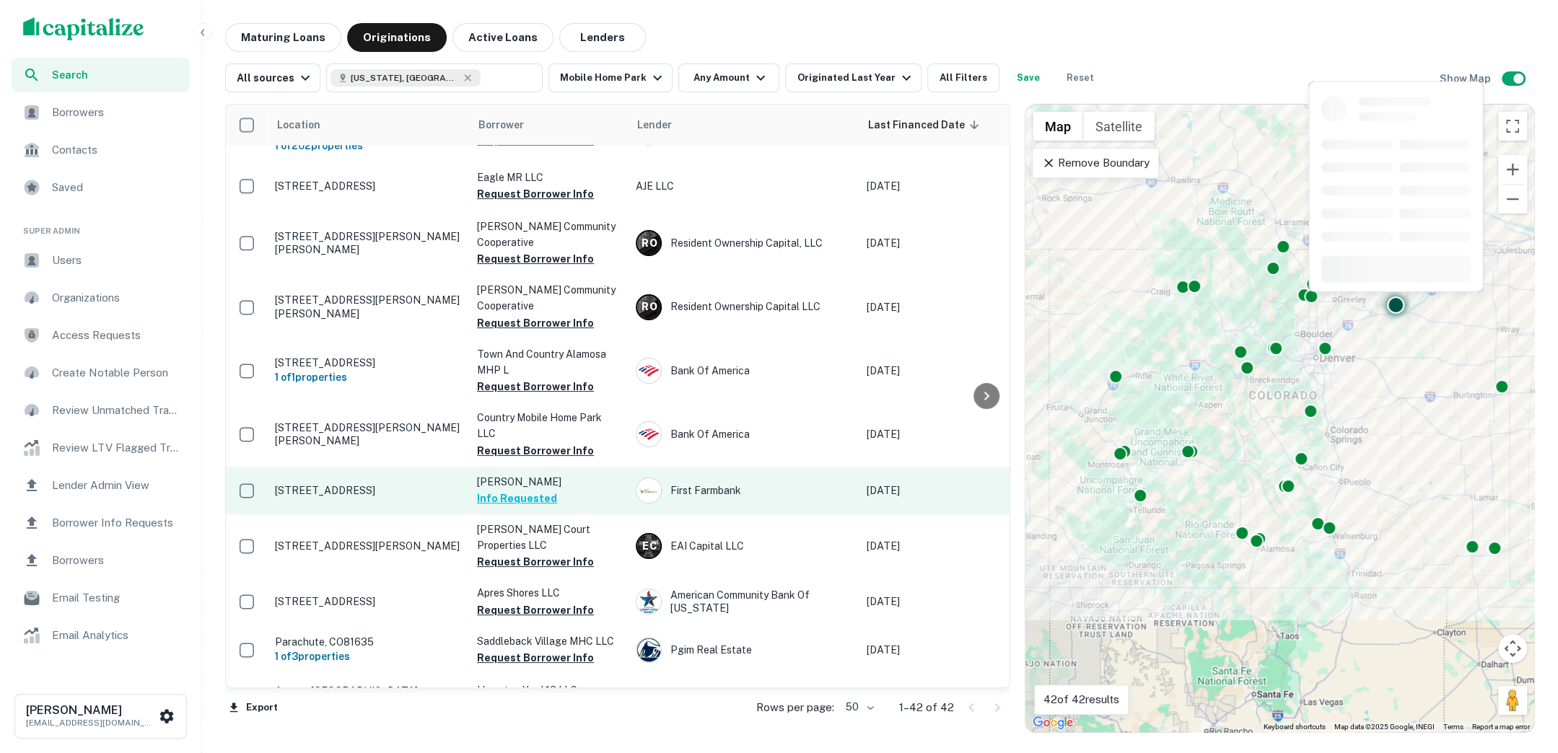
scroll to position [1000, 0]
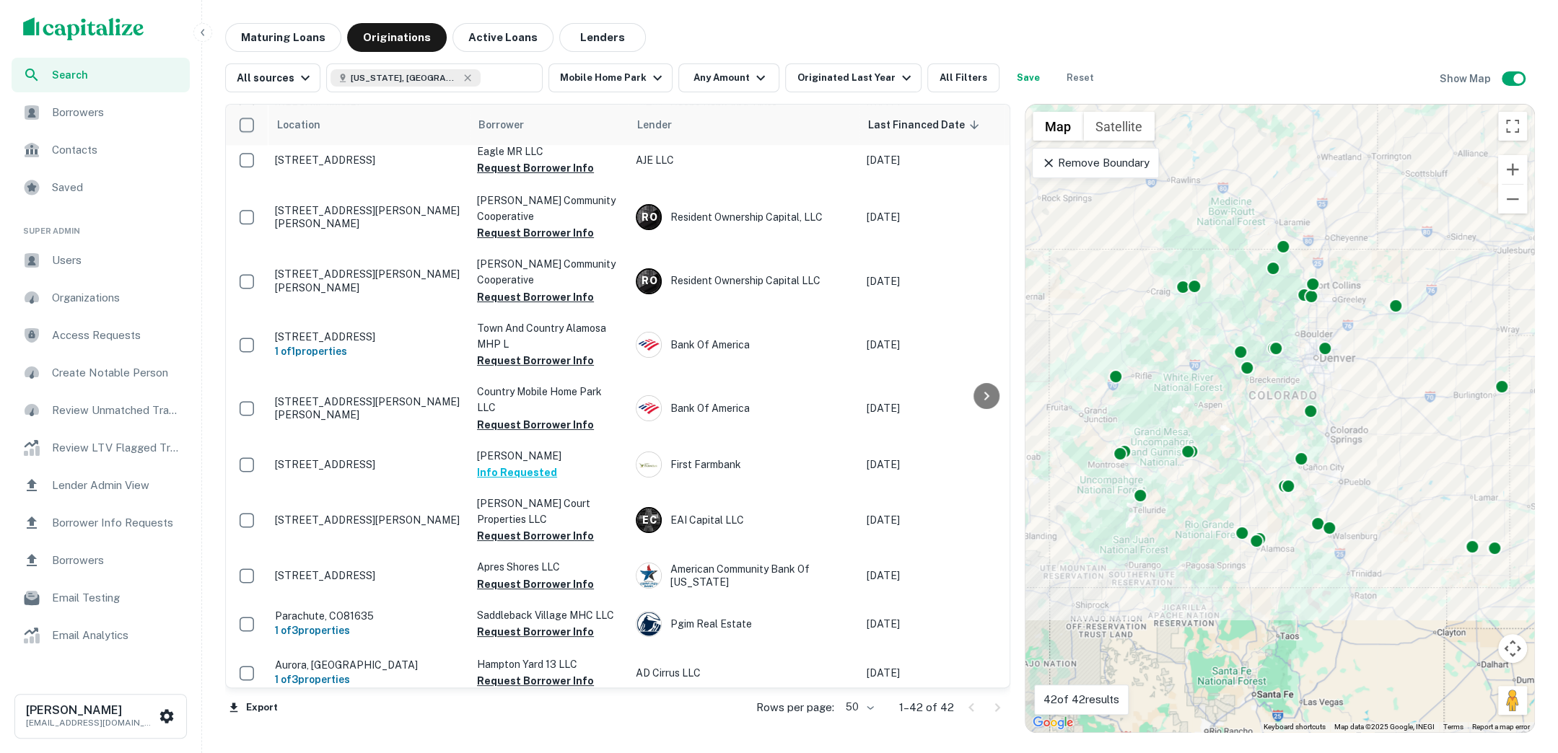
click at [107, 106] on span "Borrowers" at bounding box center [116, 112] width 129 height 17
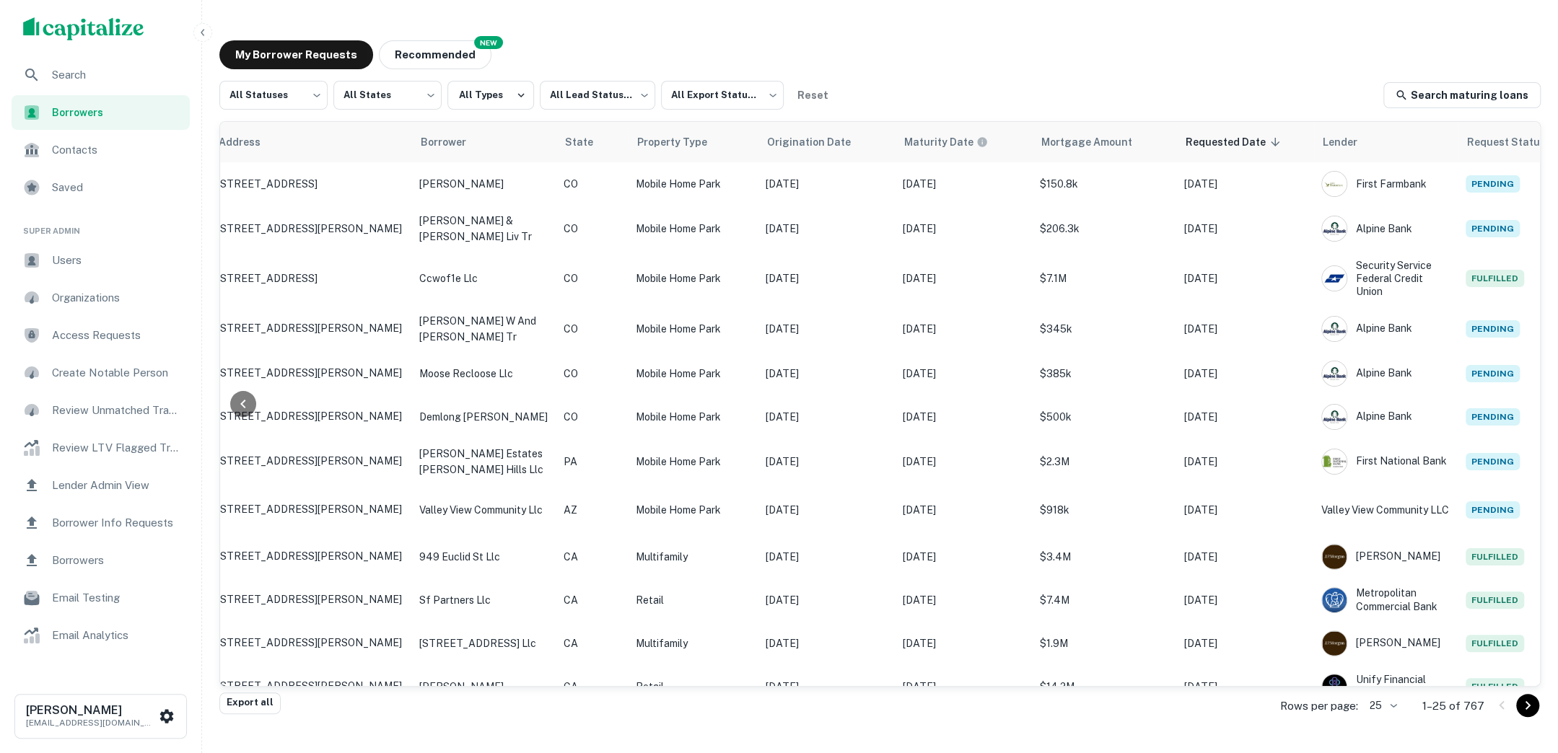
scroll to position [0, 200]
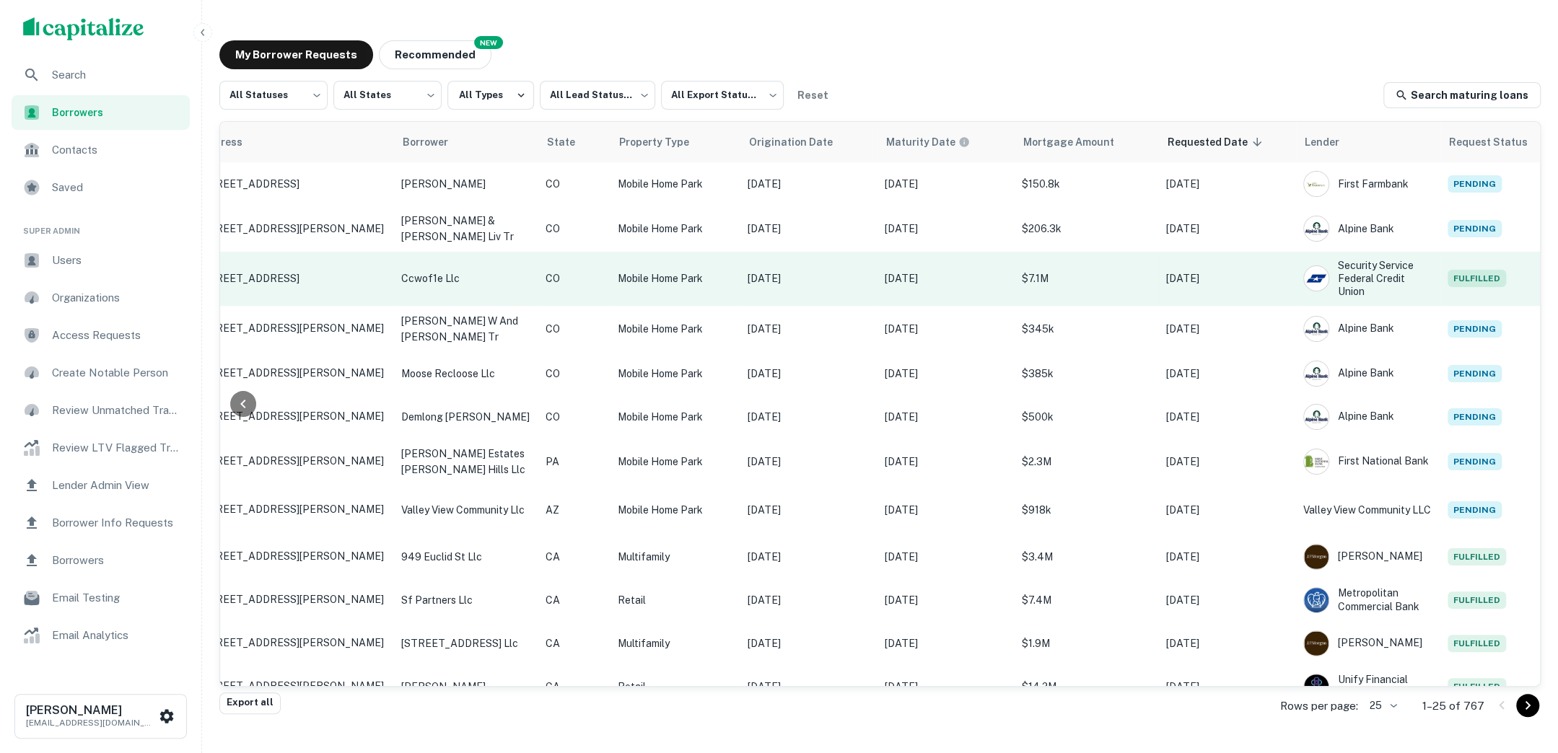
click at [1143, 284] on p "$7.1M" at bounding box center [1087, 279] width 130 height 16
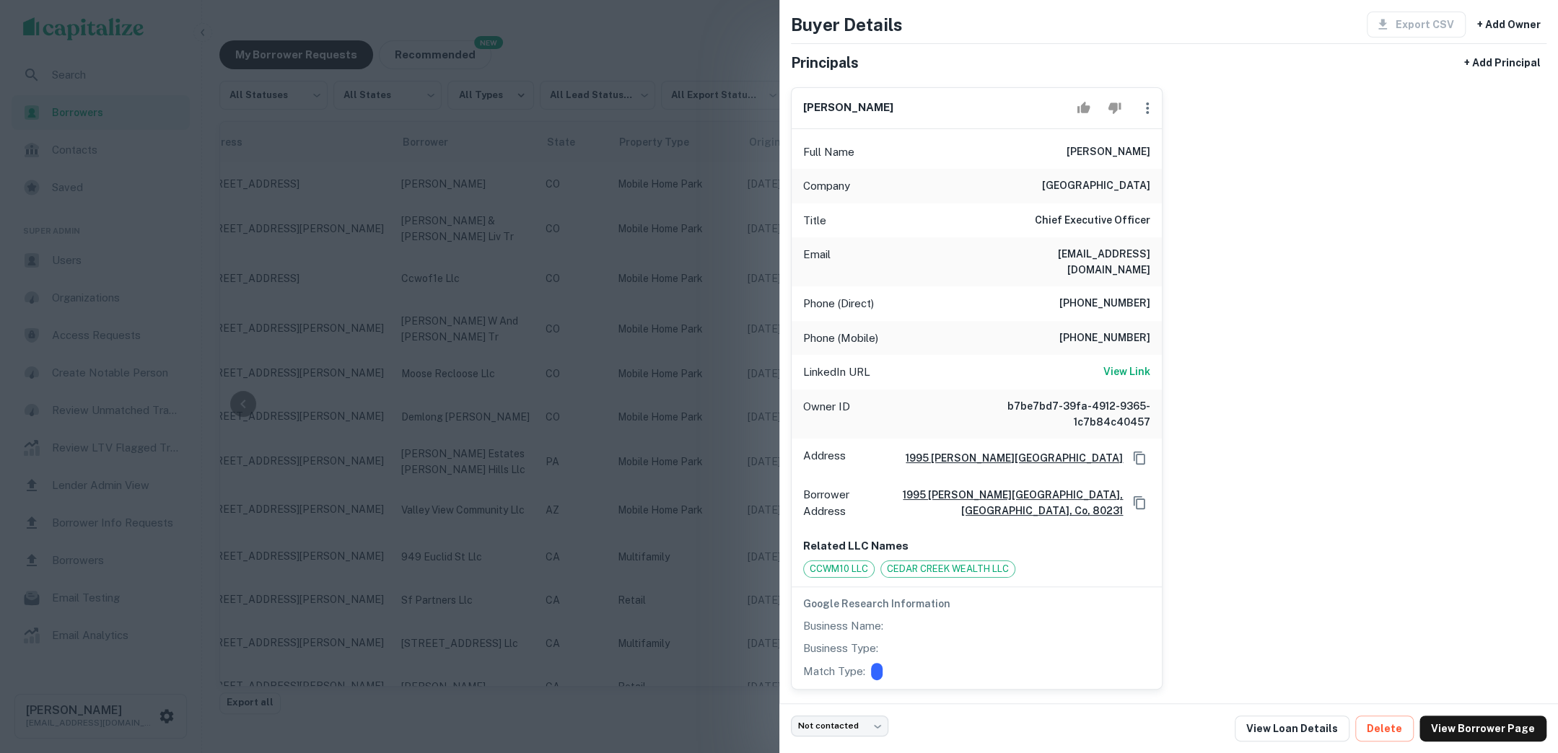
scroll to position [0, 0]
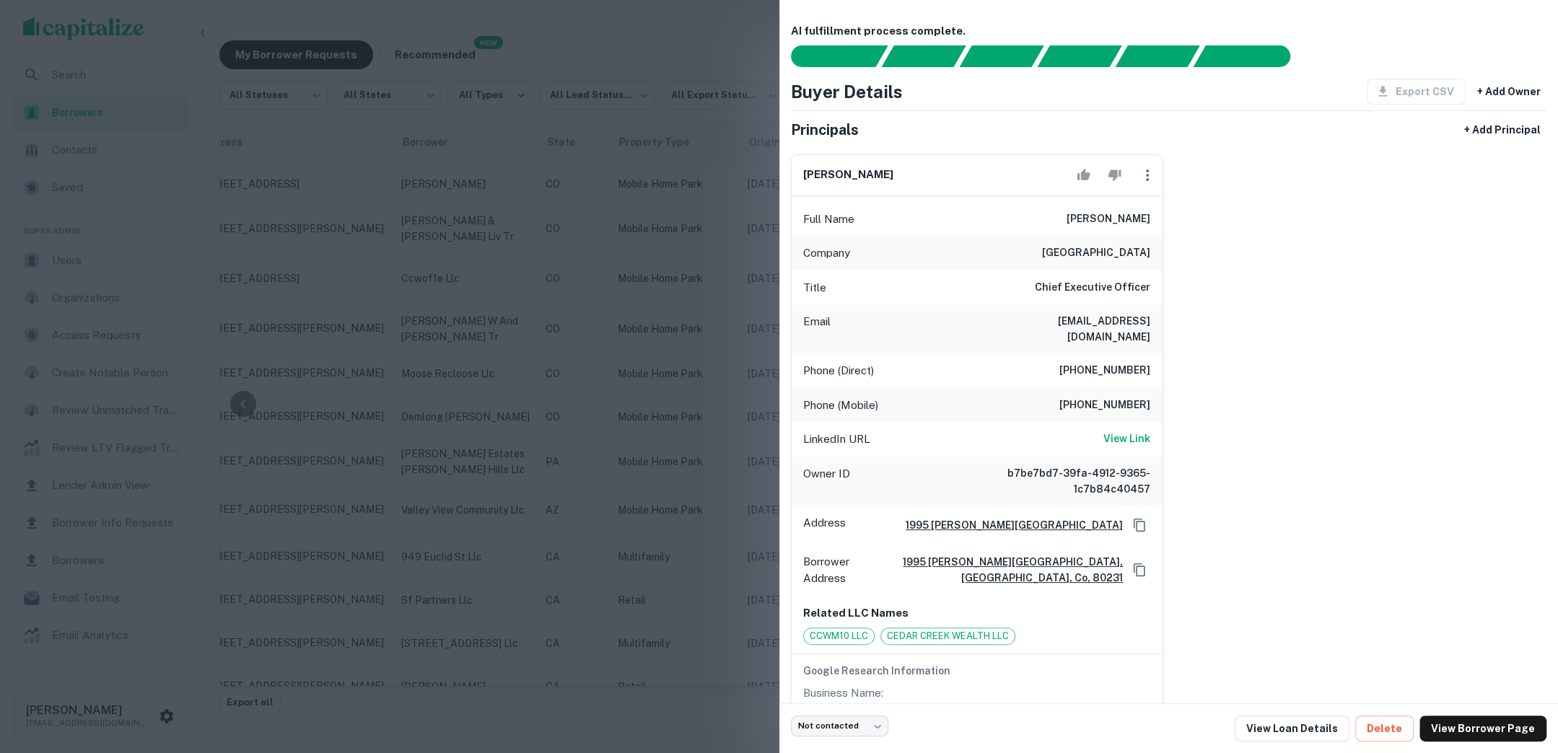
click at [679, 416] on div at bounding box center [779, 376] width 1558 height 753
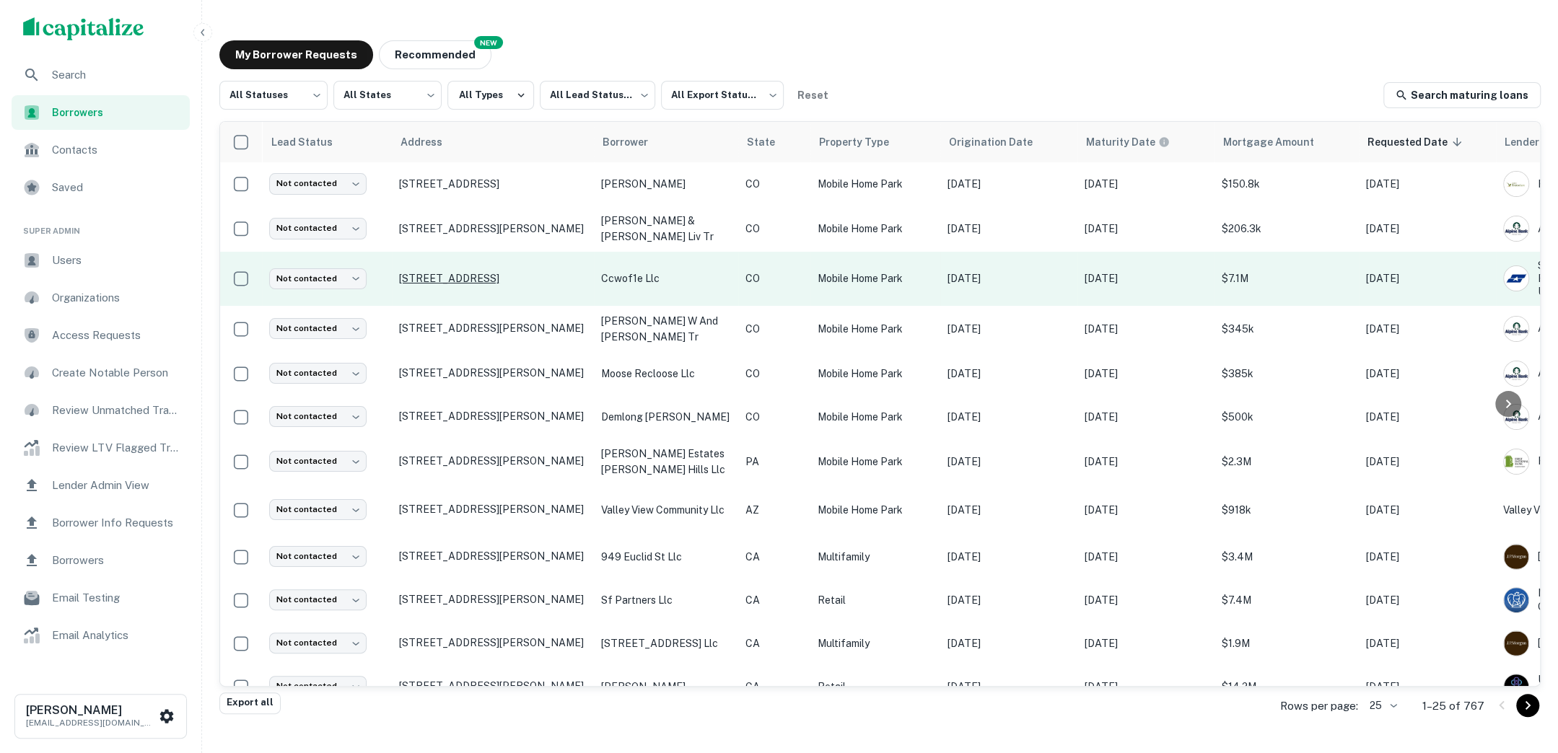
click at [522, 283] on p "1995 S Valentia St Denver, CO80231" at bounding box center [493, 278] width 188 height 13
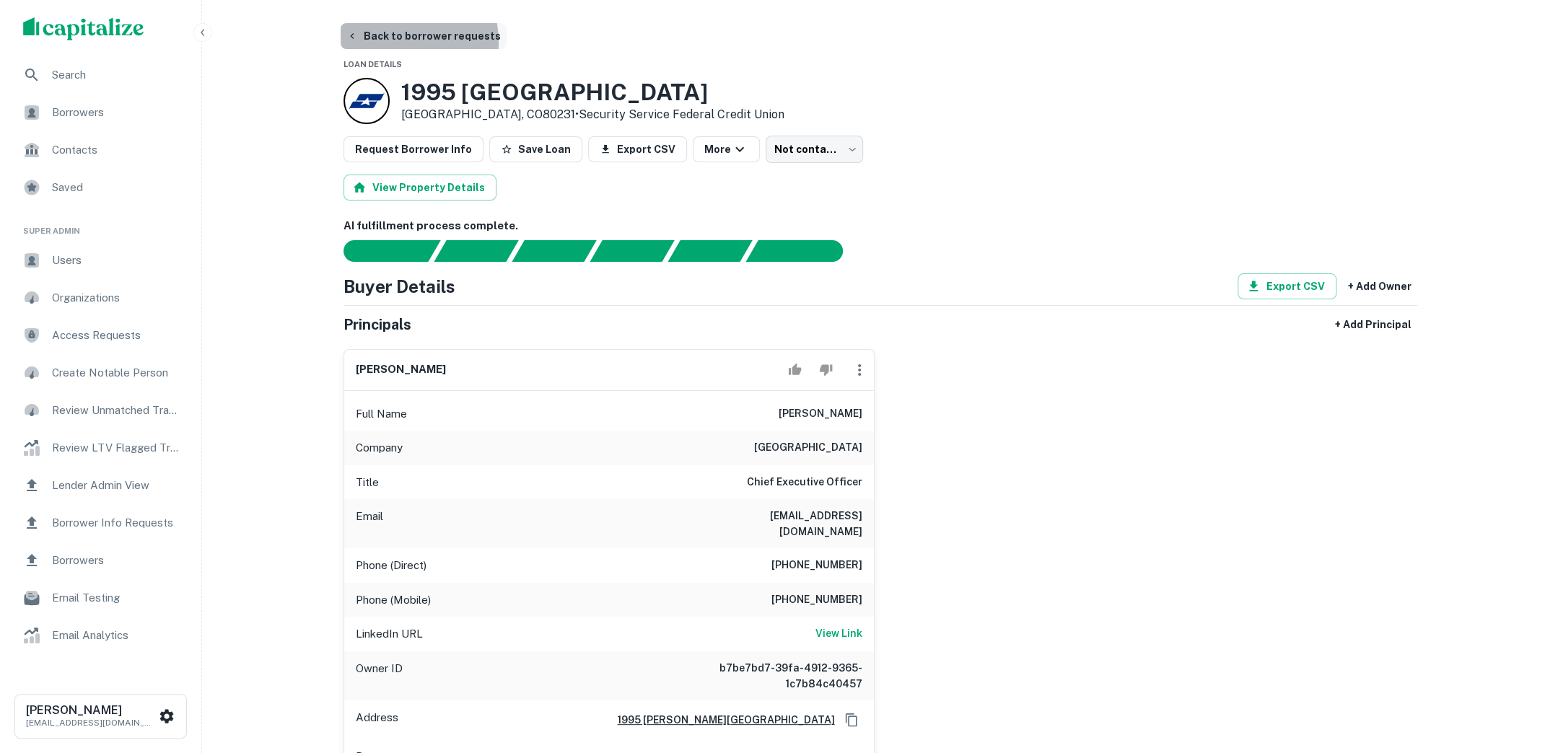
click at [408, 41] on button "Back to borrower requests" at bounding box center [424, 36] width 166 height 26
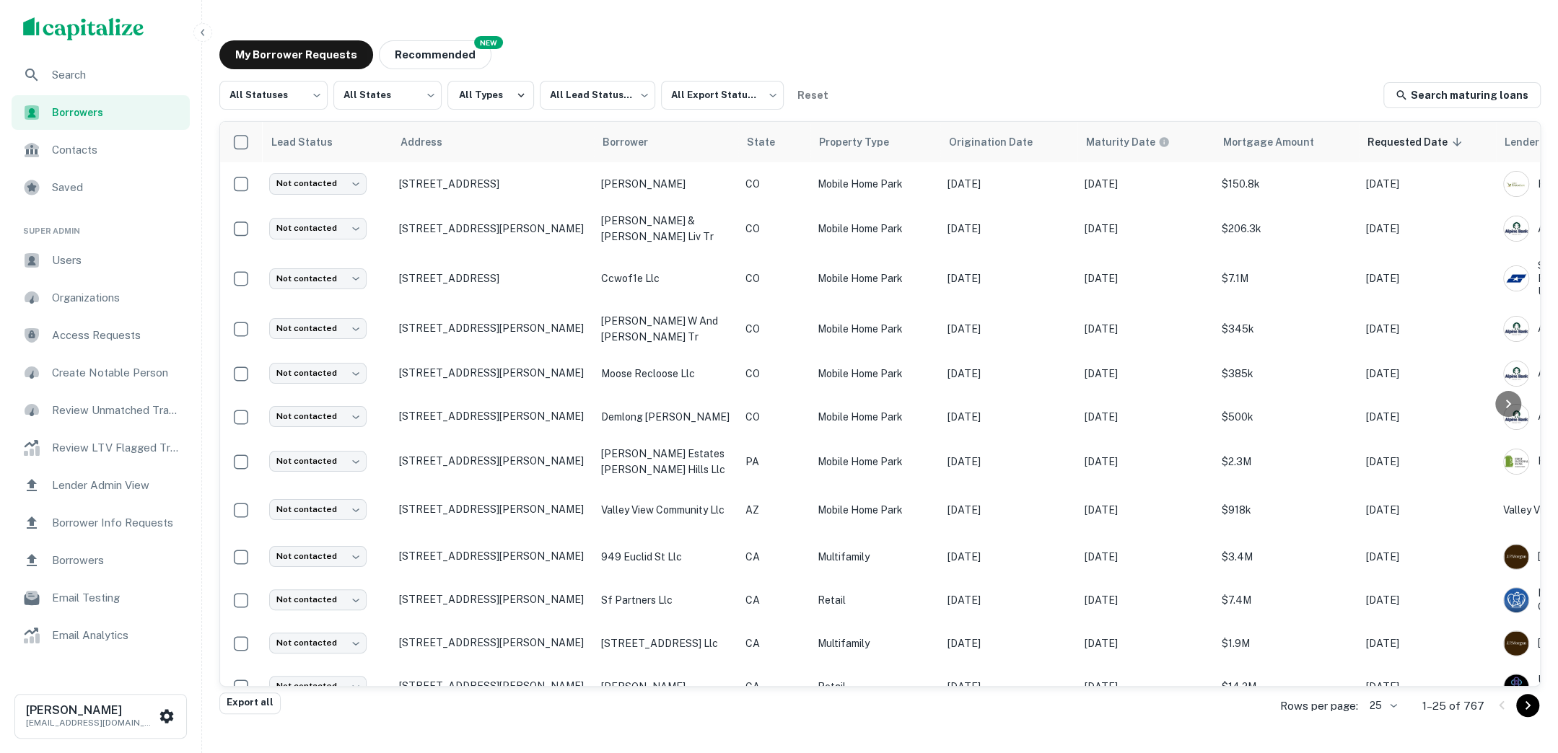
click at [79, 76] on span "Search" at bounding box center [116, 74] width 129 height 17
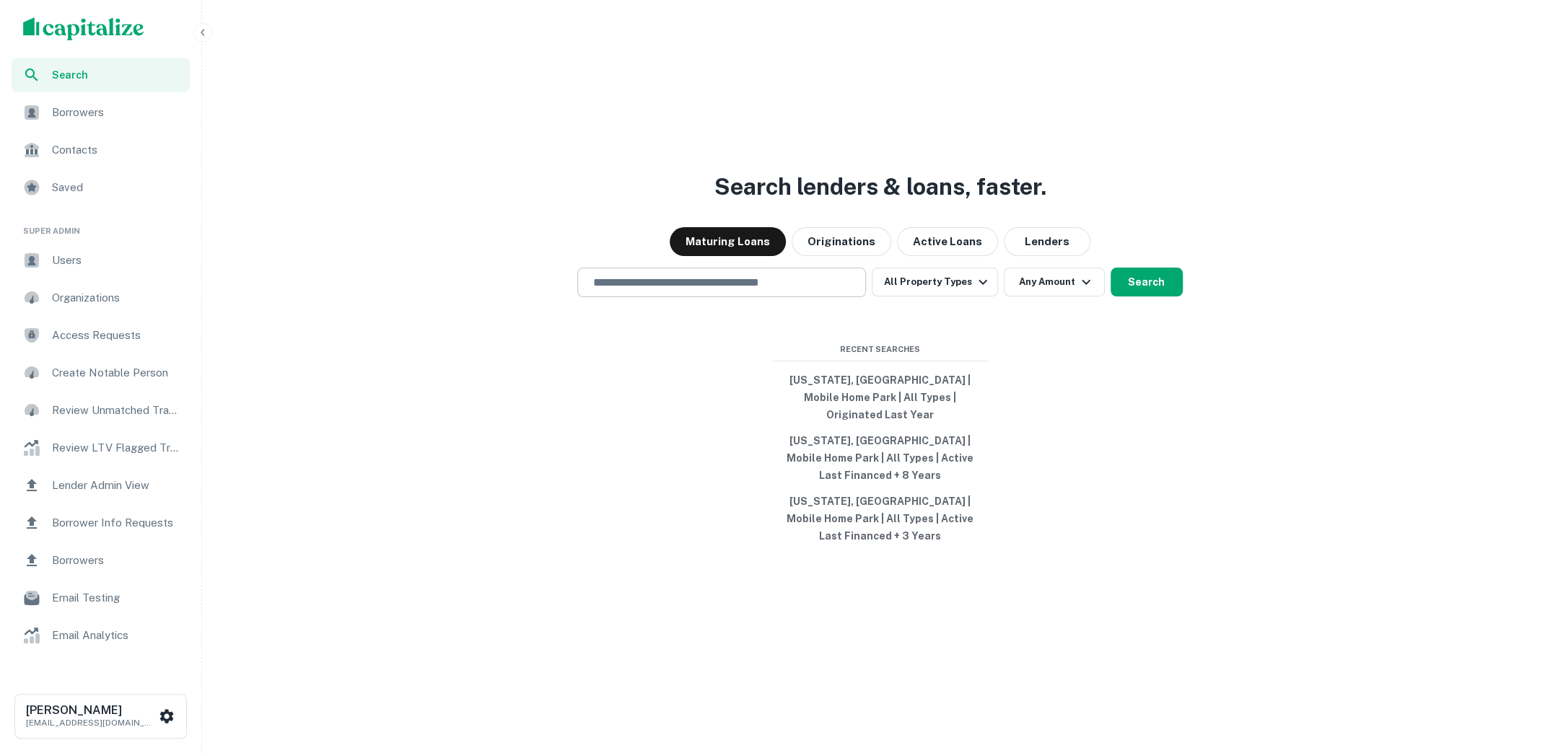
click at [712, 291] on input "text" at bounding box center [722, 282] width 276 height 17
click at [555, 361] on div "Search lenders & loans, faster. Maturing Loans Originations Active Loans Lender…" at bounding box center [880, 411] width 1344 height 753
click at [636, 291] on input "text" at bounding box center [722, 282] width 276 height 17
type input "**********"
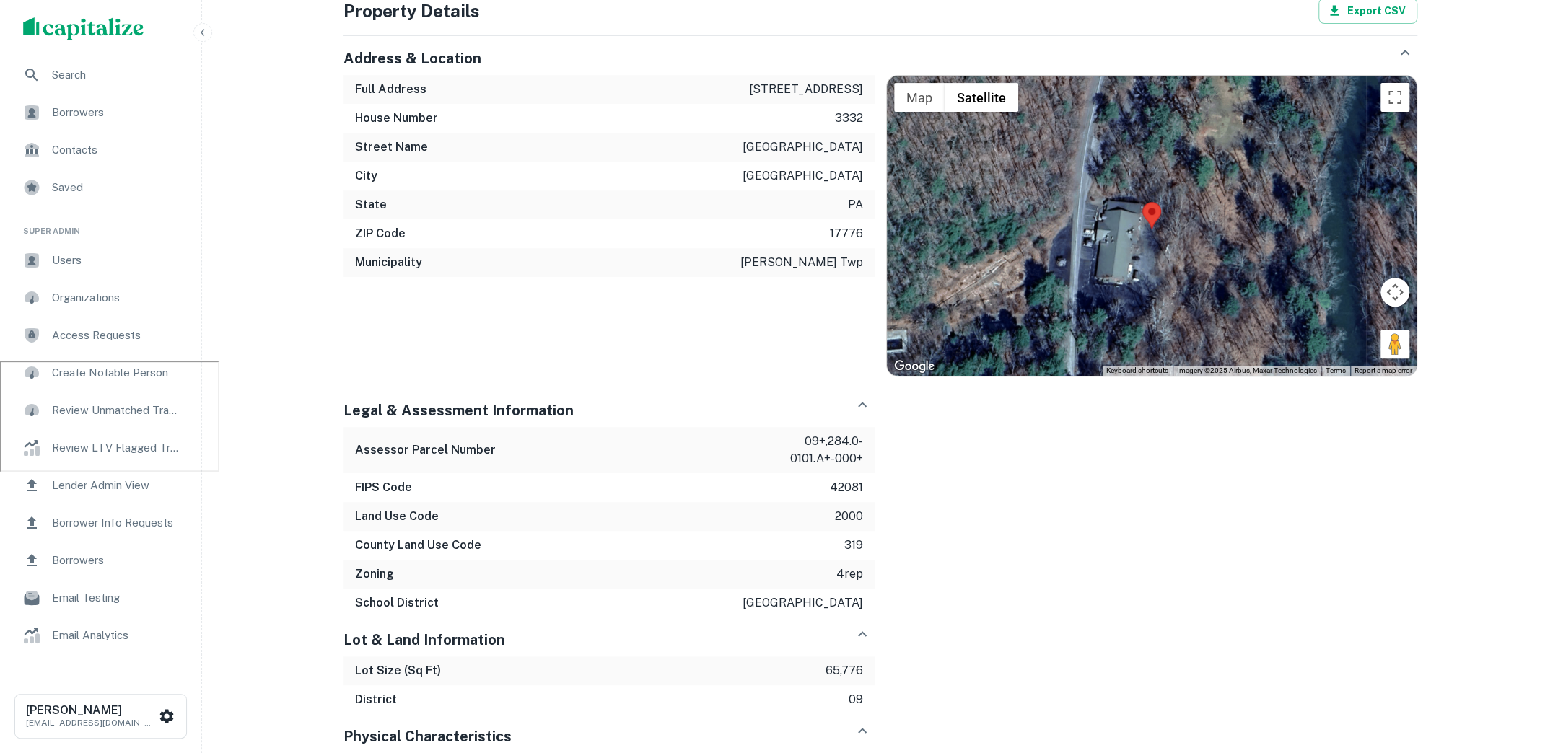
scroll to position [130, 0]
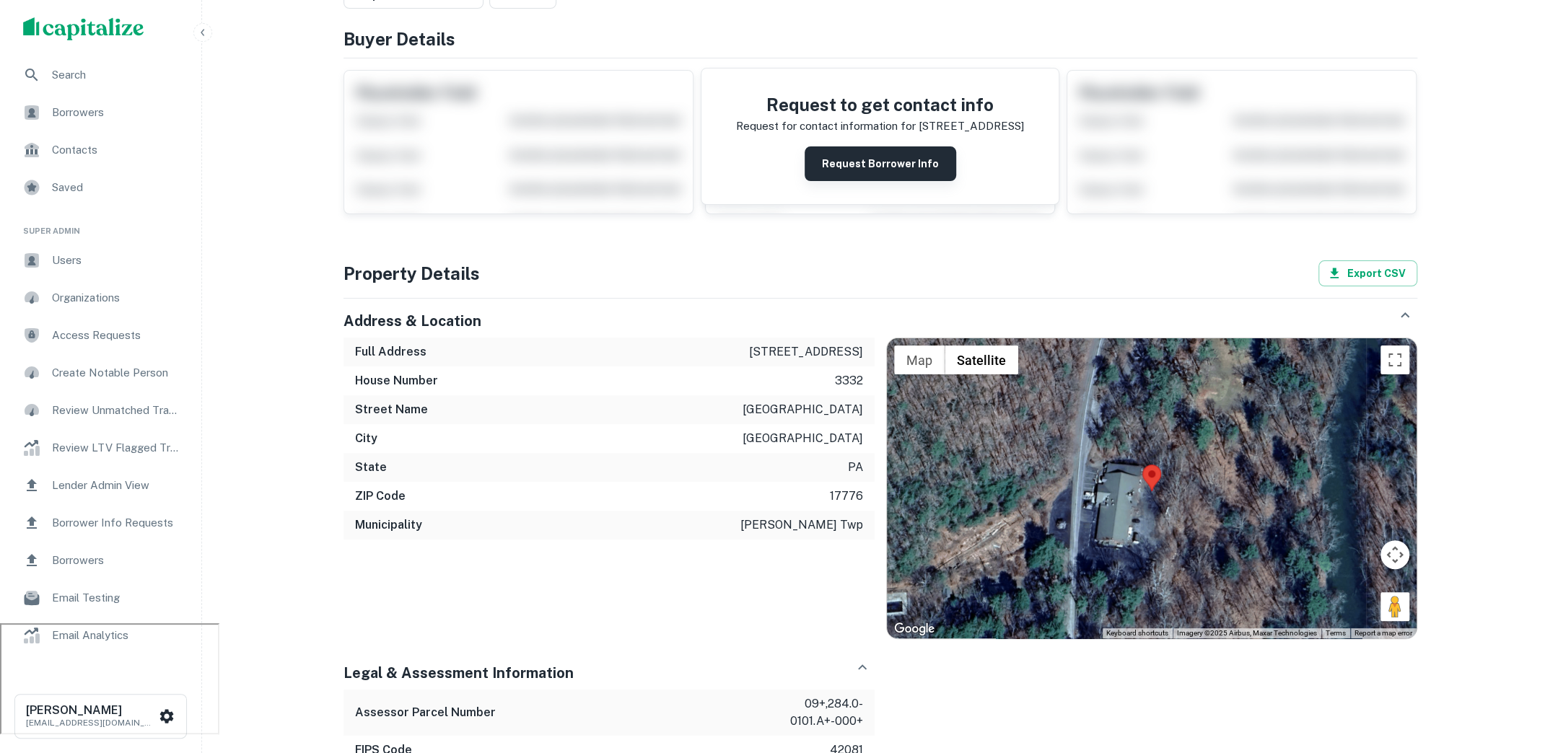
click at [874, 157] on button "Request Borrower Info" at bounding box center [879, 163] width 151 height 35
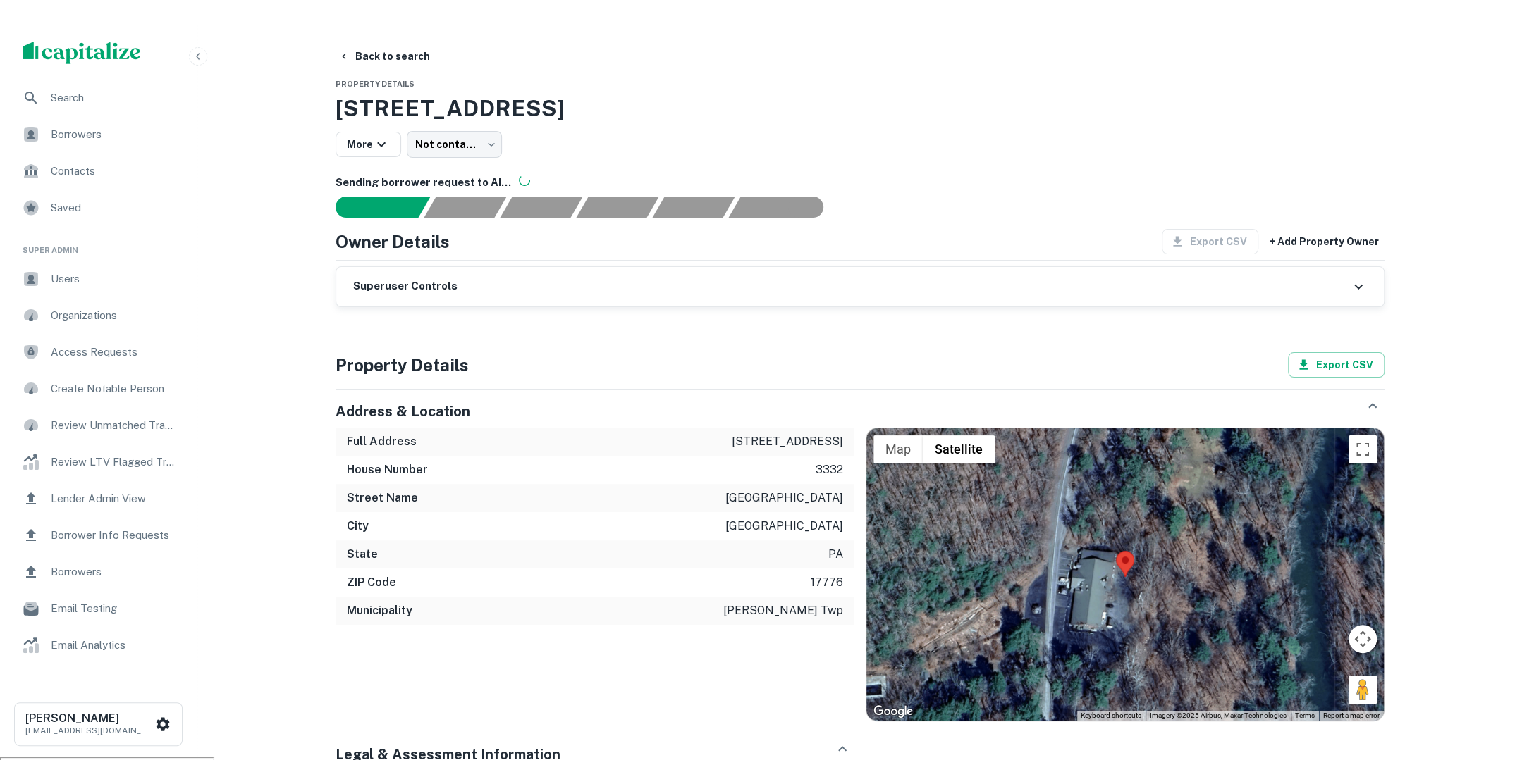
scroll to position [0, 0]
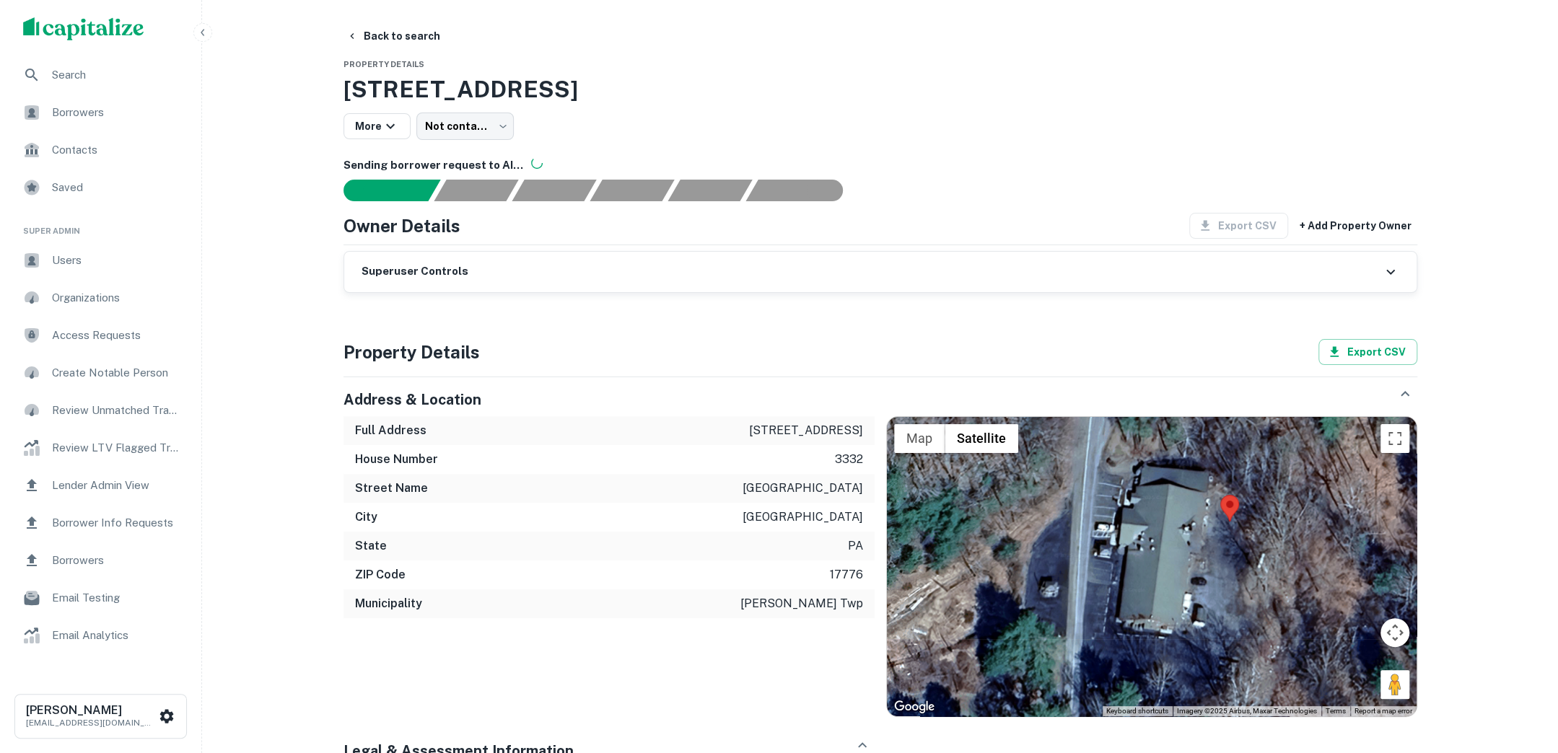
drag, startPoint x: 1086, startPoint y: 610, endPoint x: 1180, endPoint y: 573, distance: 101.4
click at [1180, 573] on div at bounding box center [1152, 567] width 530 height 300
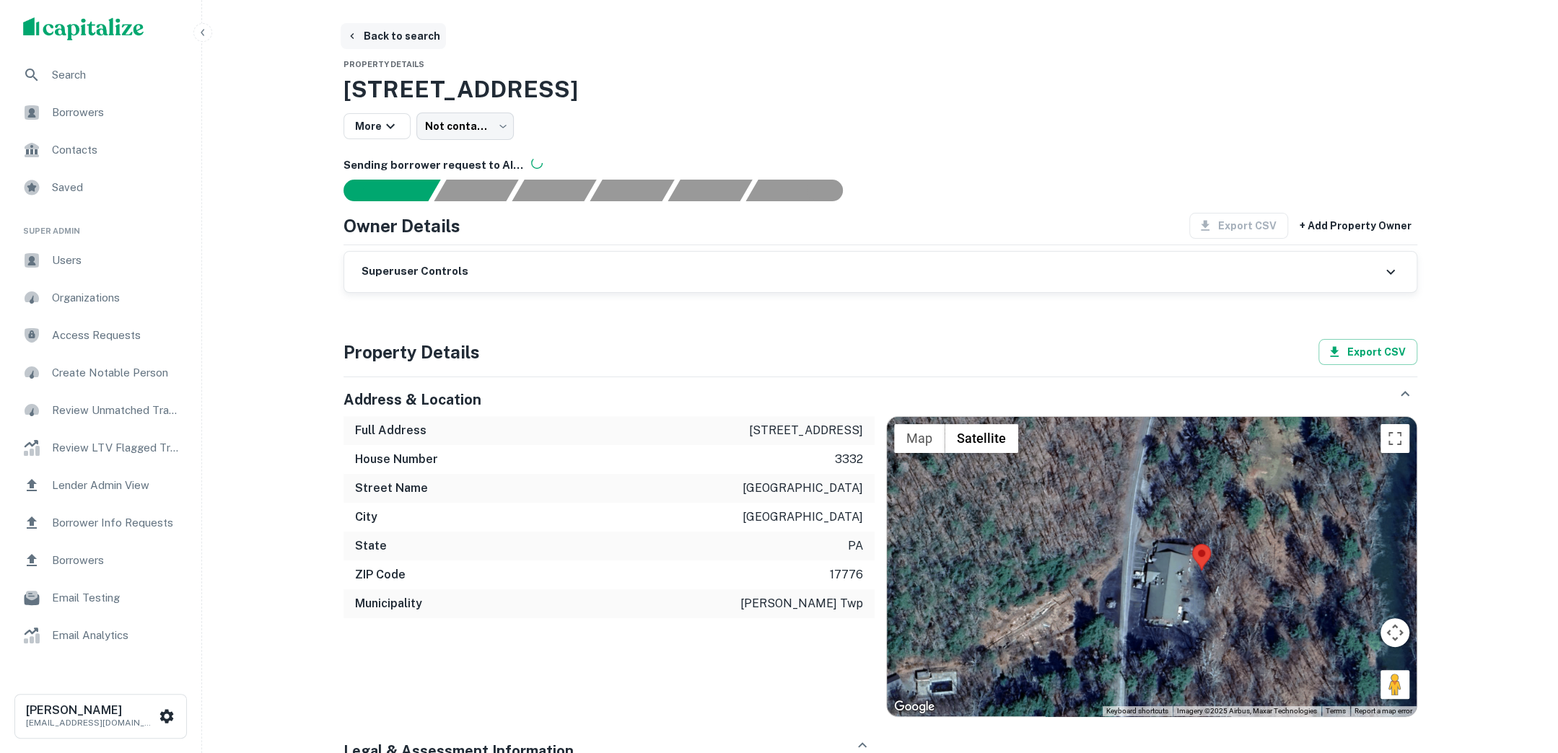
click at [407, 34] on button "Back to search" at bounding box center [393, 36] width 105 height 26
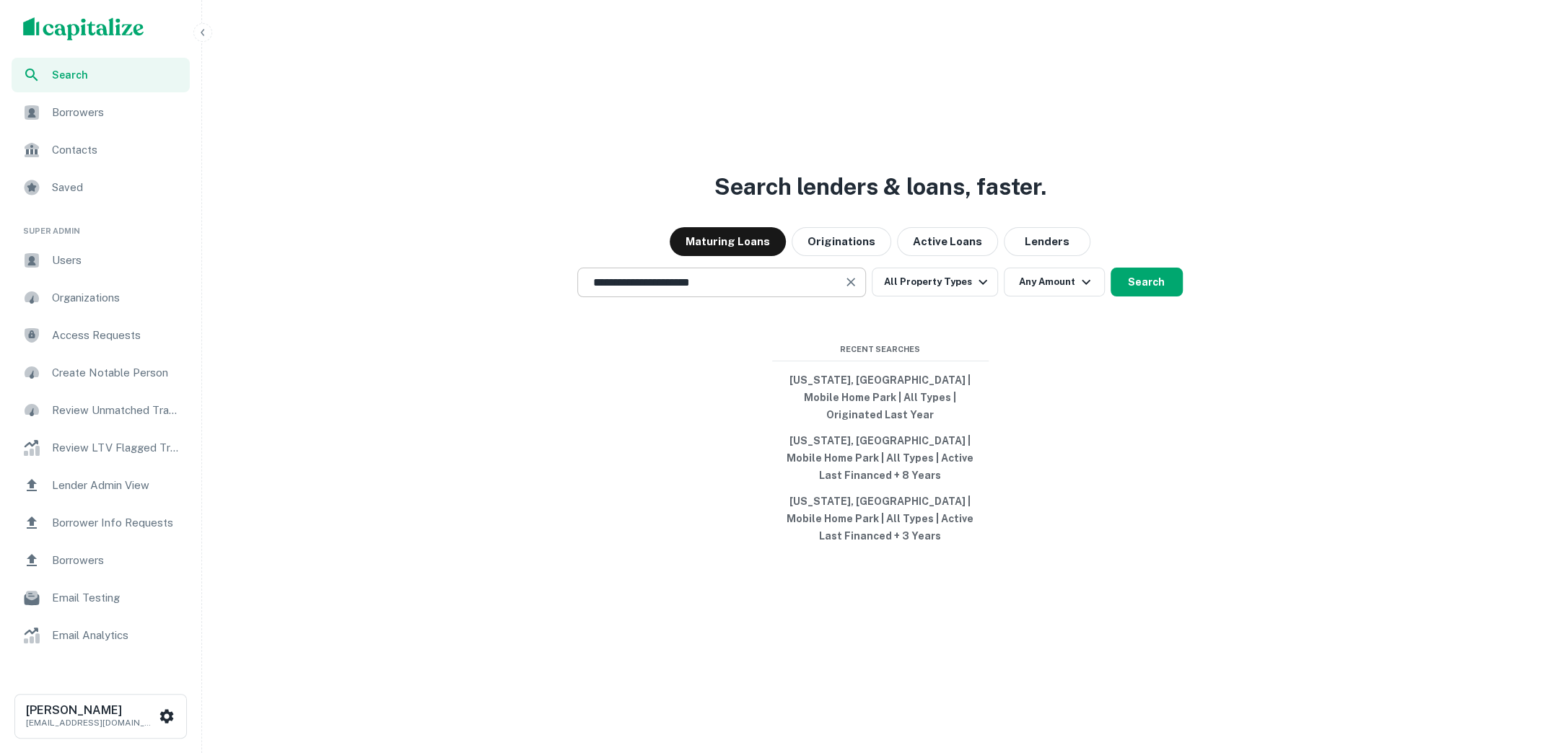
click at [733, 297] on div "**********" at bounding box center [721, 283] width 289 height 30
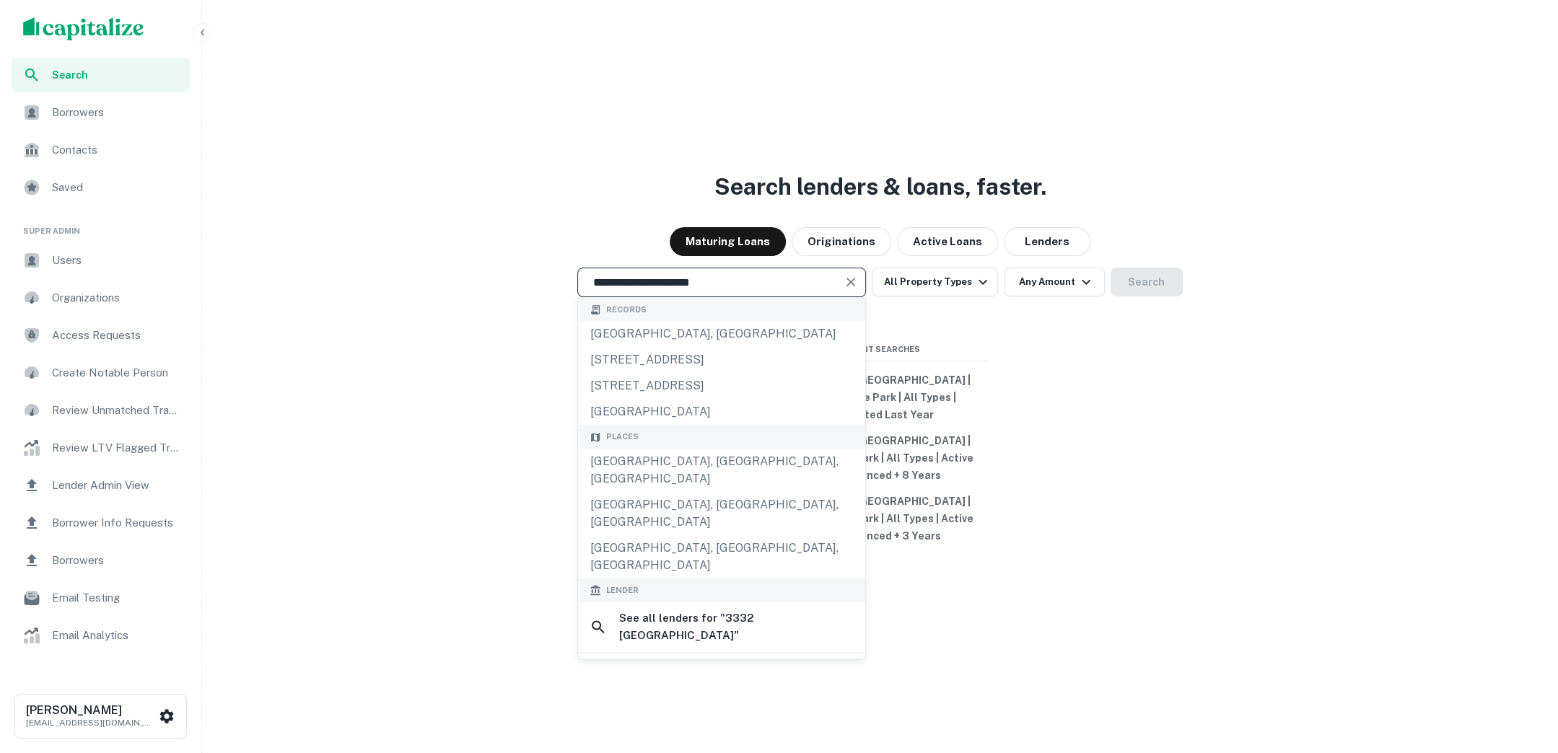
click at [728, 291] on input "**********" at bounding box center [711, 282] width 254 height 17
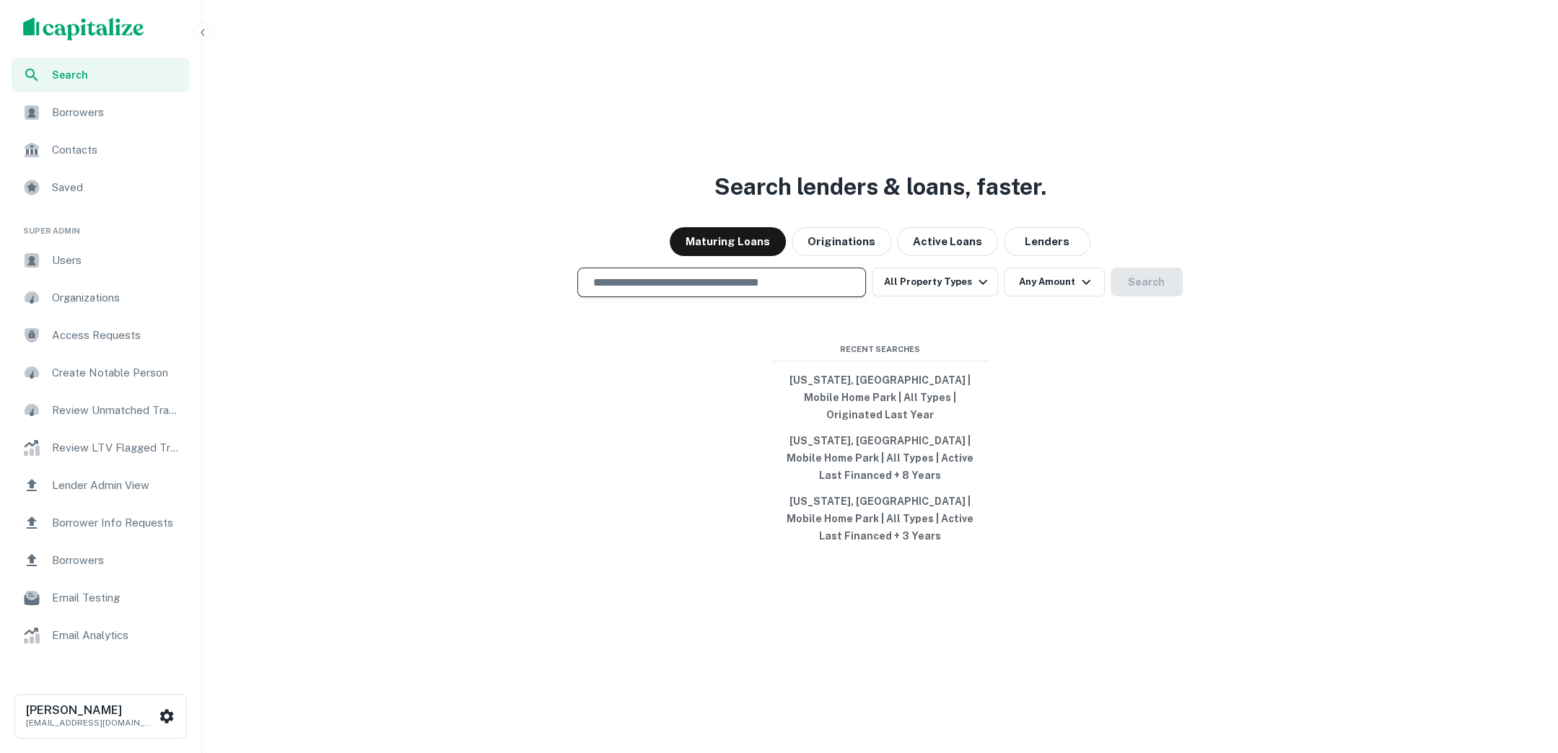
click at [729, 291] on input "text" at bounding box center [722, 282] width 276 height 17
